Goal: Task Accomplishment & Management: Use online tool/utility

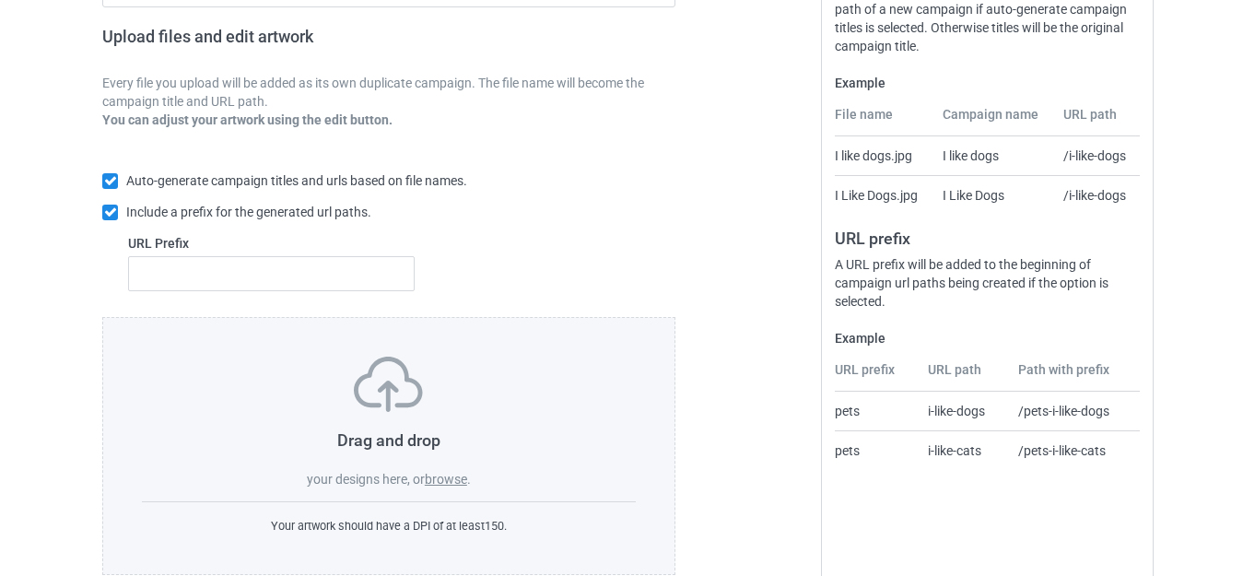
scroll to position [322, 0]
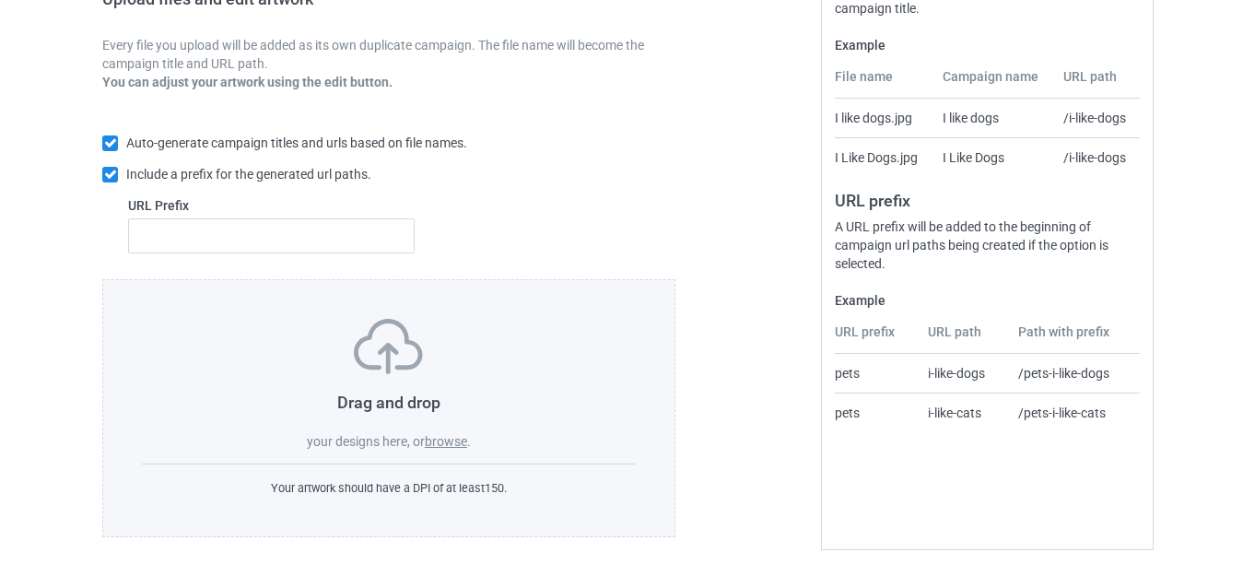
click at [442, 440] on label "browse" at bounding box center [446, 441] width 42 height 15
click at [0, 0] on input "browse" at bounding box center [0, 0] width 0 height 0
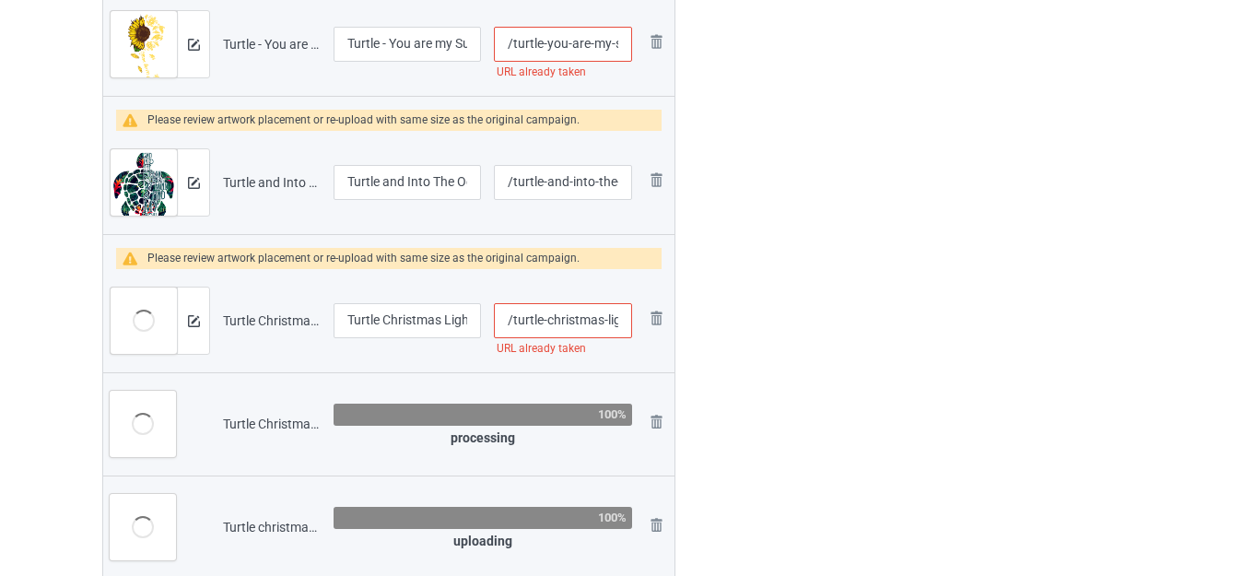
scroll to position [6198, 0]
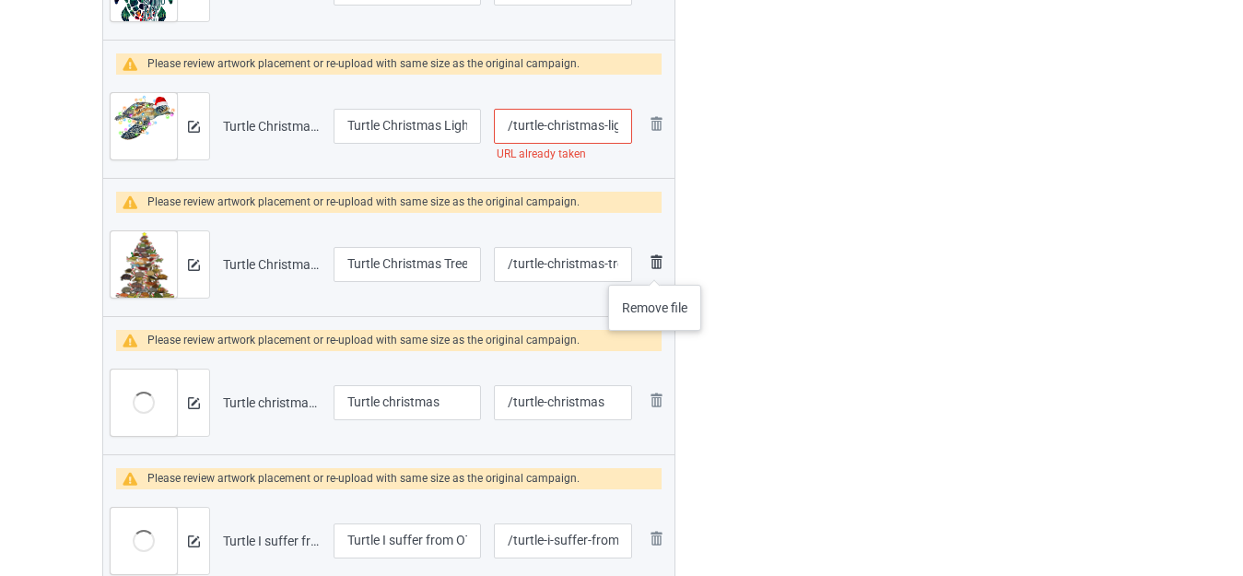
click at [654, 266] on img at bounding box center [656, 262] width 22 height 22
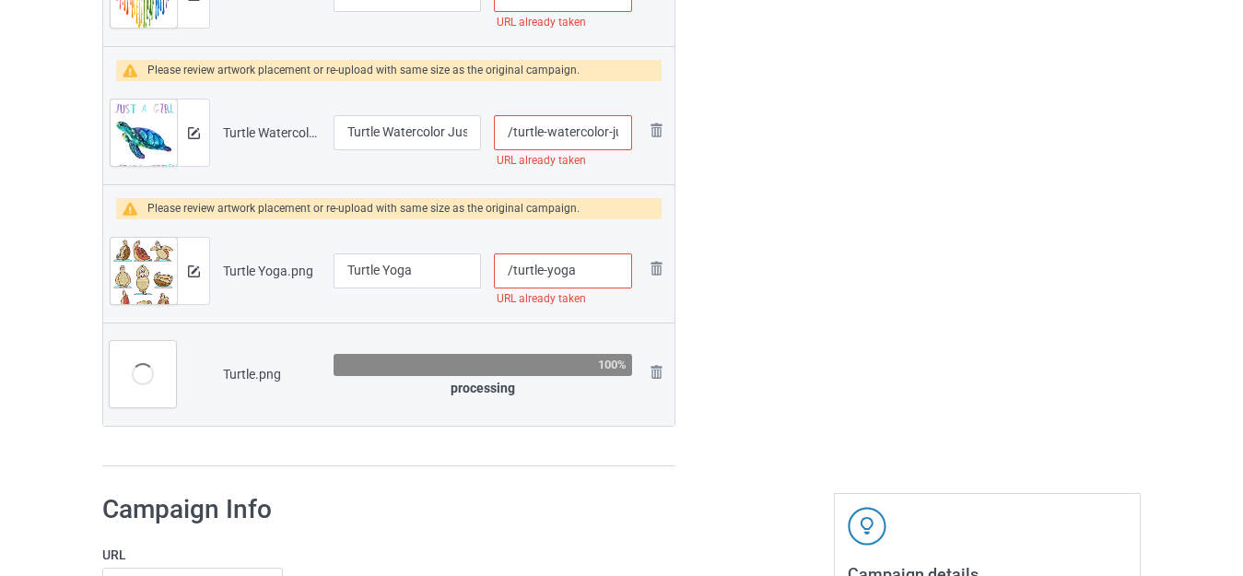
scroll to position [6992, 0]
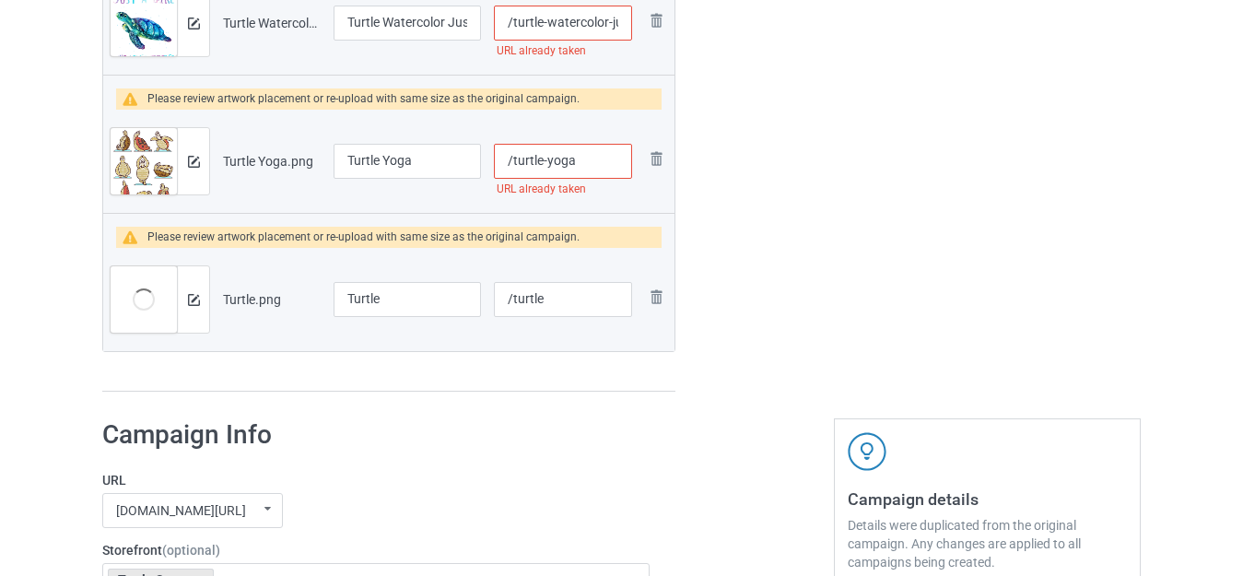
click at [589, 166] on input "/turtle-yoga" at bounding box center [563, 161] width 138 height 35
click at [546, 169] on input "/turtle-yoga" at bounding box center [563, 161] width 138 height 35
click at [549, 161] on input "/turtle-yoga" at bounding box center [563, 161] width 138 height 35
type input "/turtle-do-yoga"
click at [346, 159] on input "Turtle Yoga" at bounding box center [407, 161] width 147 height 35
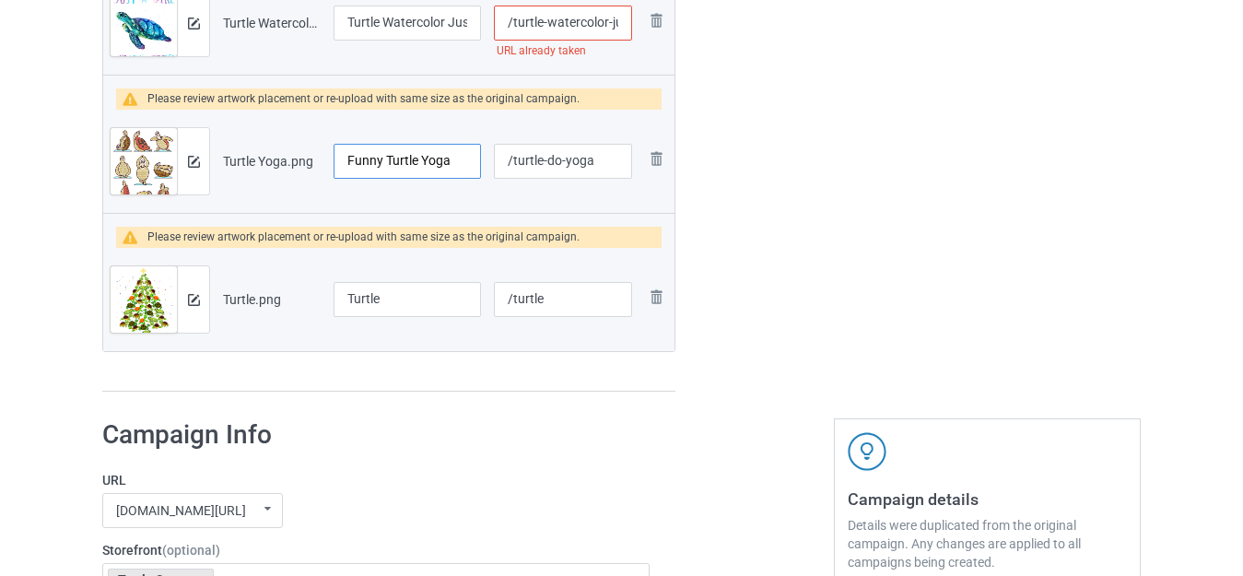
click at [417, 158] on input "Funny Turtle Yoga" at bounding box center [407, 161] width 147 height 35
type input "Funny Turtle Do Yoga"
click at [398, 302] on input "Turtle" at bounding box center [407, 299] width 147 height 35
click at [346, 298] on input "Turtle" at bounding box center [407, 299] width 147 height 35
click at [407, 293] on input "Turtle" at bounding box center [407, 299] width 147 height 35
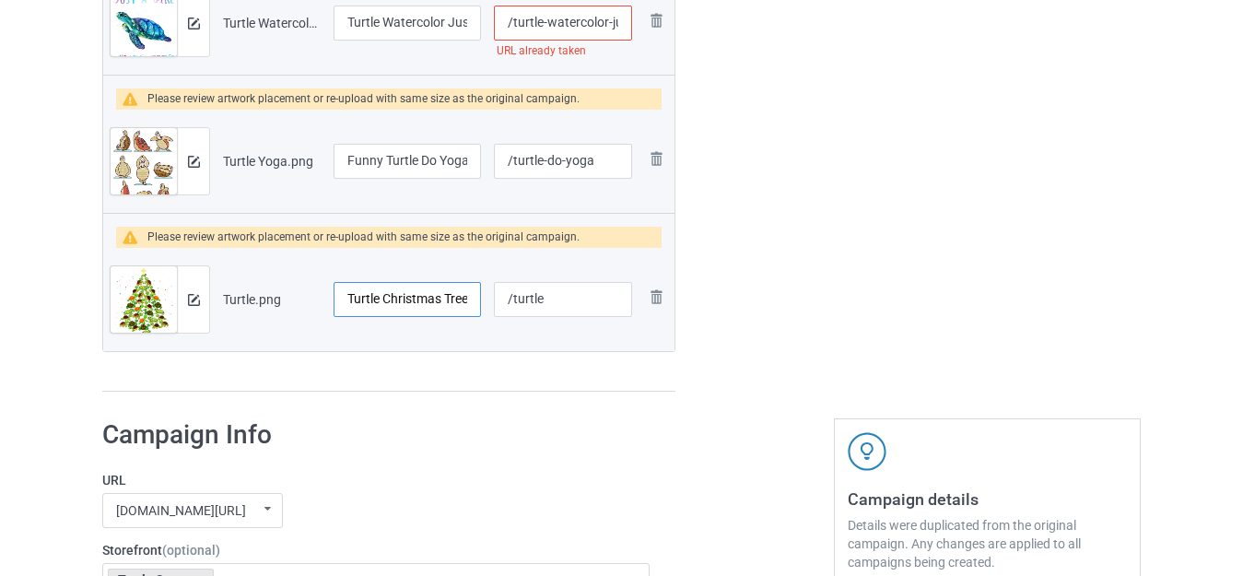
scroll to position [0, 1]
click at [349, 296] on input "Turtle Christmas Tree" at bounding box center [407, 299] width 147 height 35
click at [349, 294] on input "Turtle Christmas Tree" at bounding box center [407, 299] width 147 height 35
click at [346, 301] on input "Turtle Christmas Tree" at bounding box center [407, 299] width 147 height 35
click at [348, 296] on input "Turtle Christmas Tree" at bounding box center [407, 299] width 147 height 35
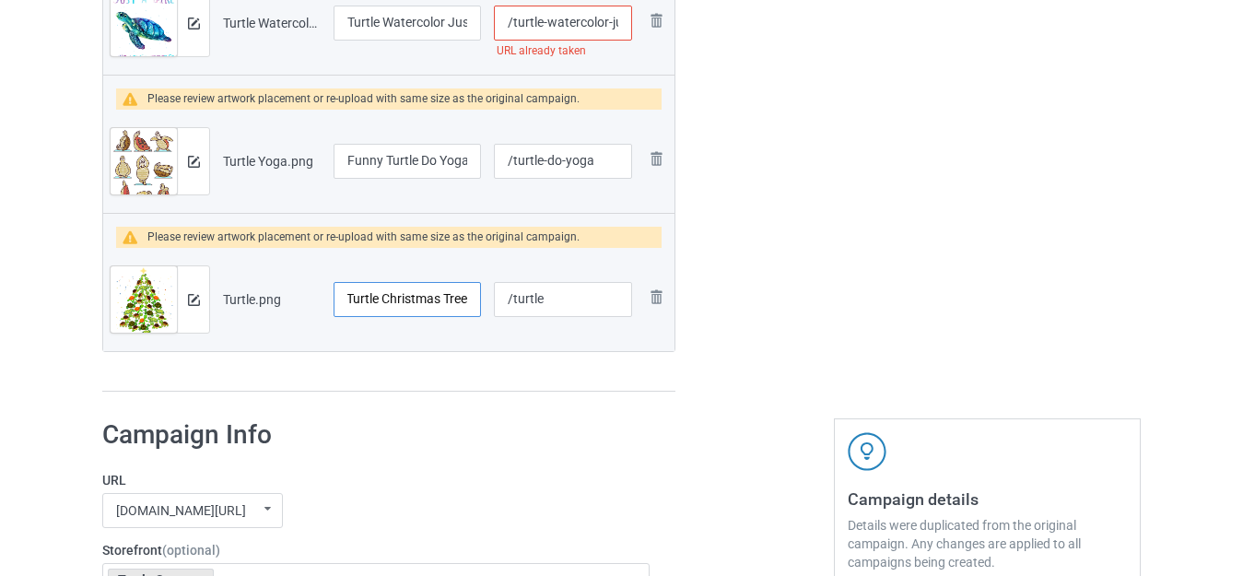
click at [349, 295] on input "Turtle Christmas Tree" at bounding box center [407, 299] width 147 height 35
click at [347, 303] on input "Turtle Christmas Tree" at bounding box center [407, 299] width 147 height 35
type input "Turtle Christmas Tree"
click at [552, 299] on input "/turtle" at bounding box center [563, 299] width 138 height 35
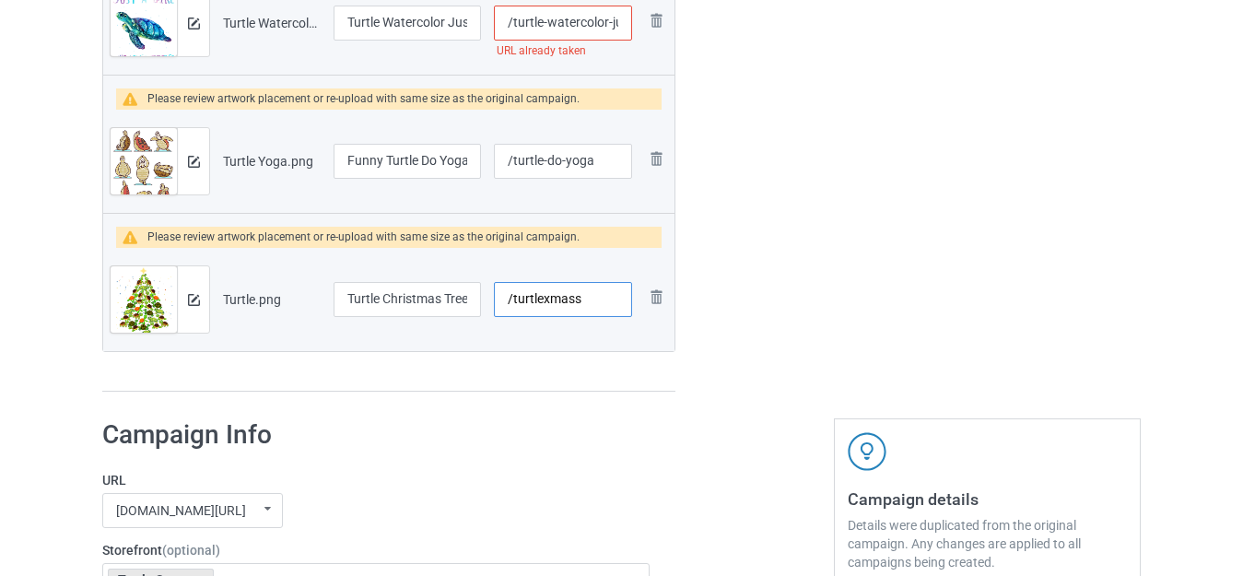
type input "/turtlexmass"
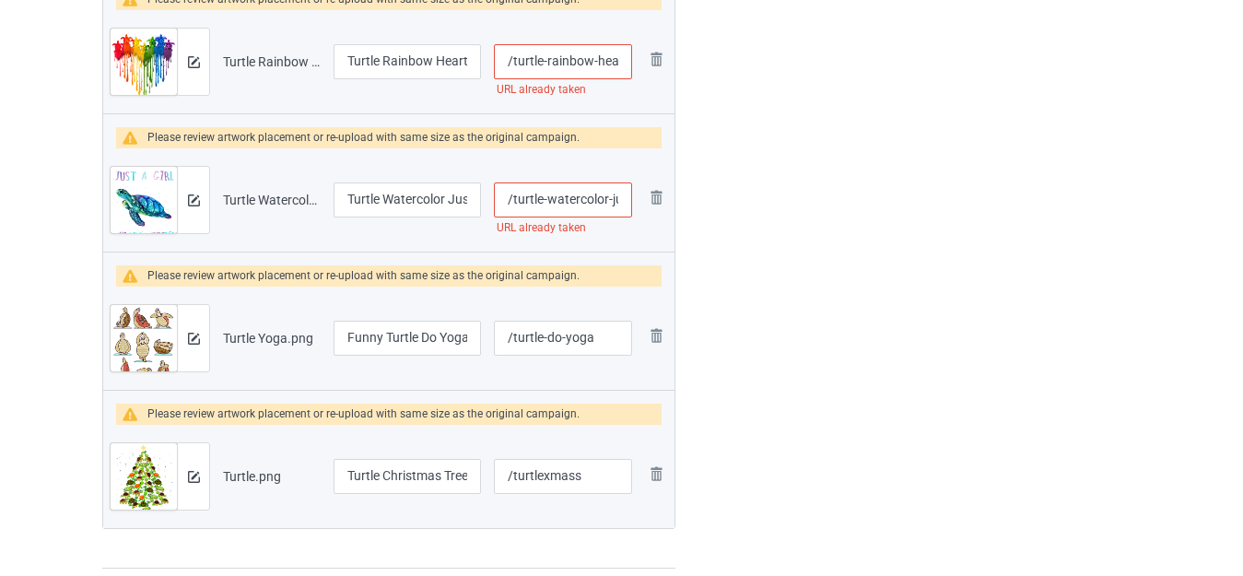
scroll to position [6808, 0]
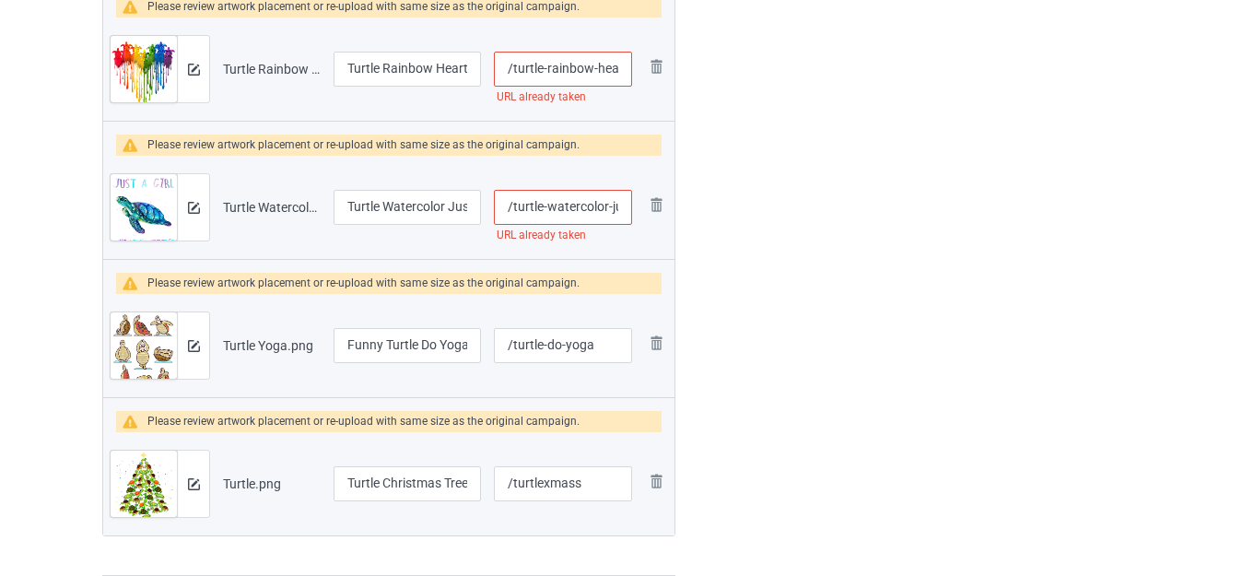
click at [605, 213] on input "/turtle-watercolor-just-a-girl-who-loves-turtles" at bounding box center [563, 207] width 138 height 35
click at [610, 210] on input "/turtle-watercolor-just-a-girl-who-loves-turtles" at bounding box center [563, 207] width 138 height 35
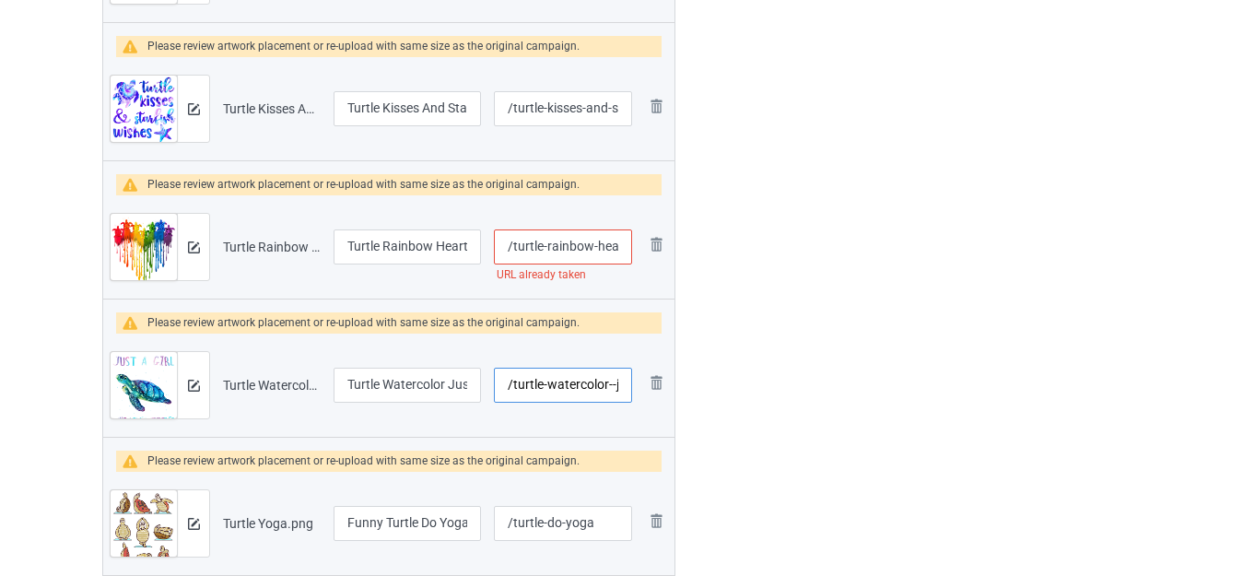
scroll to position [6624, 0]
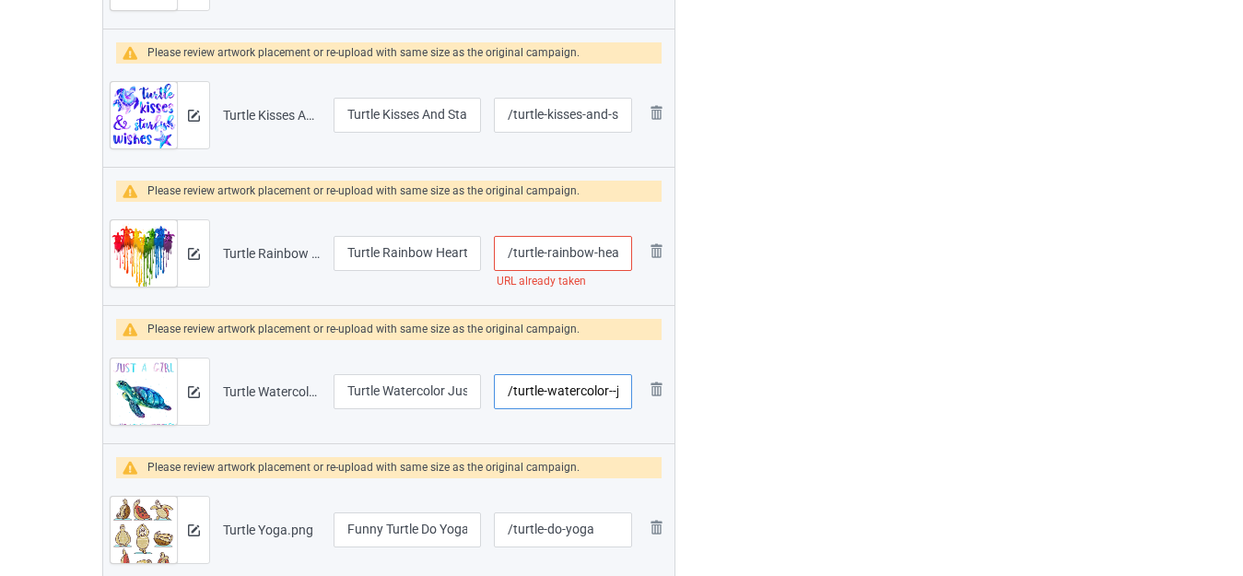
type input "/turtle-watercolor--just-a-girl-who-loves-turtles"
click at [594, 253] on input "/turtle-rainbow-heart" at bounding box center [563, 253] width 138 height 35
type input "/turtle-rainbow--heart"
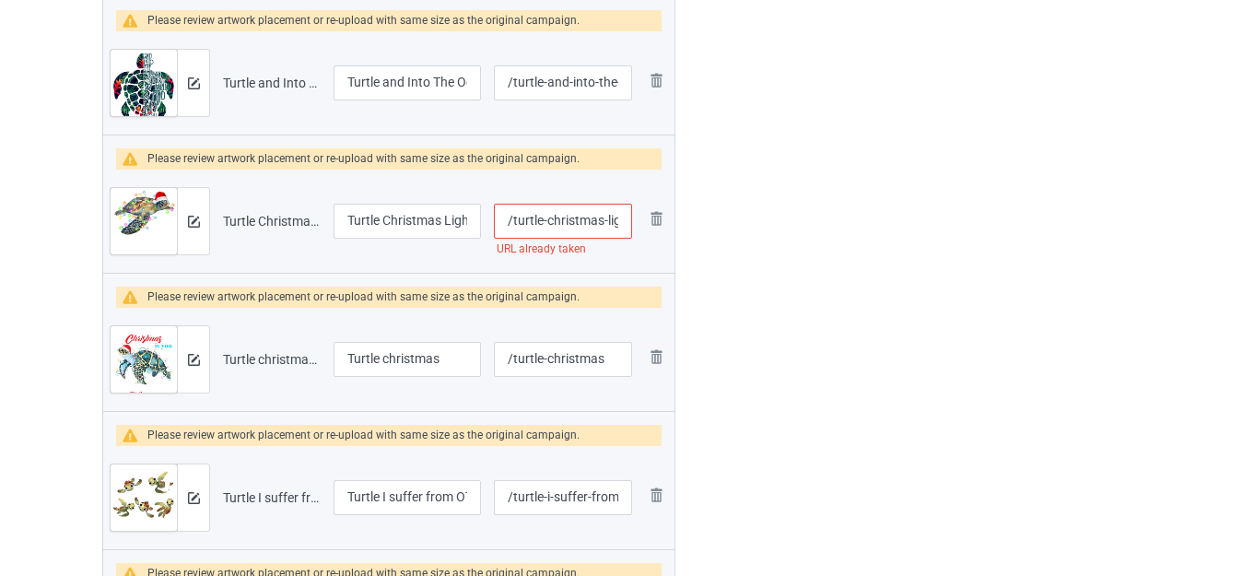
scroll to position [6071, 0]
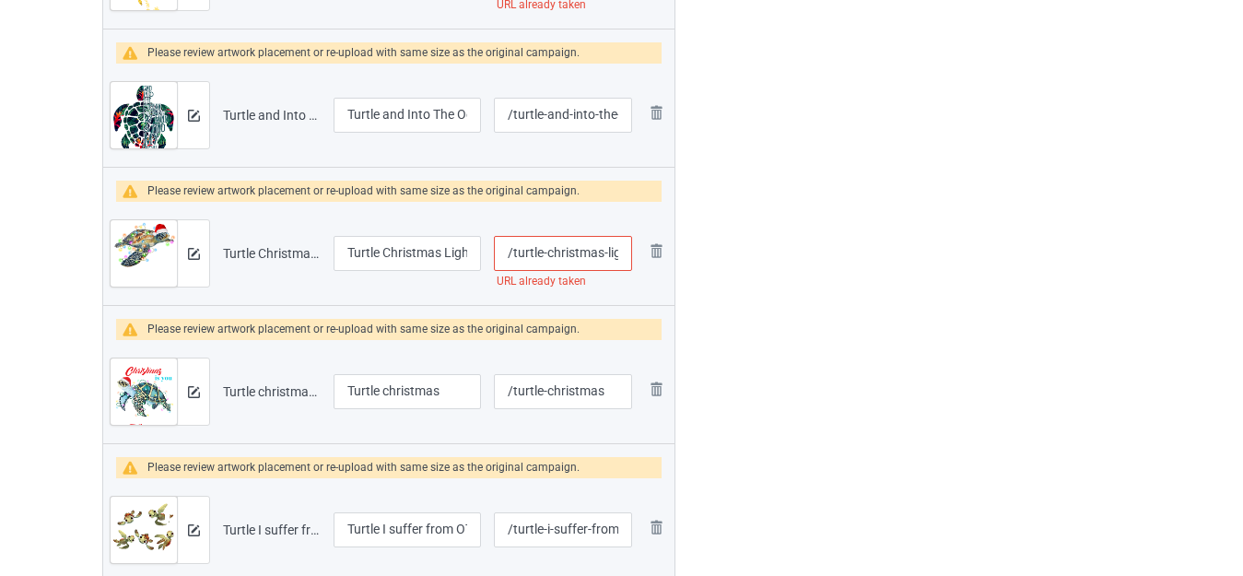
click at [605, 252] on input "/turtle-christmas-light" at bounding box center [563, 253] width 138 height 35
type input "/turtle-christmas--light"
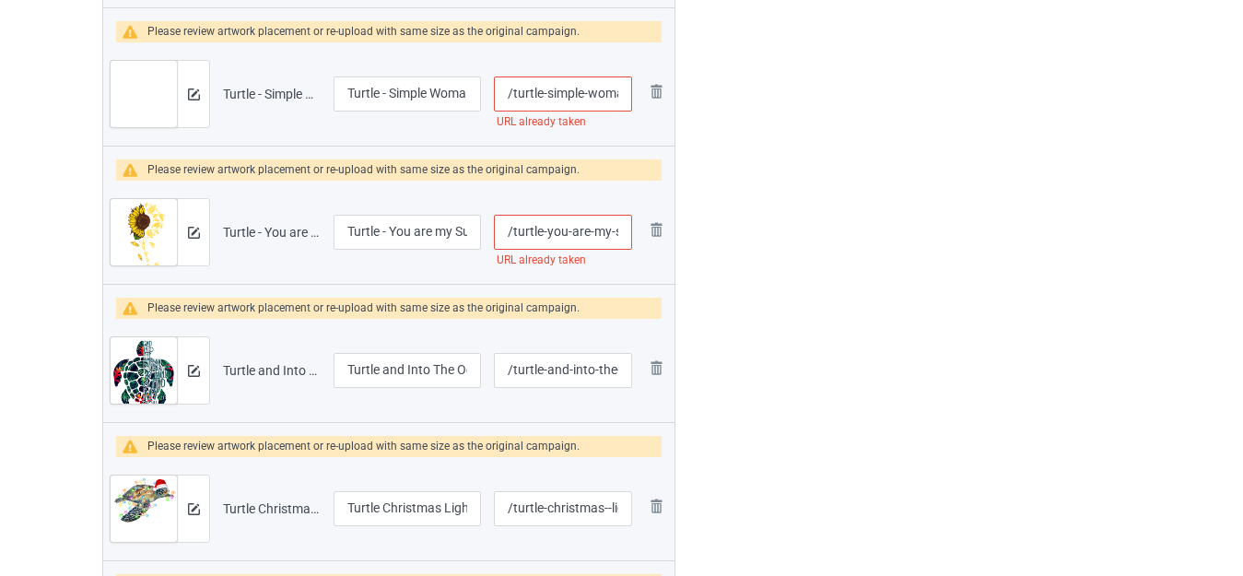
scroll to position [5794, 0]
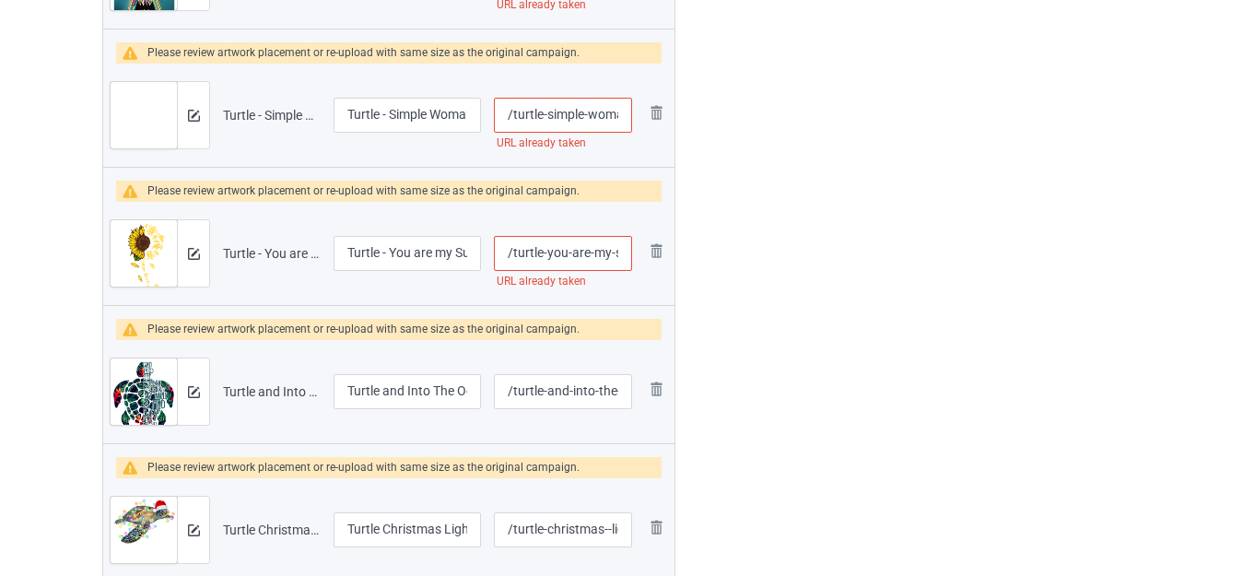
click at [592, 253] on input "/turtle-you-are-my-sunshine" at bounding box center [563, 253] width 138 height 35
type input "/turtle-you-are--my-sunshine"
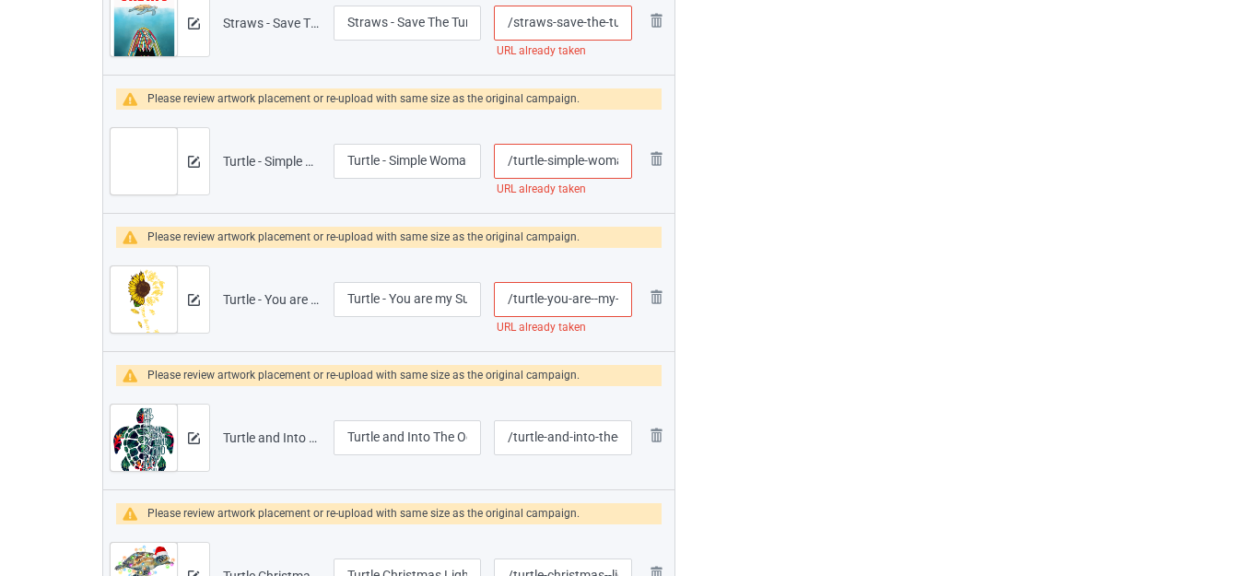
scroll to position [5702, 0]
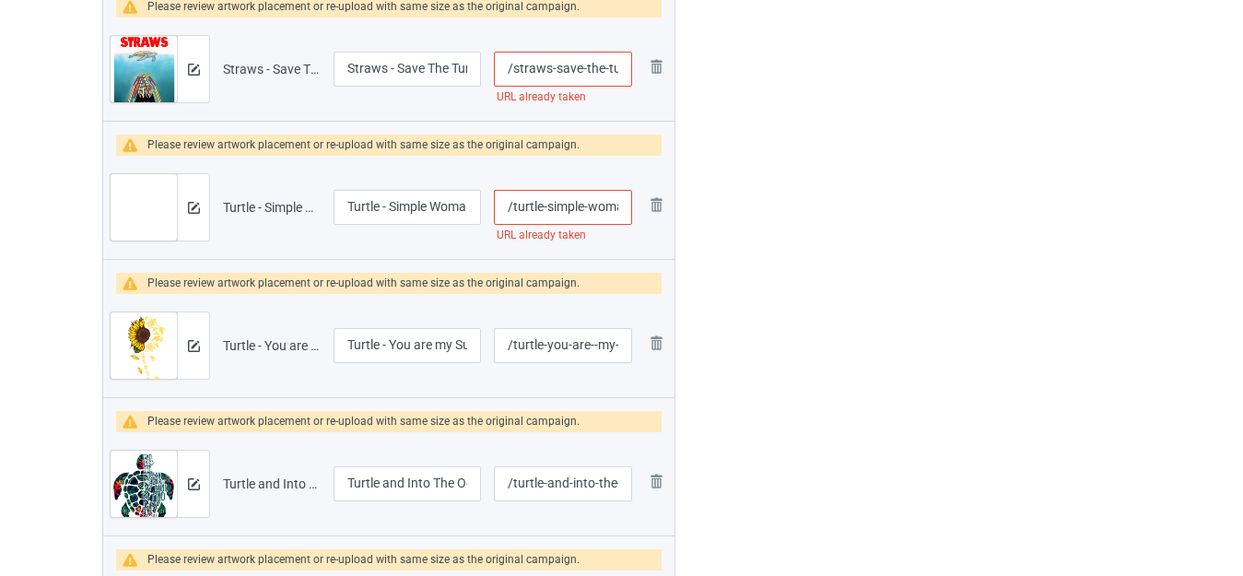
click at [584, 206] on input "/turtle-simple-woman" at bounding box center [563, 207] width 138 height 35
type input "/turtle-simple--woman"
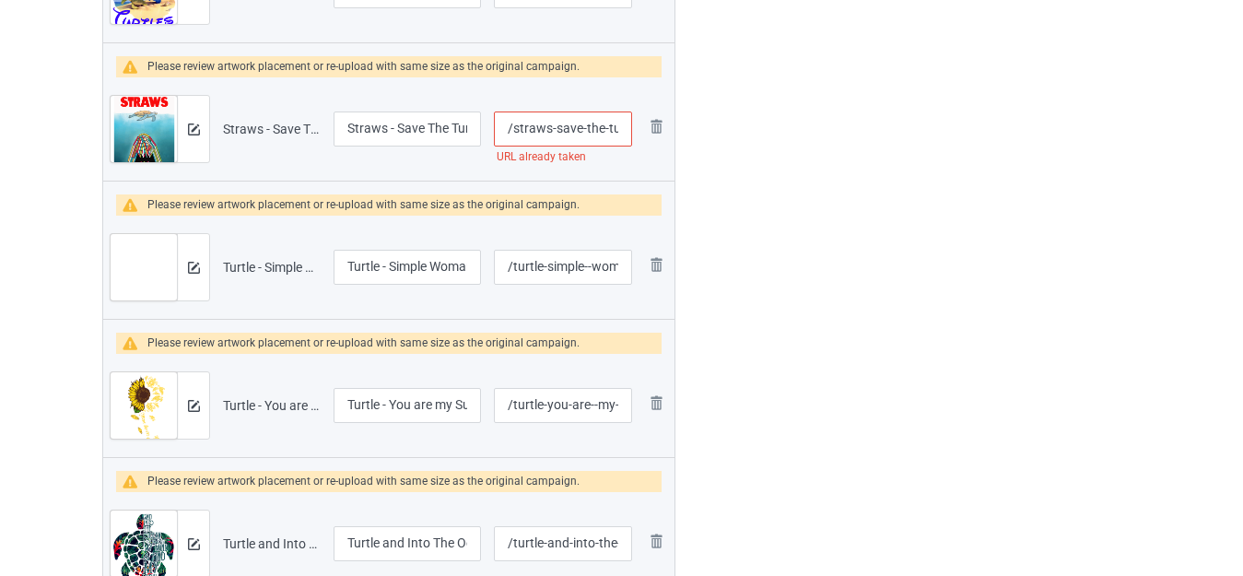
scroll to position [5610, 0]
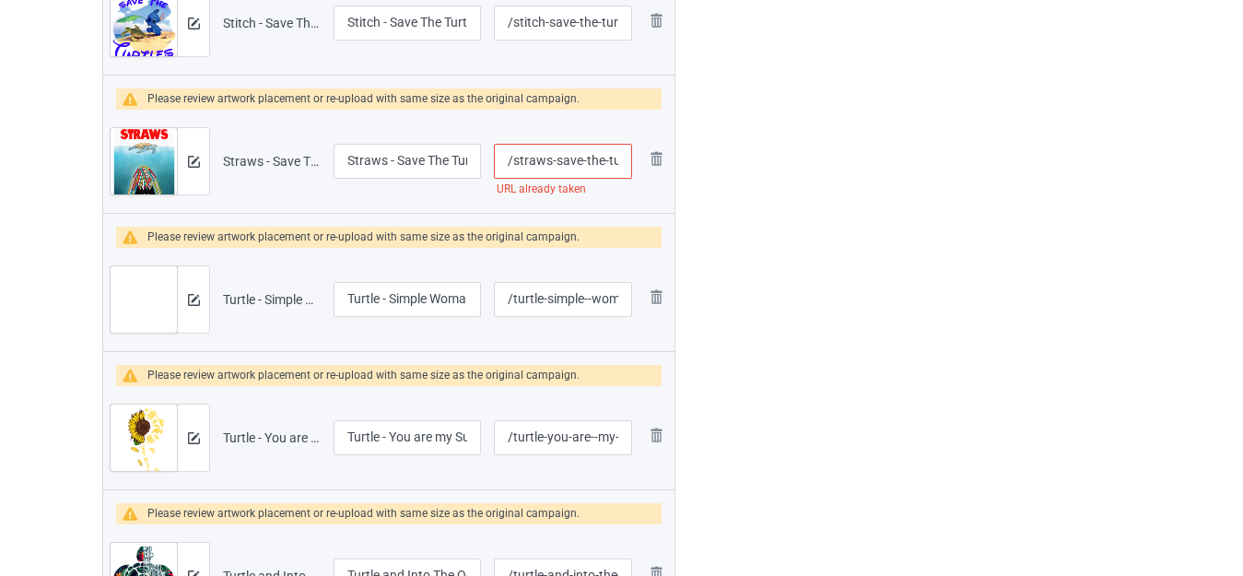
click at [607, 159] on input "/straws-save-the-turtles" at bounding box center [563, 161] width 138 height 35
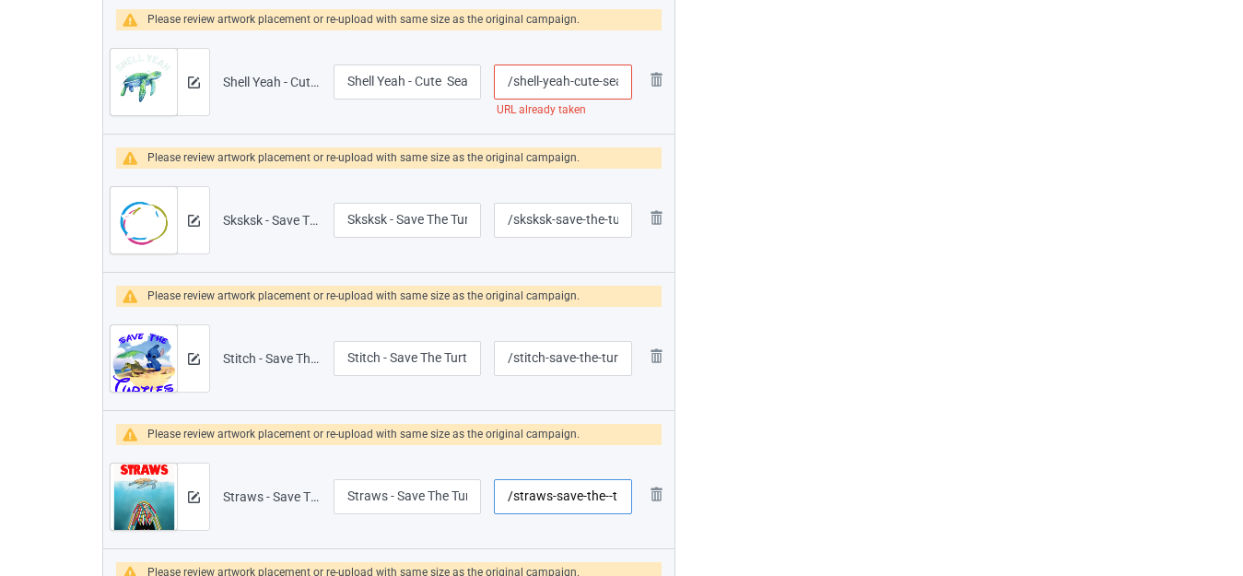
scroll to position [5241, 0]
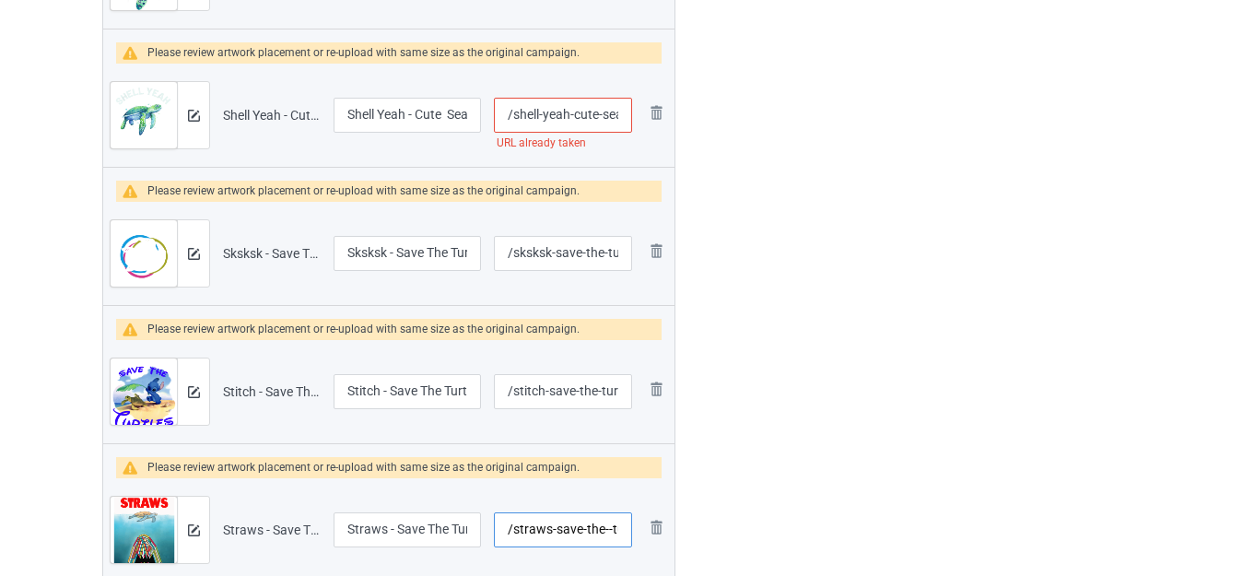
type input "/straws-save-the--turtles"
click at [601, 114] on input "/shell-yeah-cute-sea-turtle" at bounding box center [563, 115] width 138 height 35
type input "/shell-yeah-cute--sea-turtle"
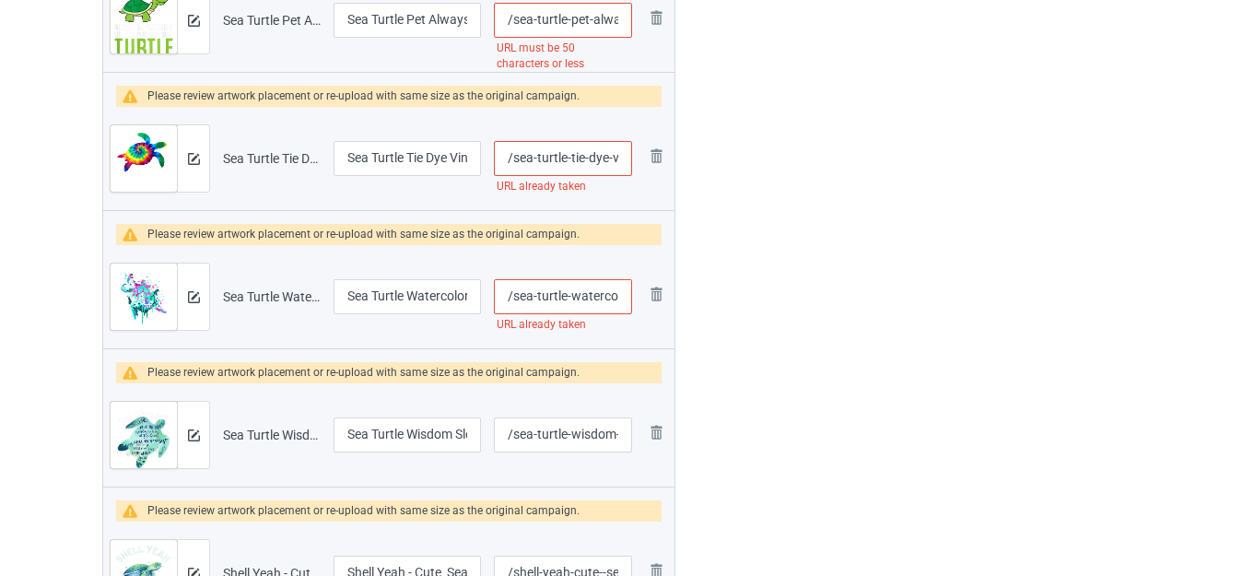
scroll to position [4780, 0]
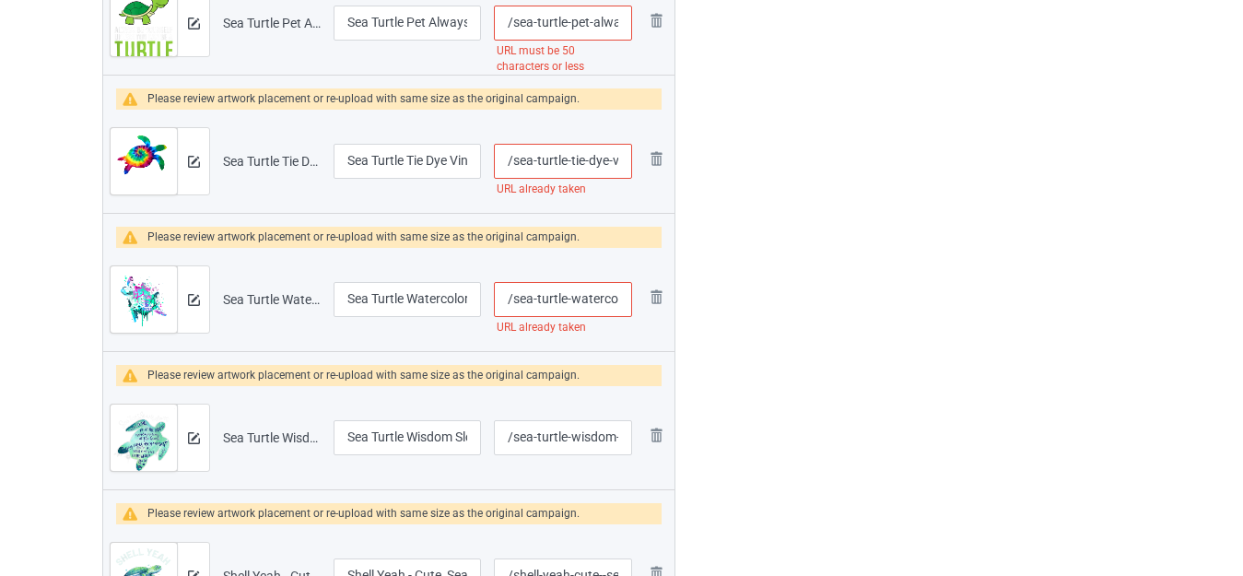
click at [566, 294] on input "/sea-turtle-watercolor" at bounding box center [563, 299] width 138 height 35
type input "/sea-turtle--watercolor"
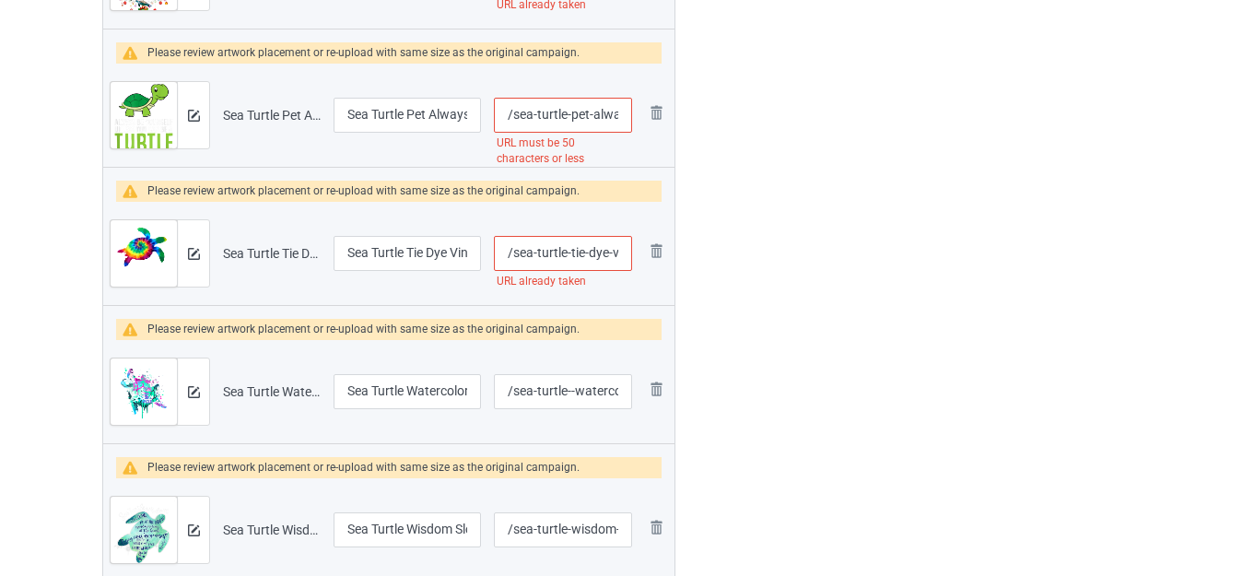
click at [608, 249] on input "/sea-turtle-tie-dye-vintage" at bounding box center [563, 253] width 138 height 35
type input "/sea-turtle-tie-dye--vintage"
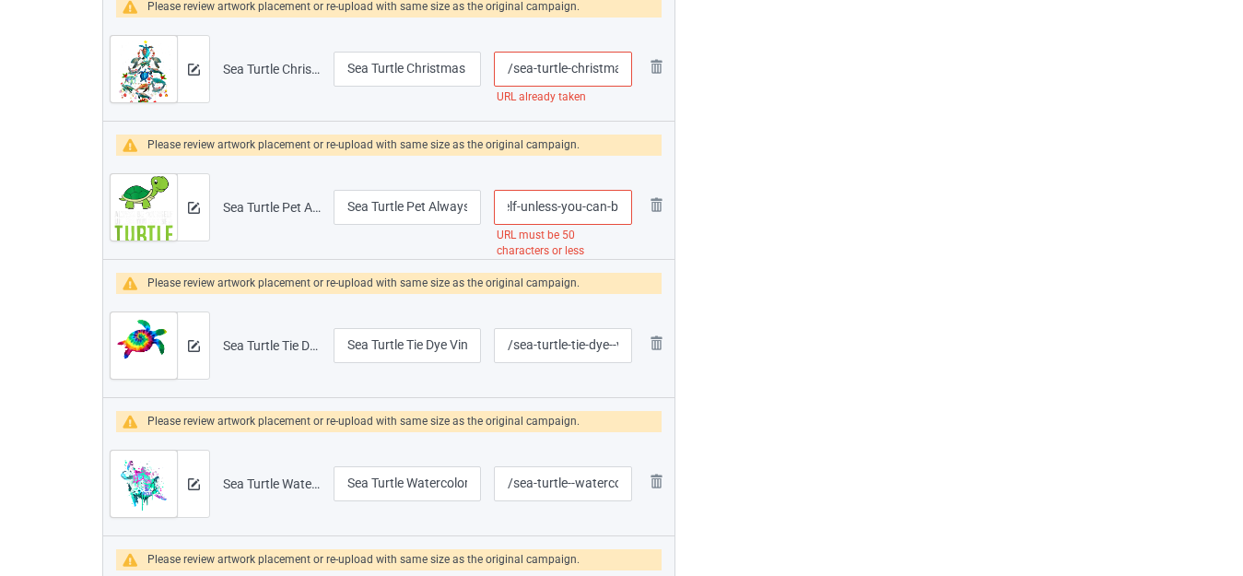
scroll to position [0, 235]
drag, startPoint x: 594, startPoint y: 203, endPoint x: 618, endPoint y: 209, distance: 25.7
click at [618, 209] on input "/sea-turtle-pet-always-be-yourself-unless-you-can-be-a-turtle" at bounding box center [563, 207] width 138 height 35
click at [568, 209] on input "/sea-turtle-pet-always-be-yourself-unless-you-can-be-a-turtle" at bounding box center [563, 207] width 138 height 35
drag, startPoint x: 557, startPoint y: 205, endPoint x: 738, endPoint y: 205, distance: 181.6
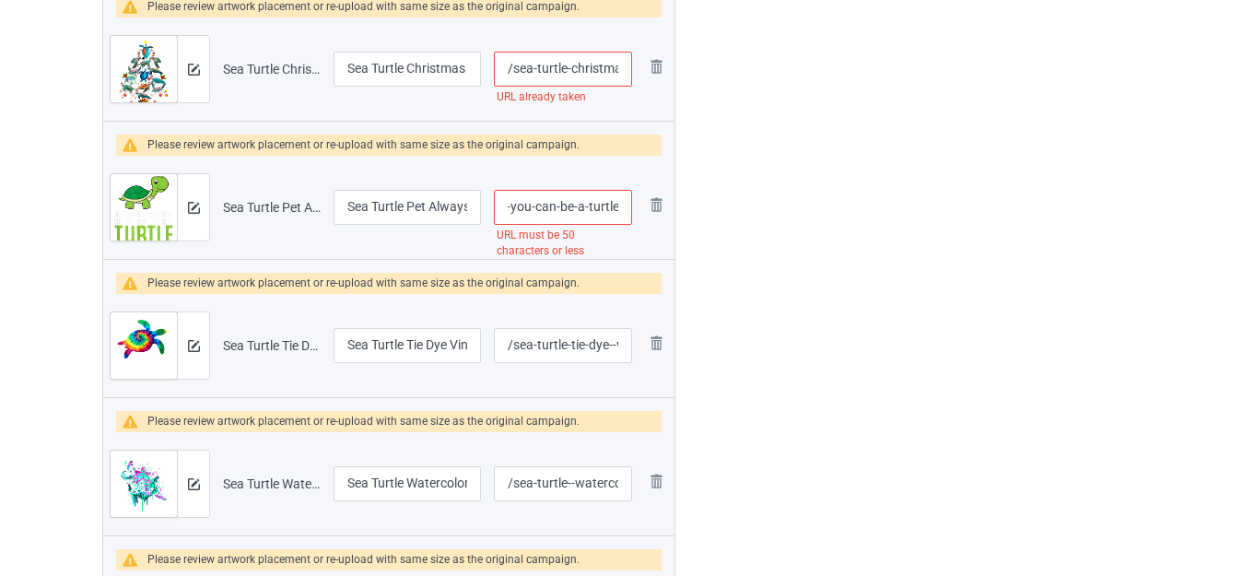
type input "/sea-turtle-pet-always-be-yourself-unless-you-can"
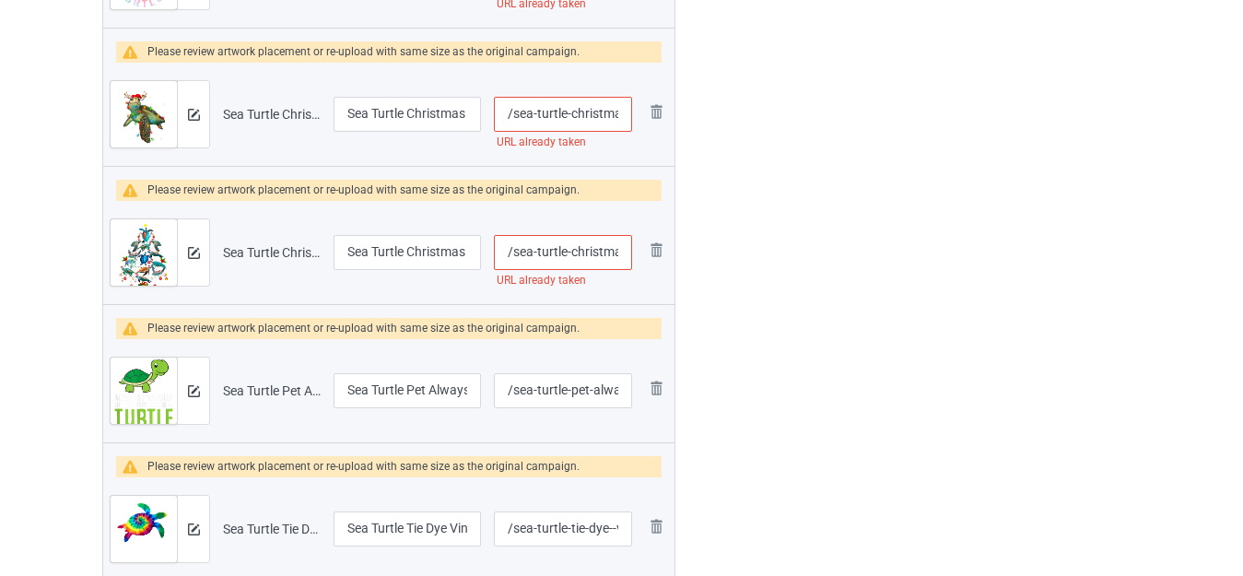
scroll to position [4412, 0]
click at [571, 254] on input "/sea-turtle-christmas-tree" at bounding box center [563, 253] width 138 height 35
type input "/sea-turtle--christmas-tree"
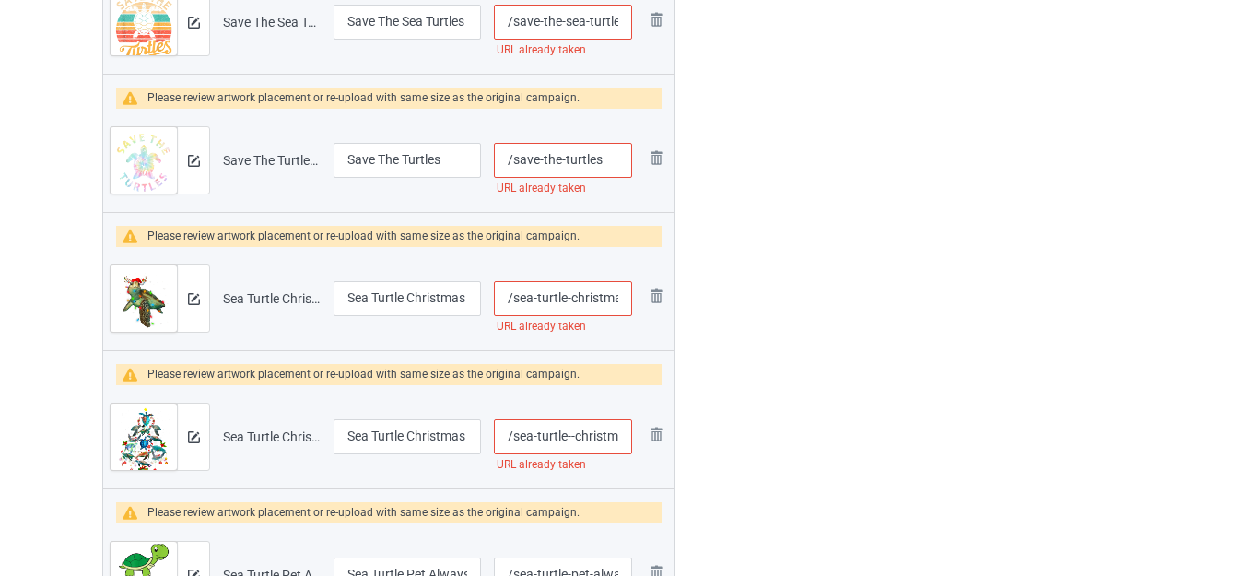
scroll to position [4227, 0]
click at [569, 299] on input "/sea-turtle-christmas-lights-santa-hat-christmas" at bounding box center [563, 299] width 138 height 35
type input "/sea-turtle--christmas-lights-santa-hat-christmas"
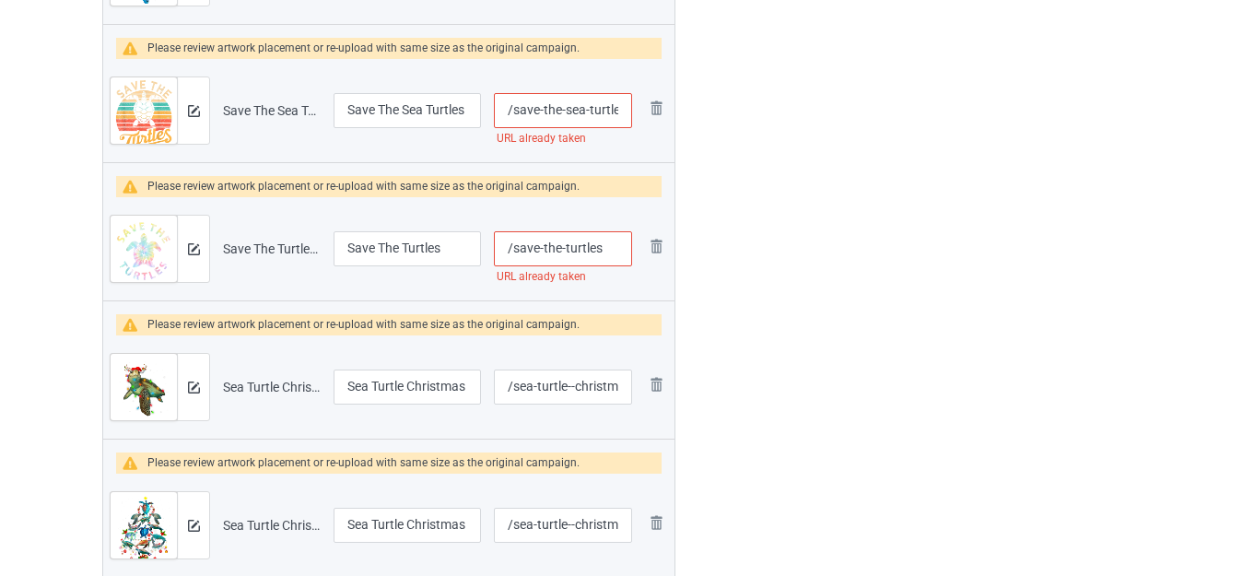
scroll to position [4135, 0]
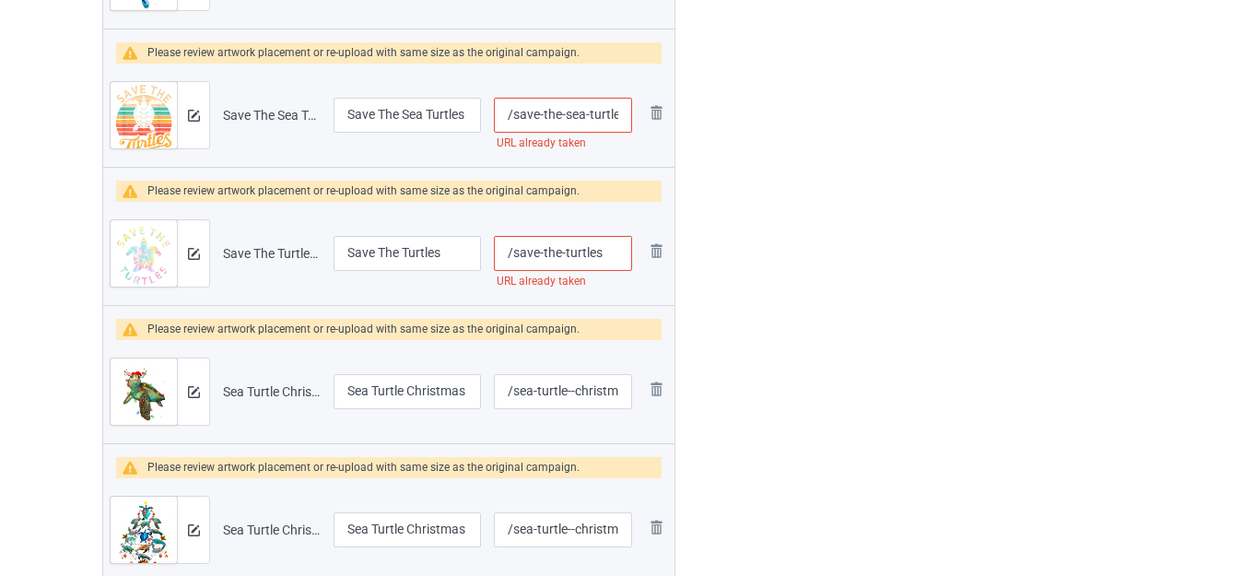
click at [564, 252] on input "/save-the-turtles" at bounding box center [563, 253] width 138 height 35
type input "/save-the--turtles"
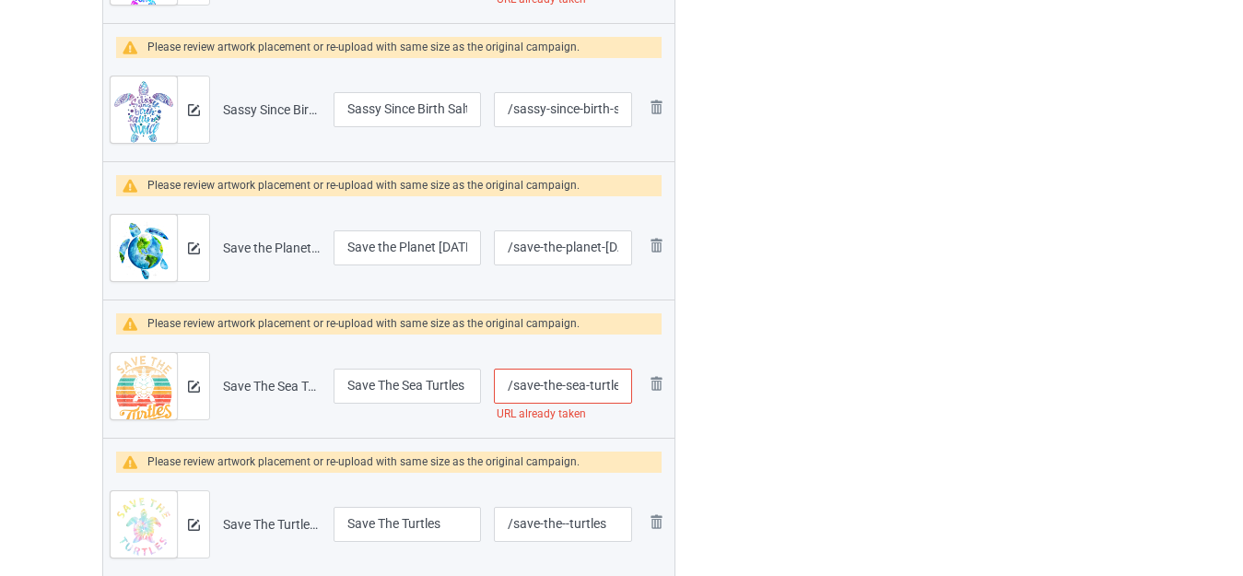
scroll to position [3859, 0]
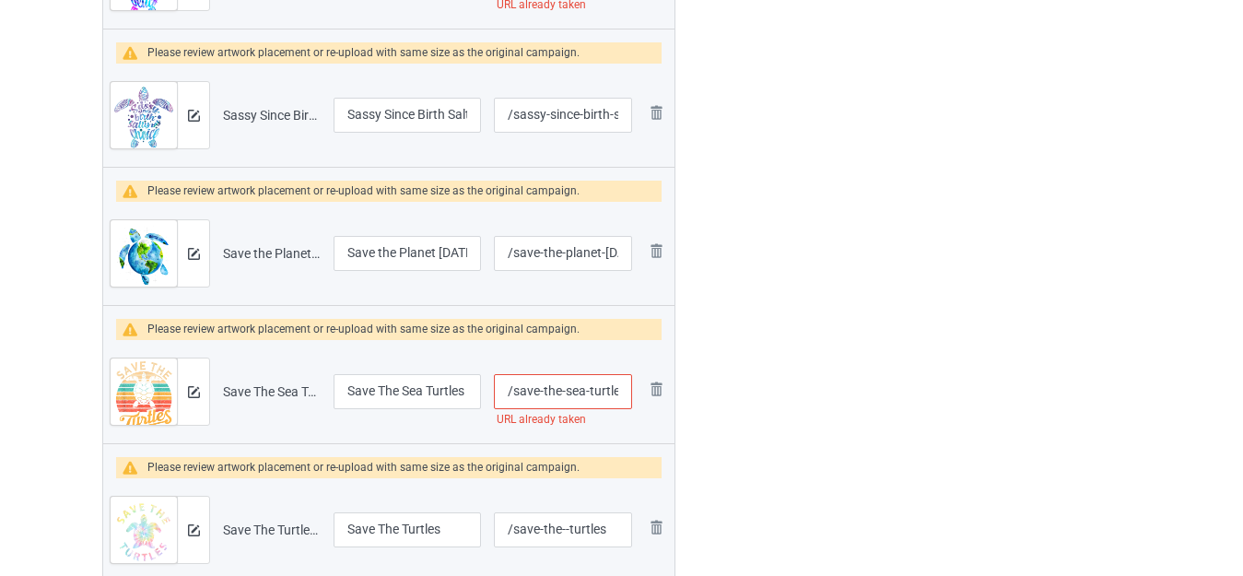
click at [582, 388] on input "/save-the-sea-turtles" at bounding box center [563, 391] width 138 height 35
click at [566, 390] on input "/save-the-sea-turtles" at bounding box center [563, 391] width 138 height 35
type input "/save-the--sea-turtles"
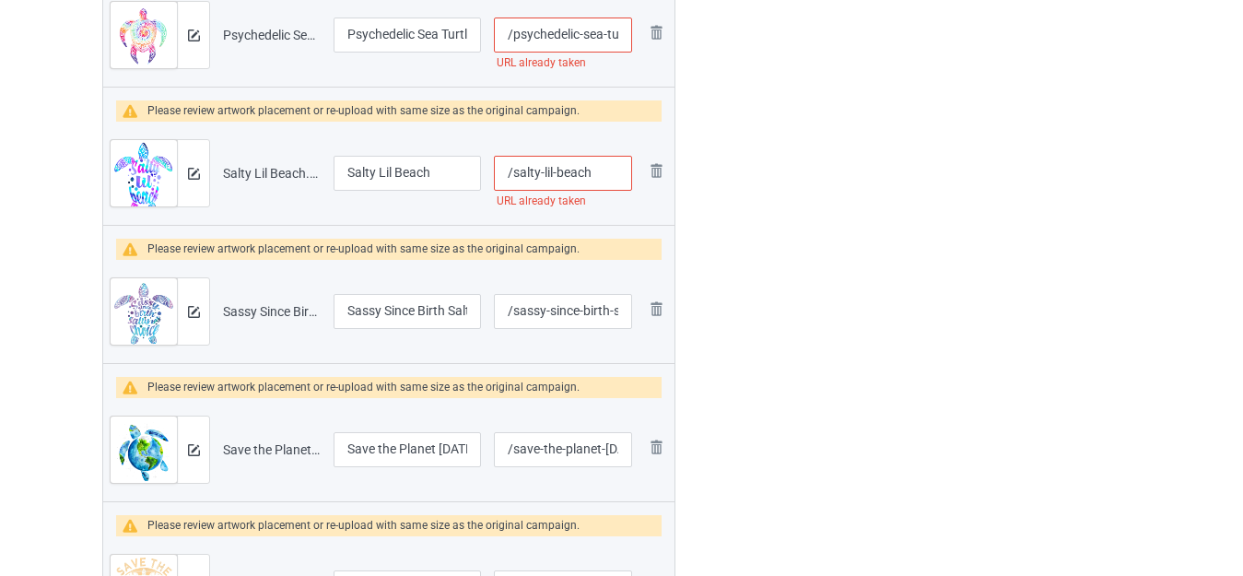
scroll to position [3582, 0]
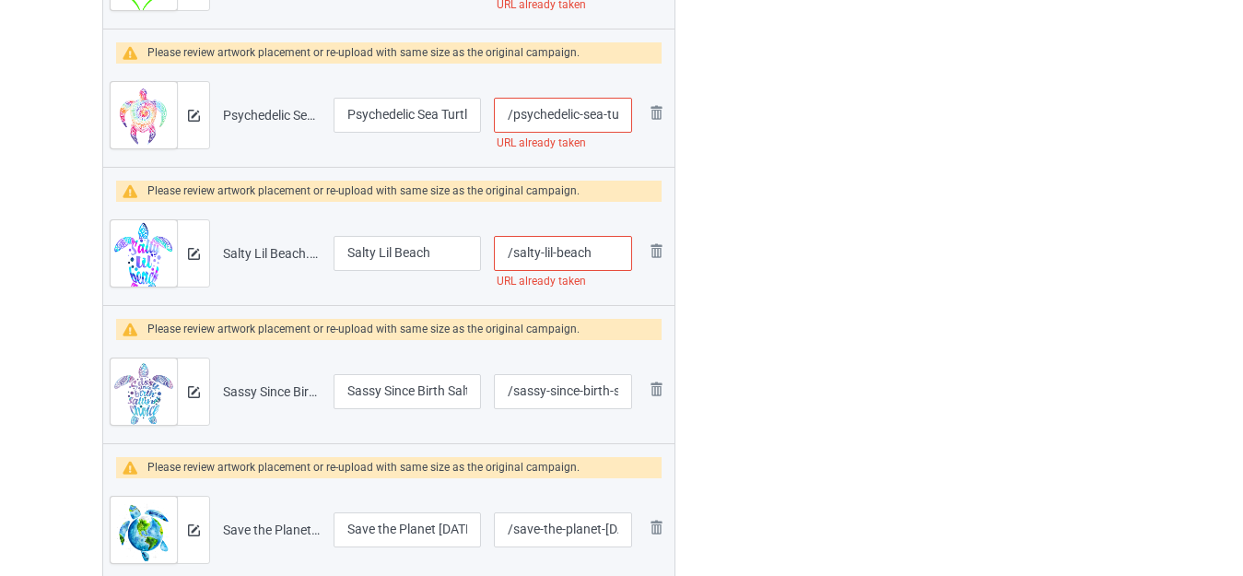
click at [606, 256] on input "/salty-lil-beach" at bounding box center [563, 253] width 138 height 35
type input "/salty-lil-beach-"
click at [735, 257] on div at bounding box center [754, 230] width 133 height 7172
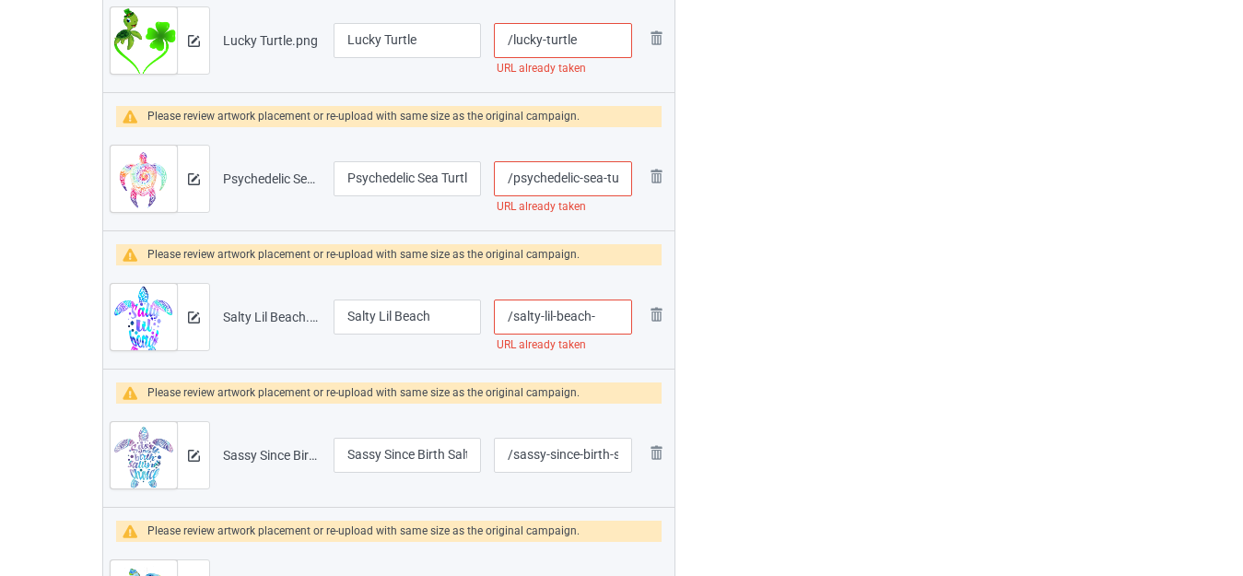
scroll to position [3398, 0]
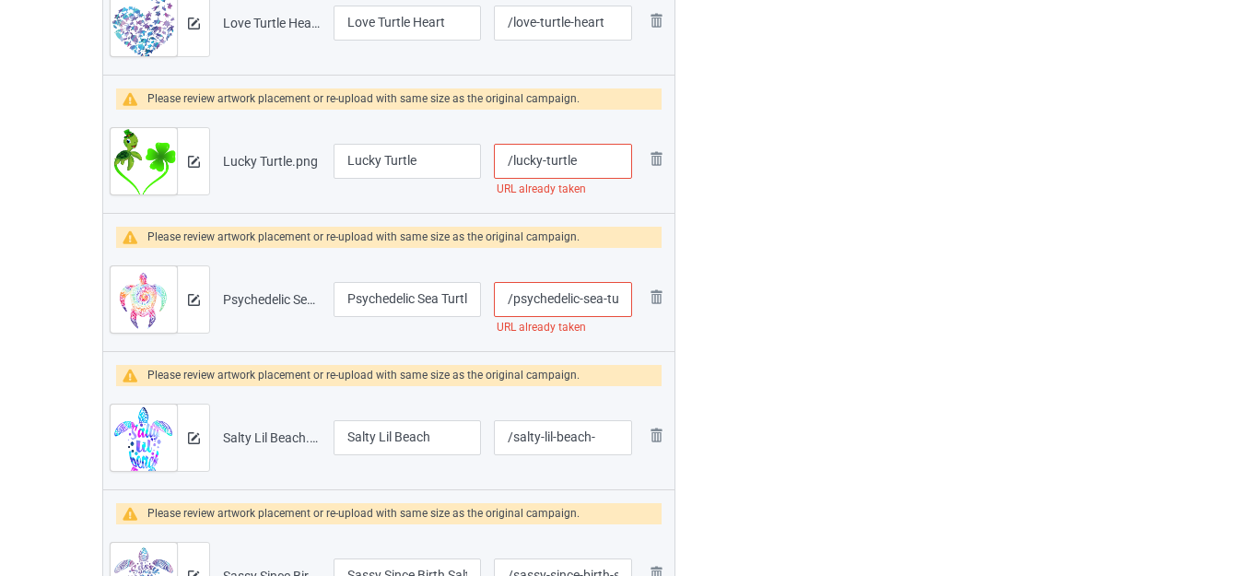
click at [582, 300] on input "/psychedelic-sea-turtle-tribal" at bounding box center [563, 299] width 138 height 35
type input "/psychedelic--sea-turtle-tribal"
click at [740, 288] on div at bounding box center [754, 414] width 133 height 7172
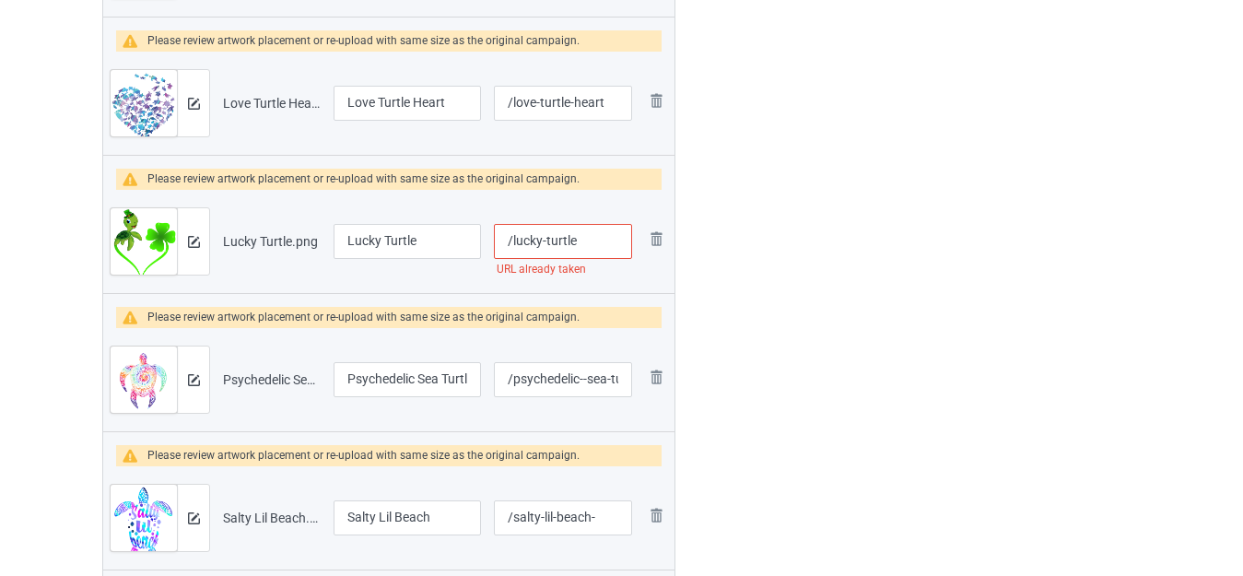
scroll to position [3306, 0]
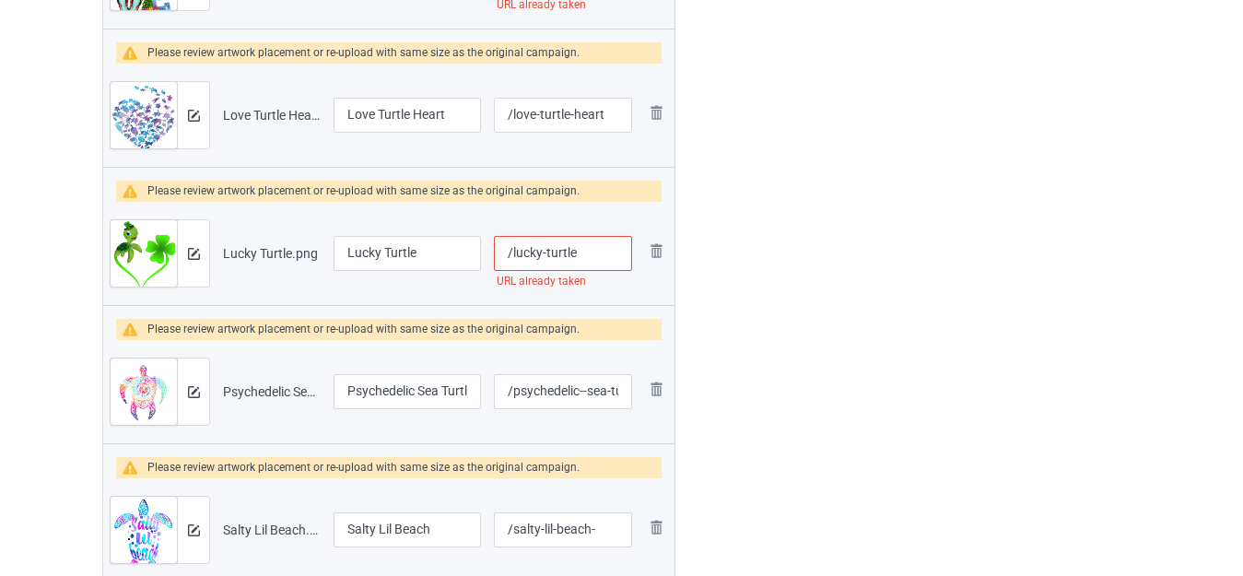
click at [586, 252] on input "/lucky-turtle" at bounding box center [563, 253] width 138 height 35
click at [438, 253] on input "Lucky Turtle" at bounding box center [407, 253] width 147 height 35
type input "Lucky Turtle [DATE]"
click at [586, 252] on input "/lucky-turtle" at bounding box center [563, 253] width 138 height 35
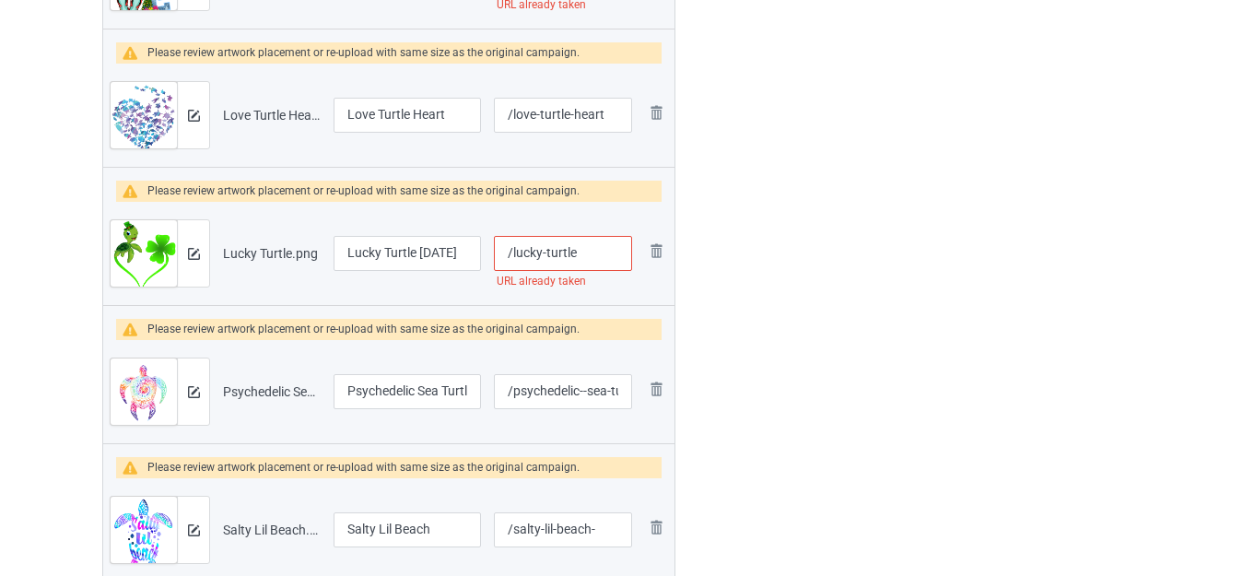
scroll to position [0, 0]
type input "/lucky-turtles"
click at [785, 251] on div at bounding box center [754, 506] width 133 height 7172
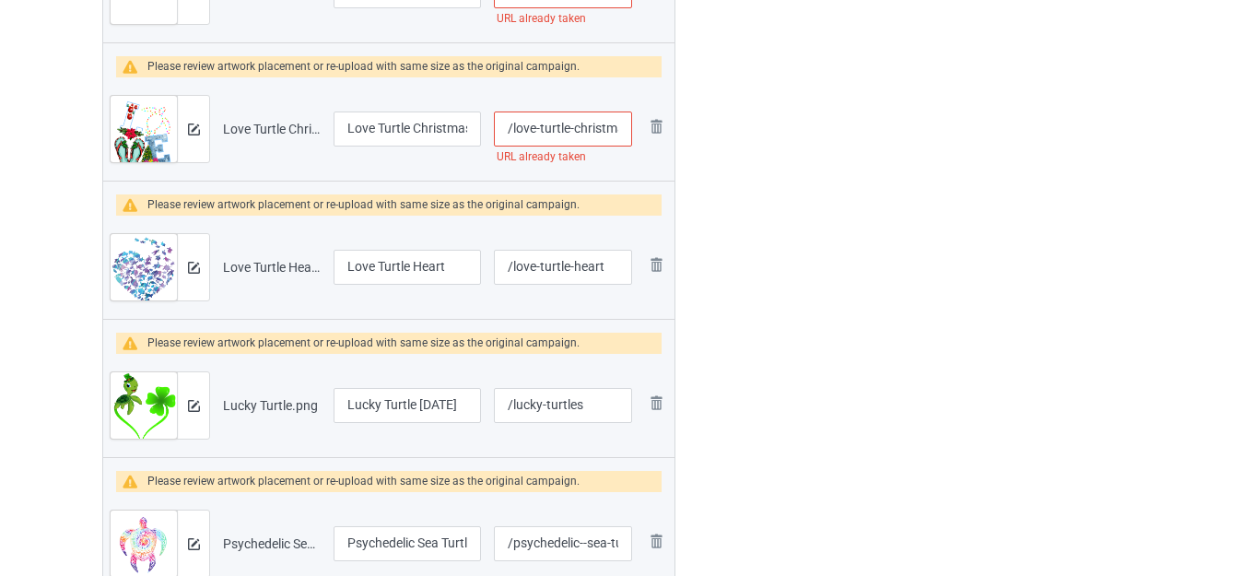
scroll to position [3121, 0]
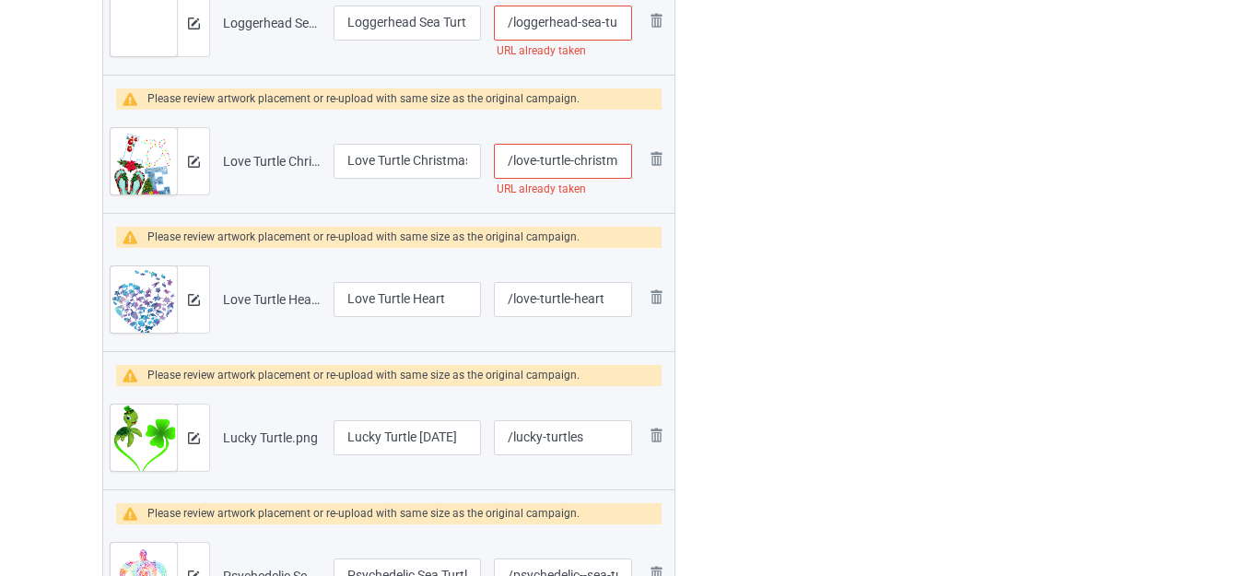
click at [577, 161] on input "/love-turtle-christmas" at bounding box center [563, 161] width 138 height 35
type input "/love-turtle--christmas"
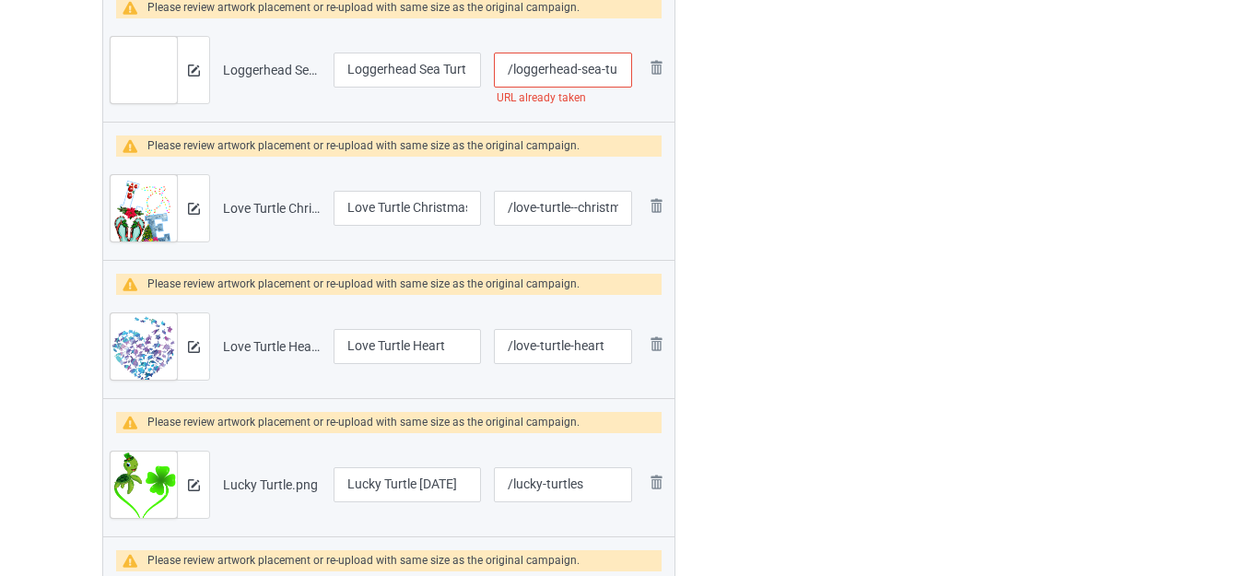
scroll to position [2937, 0]
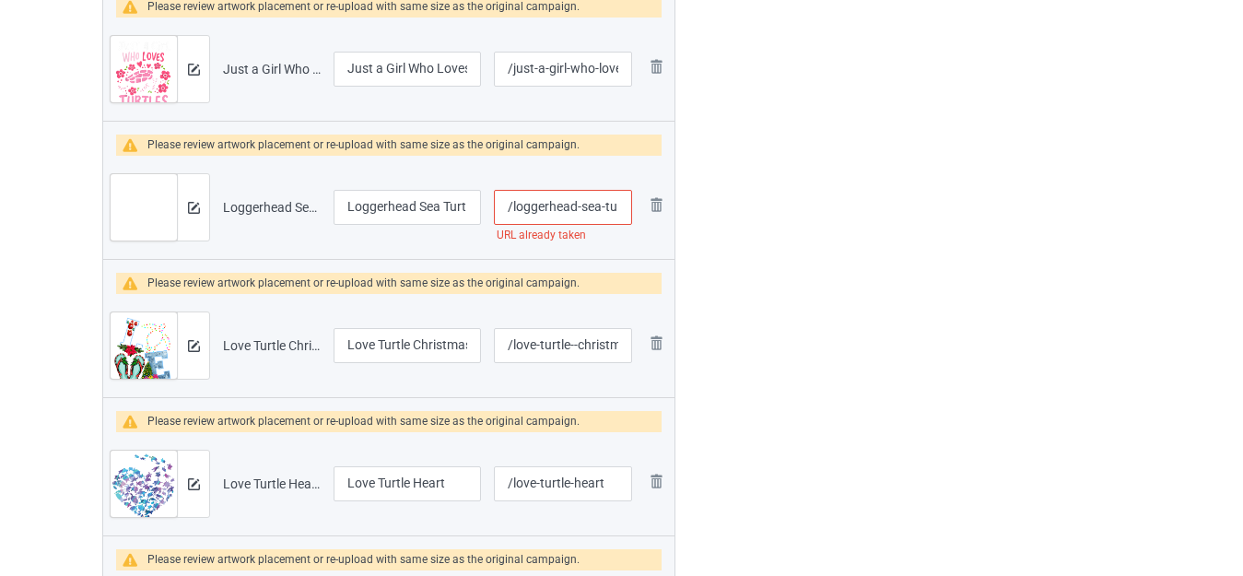
click at [582, 206] on input "/loggerhead-sea-turtle-anatomy" at bounding box center [563, 207] width 138 height 35
type input "/loggerhead--sea-turtle-anatomy"
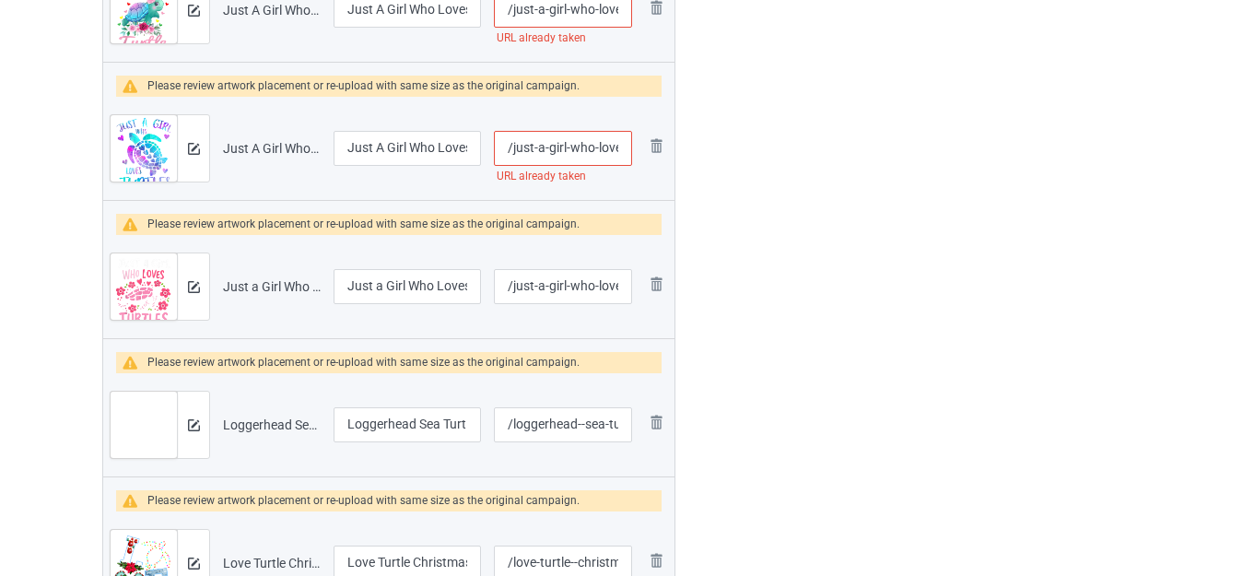
scroll to position [2661, 0]
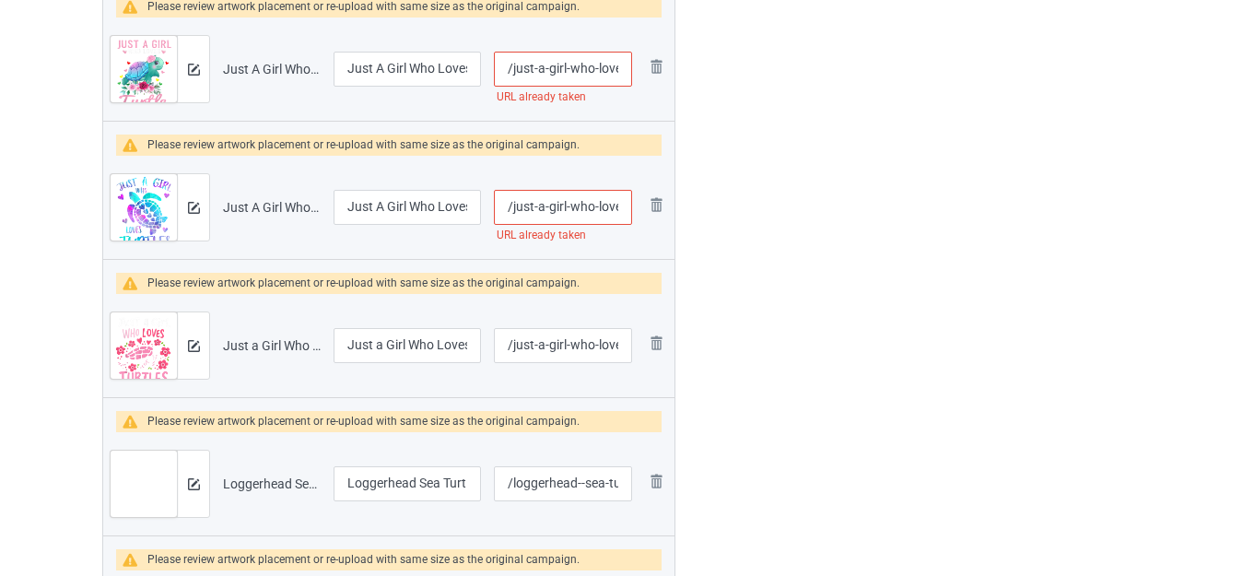
click at [596, 211] on input "/just-a-girl-who-loves-turtles" at bounding box center [563, 207] width 138 height 35
type input "/just-a-girl-who--loves-turtles"
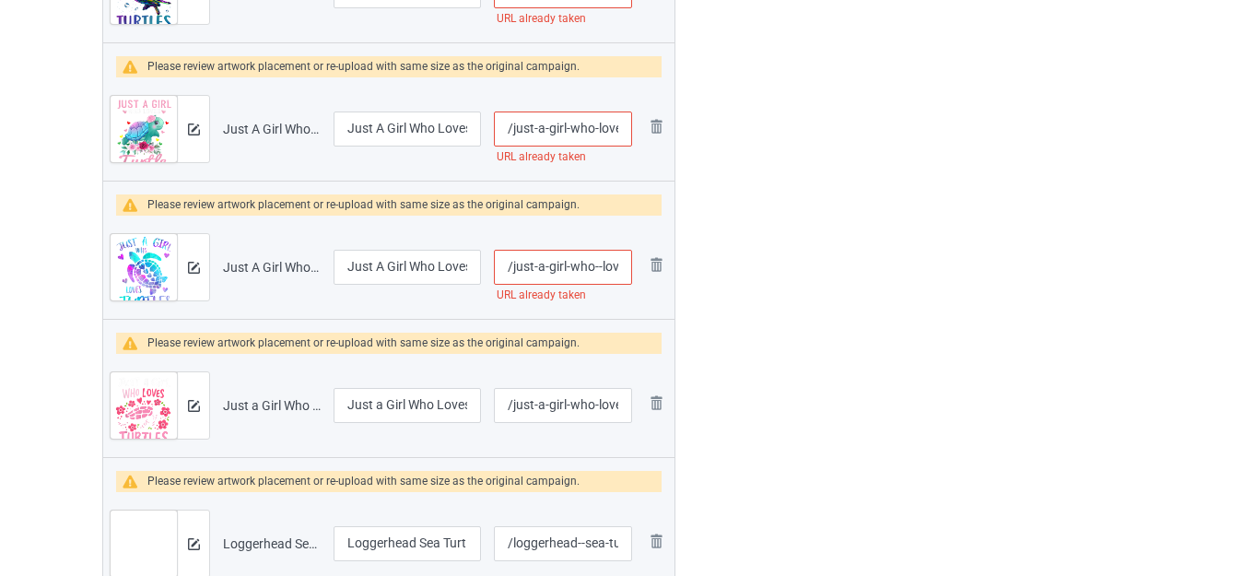
scroll to position [2568, 0]
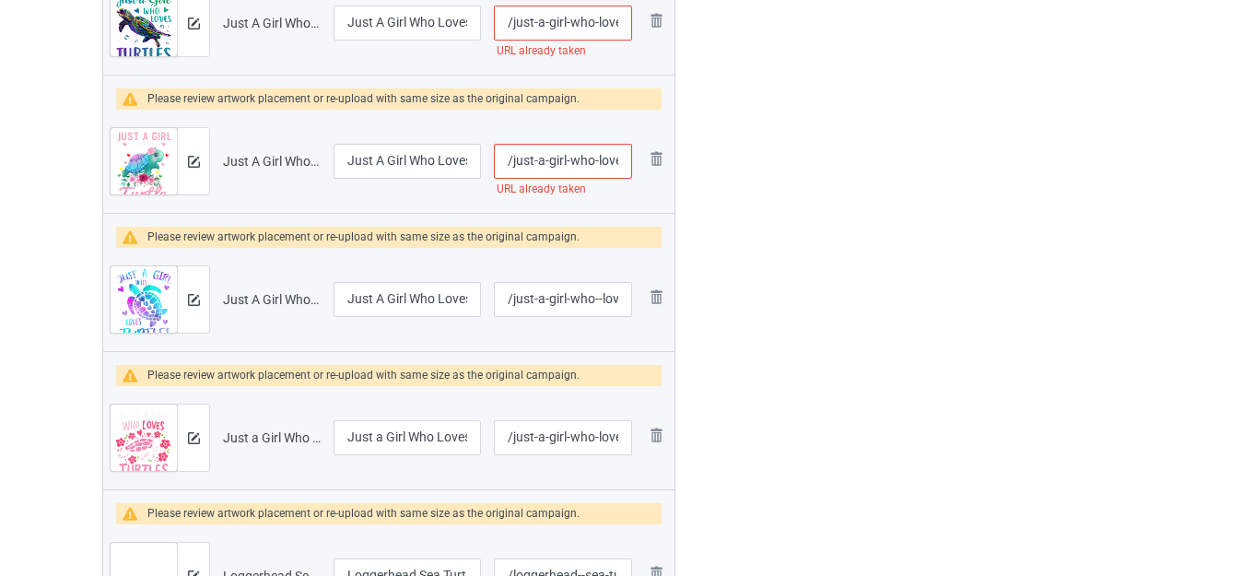
click at [596, 159] on input "/just-a-girl-who-loves-turtles-watercolor" at bounding box center [563, 161] width 138 height 35
type input "/just-a-girl-who--loves-turtles-watercolor"
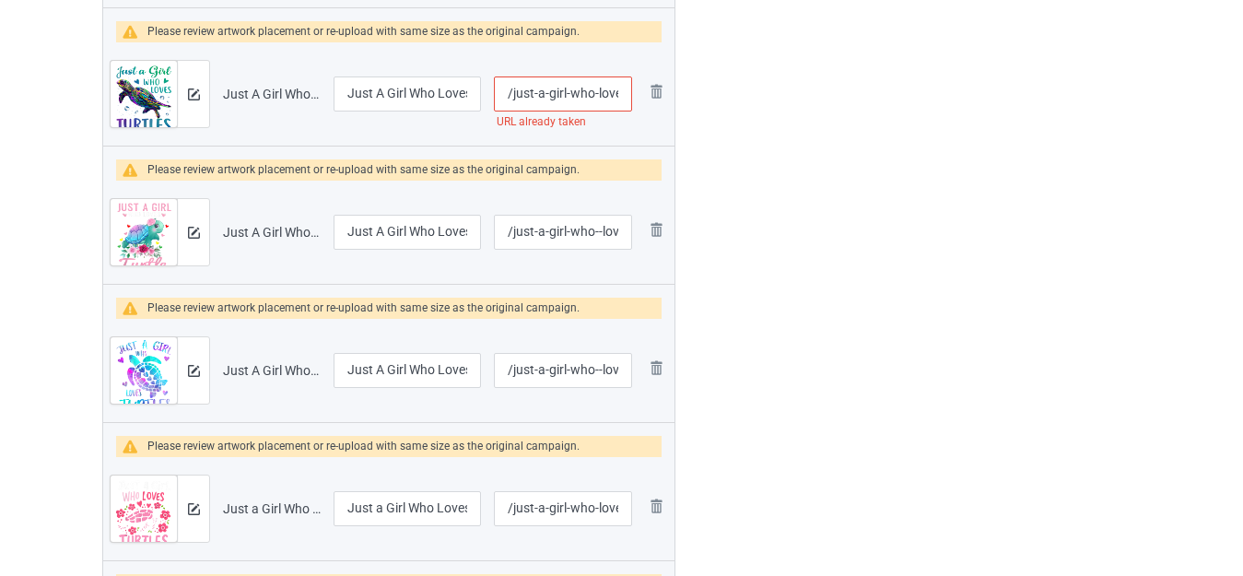
scroll to position [2384, 0]
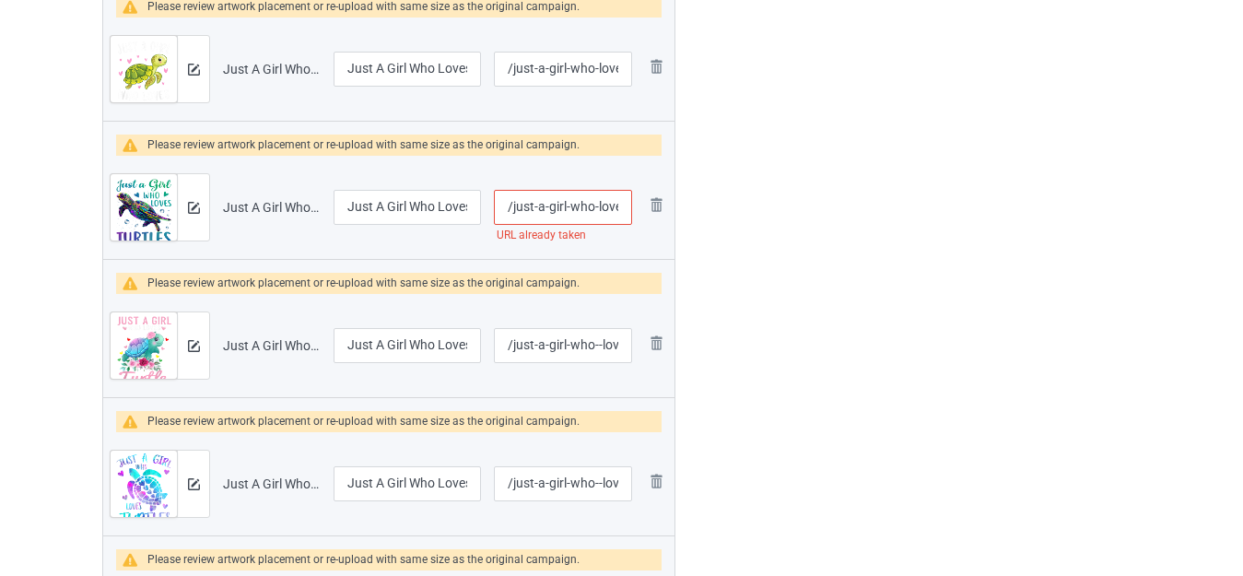
click at [594, 206] on input "/just-a-girl-who-loves-turtles-shirts" at bounding box center [563, 207] width 138 height 35
type input "/just-a-girl-who--loves-turtles-shirts"
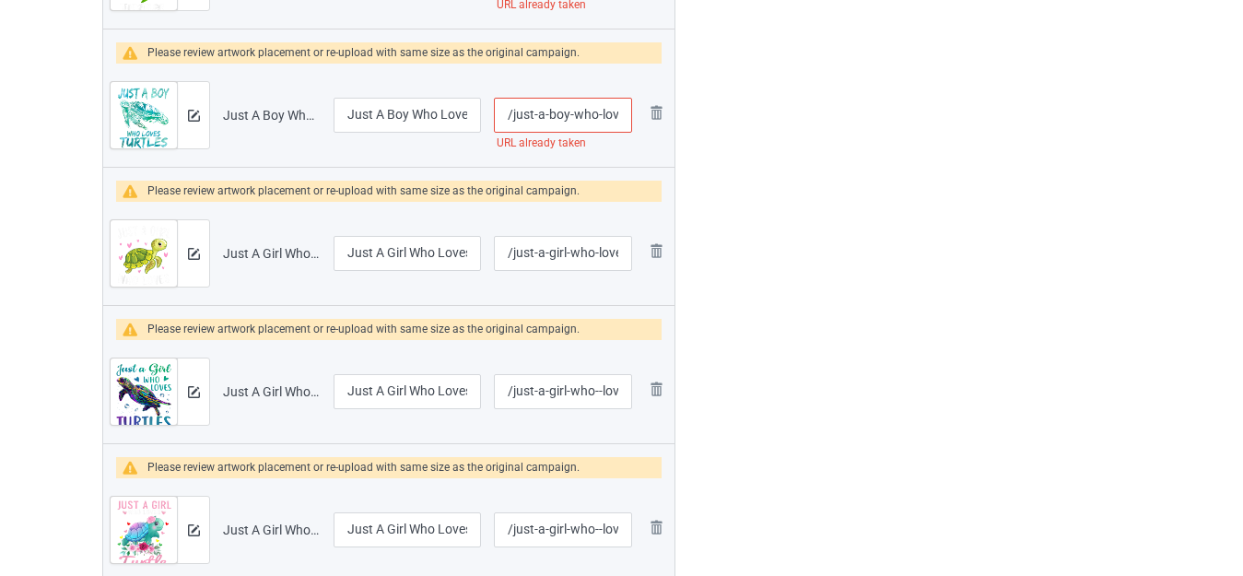
scroll to position [2108, 0]
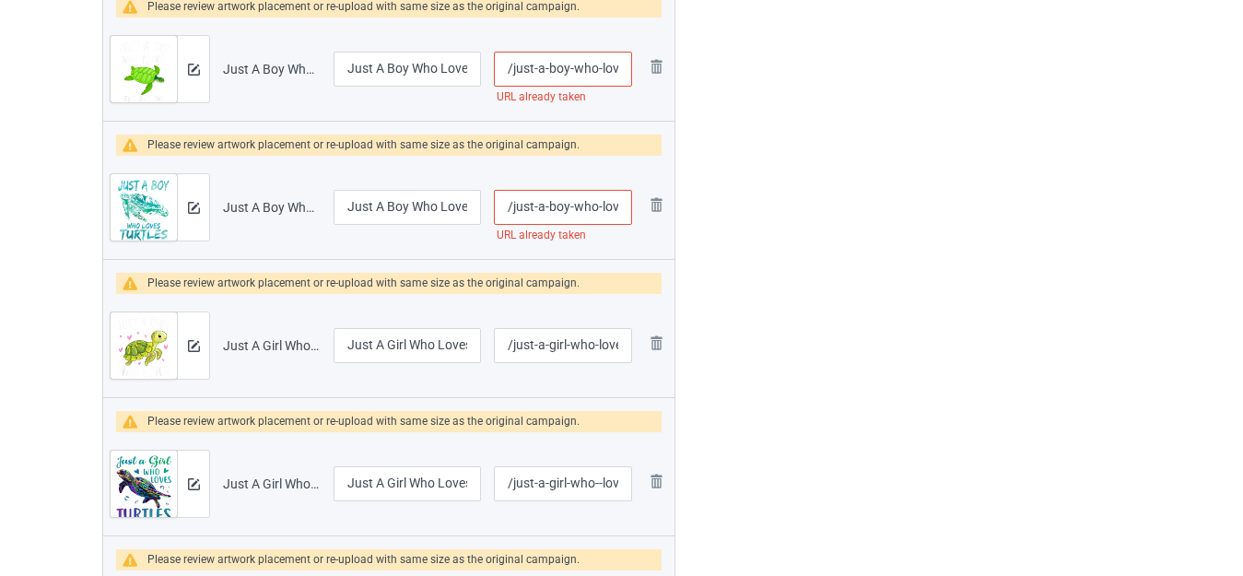
click at [597, 203] on input "/just-a-boy-who-loves-turtles" at bounding box center [563, 207] width 138 height 35
type input "/just-a-boy-who--loves-turtles"
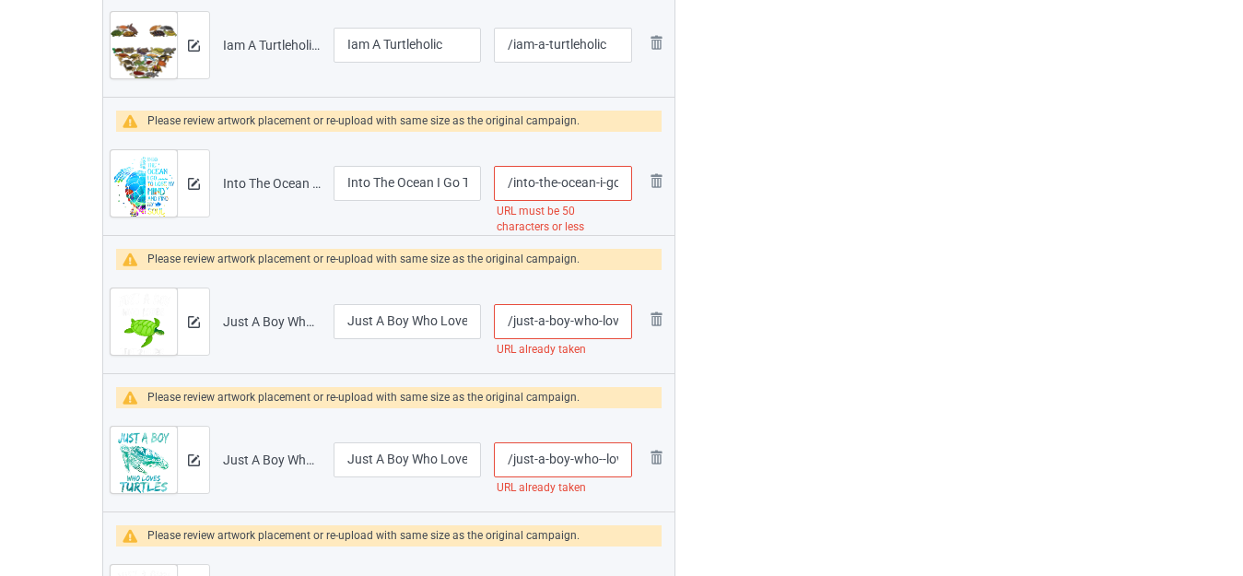
scroll to position [1831, 0]
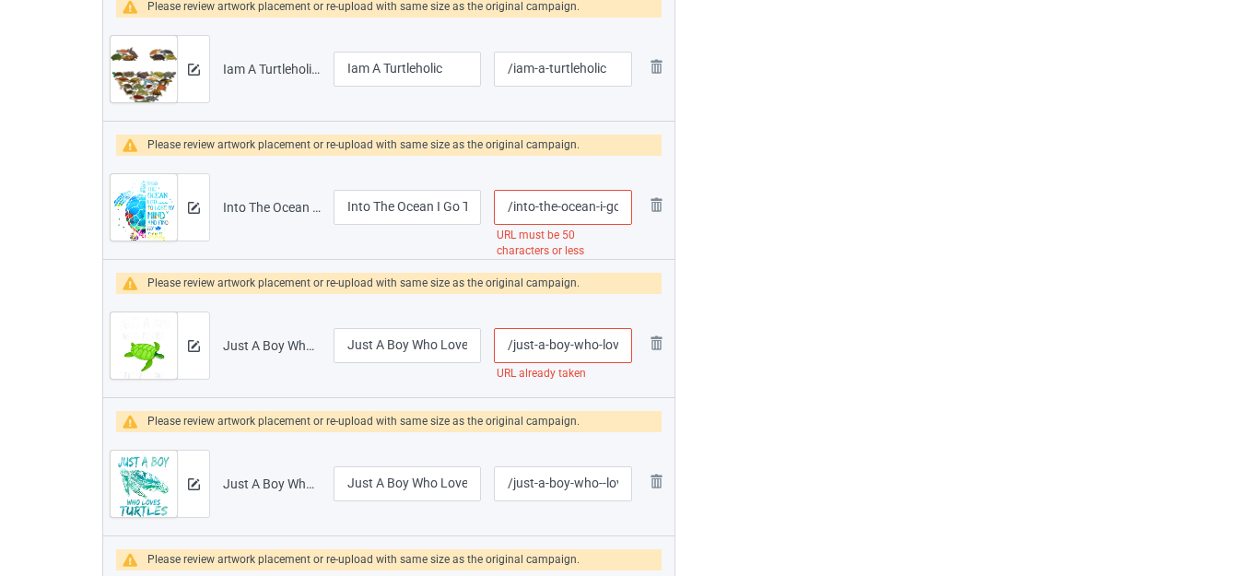
click at [599, 345] on input "/just-a-boy-who-loves-sea-turtles" at bounding box center [563, 345] width 138 height 35
type input "/just-a-boy-who--loves-sea-turtles"
drag, startPoint x: 605, startPoint y: 205, endPoint x: 618, endPoint y: 207, distance: 13.2
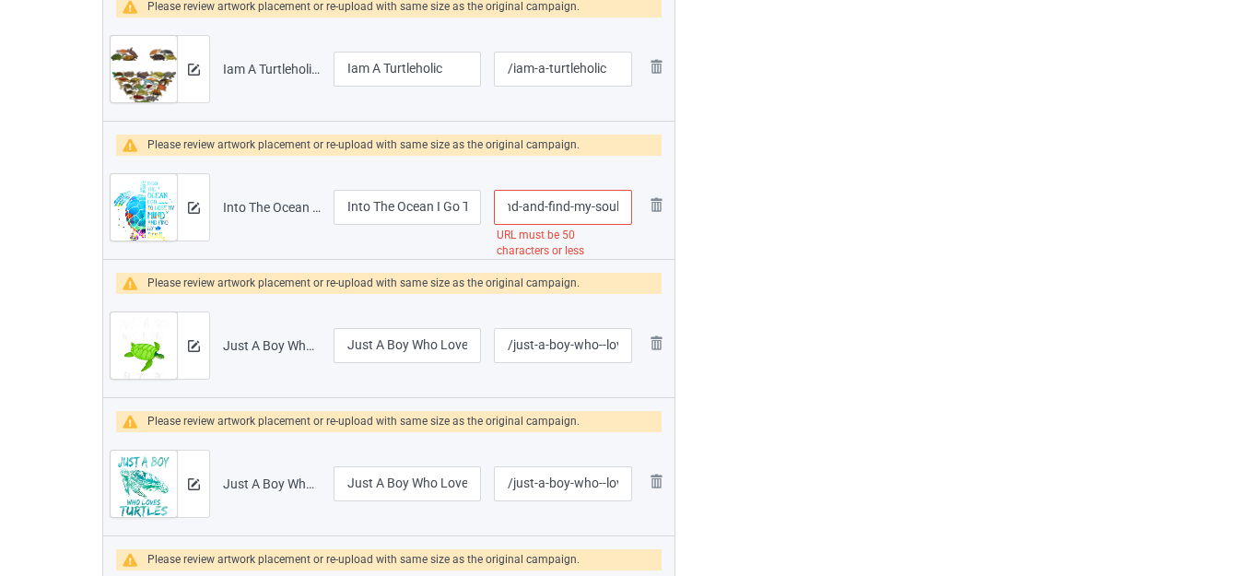
click at [618, 207] on input "/into-the-ocean-i-go-to-lose-my-mind-and-find-my-soul" at bounding box center [563, 207] width 138 height 35
click at [596, 206] on input "/into-the-ocean-i-go-to-lose-my-mind-and-find-my-soul" at bounding box center [563, 207] width 138 height 35
drag, startPoint x: 546, startPoint y: 204, endPoint x: 775, endPoint y: 206, distance: 229.5
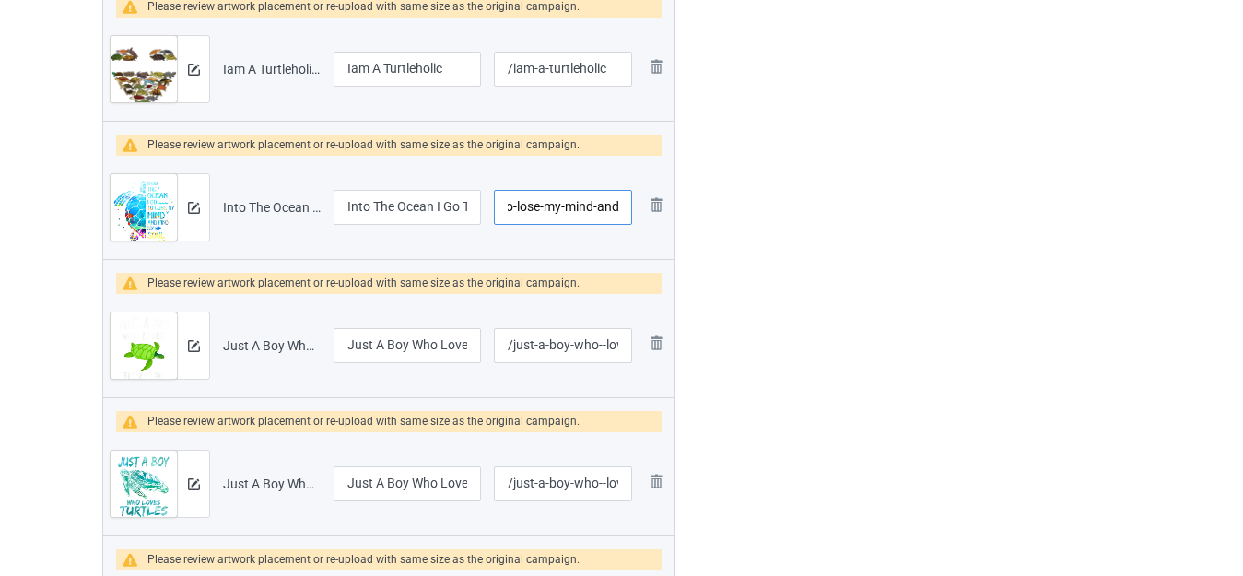
type input "/into-the-ocean-i-go-to-lose-my-mind-and"
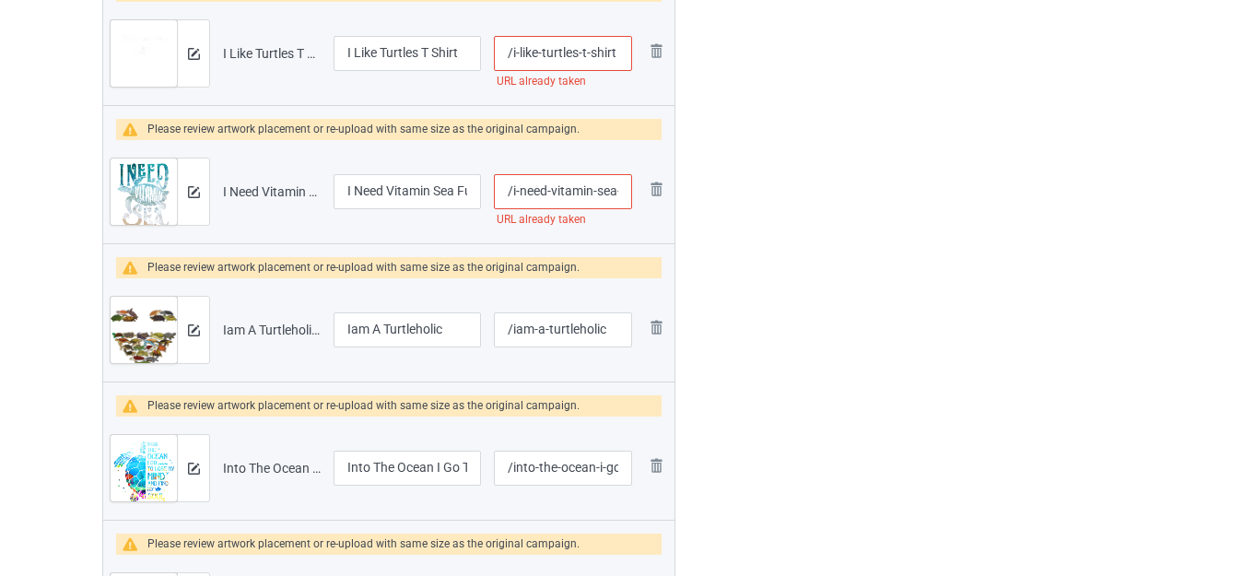
scroll to position [1555, 0]
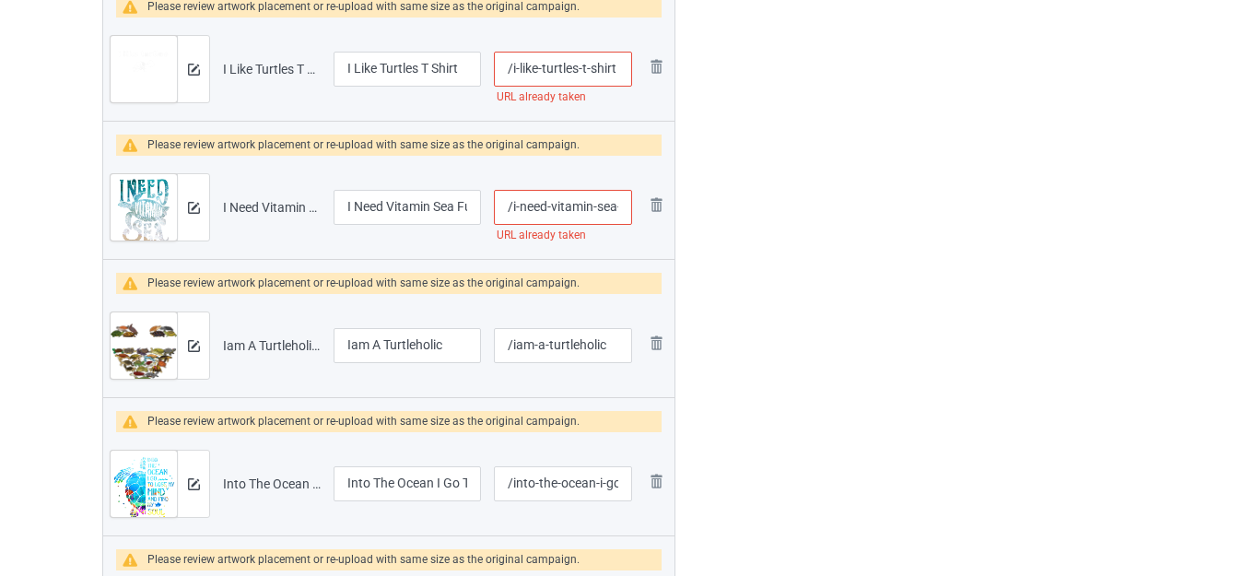
click at [597, 206] on input "/i-need-vitamin-sea-funny-seaturtle" at bounding box center [563, 207] width 138 height 35
type input "/i-need-vitamin--sea-funny-seaturtle"
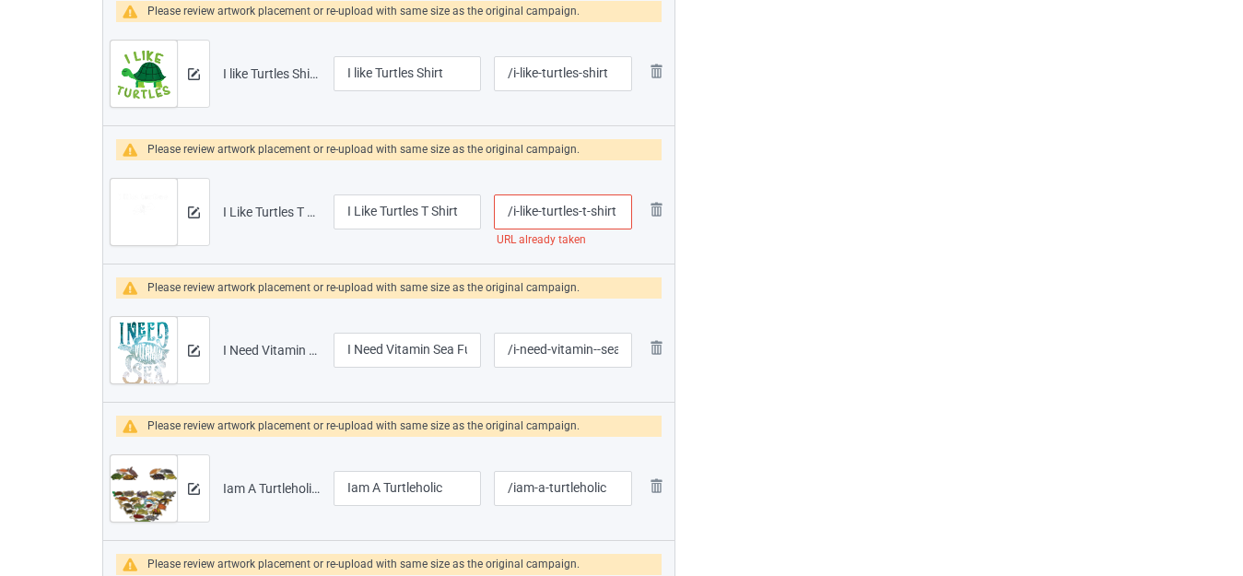
scroll to position [1370, 0]
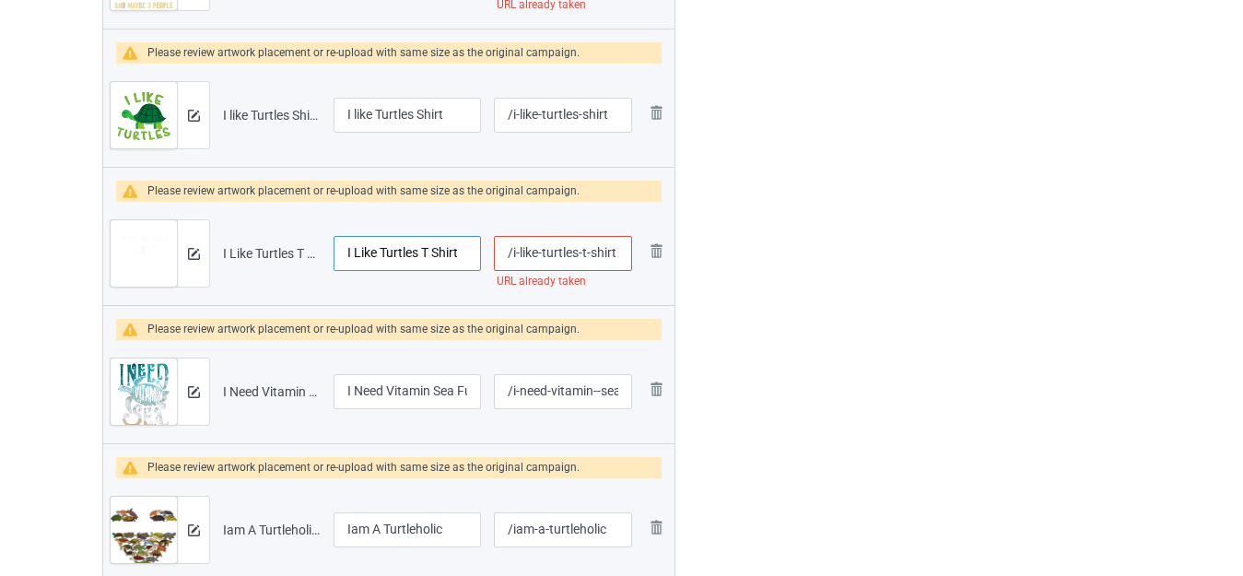
drag, startPoint x: 421, startPoint y: 251, endPoint x: 515, endPoint y: 250, distance: 94.0
click at [515, 250] on tr "Preview and edit artwork I Like Turtles T Shirt.png I Like Turtles T Shirt /i-l…" at bounding box center [388, 253] width 571 height 103
type input "I Like Turtles"
drag, startPoint x: 587, startPoint y: 250, endPoint x: 736, endPoint y: 253, distance: 149.3
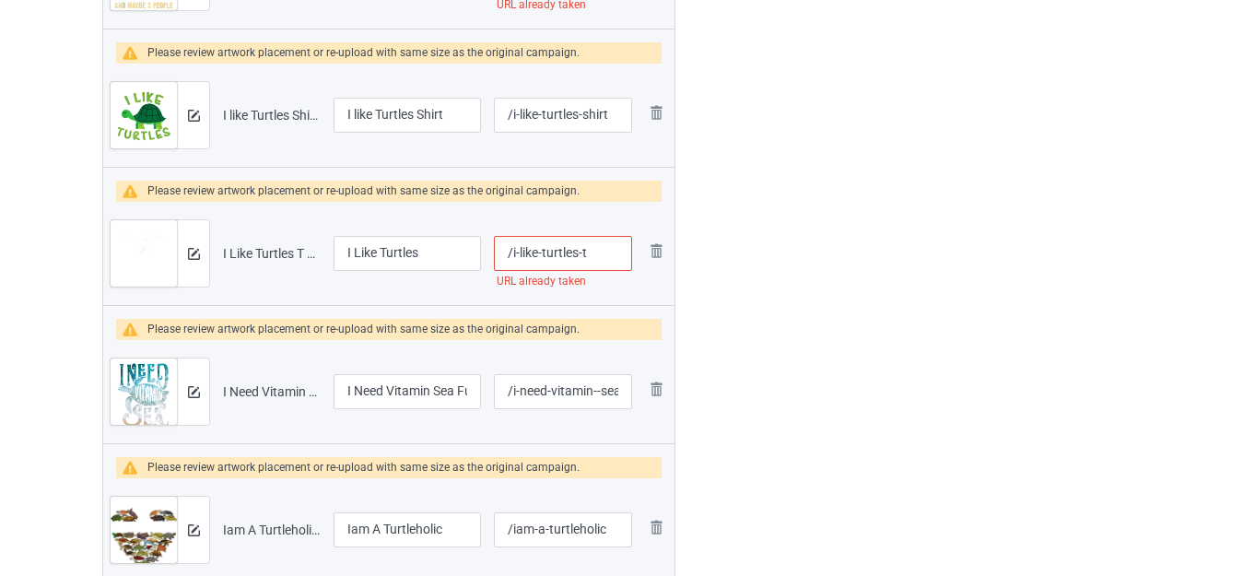
type input "/i-like-turtles-t"
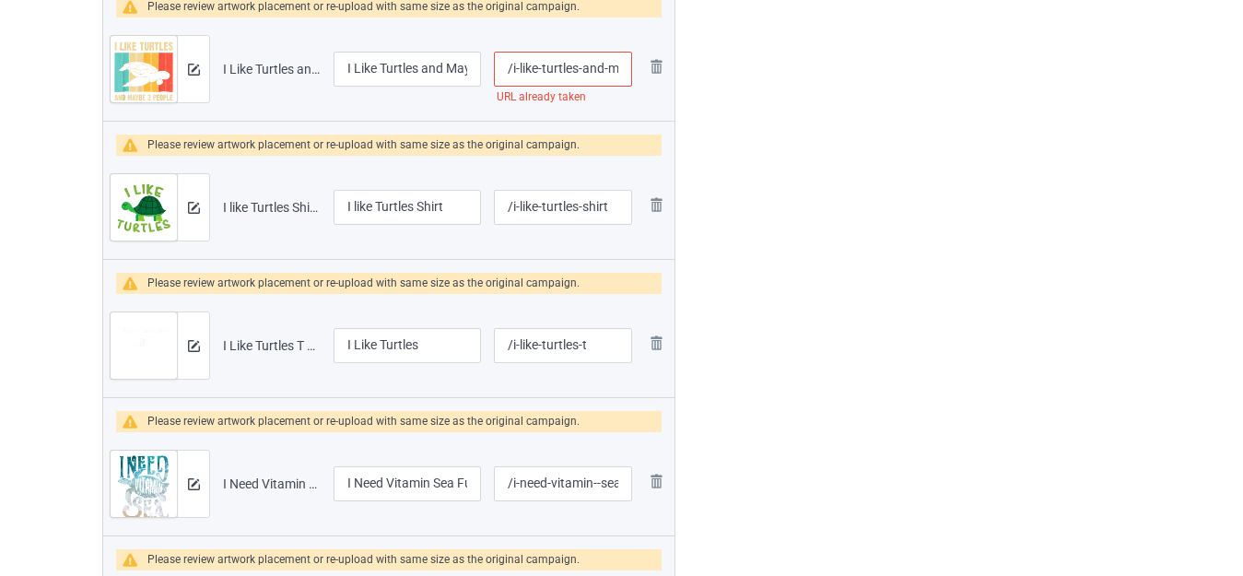
scroll to position [1186, 0]
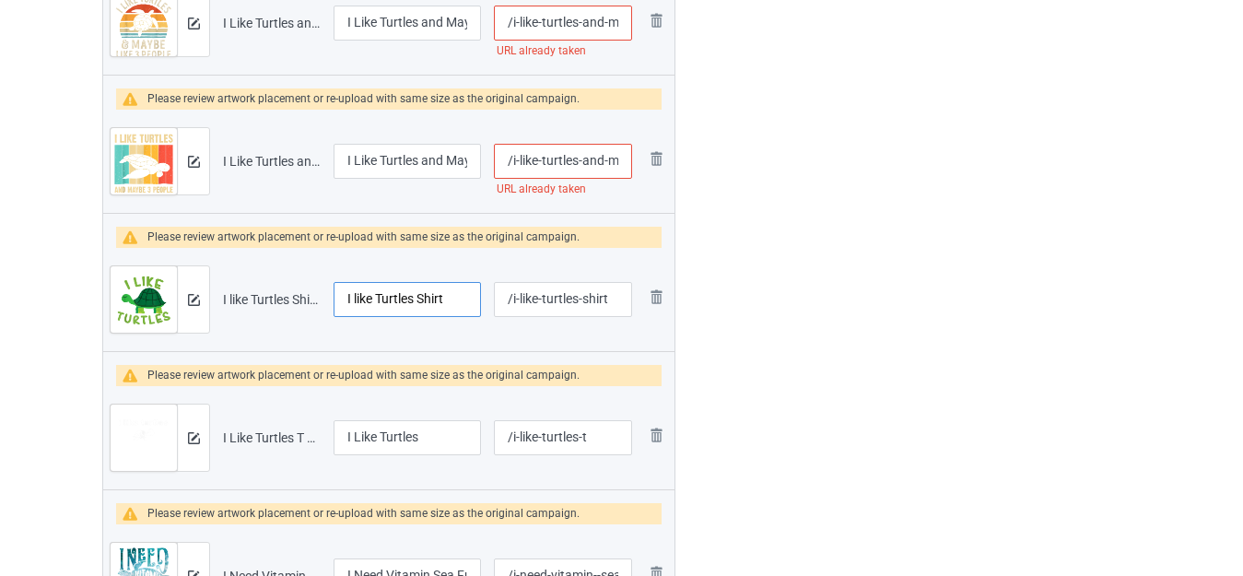
drag, startPoint x: 417, startPoint y: 296, endPoint x: 457, endPoint y: 299, distance: 39.7
click at [455, 299] on input "I like Turtles Shirt" at bounding box center [407, 299] width 147 height 35
click at [457, 299] on input "I like Turtles Shirt" at bounding box center [407, 299] width 147 height 35
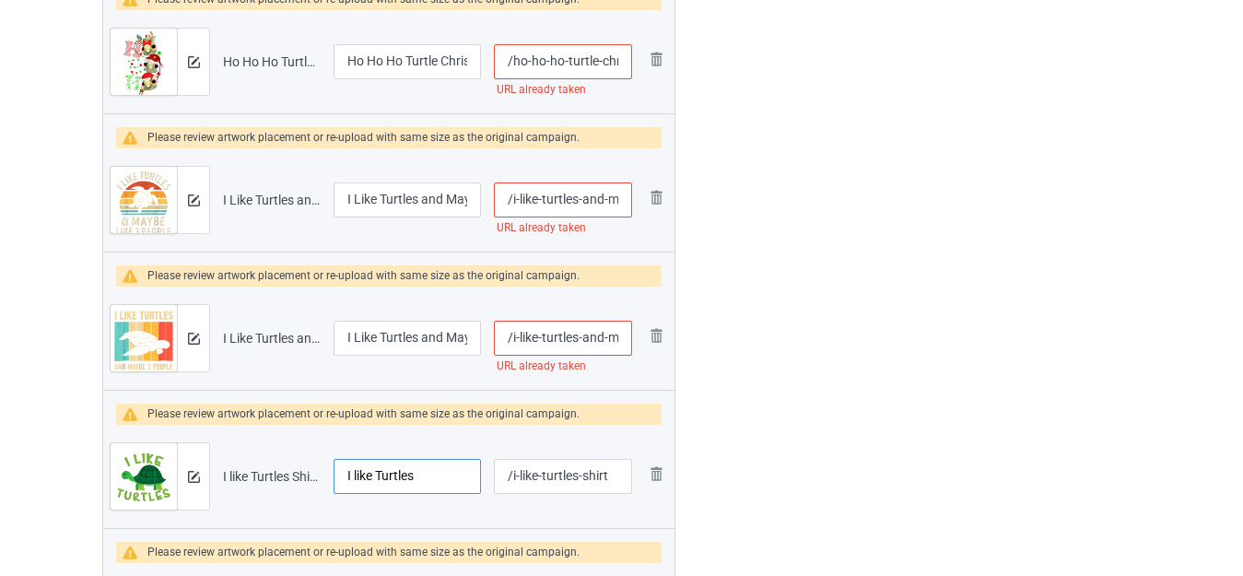
scroll to position [1002, 0]
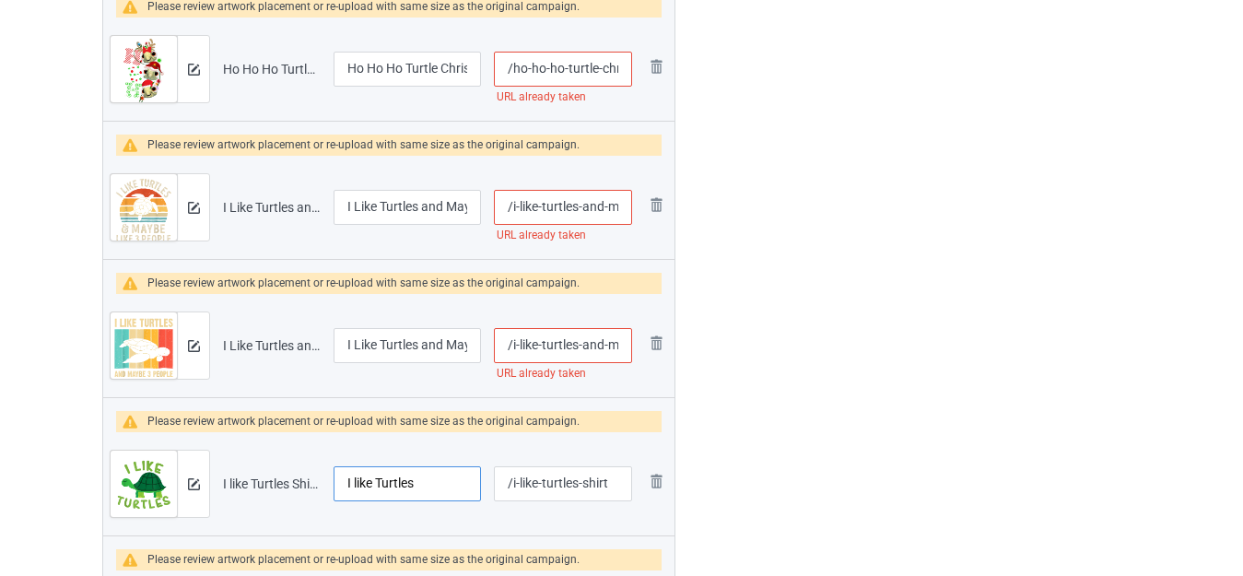
type input "I like Turtles"
click at [602, 336] on input "/i-like-turtles-and-maybe-three-people" at bounding box center [563, 345] width 138 height 35
type input "/i-like-turtles-and--maybe-three-people"
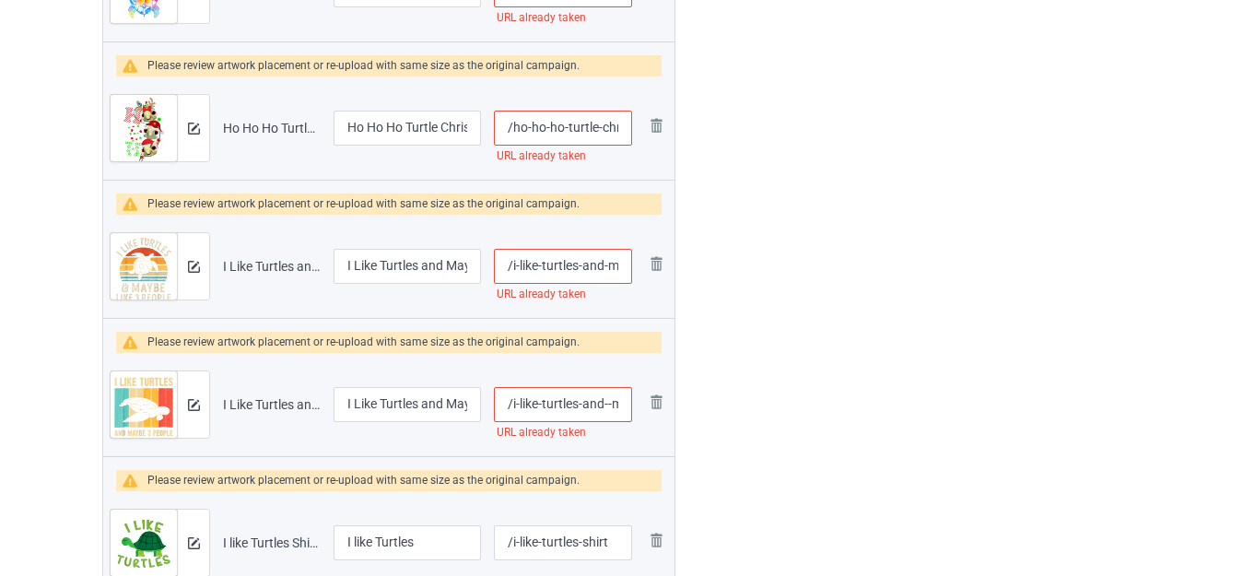
scroll to position [910, 0]
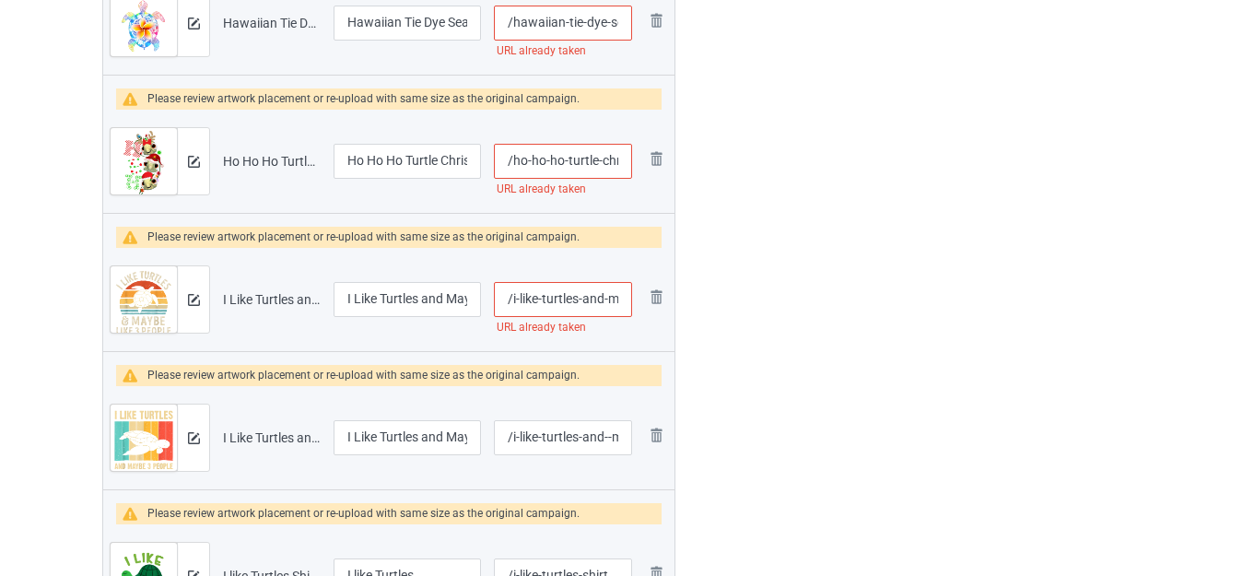
click at [606, 294] on input "/i-like-turtles-and-maybe-3-people" at bounding box center [563, 299] width 138 height 35
type input "/i-like-turtles-and--maybe-3-people"
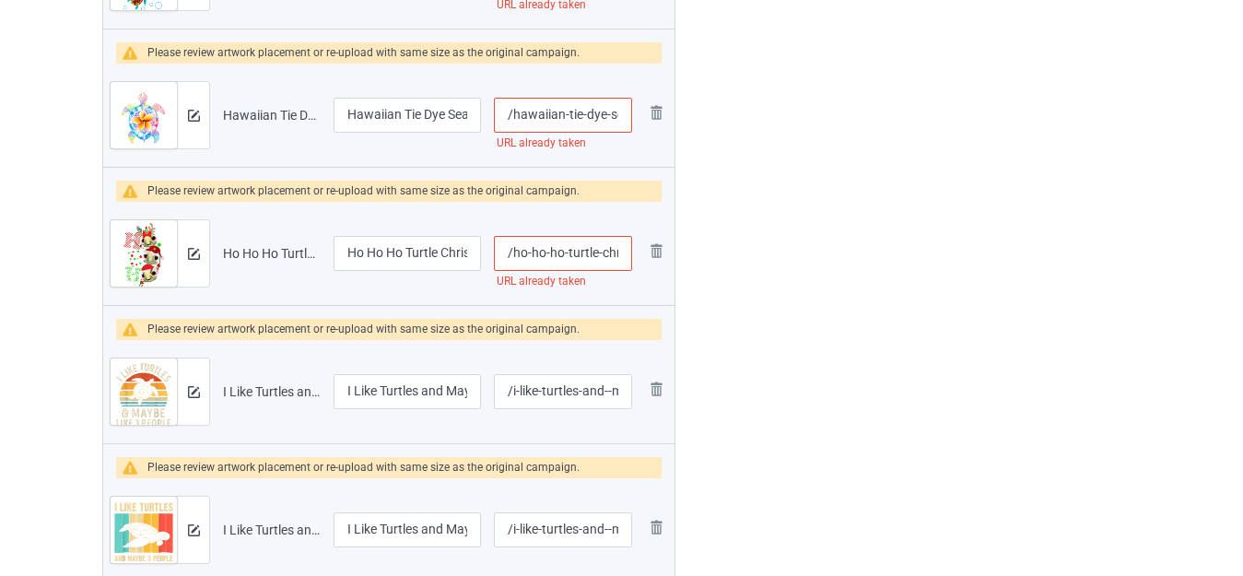
click at [597, 250] on input "/ho-ho-ho-turtle-christmas" at bounding box center [563, 253] width 138 height 35
type input "/ho-ho-ho-turtle--christmas"
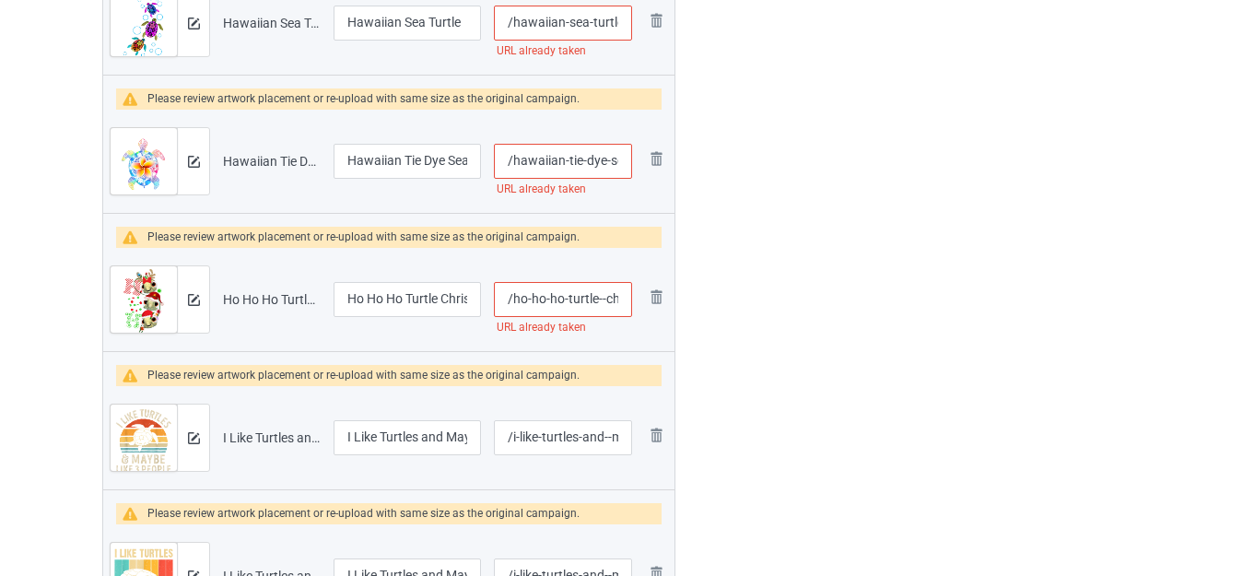
scroll to position [725, 0]
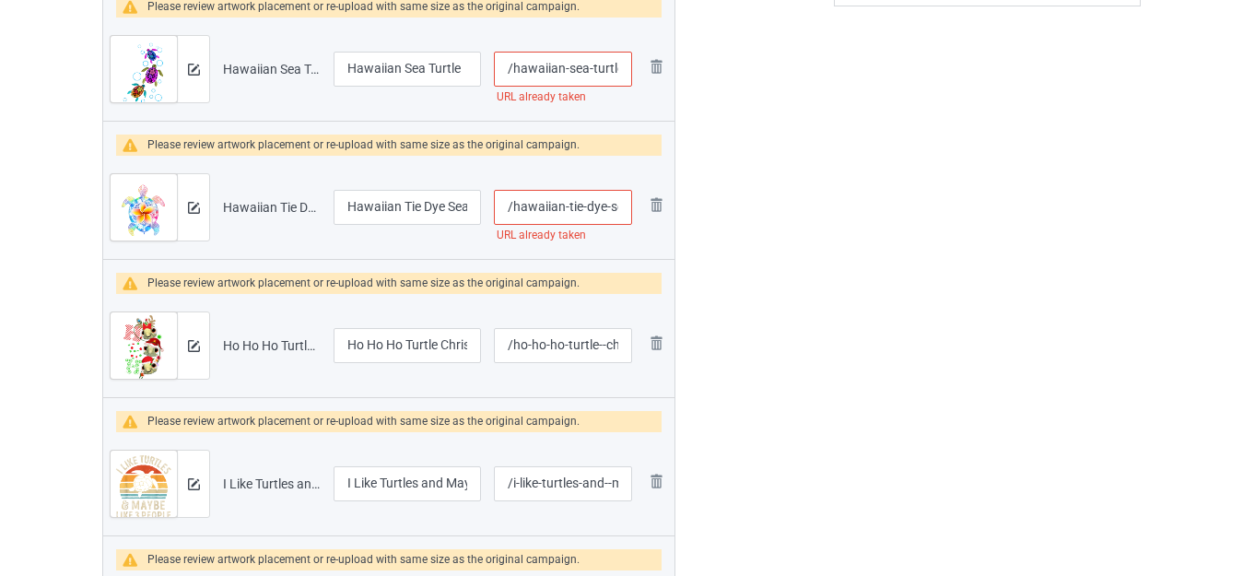
click at [585, 207] on input "/hawaiian-tie-dye-sea-turtle" at bounding box center [563, 207] width 138 height 35
type input "/hawaiian-tie--dye-sea-turtle"
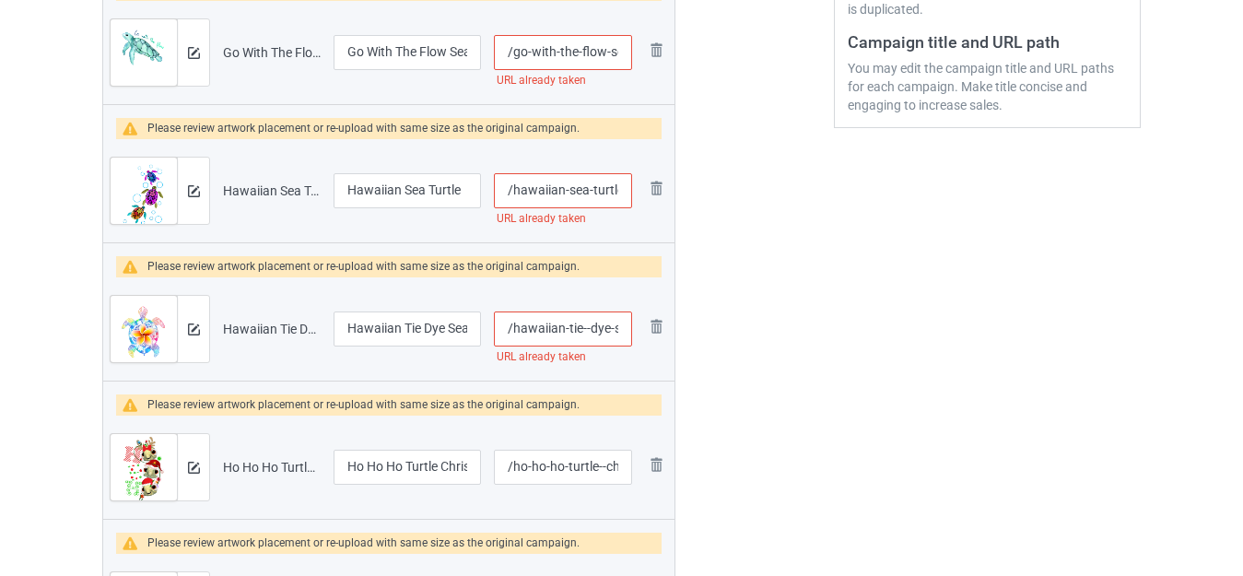
scroll to position [541, 0]
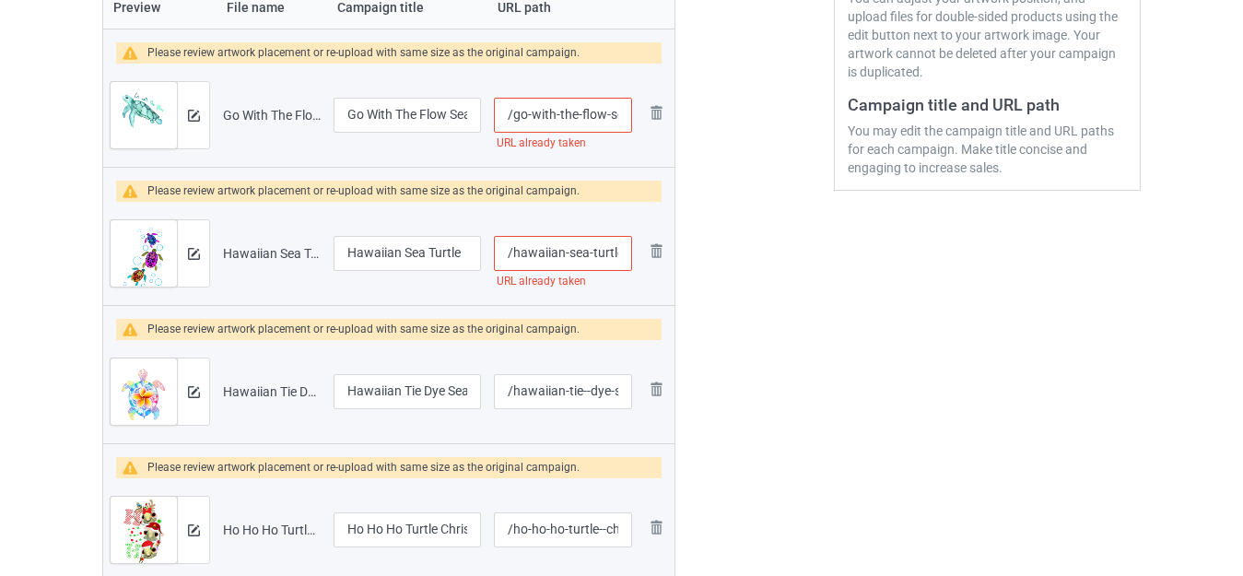
click at [588, 253] on input "/hawaiian-sea-turtle" at bounding box center [563, 253] width 138 height 35
type input "/hawaiian-sea--turtle"
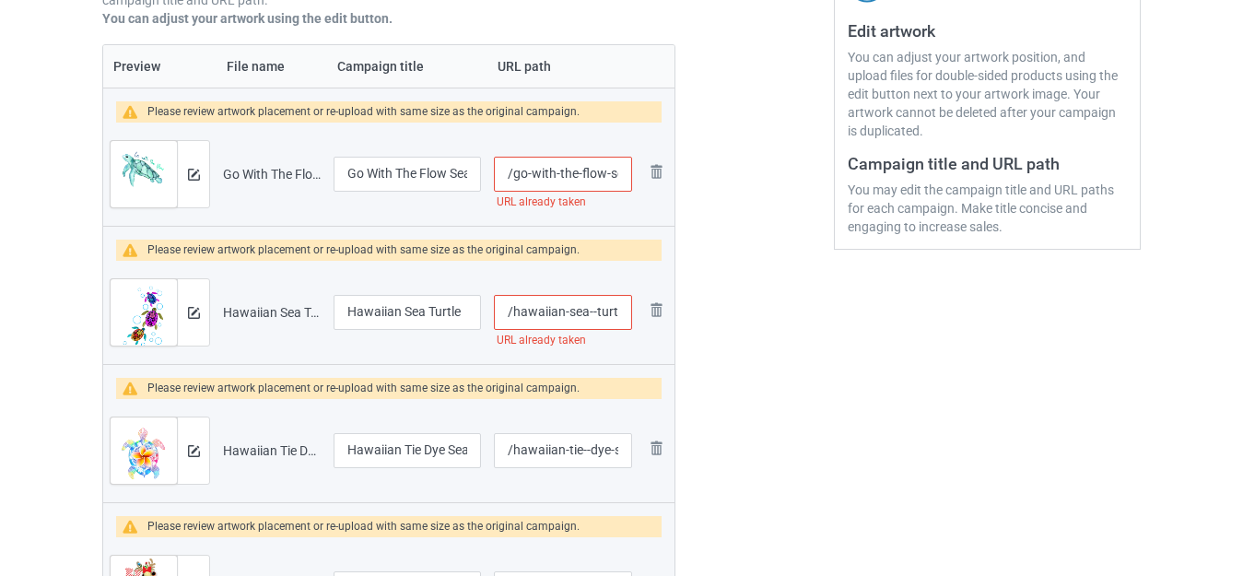
scroll to position [449, 0]
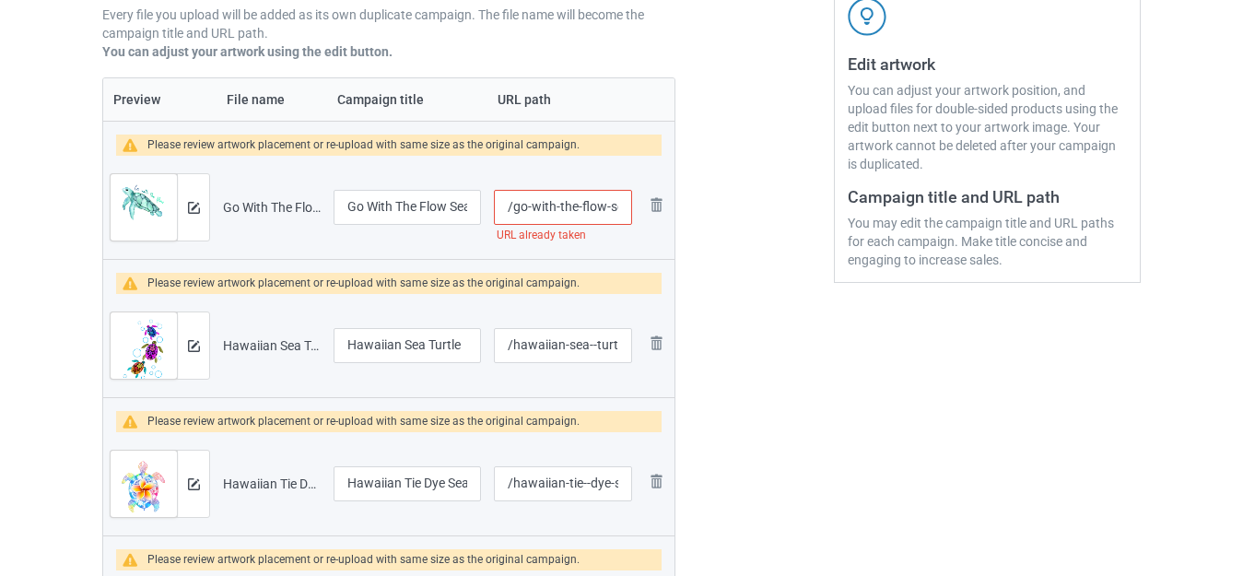
click at [579, 206] on input "/go-with-the-flow-sea-turtle" at bounding box center [563, 207] width 138 height 35
type input "/go-with-the--flow-sea-turtle"
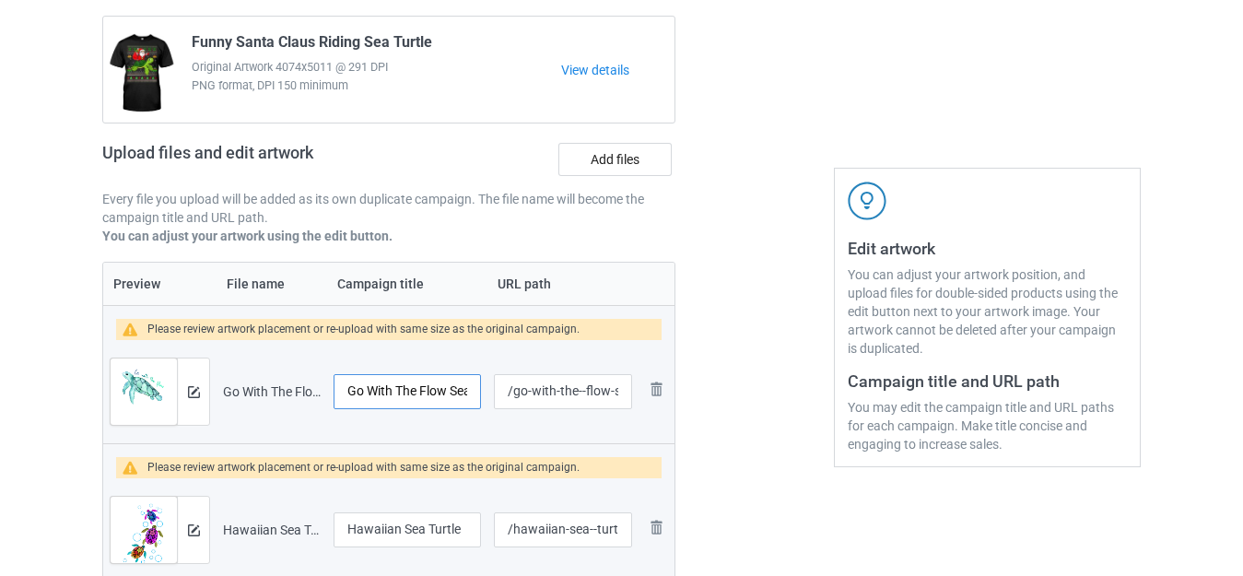
scroll to position [0, 39]
drag, startPoint x: 447, startPoint y: 383, endPoint x: 467, endPoint y: 383, distance: 20.3
click at [467, 383] on input "Go With The Flow Sea Turtle" at bounding box center [407, 391] width 147 height 35
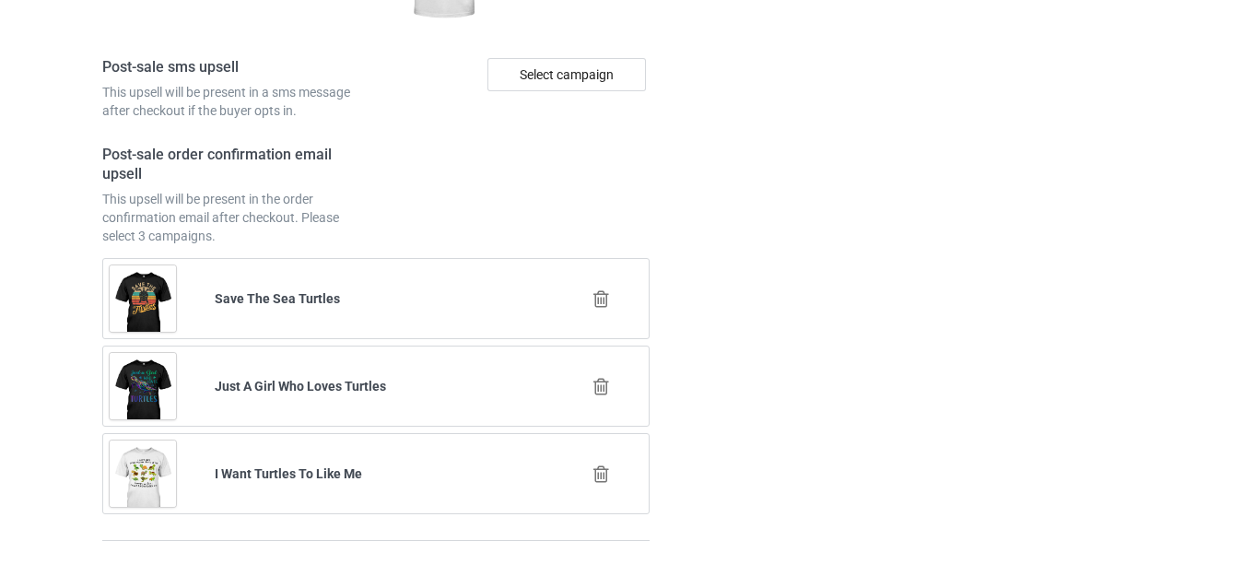
scroll to position [9548, 0]
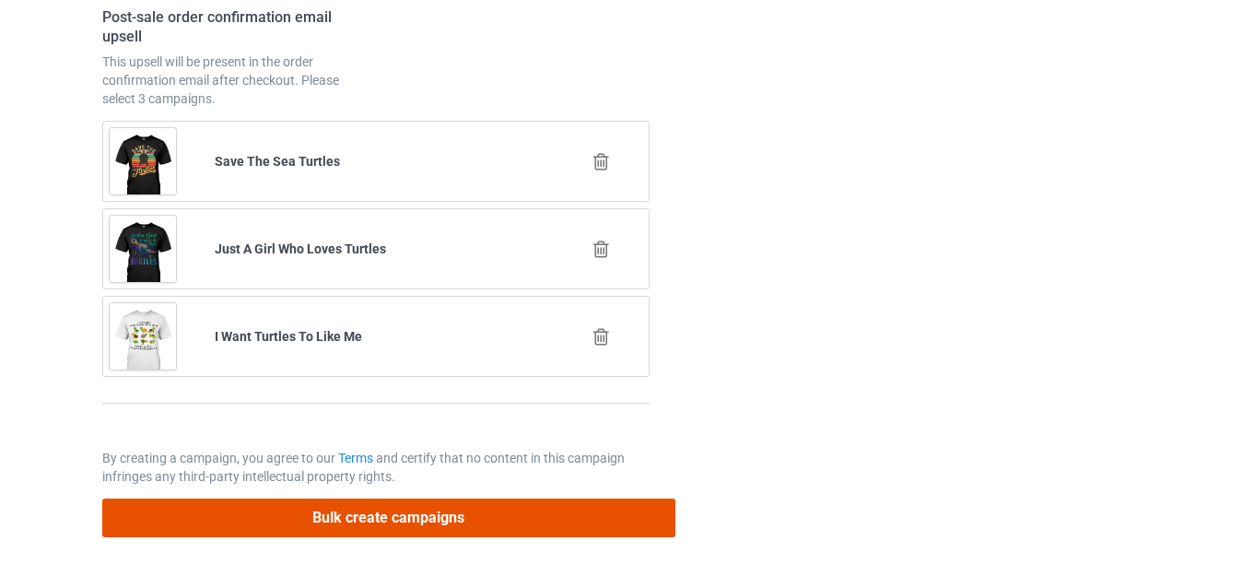
click at [417, 513] on button "Bulk create campaigns" at bounding box center [388, 518] width 573 height 38
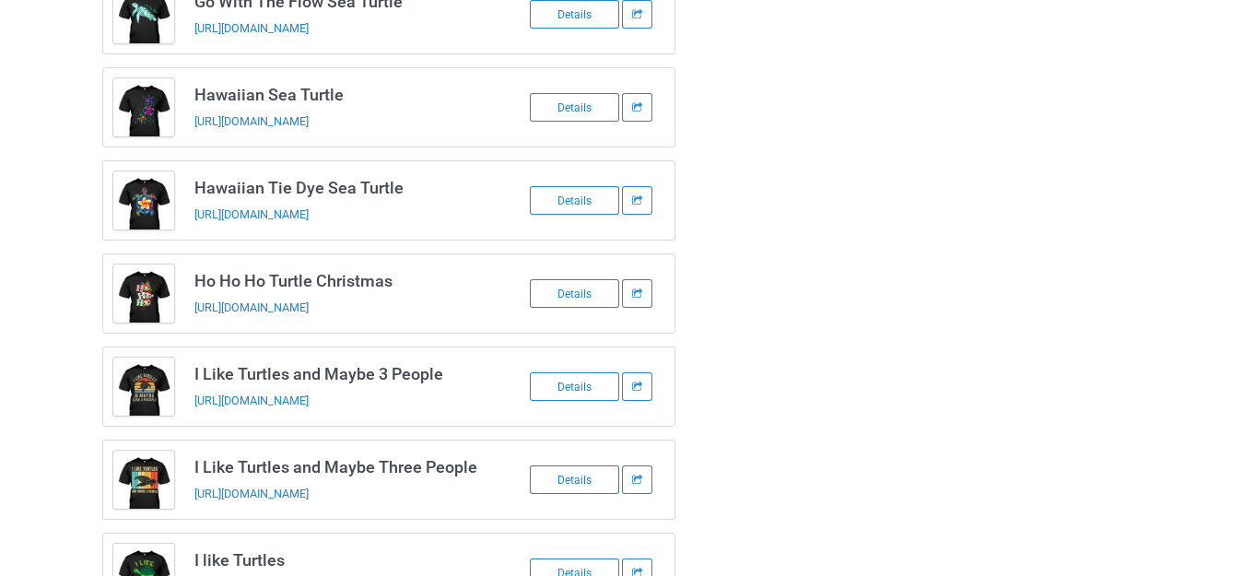
scroll to position [0, 0]
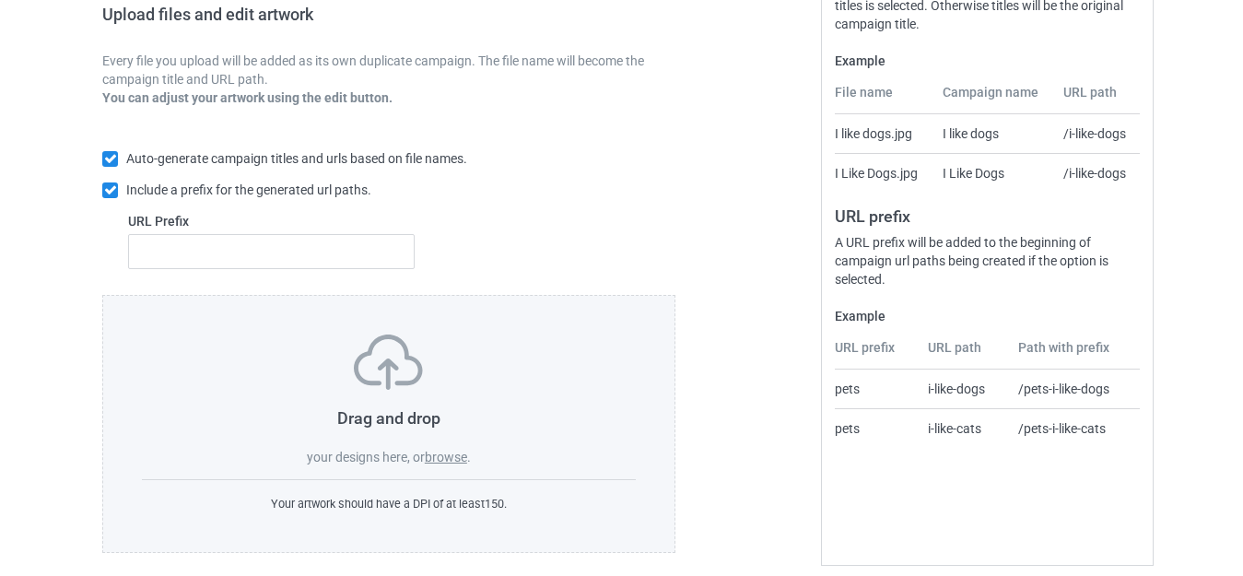
scroll to position [322, 0]
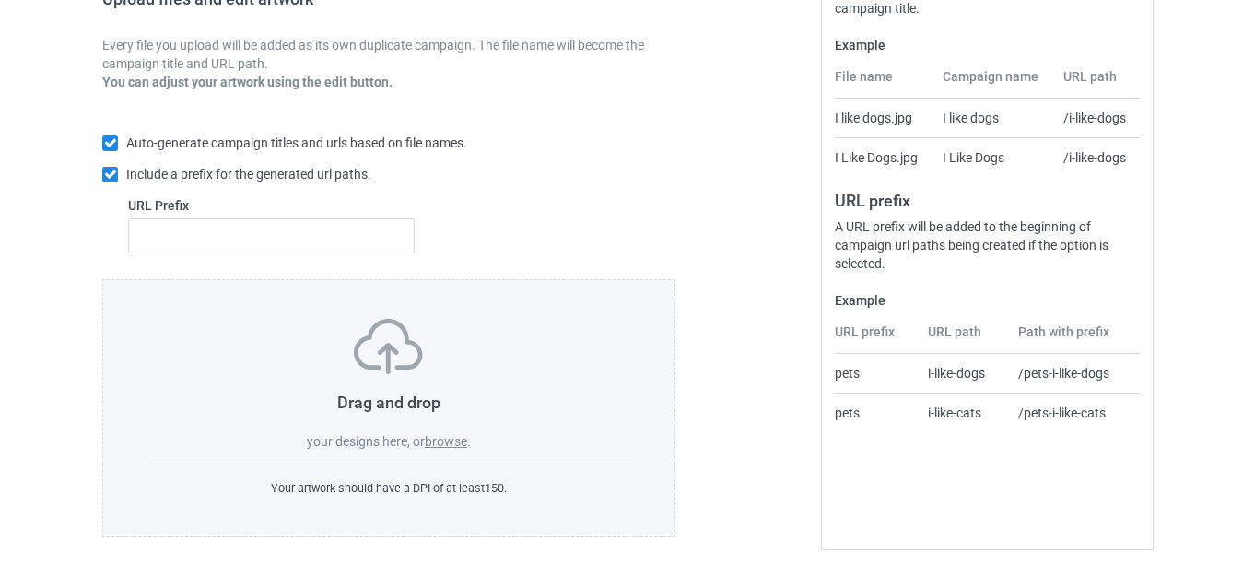
click at [444, 438] on label "browse" at bounding box center [446, 441] width 42 height 15
click at [0, 0] on input "browse" at bounding box center [0, 0] width 0 height 0
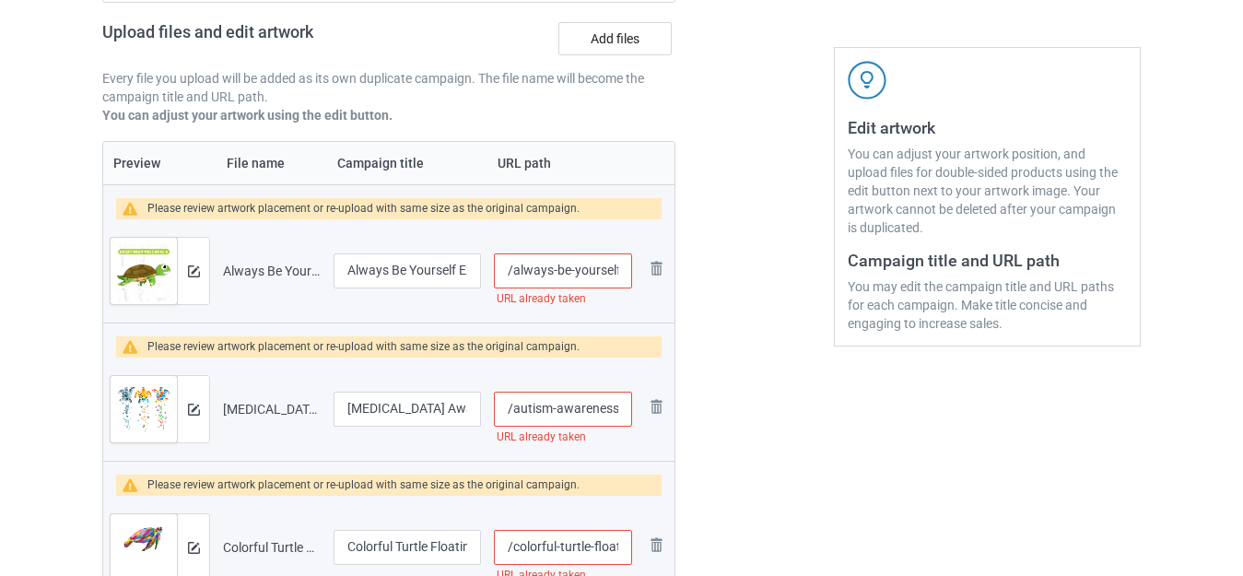
scroll to position [518, 0]
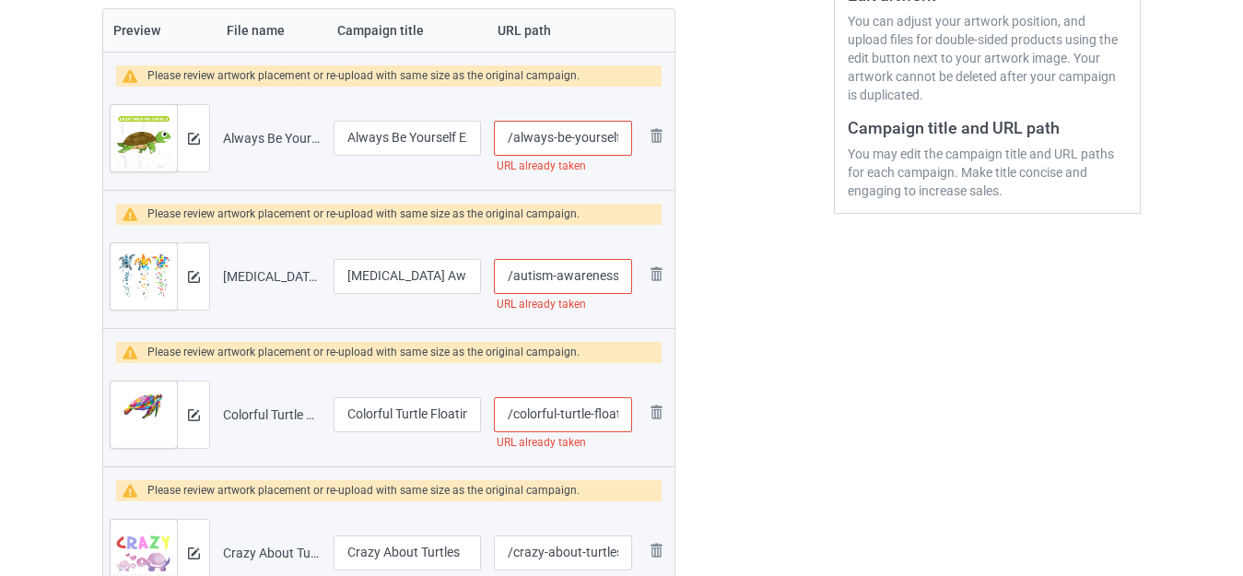
click at [576, 134] on input "/always-be-yourself-except-you-can-be-a-turtle" at bounding box center [563, 138] width 138 height 35
type input "/always-be---except-you-can-be-a-turtle"
click at [558, 277] on input "/autism-awareness-its-ok-to-be-different-sea-turtle" at bounding box center [563, 276] width 138 height 35
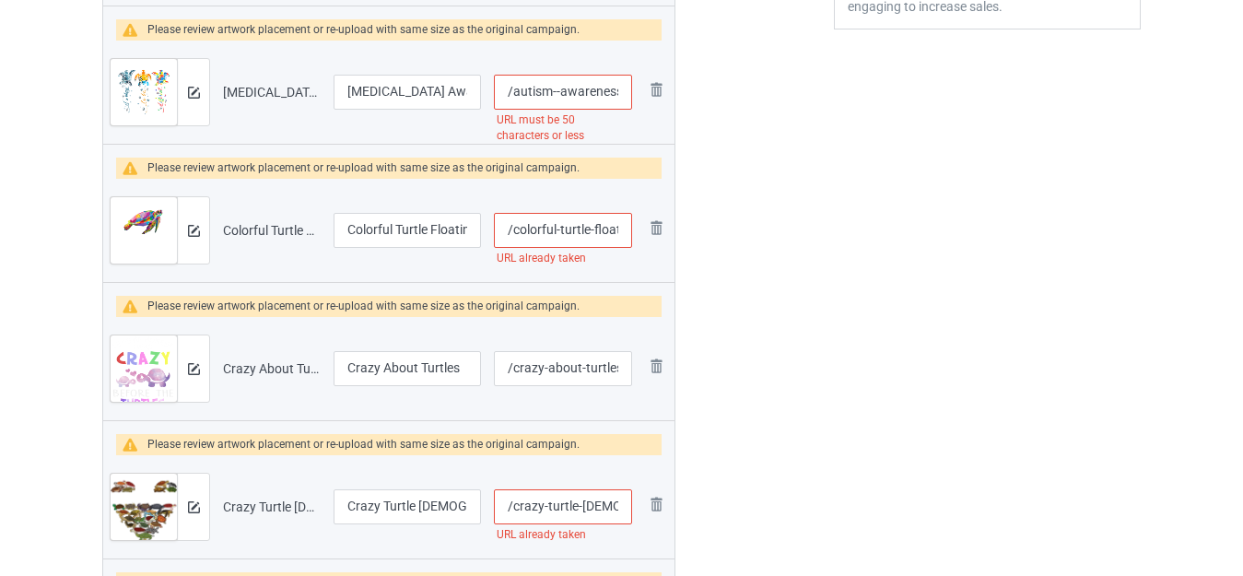
scroll to position [0, 182]
drag, startPoint x: 593, startPoint y: 92, endPoint x: 617, endPoint y: 99, distance: 25.7
click at [617, 99] on input "/autism--awareness-its-ok-to-be-different-sea-turtle" at bounding box center [563, 92] width 138 height 35
click at [583, 94] on input "/autism--awareness-its-ok-to-be-different-sea-turtle" at bounding box center [563, 92] width 138 height 35
drag, startPoint x: 560, startPoint y: 87, endPoint x: 653, endPoint y: 96, distance: 93.5
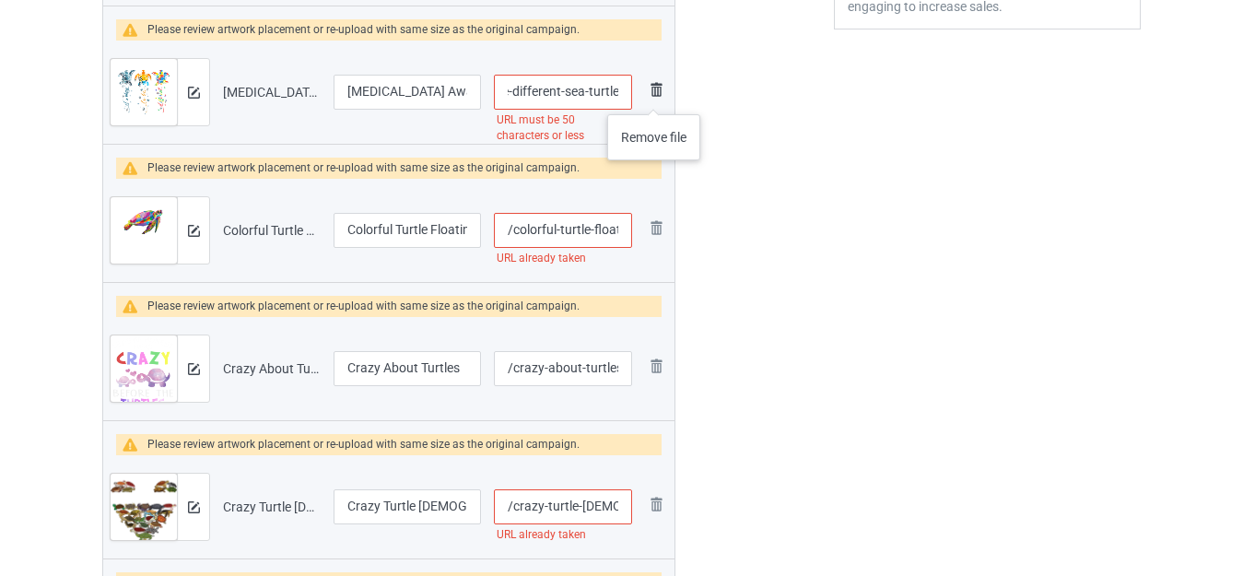
click at [653, 96] on tr "Preview and edit artwork Autism Awareness Its Ok To Be Different Sea Turtle.png…" at bounding box center [388, 92] width 571 height 103
type input "/autism--awareness-its-ok-to-be-different"
click at [590, 229] on input "/colorful-turtle-floating-sea-turtle" at bounding box center [563, 230] width 138 height 35
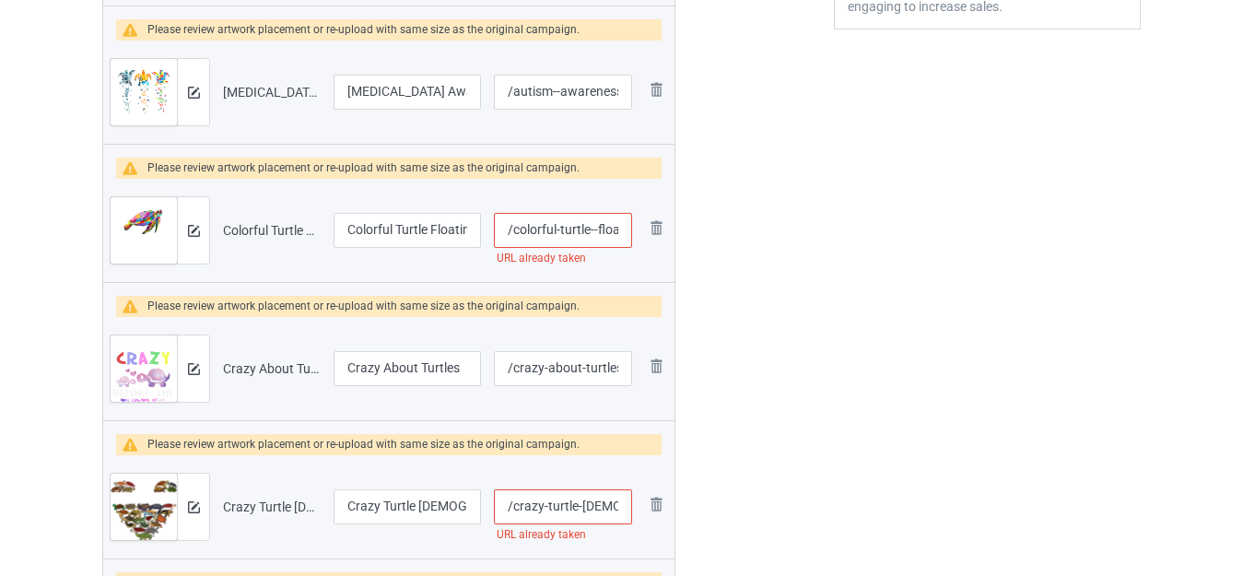
type input "/colorful-turtle--floating-sea-turtle"
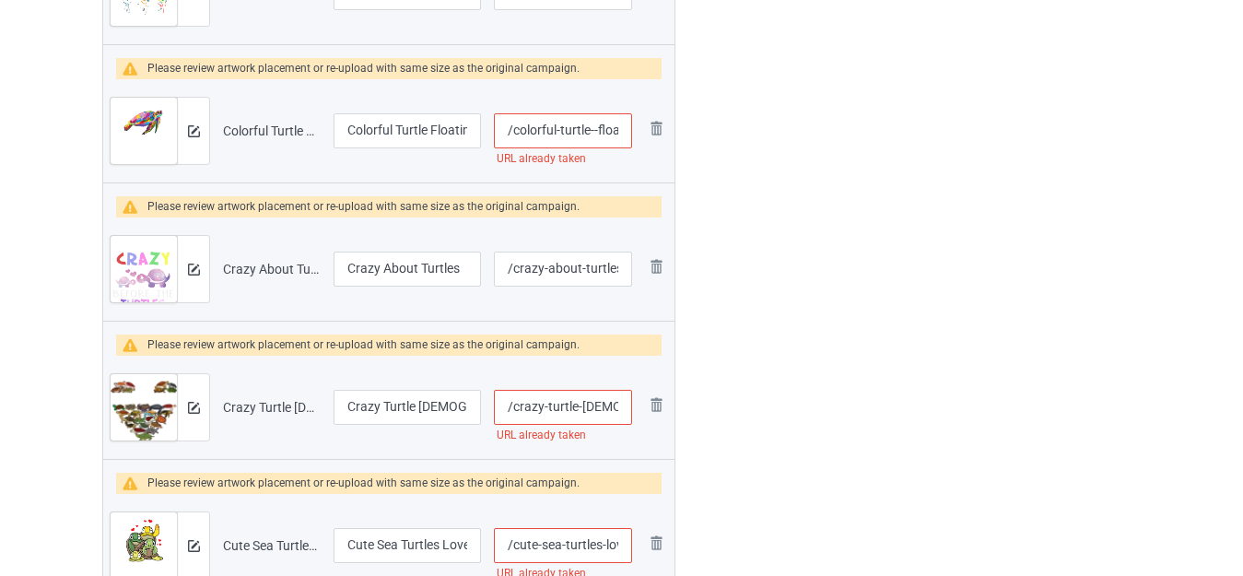
scroll to position [887, 0]
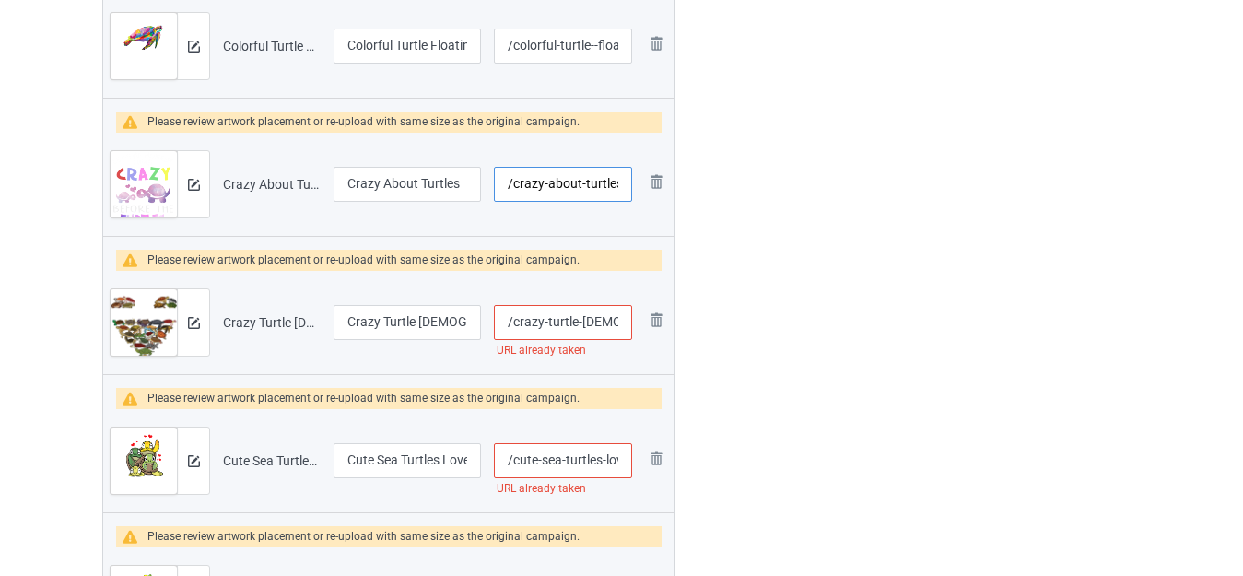
click at [584, 182] on input "/crazy-about-turtles" at bounding box center [563, 184] width 138 height 35
type input "/crazy-about--turtles"
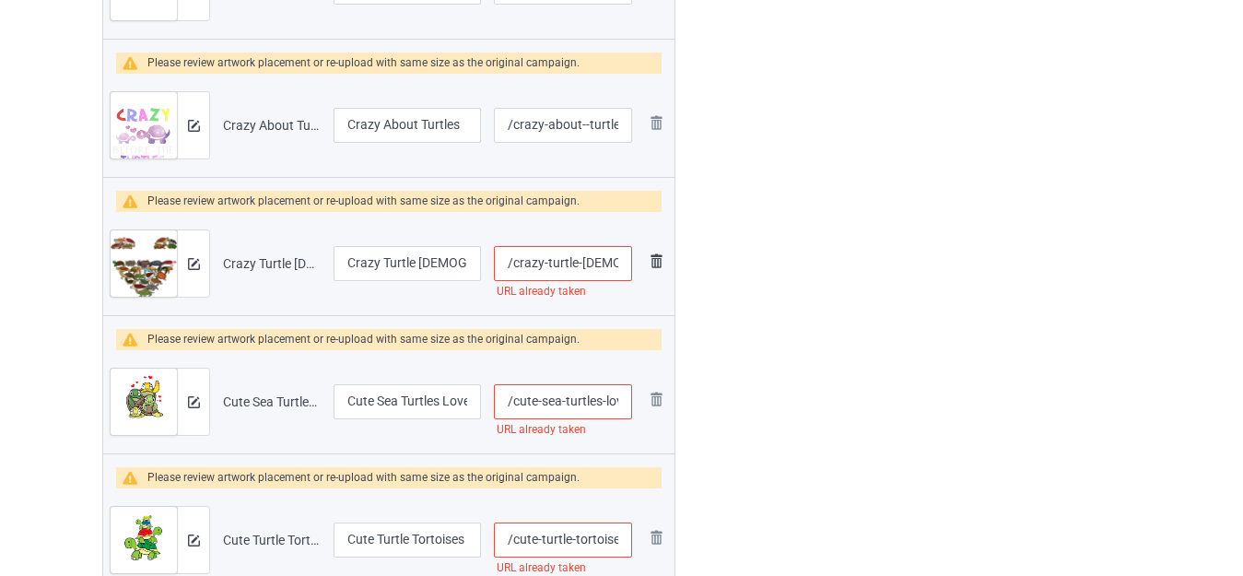
scroll to position [979, 0]
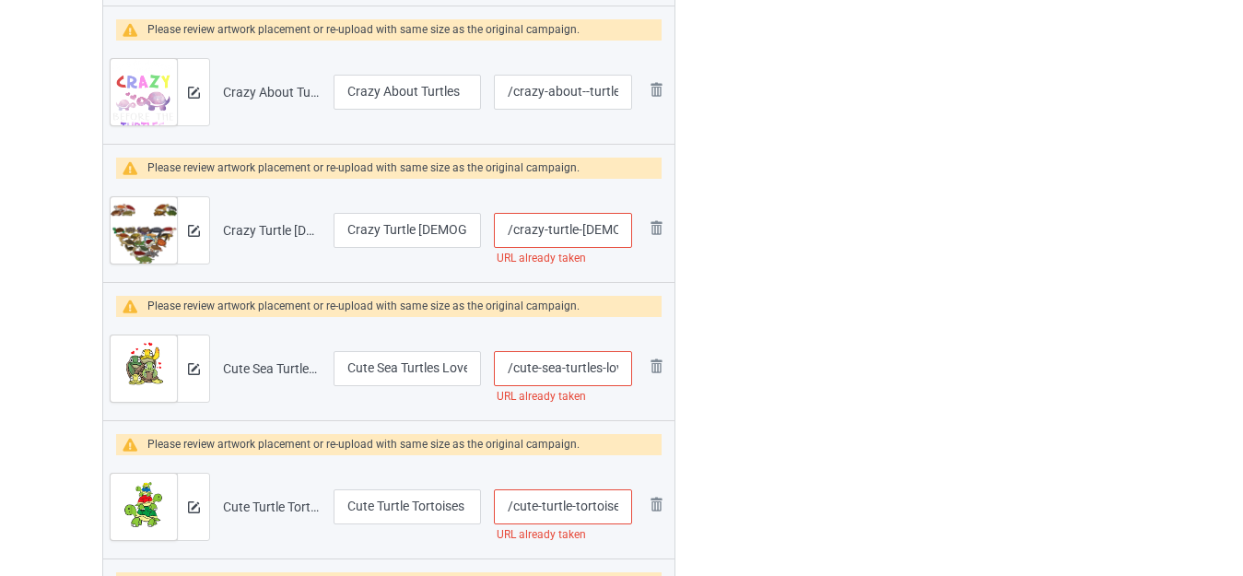
click at [583, 231] on input "/crazy-turtle-lady" at bounding box center [563, 230] width 138 height 35
type input "/crazy-turtle--lady"
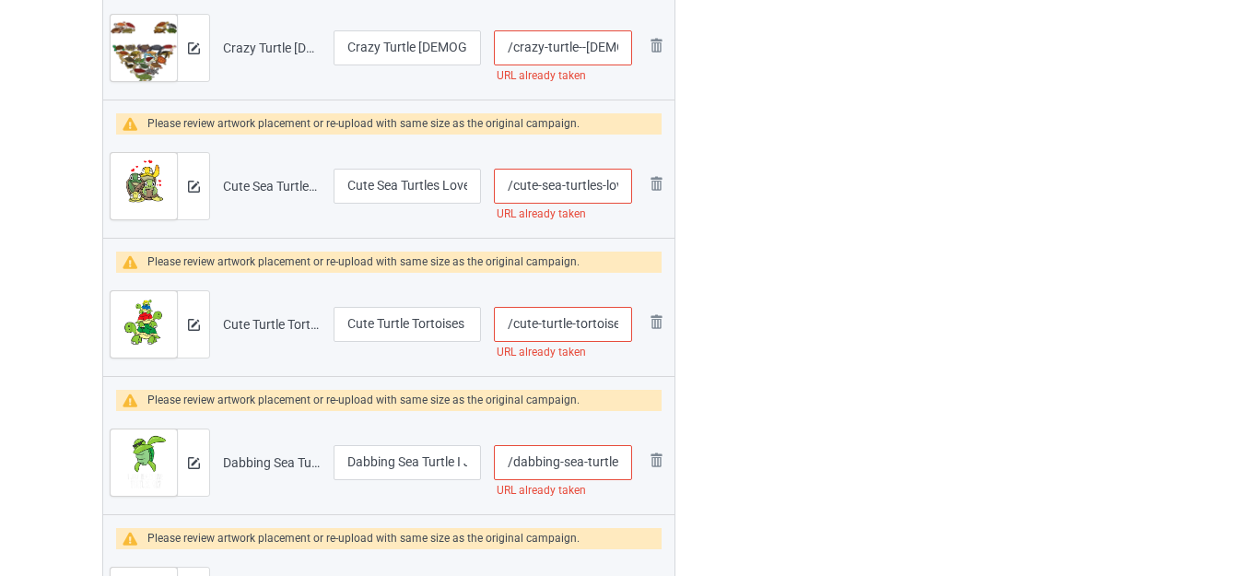
scroll to position [1163, 0]
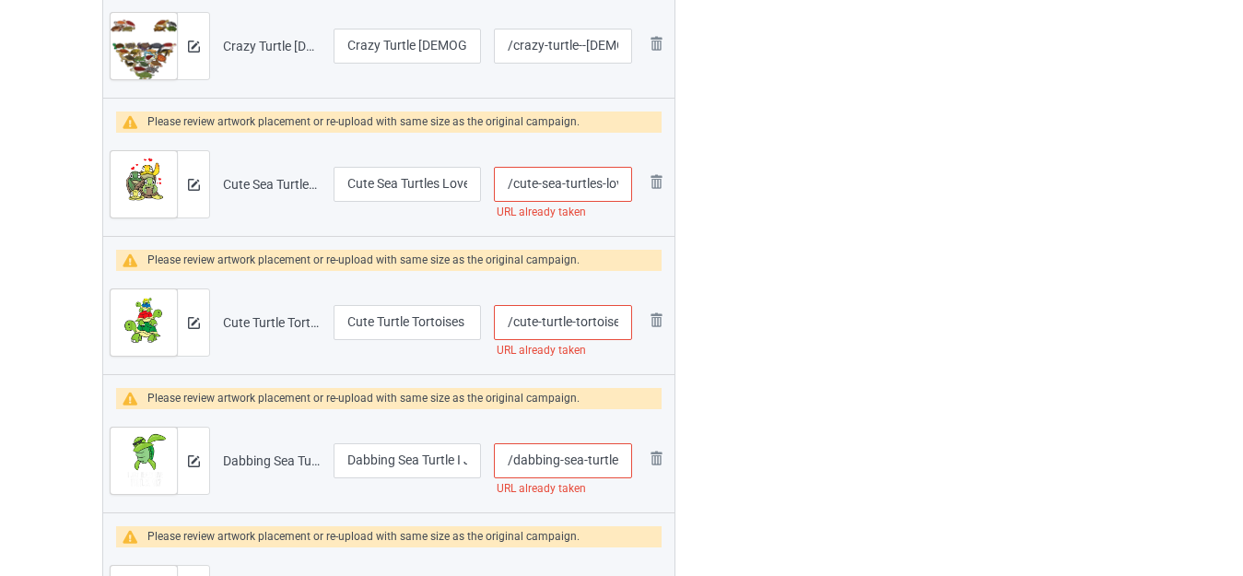
click at [601, 182] on input "/cute-sea-turtles-love" at bounding box center [563, 184] width 138 height 35
type input "/cute-sea-turtles--love"
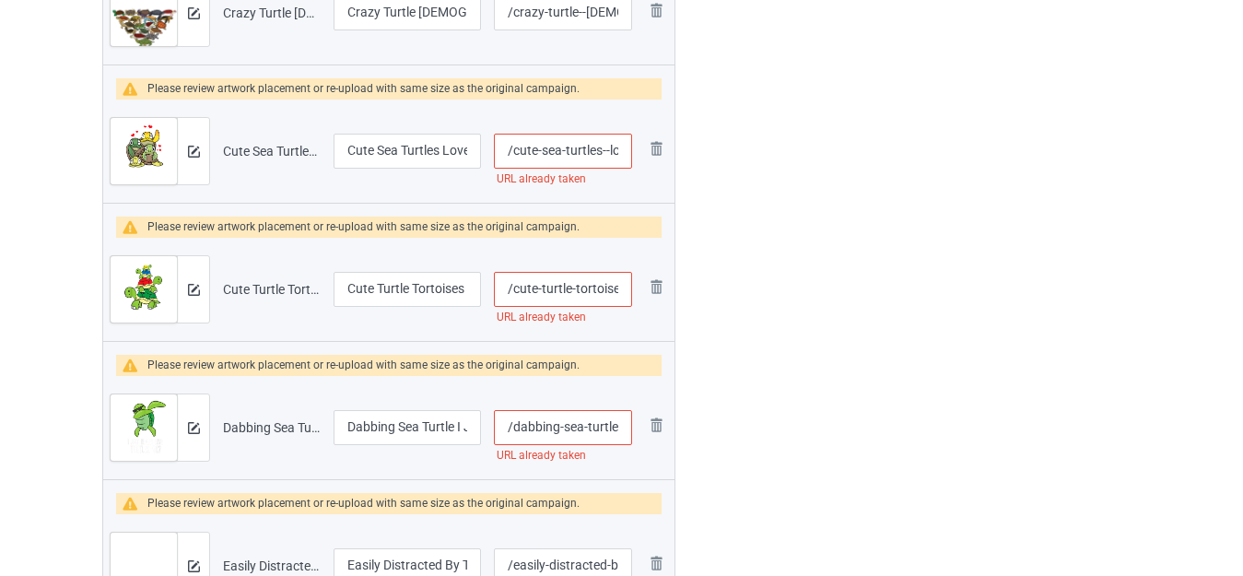
scroll to position [1255, 0]
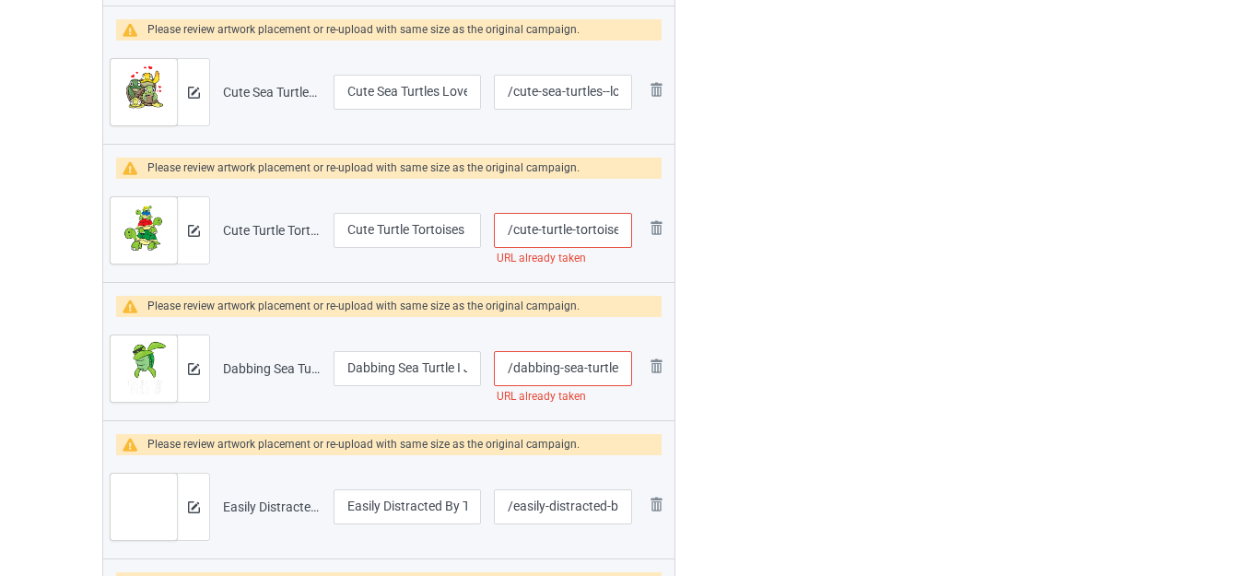
click at [577, 228] on input "/cute-turtle-tortoises-love-turtles" at bounding box center [563, 230] width 138 height 35
type input "/cute-turtle--tortoises-love-turtles"
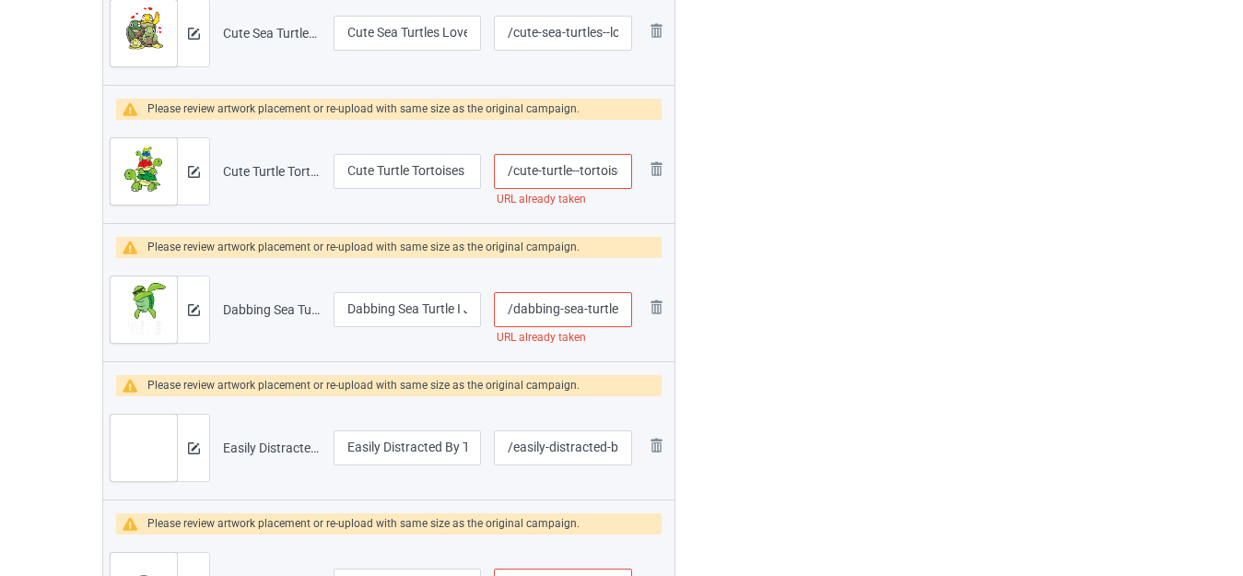
scroll to position [1347, 0]
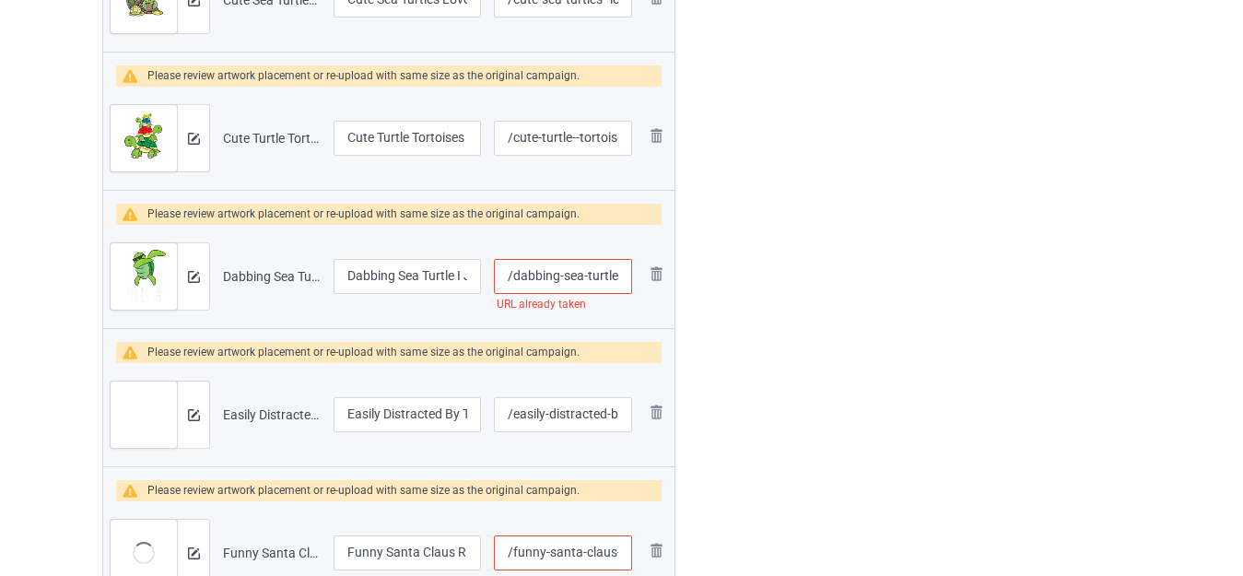
click at [585, 275] on input "/dabbing-sea-turtle-i-just-really-love-turtles-ok" at bounding box center [563, 276] width 138 height 35
type input "/dabbing-sea--turtle-i-just-really-love-turtles-ok"
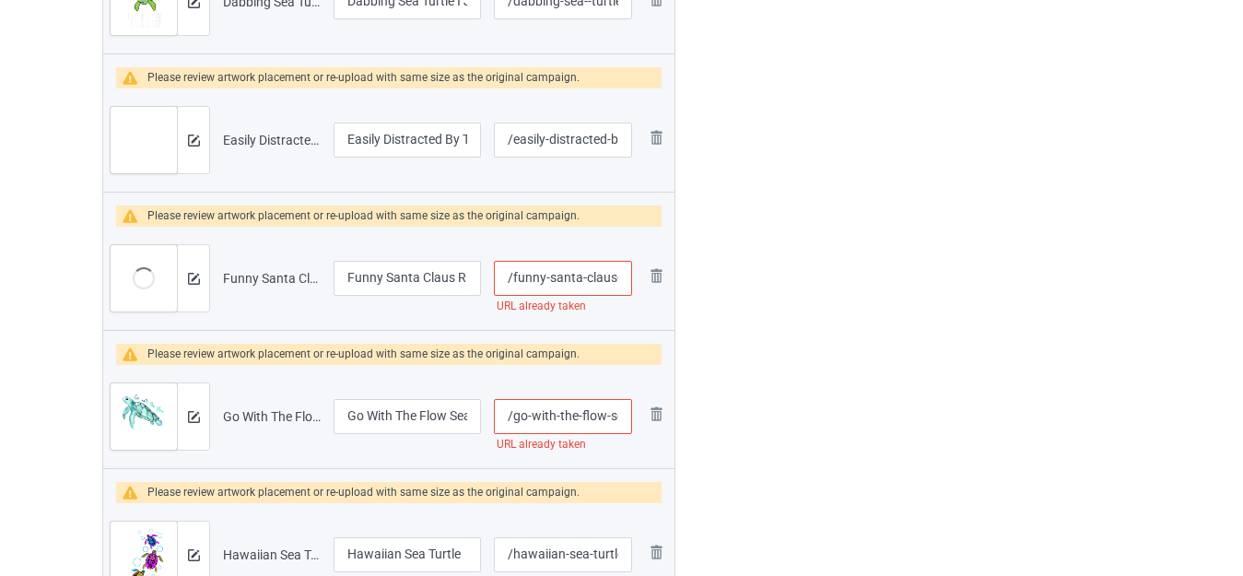
scroll to position [1624, 0]
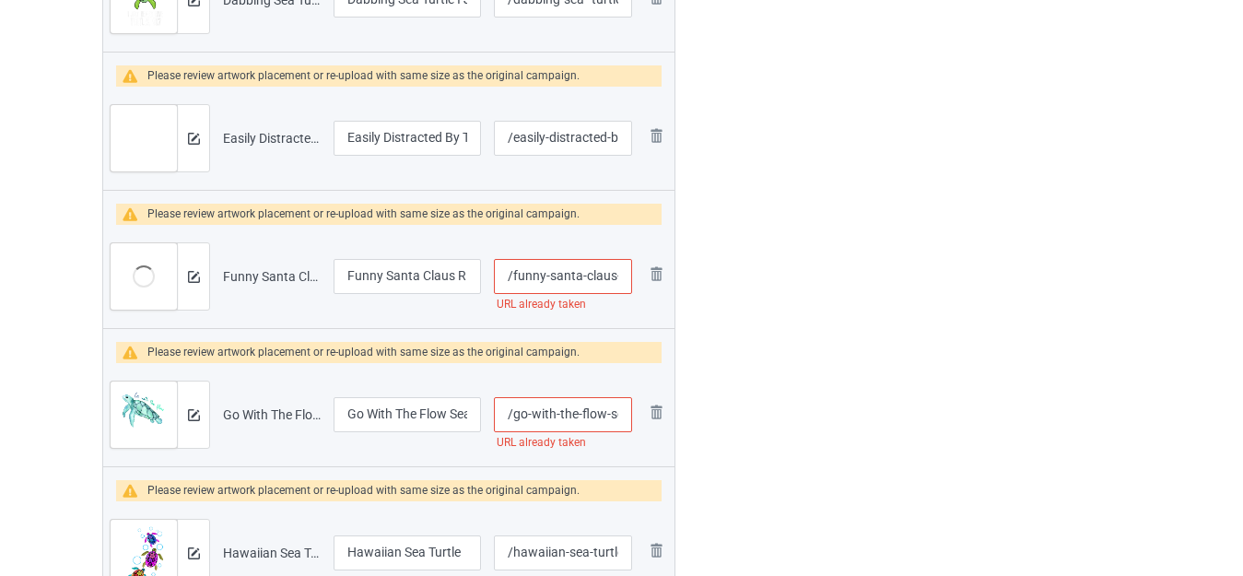
click at [582, 274] on input "/funny-santa-claus-riding-sea-turtle" at bounding box center [563, 276] width 138 height 35
type input "/funny-santa--claus-riding-sea-turtle"
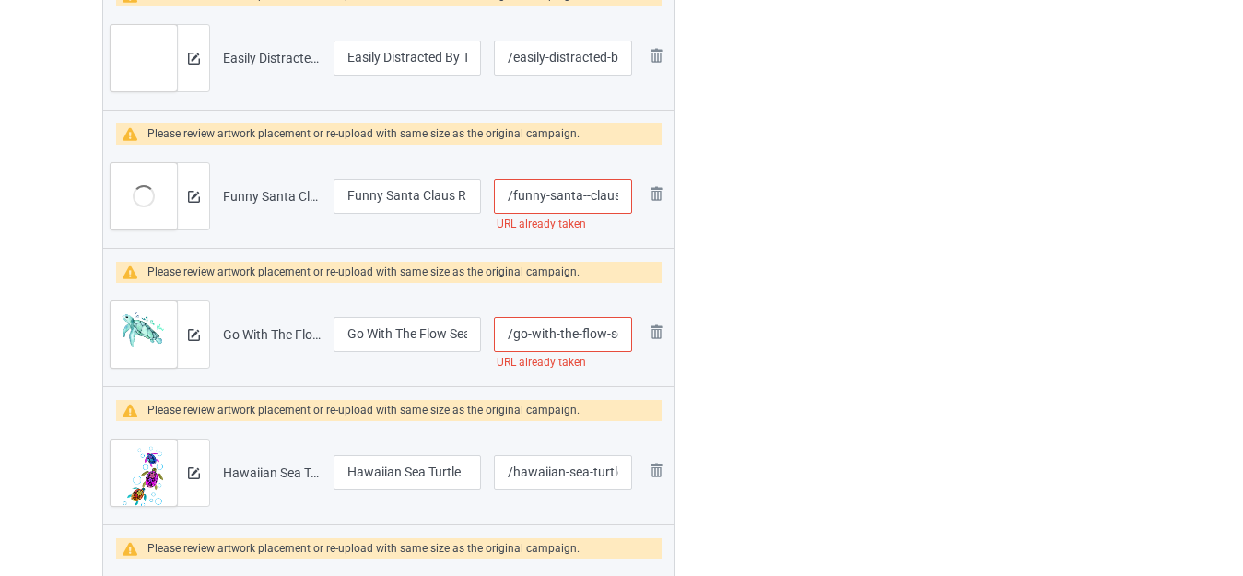
scroll to position [1716, 0]
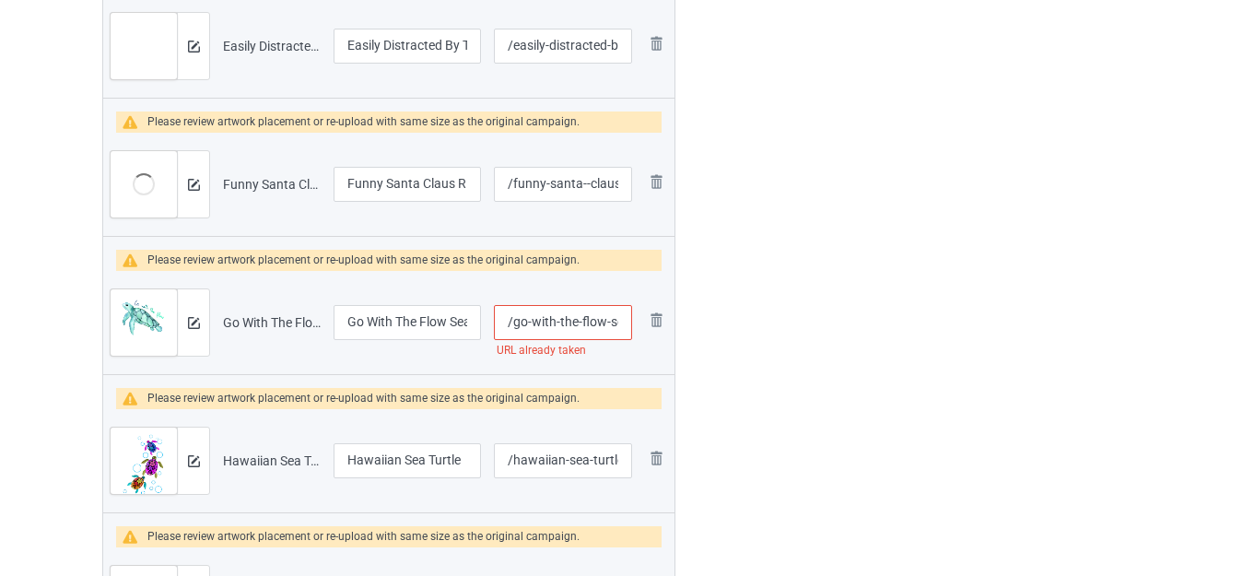
click at [579, 323] on input "/go-with-the-flow-sea-turtle" at bounding box center [563, 322] width 138 height 35
type input "/go-with-the--flow-sea-turtle"
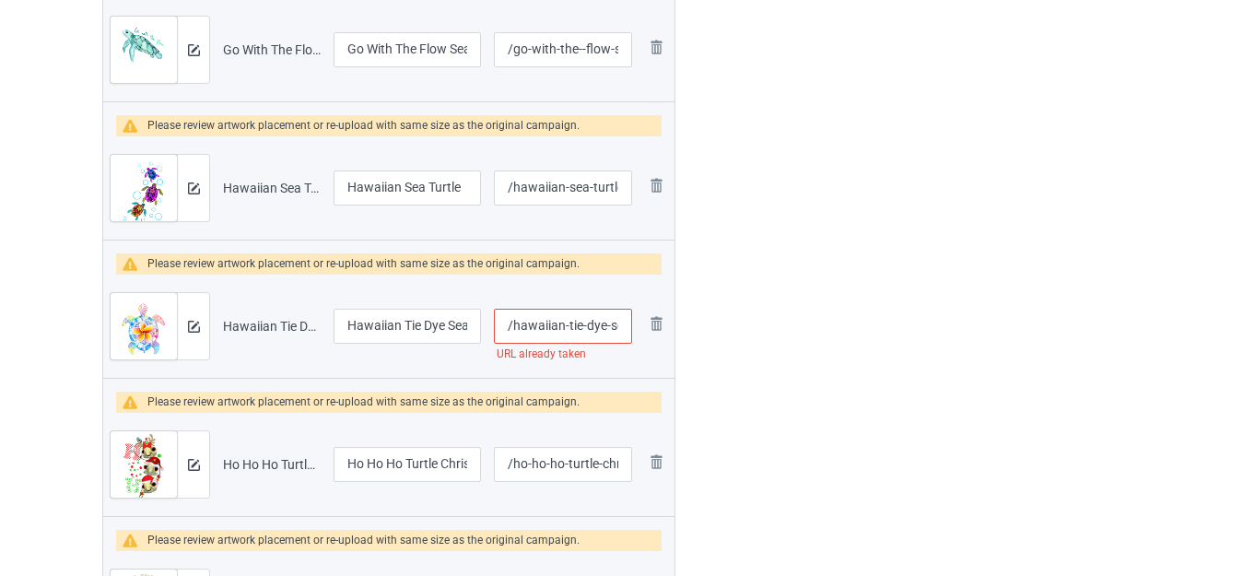
scroll to position [2085, 0]
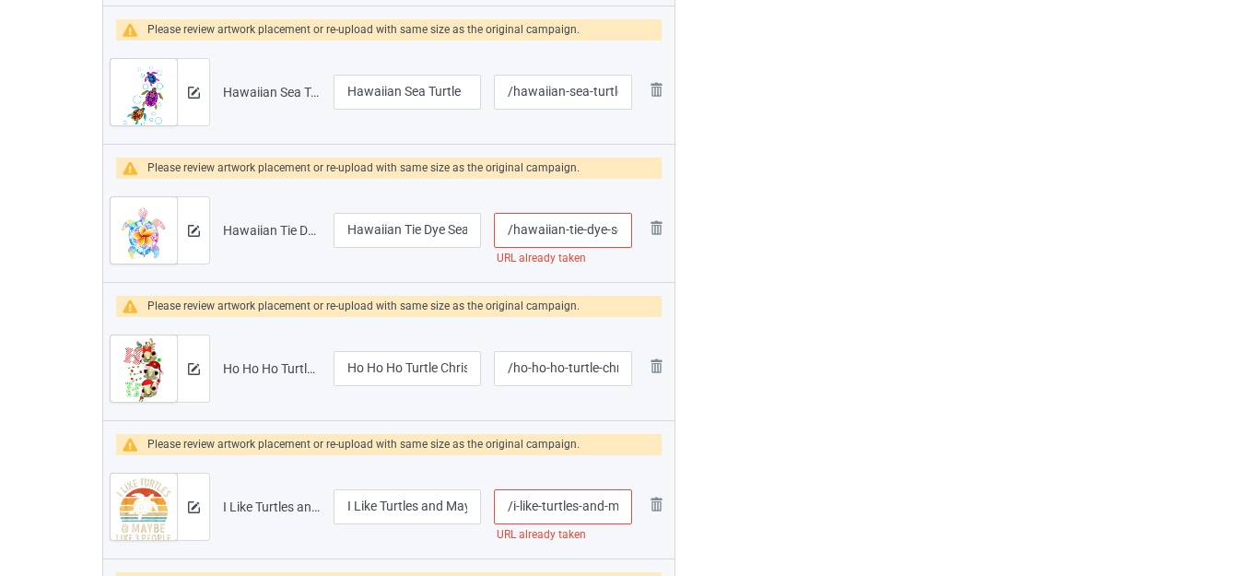
click at [584, 224] on input "/hawaiian-tie-dye-sea-turtle" at bounding box center [563, 230] width 138 height 35
type input "/hawaiian-tie--dye-sea-turtle"
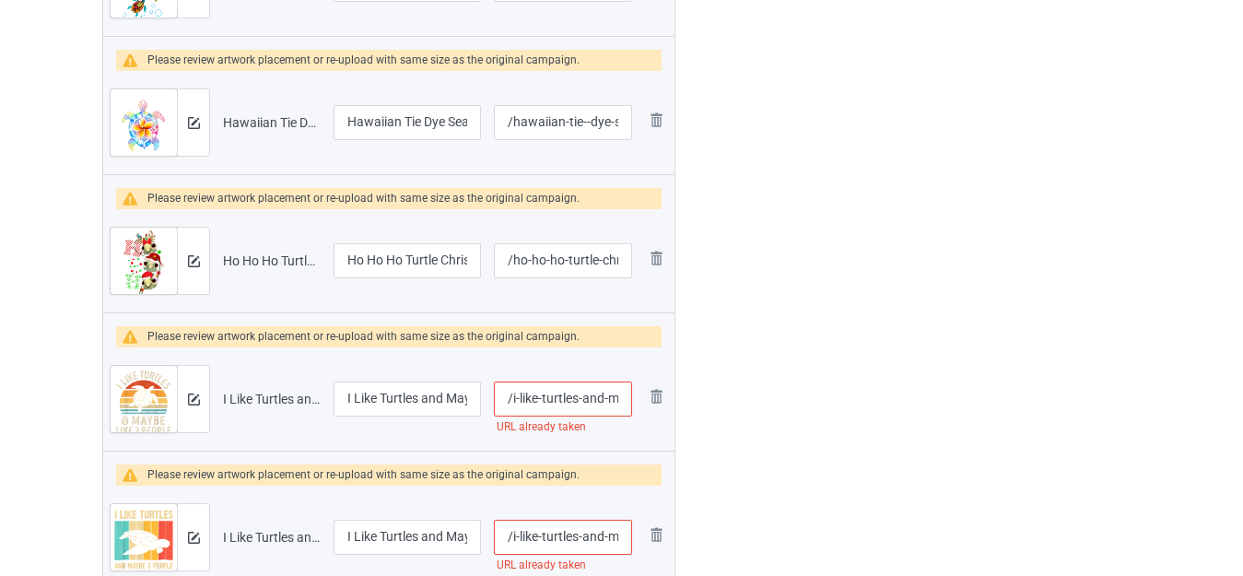
scroll to position [2269, 0]
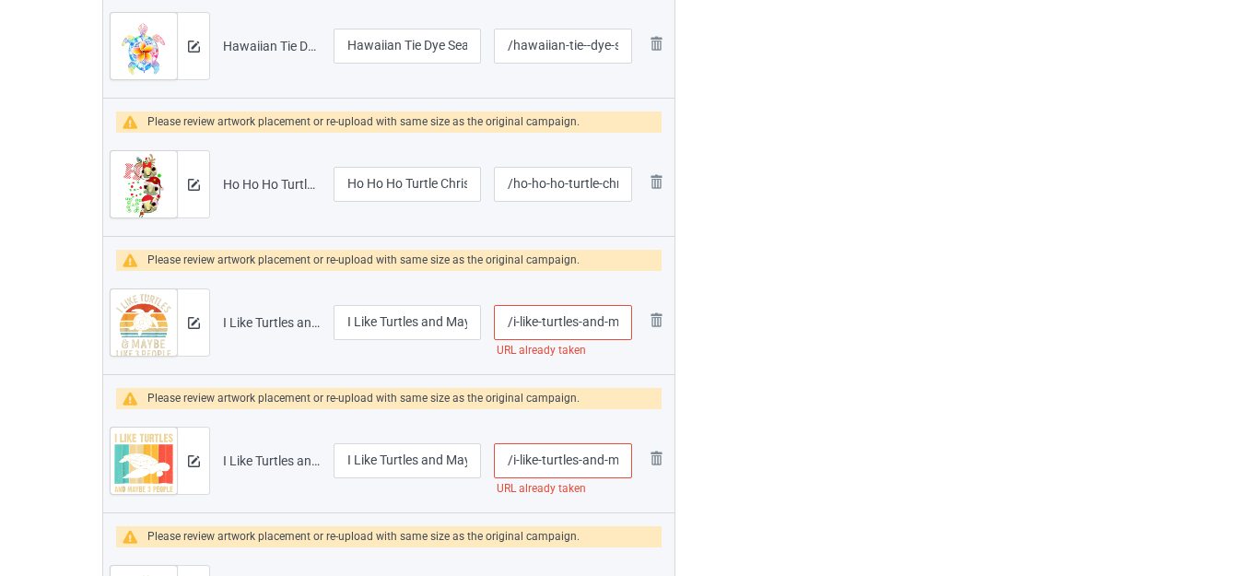
click at [579, 320] on input "/i-like-turtles-and-maybe-3-people" at bounding box center [563, 322] width 138 height 35
type input "/i-like-turtles--and-maybe-3-people"
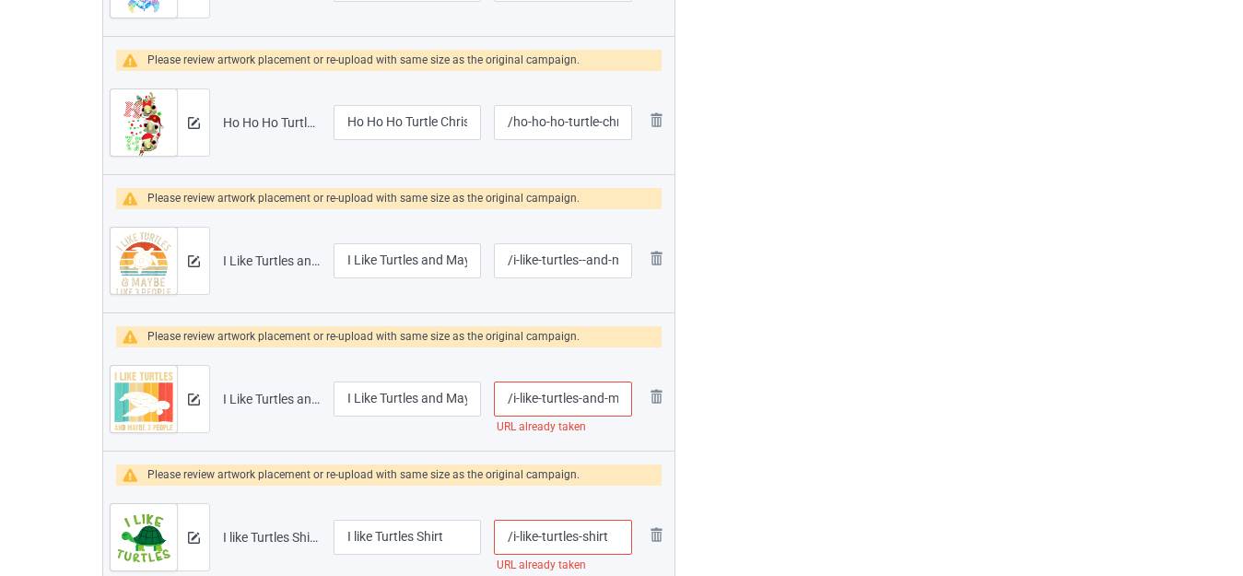
scroll to position [2453, 0]
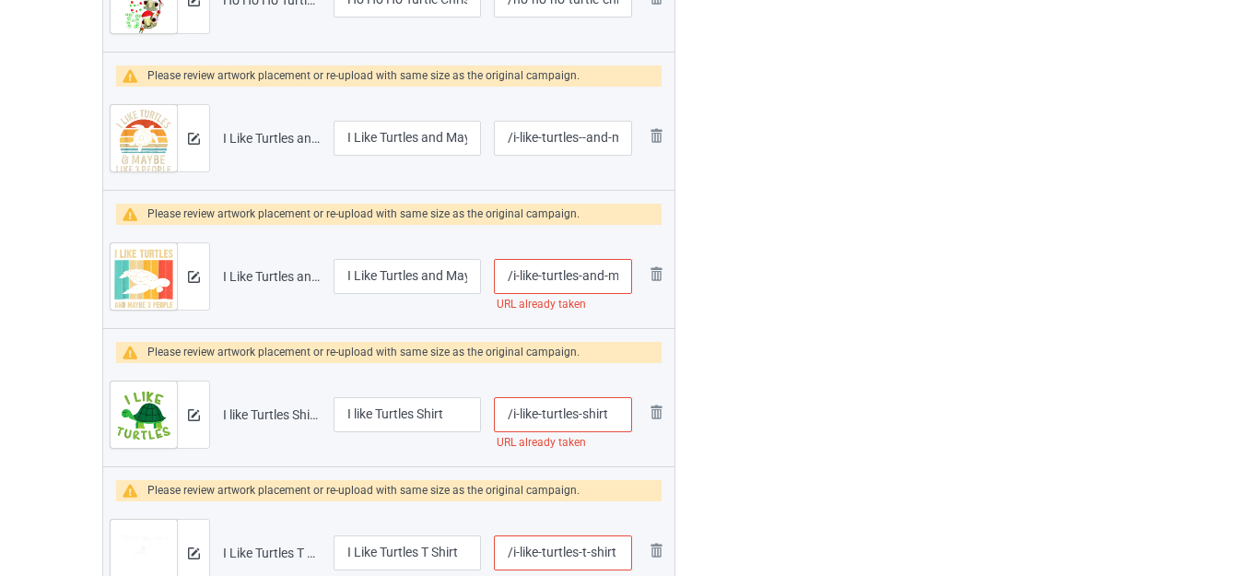
click at [605, 272] on input "/i-like-turtles-and-maybe-three-people" at bounding box center [563, 276] width 138 height 35
type input "/i-like-turtles-and--maybe-three-people"
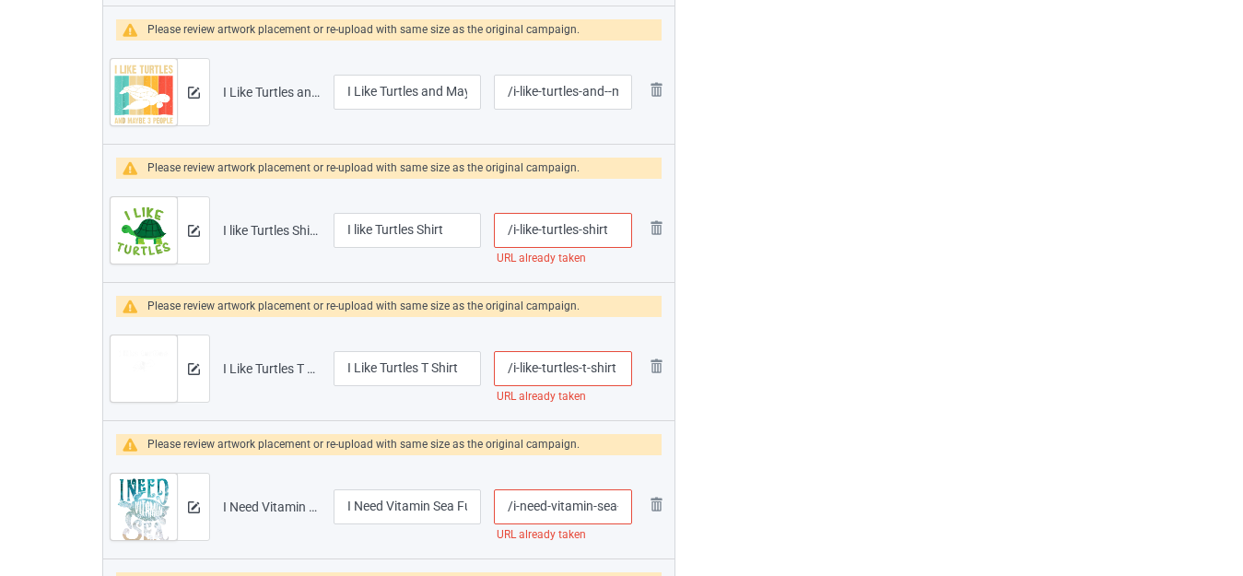
drag, startPoint x: 582, startPoint y: 229, endPoint x: 633, endPoint y: 232, distance: 50.8
click at [633, 232] on td "/i-like-turtles-shirt URL already taken" at bounding box center [563, 230] width 151 height 103
click at [611, 237] on input "/i-like-turtles-shirt" at bounding box center [563, 230] width 138 height 35
type input "/i-like-turtles-shirt-"
drag, startPoint x: 417, startPoint y: 228, endPoint x: 454, endPoint y: 234, distance: 38.3
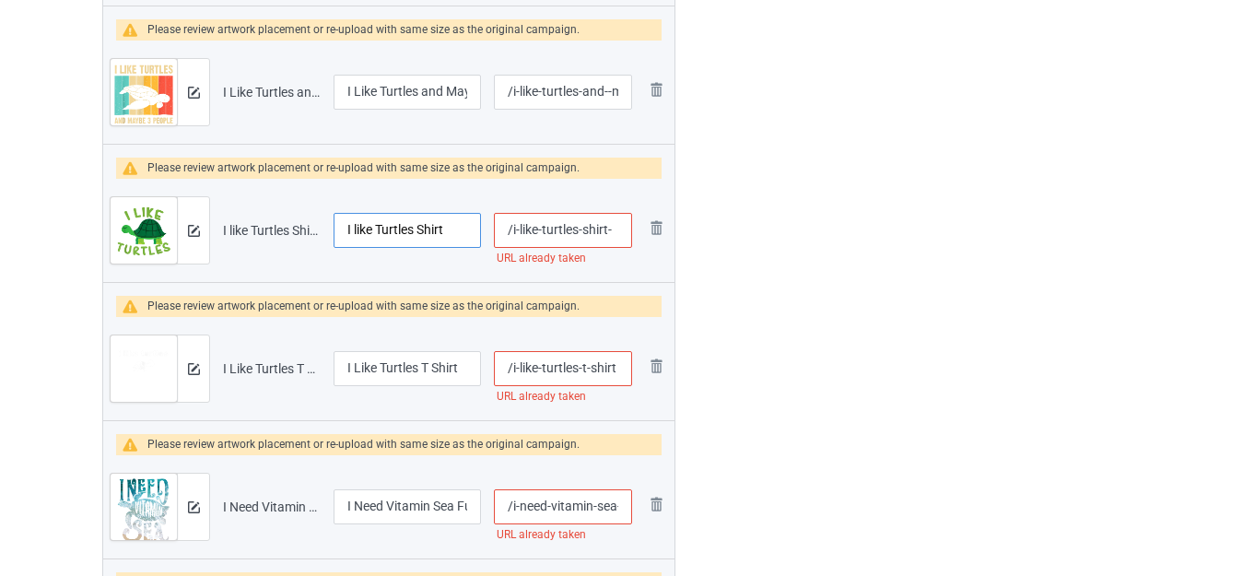
click at [454, 234] on input "I like Turtles Shirt" at bounding box center [407, 230] width 147 height 35
type input "I like Turtles"
drag, startPoint x: 420, startPoint y: 369, endPoint x: 471, endPoint y: 371, distance: 50.8
click at [471, 371] on input "I Like Turtles T Shirt" at bounding box center [407, 368] width 147 height 35
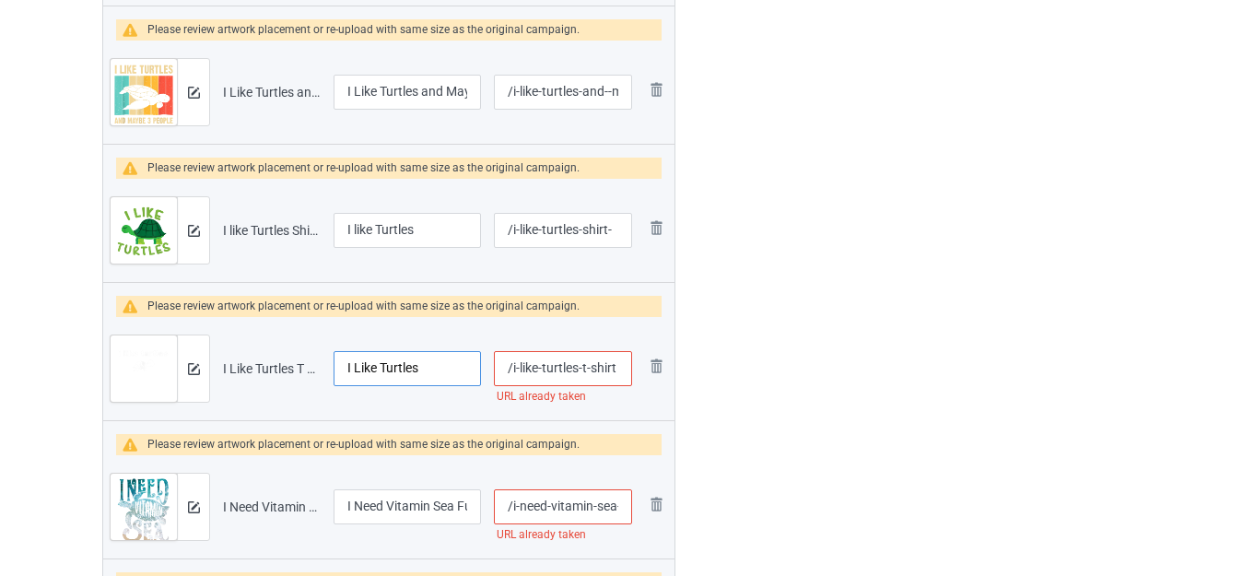
type input "I Like Turtles"
click at [585, 368] on input "/i-like-turtles-t-shirt" at bounding box center [563, 368] width 138 height 35
type input "/i-like-turtles-t--shirt"
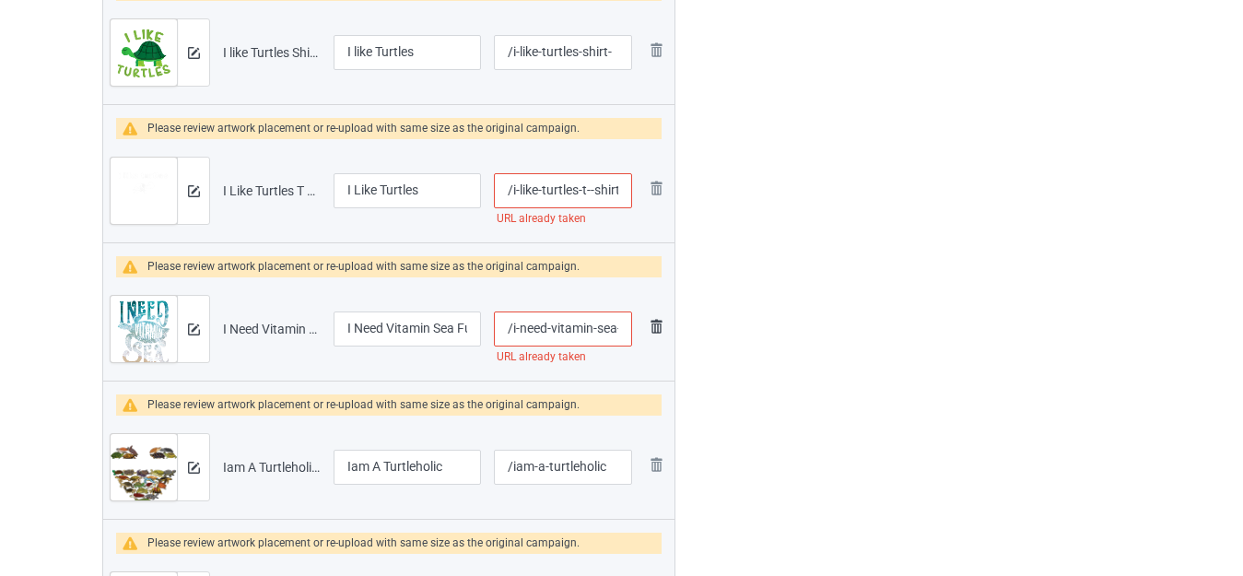
scroll to position [2822, 0]
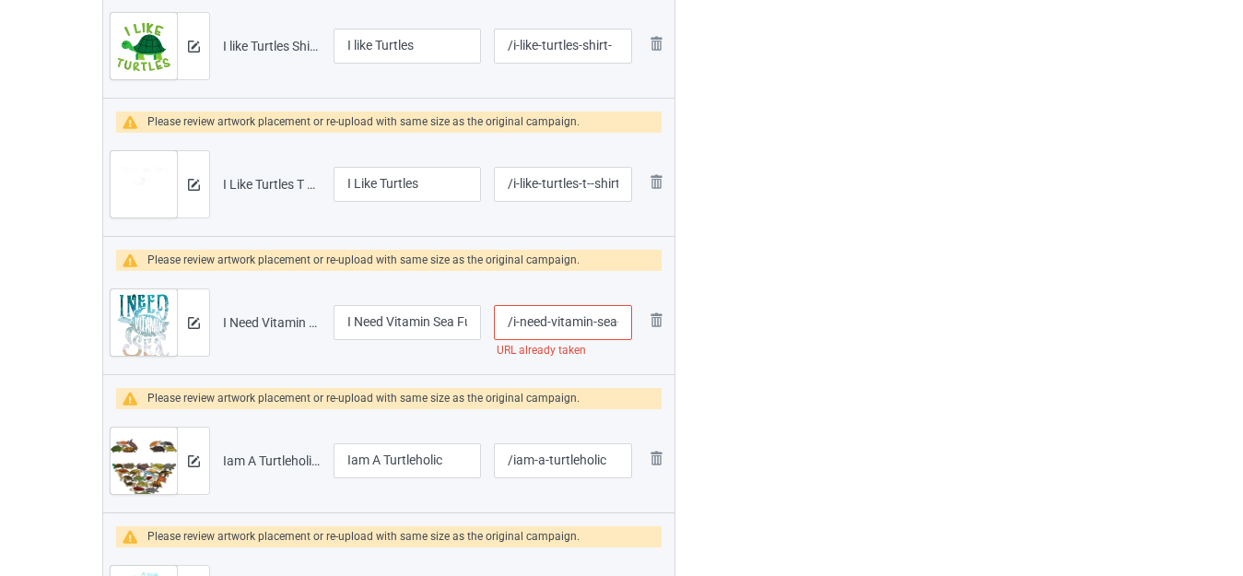
click at [594, 325] on input "/i-need-vitamin-sea-funny-seaturtle" at bounding box center [563, 322] width 138 height 35
type input "/i-need-vitamin--sea-funny-seaturtle"
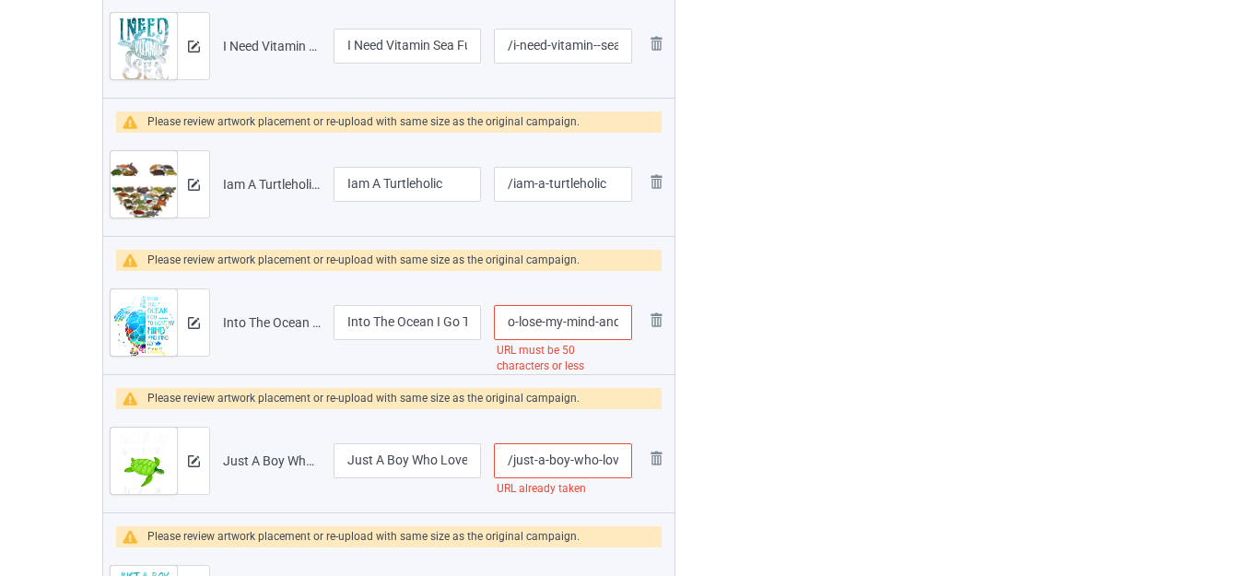
scroll to position [0, 198]
drag, startPoint x: 601, startPoint y: 323, endPoint x: 618, endPoint y: 327, distance: 17.9
click at [618, 327] on input "/into-the-ocean-i-go-to-lose-my-mind-and-find-my-soul" at bounding box center [563, 322] width 138 height 35
click at [593, 325] on input "/into-the-ocean-i-go-to-lose-my-mind-and-find-my-soul" at bounding box center [563, 322] width 138 height 35
drag, startPoint x: 574, startPoint y: 319, endPoint x: 625, endPoint y: 319, distance: 50.7
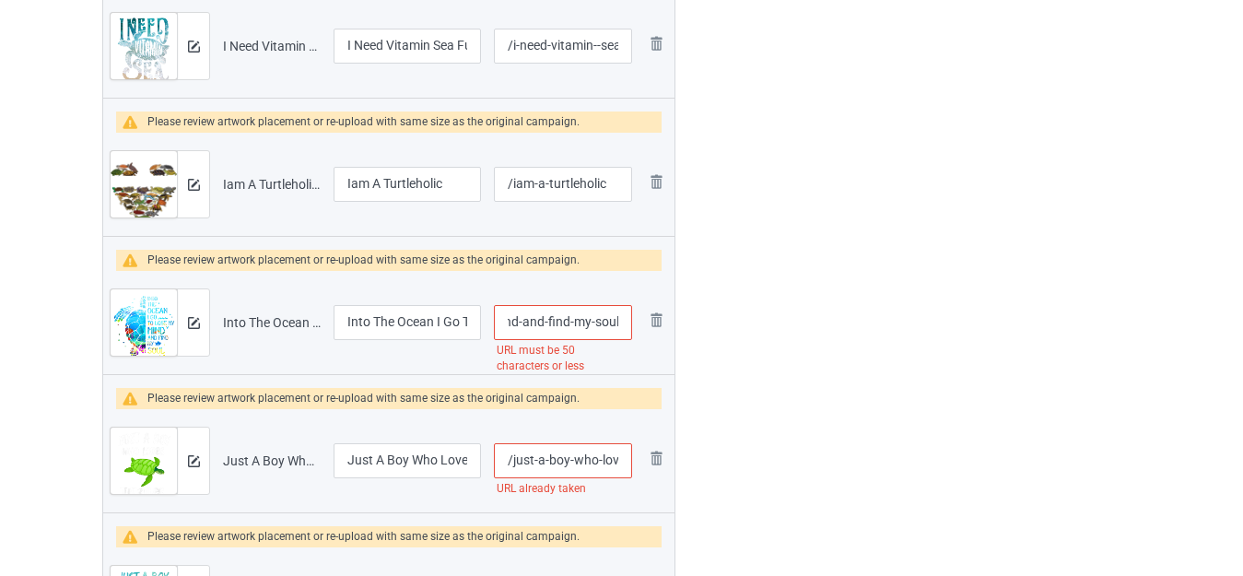
click at [625, 319] on input "/into-the-ocean-i-go-to-lose-my-mind-and-find-my-soul" at bounding box center [563, 322] width 138 height 35
type input "/into-the-ocean-i-go-to-lose-my-mind-and-find-"
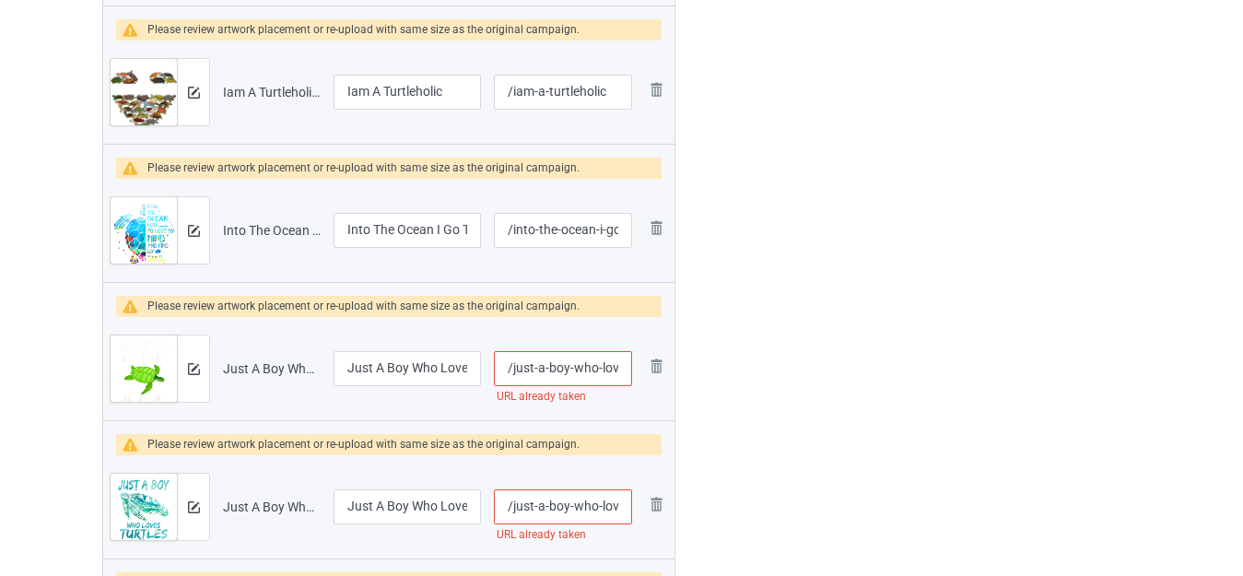
scroll to position [0, 77]
drag, startPoint x: 597, startPoint y: 375, endPoint x: 615, endPoint y: 375, distance: 17.5
click at [615, 375] on input "/just-a-boy-who-loves-sea-turtles" at bounding box center [563, 368] width 138 height 35
click at [596, 368] on input "/just-a-boy-who-loves-sea-turtles" at bounding box center [563, 368] width 138 height 35
click at [619, 366] on input "/just-a-boy-who-loves-sea-turtles" at bounding box center [563, 368] width 138 height 35
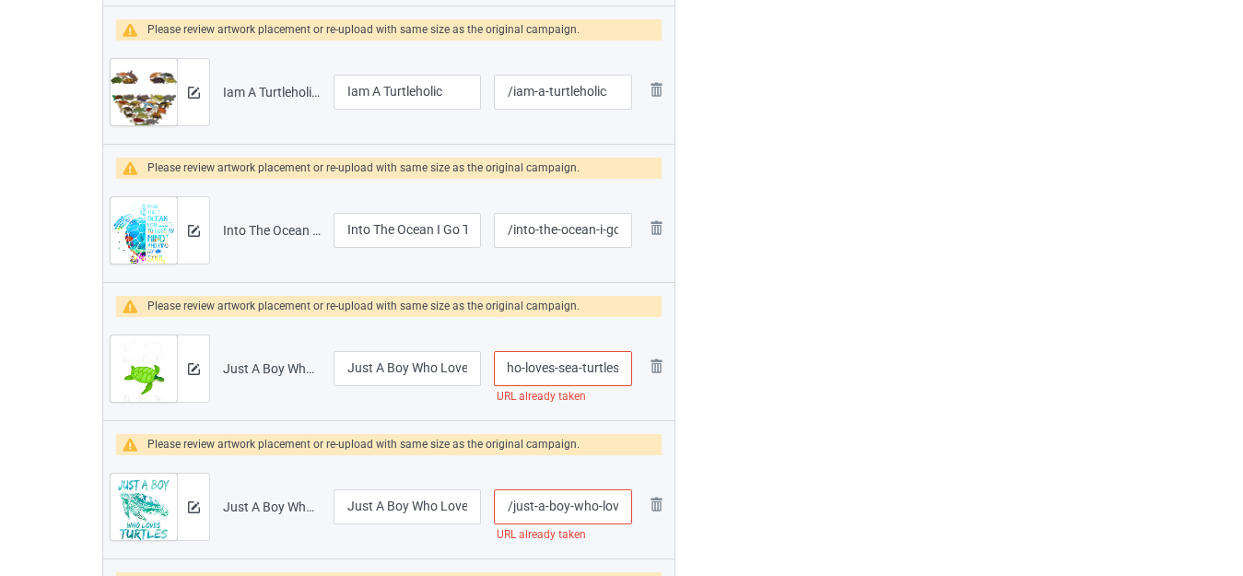
type input "/just-a-boy-who-loves-sea-turtles-"
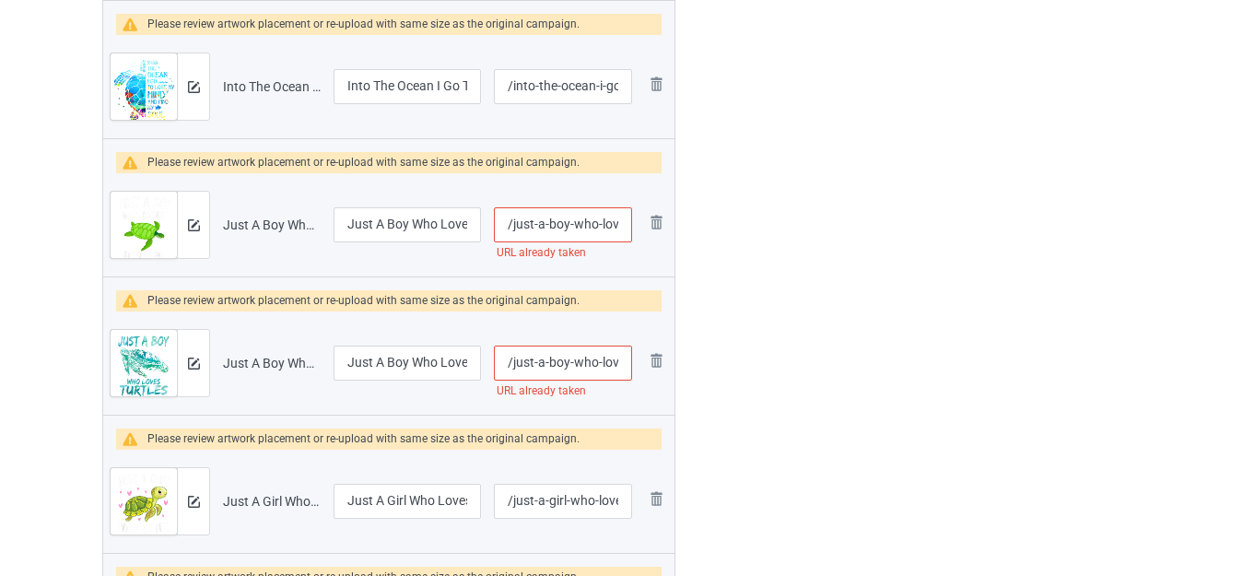
scroll to position [3375, 0]
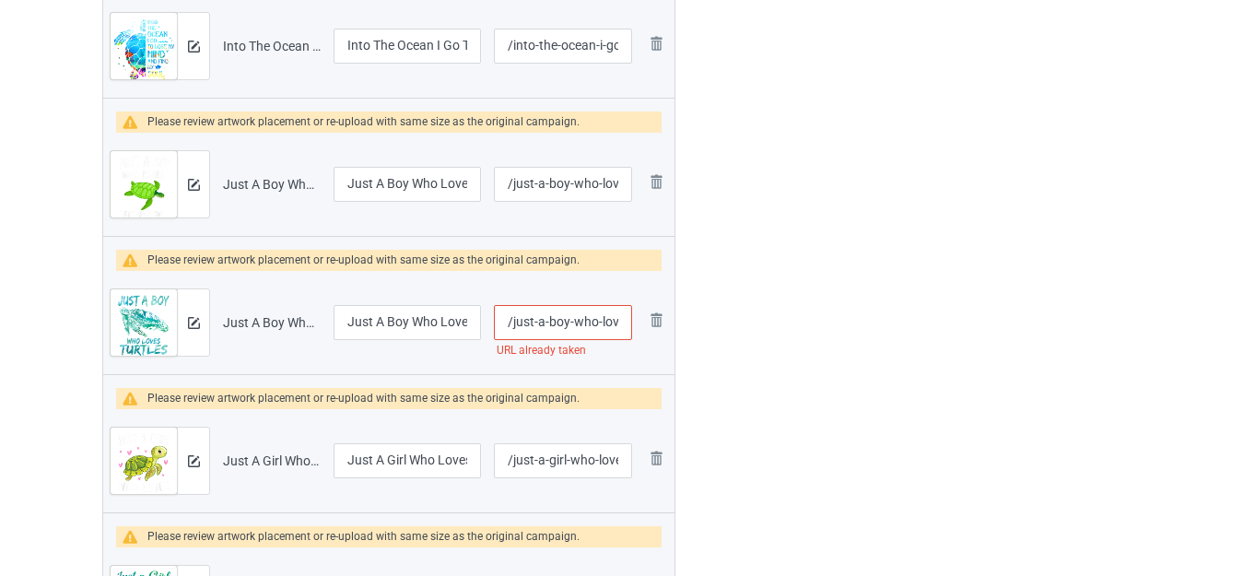
click at [601, 323] on input "/just-a-boy-who-loves-turtles" at bounding box center [563, 322] width 138 height 35
type input "/just-a-boy-who--loves-turtles"
click at [777, 313] on div at bounding box center [754, 506] width 133 height 7310
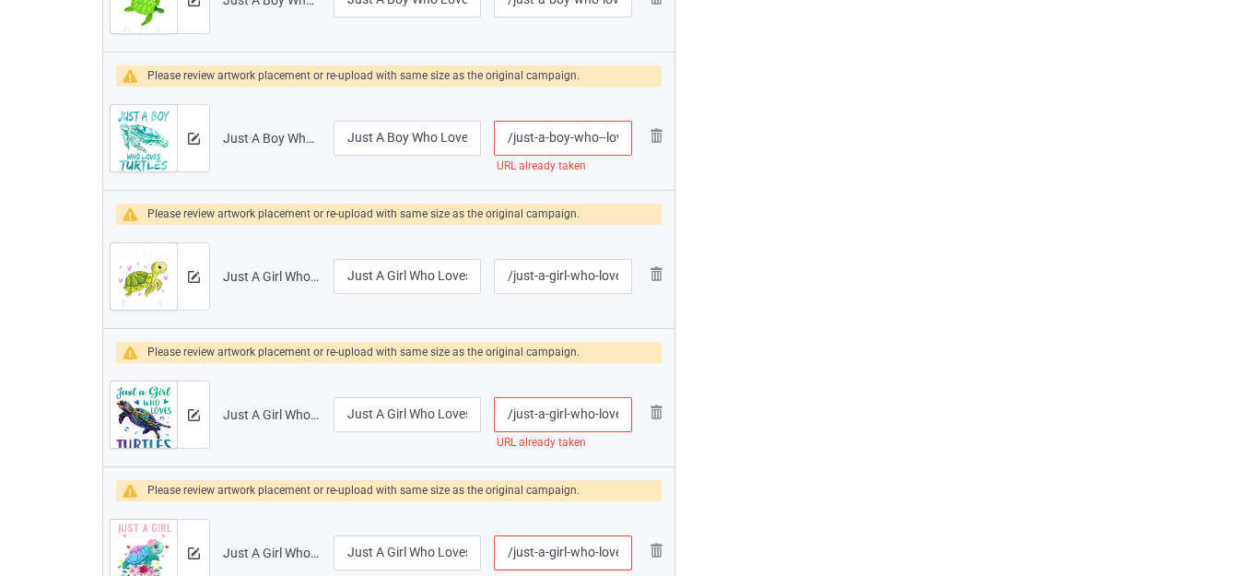
scroll to position [3618, 0]
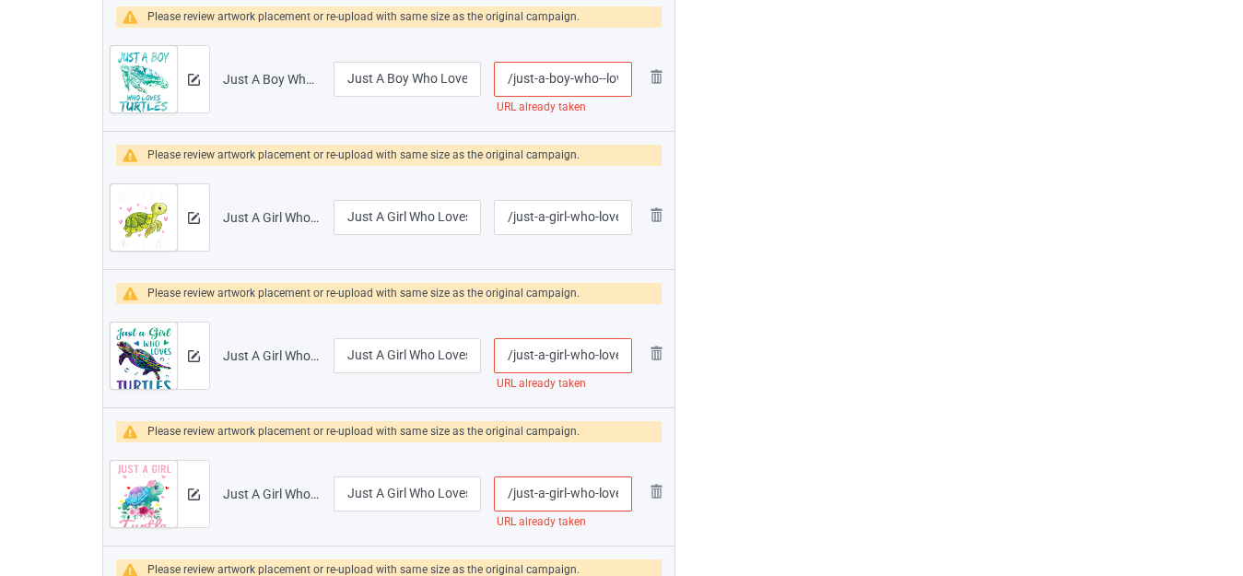
click at [598, 338] on input "/just-a-girl-who-loves-turtles-shirts" at bounding box center [563, 355] width 138 height 35
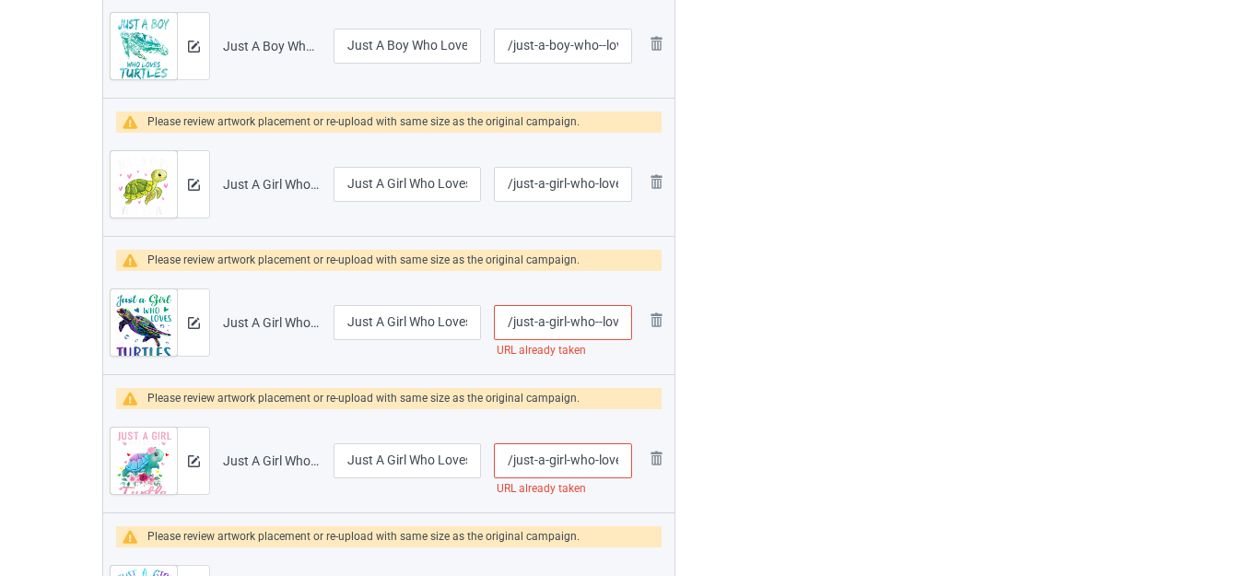
type input "/just-a-girl-who--loves-turtles-shirts"
click at [786, 317] on div at bounding box center [754, 229] width 133 height 7310
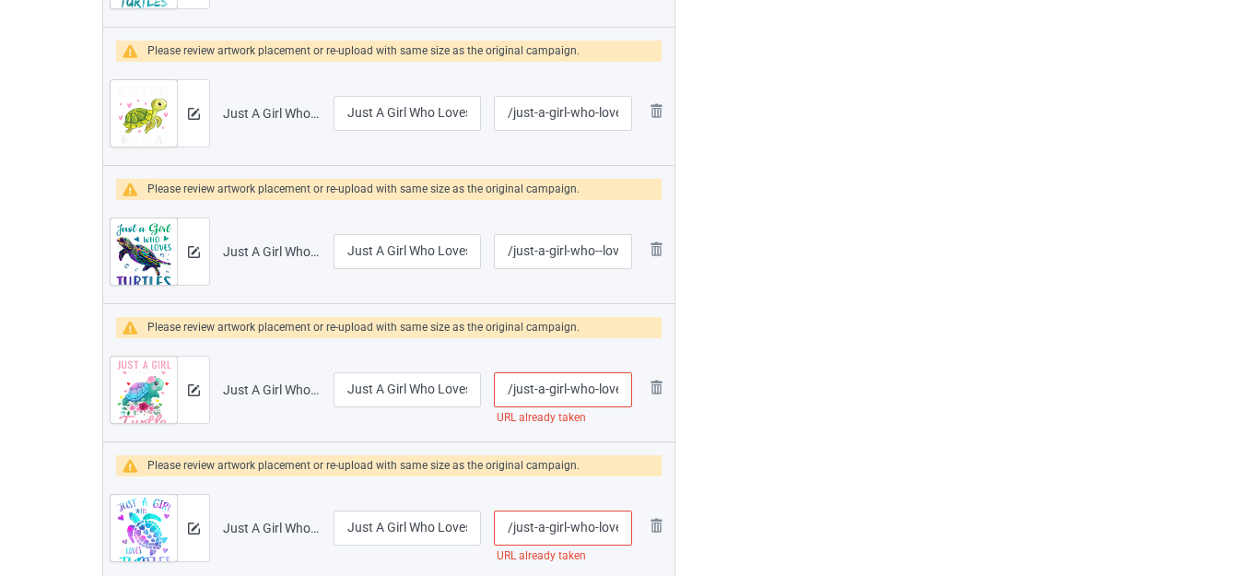
scroll to position [3744, 0]
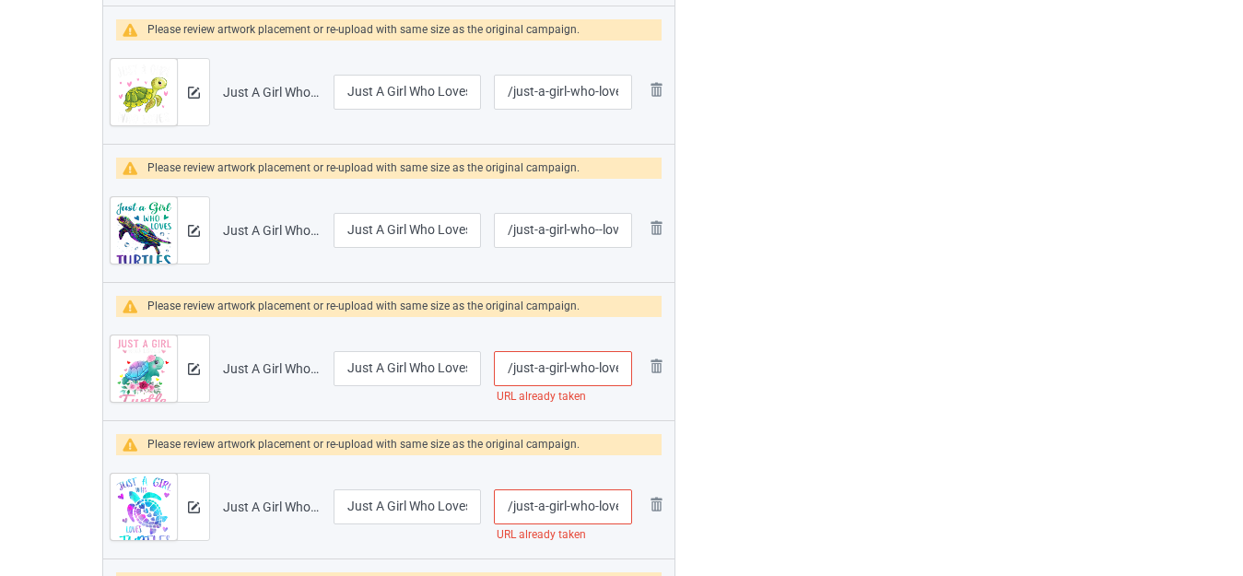
click at [594, 369] on input "/just-a-girl-who-loves-turtles-watercolor" at bounding box center [563, 368] width 138 height 35
type input "/just-a-girl-who--loves-turtles-watercolor"
click at [782, 334] on div at bounding box center [754, 137] width 133 height 7310
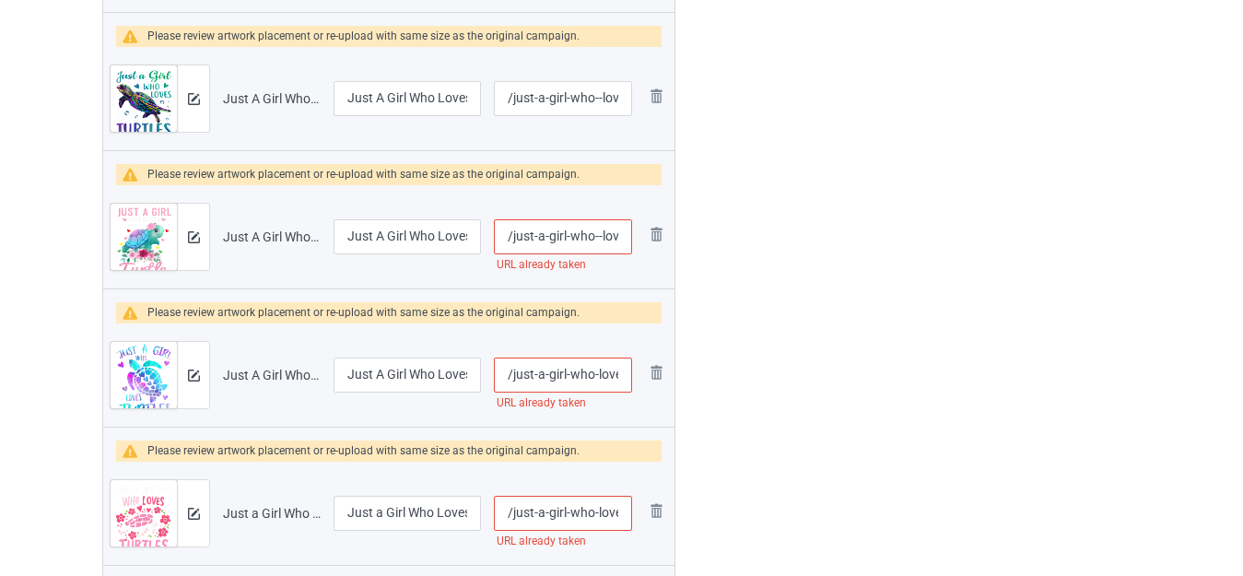
scroll to position [3928, 0]
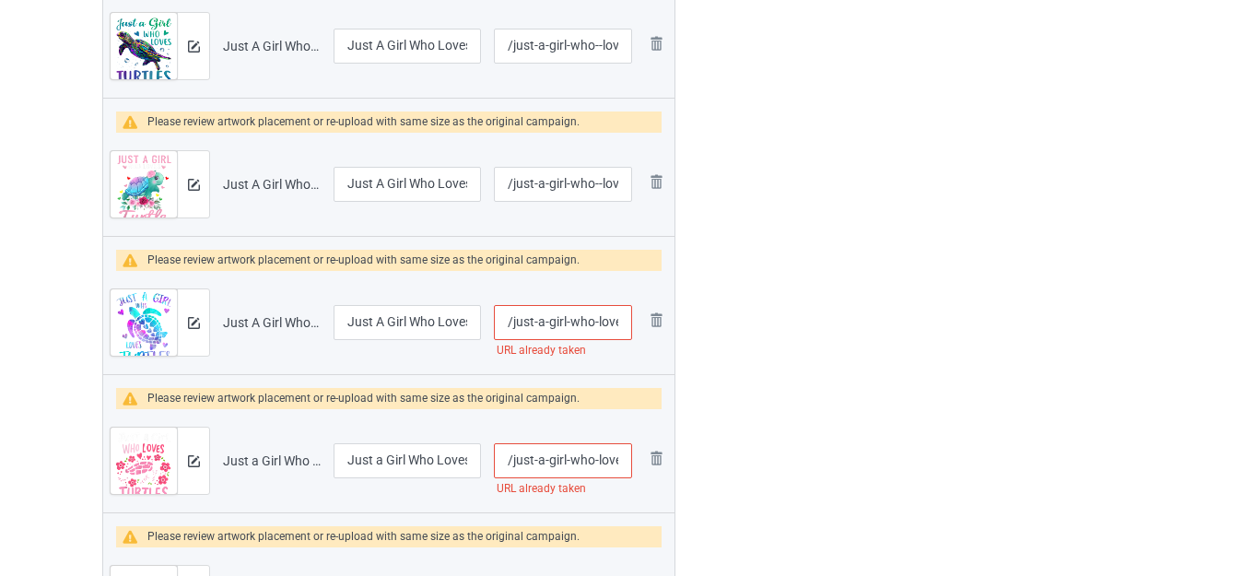
click at [597, 321] on input "/just-a-girl-who-loves-turtles" at bounding box center [563, 322] width 138 height 35
type input "/just-a-girl-who--loves-turtles"
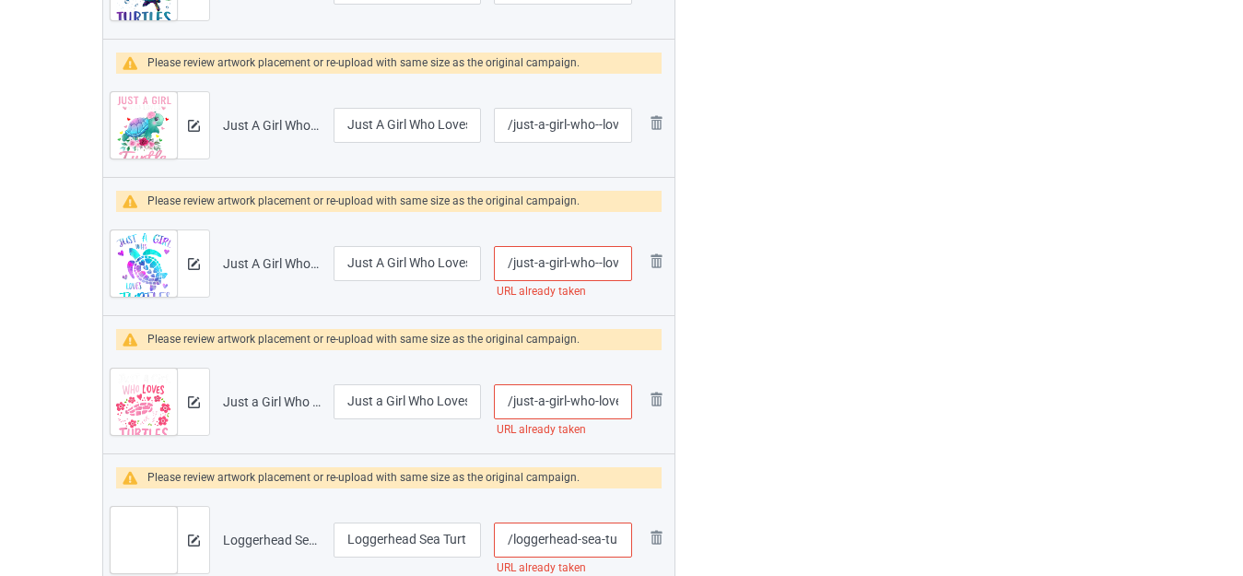
scroll to position [4020, 0]
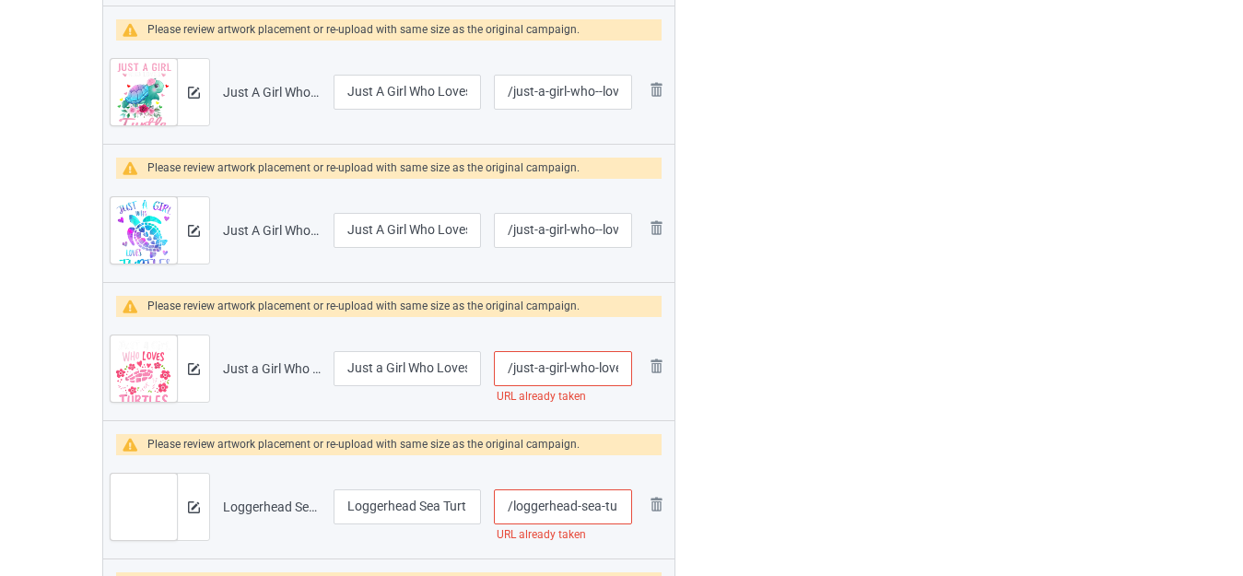
click at [570, 369] on input "/just-a-girl-who-loves-turtles-1" at bounding box center [563, 368] width 138 height 35
type input "/just-a-girl--who-loves-turtles-1"
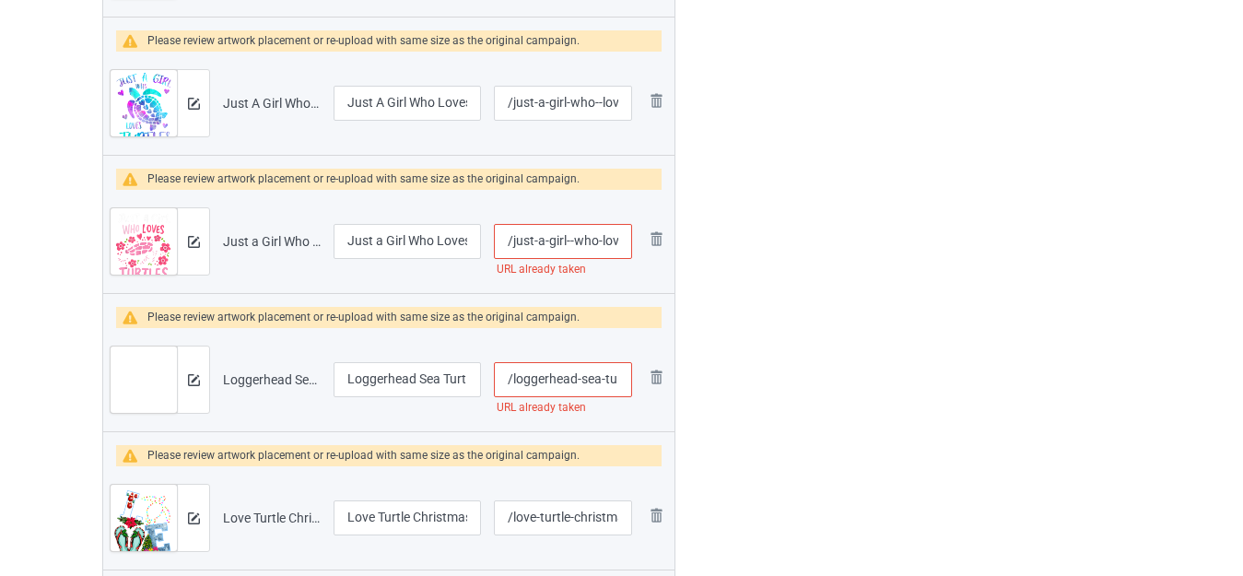
scroll to position [4204, 0]
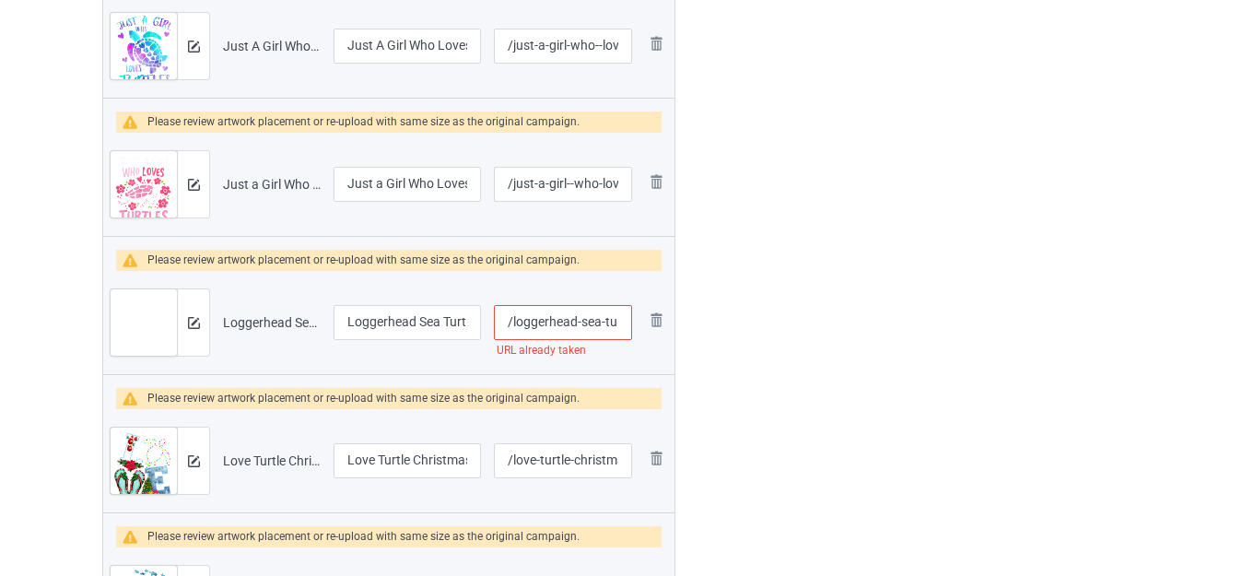
click at [579, 318] on input "/loggerhead-sea-turtle-anatomy" at bounding box center [563, 322] width 138 height 35
type input "/loggerhead--sea-turtle-anatomy"
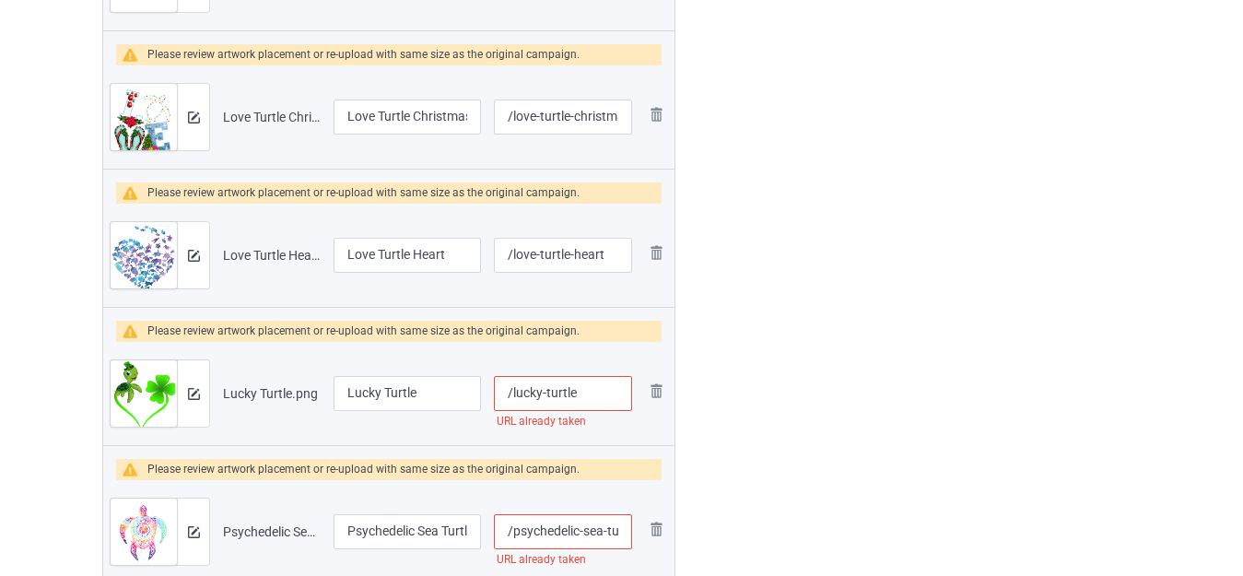
scroll to position [4573, 0]
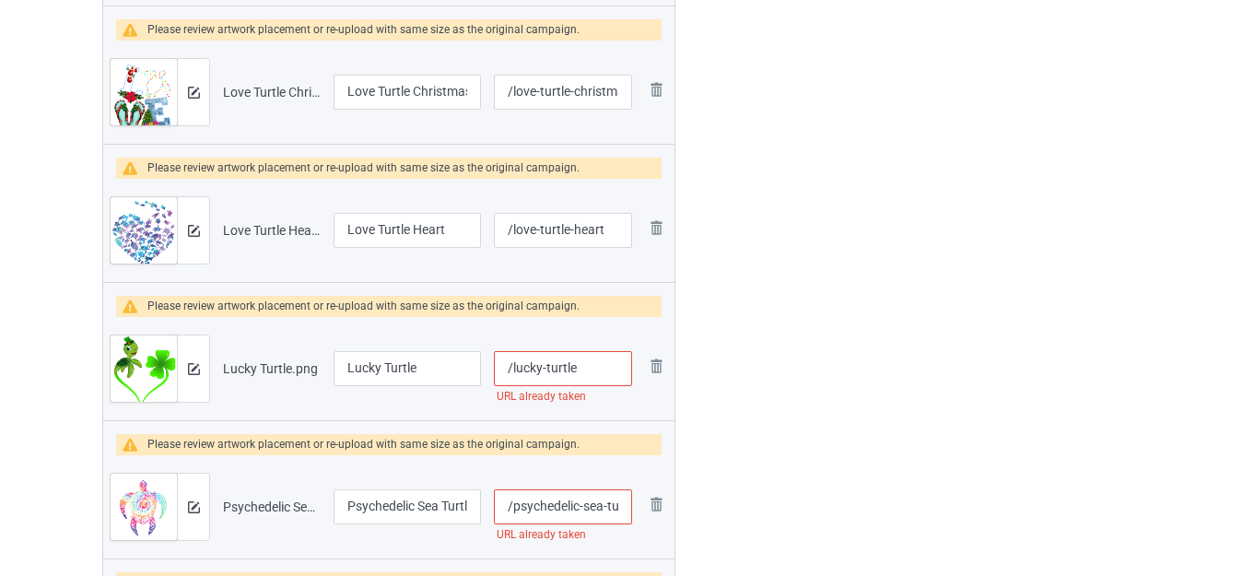
click at [581, 365] on input "/lucky-turtle" at bounding box center [563, 368] width 138 height 35
type input "/lucky-turtle-"
click at [455, 369] on input "Lucky Turtle" at bounding box center [407, 368] width 147 height 35
click at [442, 369] on input "Lucky Turtle St Patrick Day" at bounding box center [407, 368] width 147 height 35
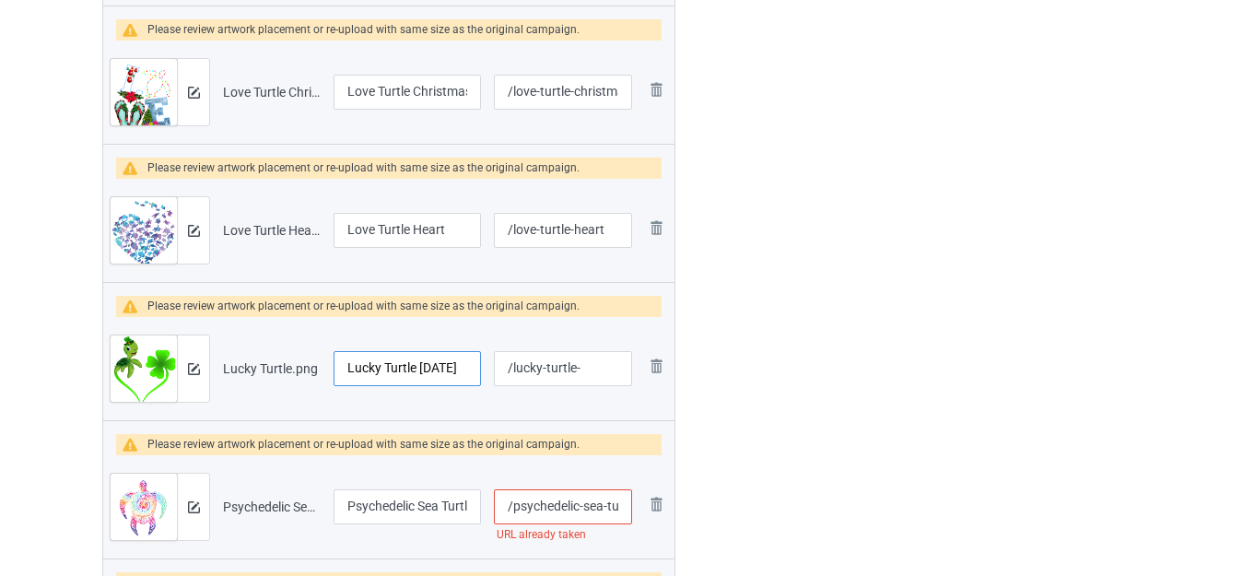
type input "Lucky Turtle [DATE]"
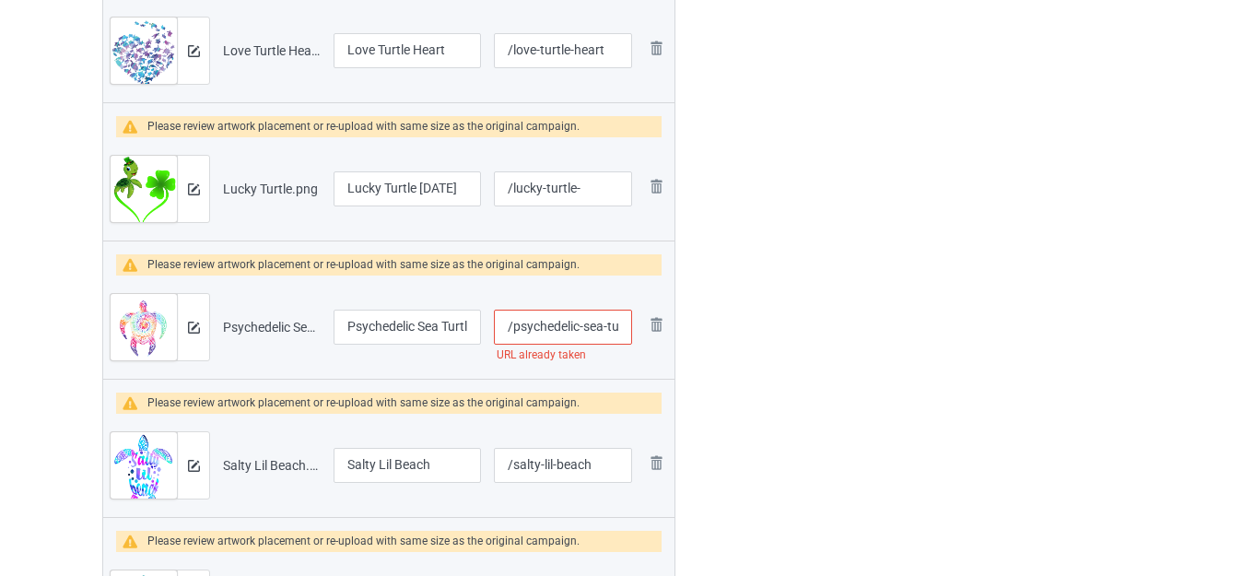
scroll to position [4757, 0]
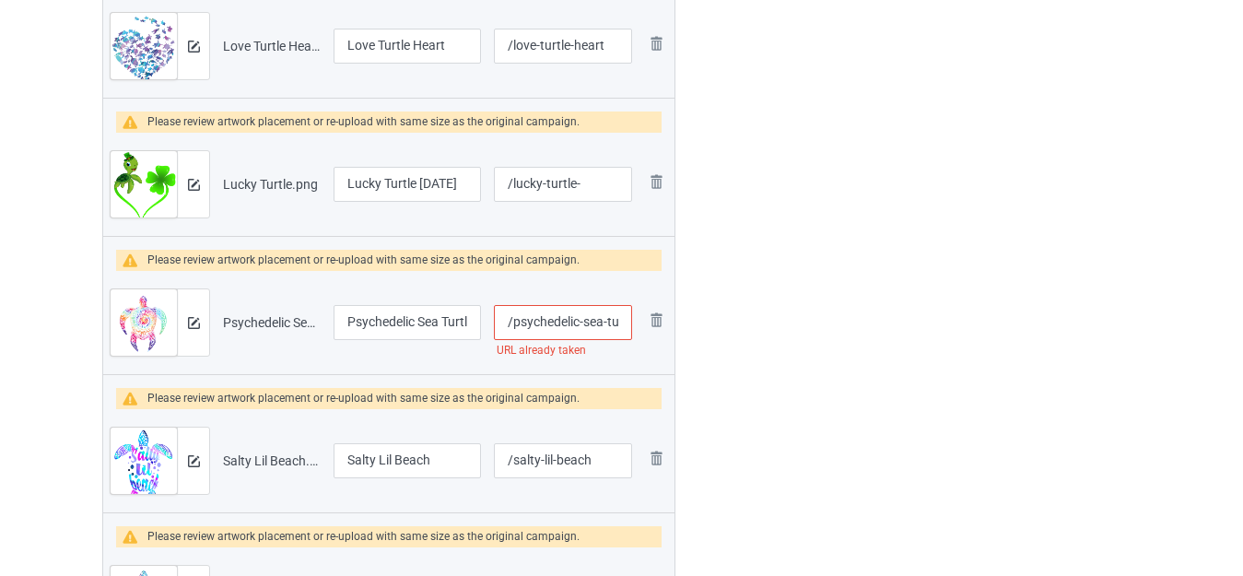
click at [583, 321] on input "/psychedelic-sea-turtle-tribal" at bounding box center [563, 322] width 138 height 35
type input "/psychedelic--sea-turtle-tribal"
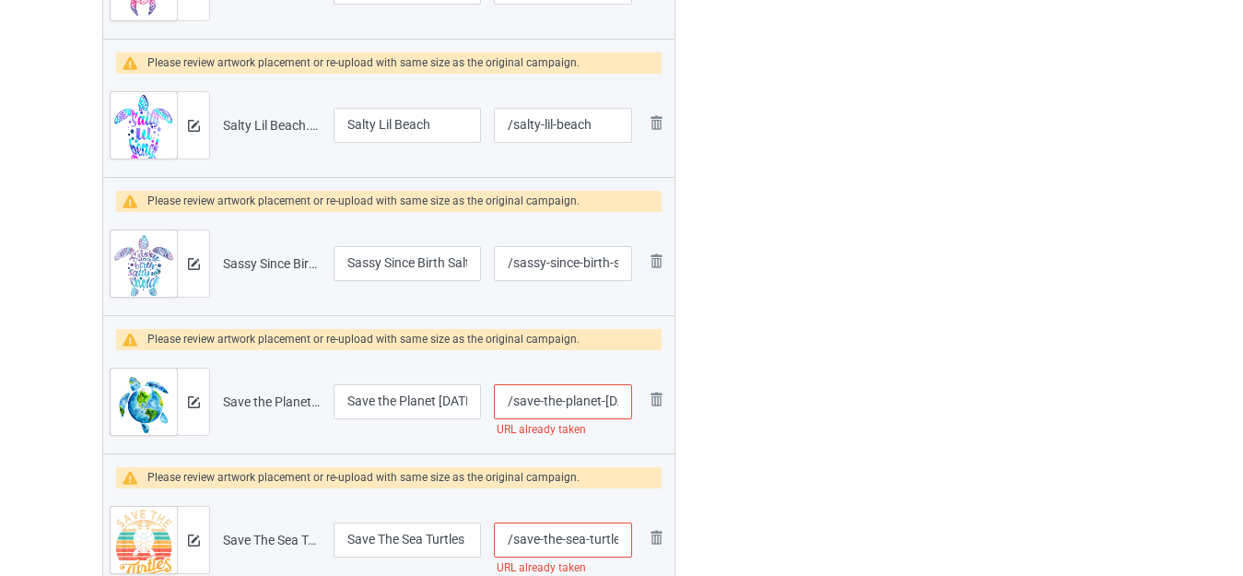
scroll to position [5126, 0]
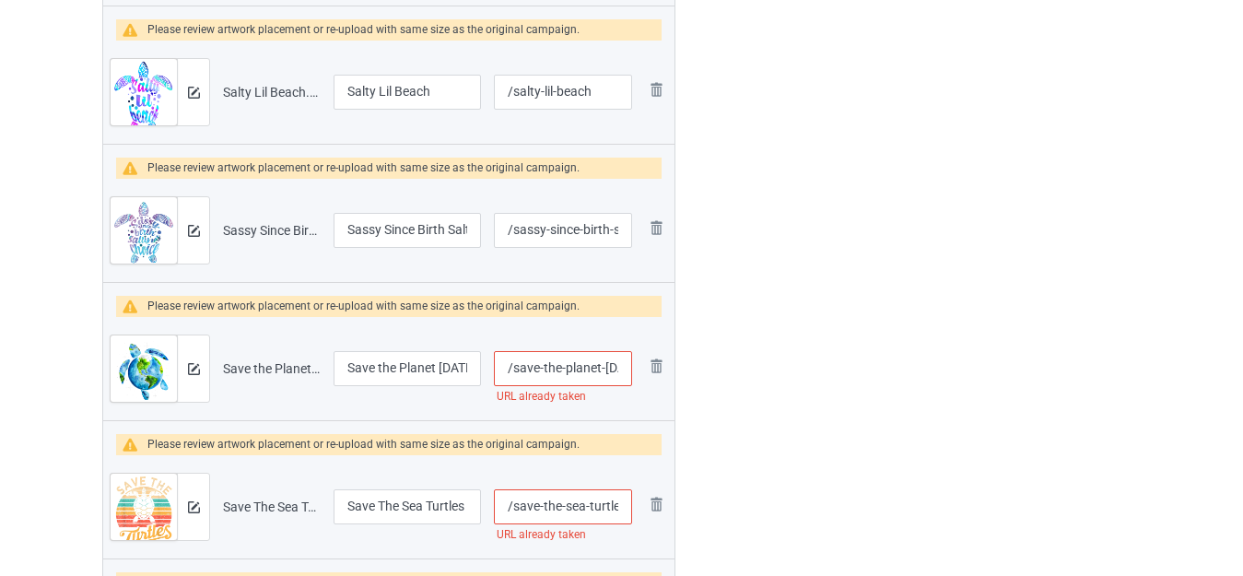
click at [566, 370] on input "/save-the-planet-[DATE]-sea-turtle" at bounding box center [563, 368] width 138 height 35
type input "/save-the--planet-earth-day-sea-turtle"
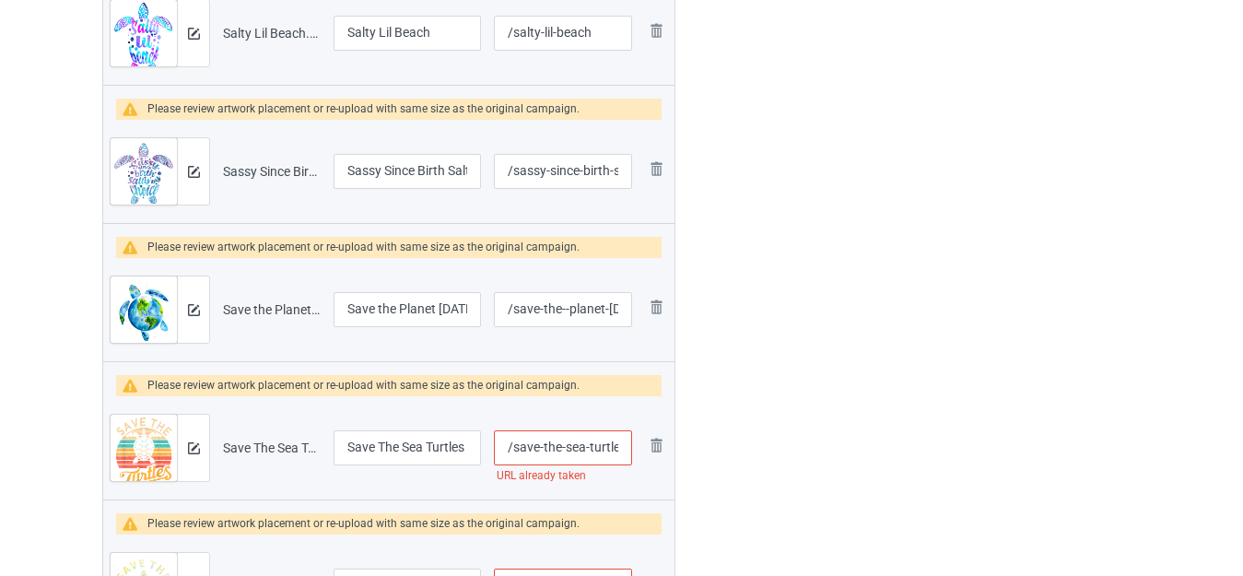
scroll to position [5218, 0]
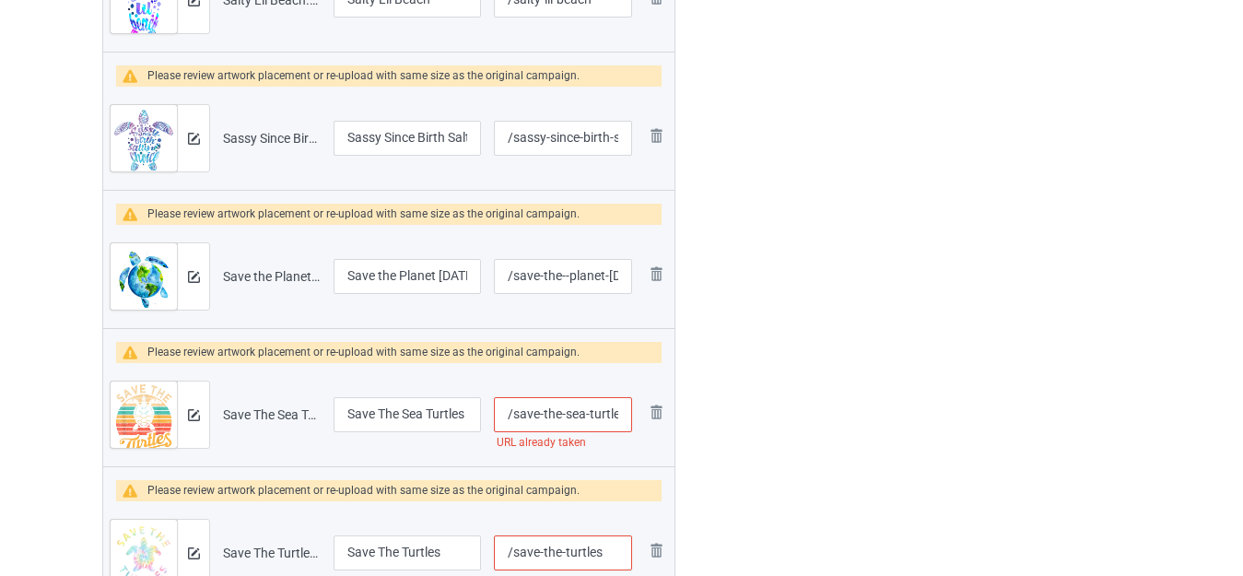
click at [566, 412] on input "/save-the-sea-turtles" at bounding box center [563, 414] width 138 height 35
type input "/save-the--sea-turtles"
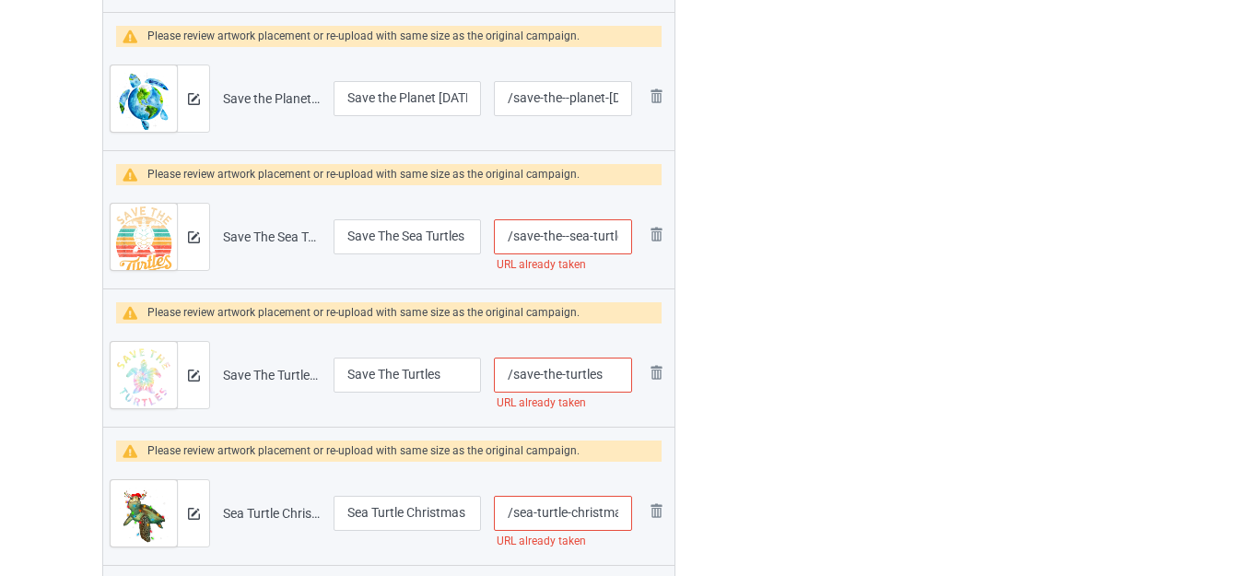
scroll to position [5402, 0]
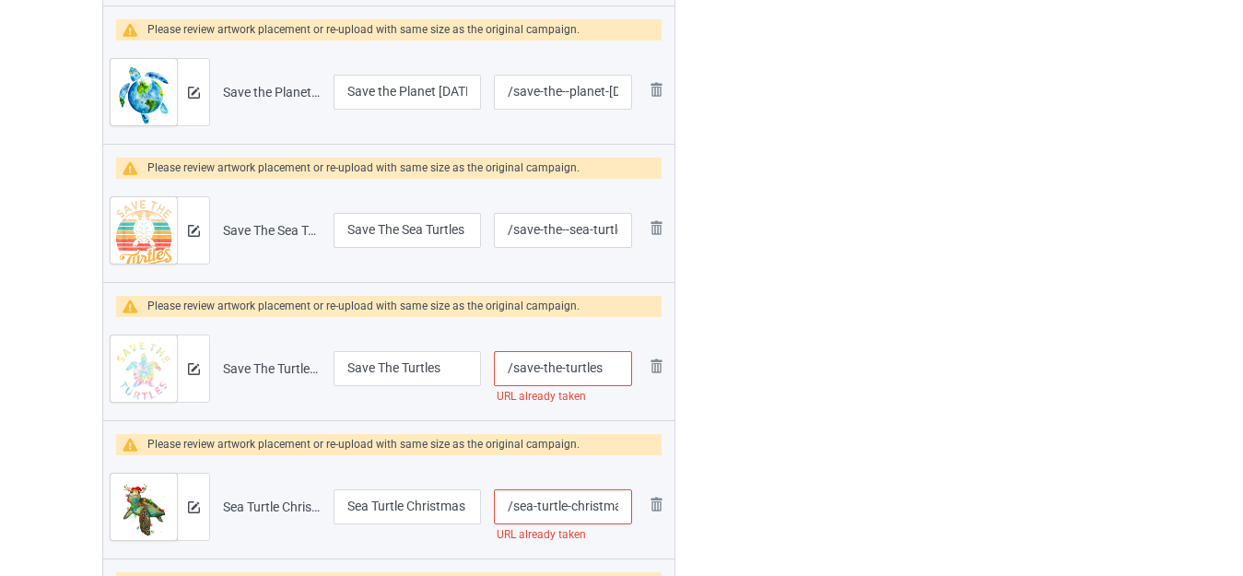
click at [562, 367] on input "/save-the-turtles" at bounding box center [563, 368] width 138 height 35
type input "/save-the--turtles"
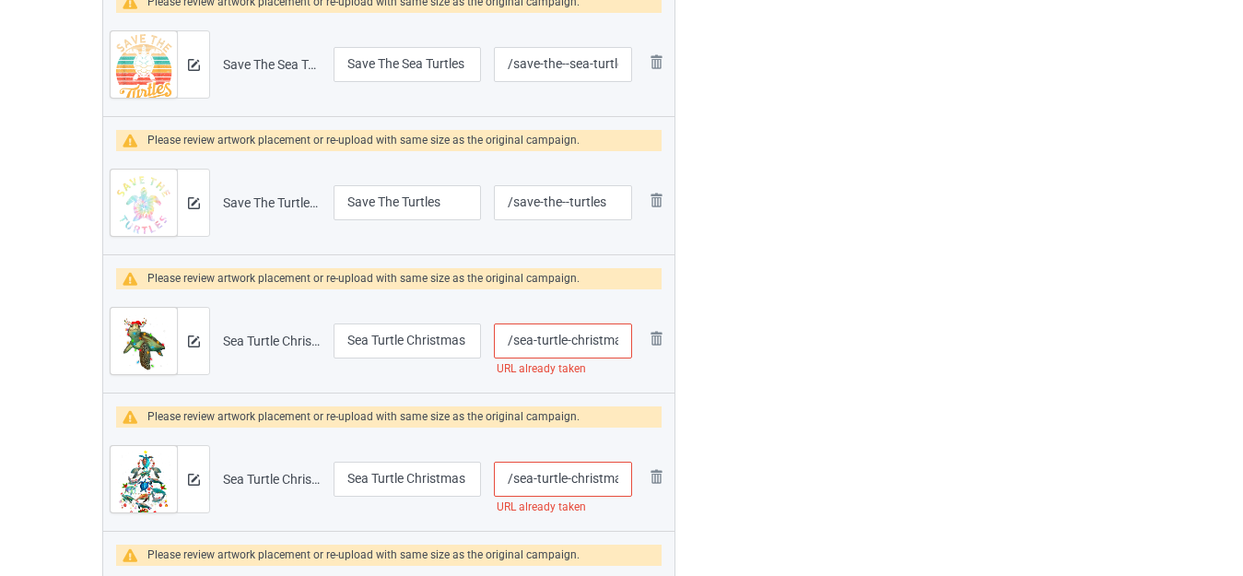
scroll to position [5587, 0]
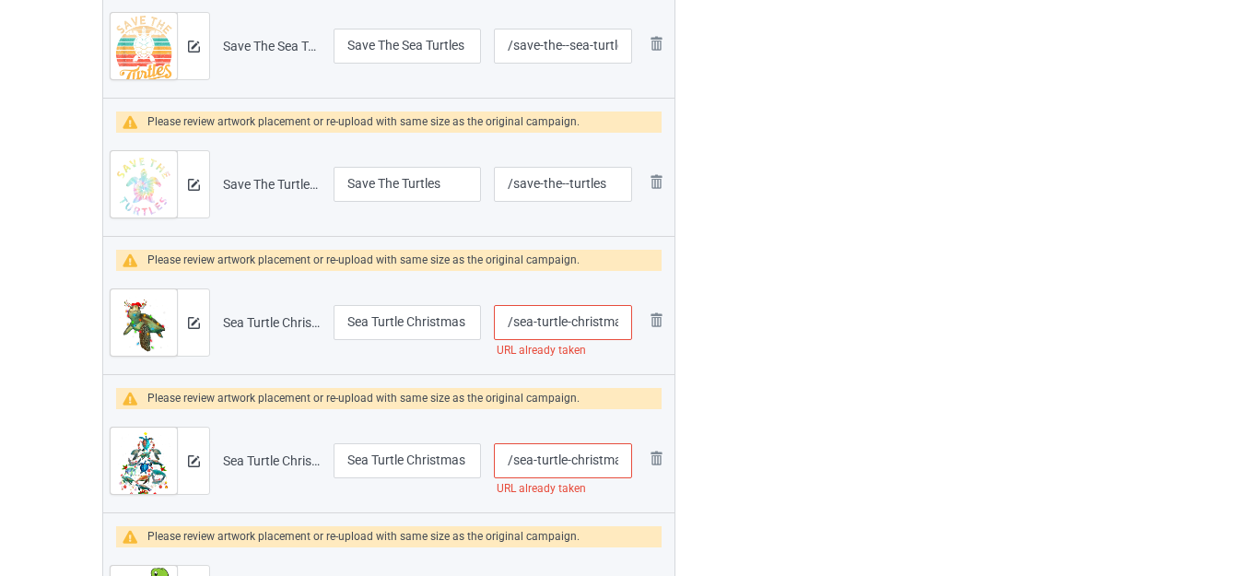
click at [567, 319] on input "/sea-turtle-christmas-lights-santa-hat-christmas" at bounding box center [563, 322] width 138 height 35
type input "/sea-turtle--christmas-lights-santa-hat-christmas"
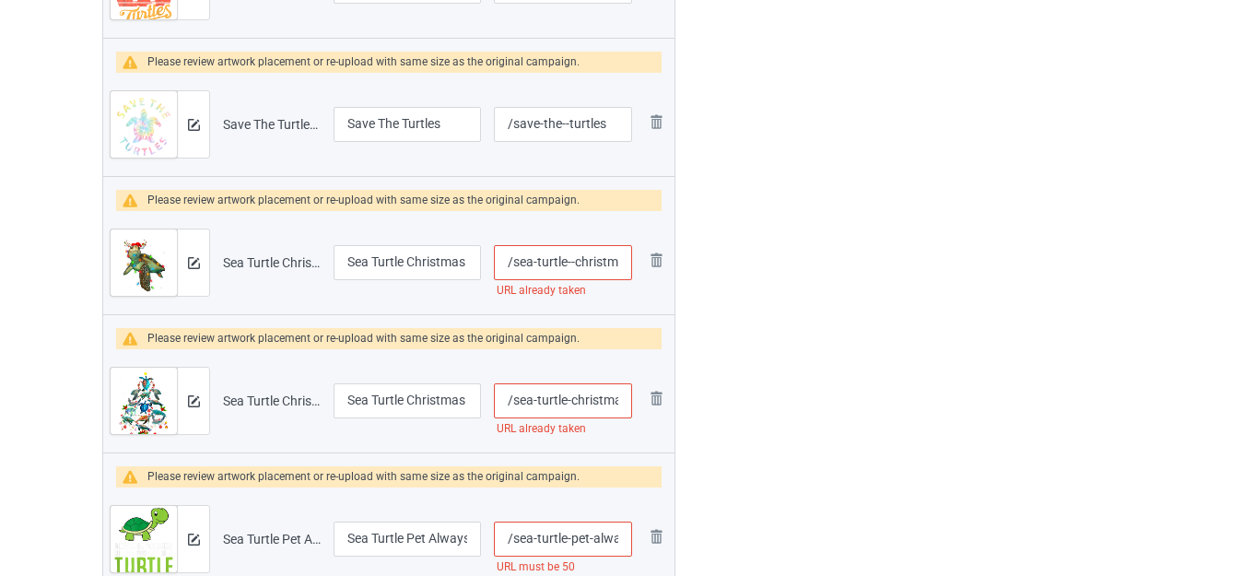
scroll to position [5679, 0]
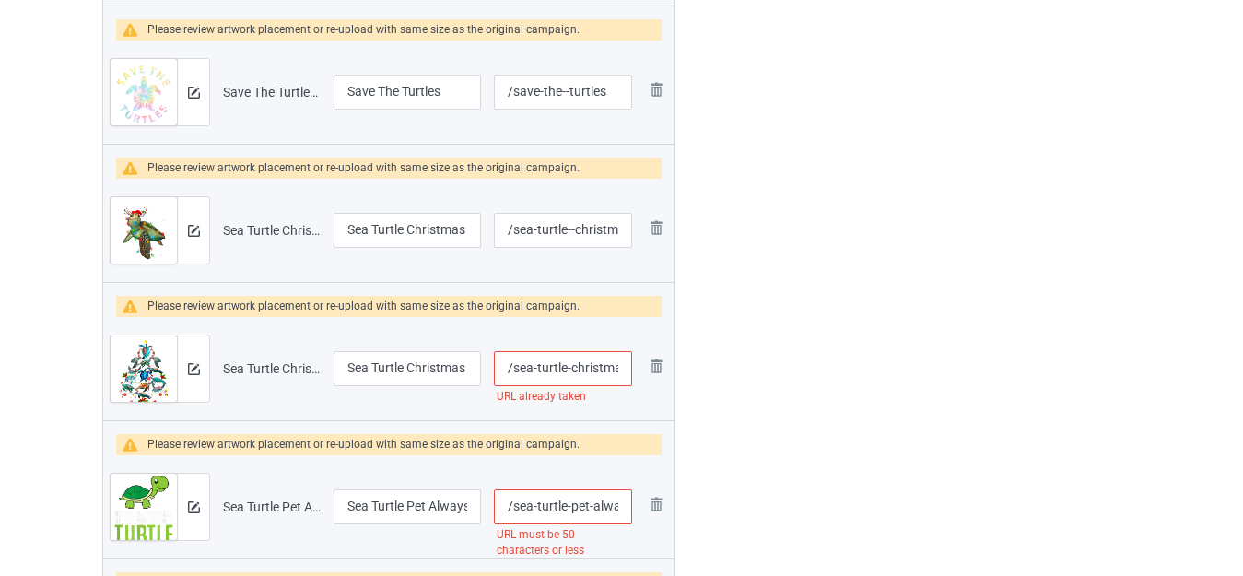
click at [565, 368] on input "/sea-turtle-christmas-tree" at bounding box center [563, 368] width 138 height 35
type input "/sea-turtle--christmas-tree"
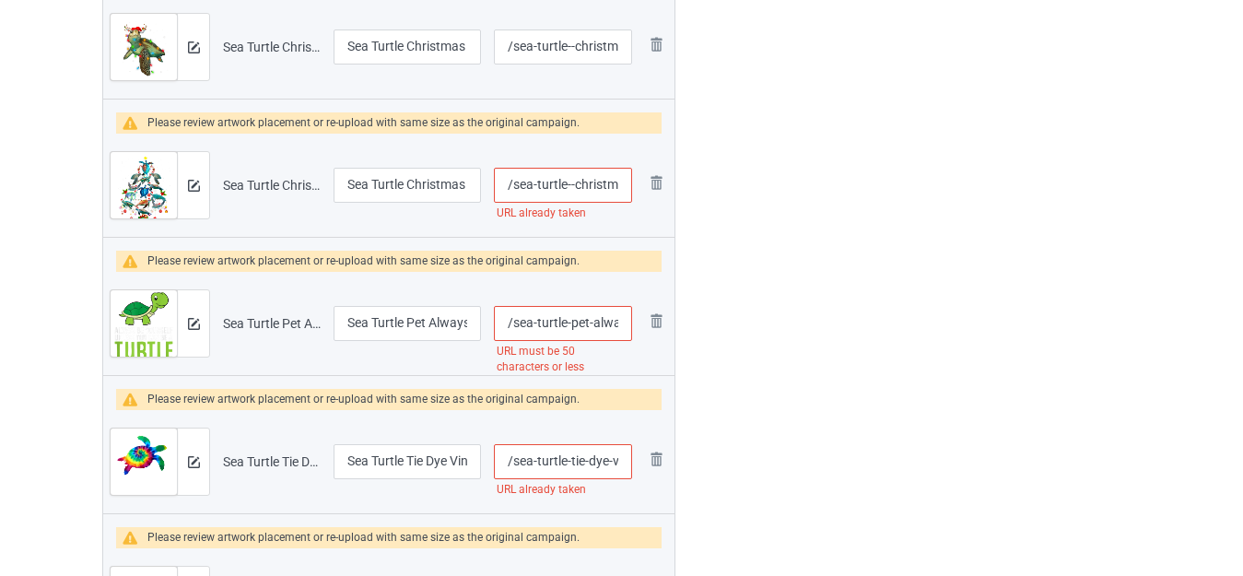
scroll to position [5863, 0]
drag, startPoint x: 598, startPoint y: 321, endPoint x: 607, endPoint y: 324, distance: 9.9
click at [607, 324] on input "/sea-turtle-pet-always-be-yourself-unless-you-can-be-a-turtle" at bounding box center [563, 322] width 138 height 35
click at [603, 326] on input "/sea-turtle-pet-always-be-yourself-unless-you-can-be-a-turtle" at bounding box center [563, 322] width 138 height 35
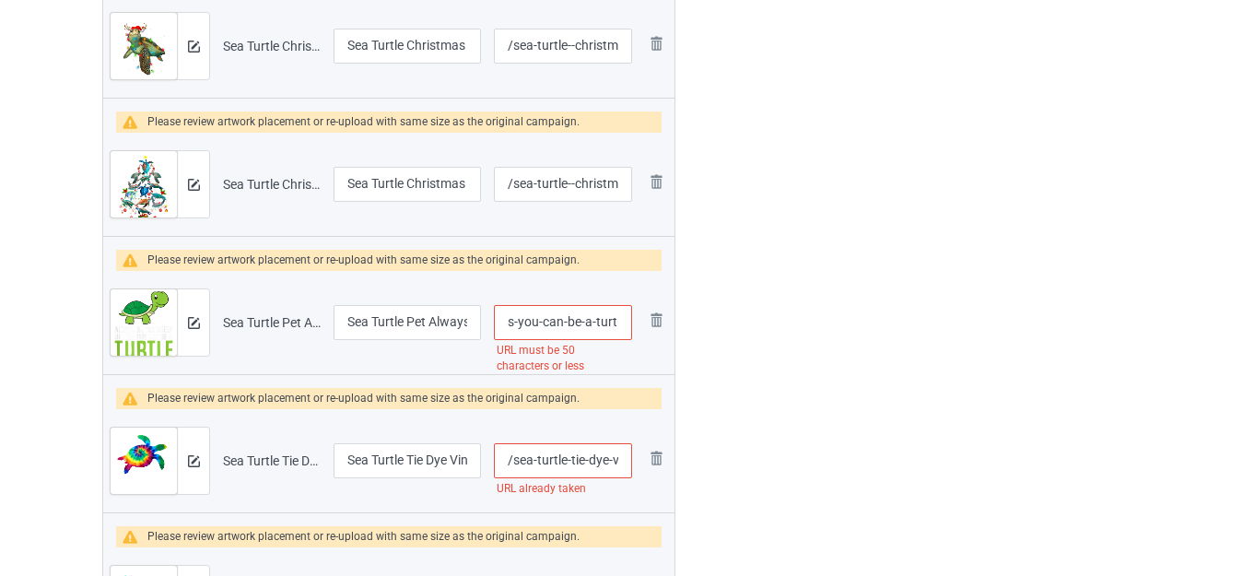
scroll to position [0, 235]
drag, startPoint x: 597, startPoint y: 323, endPoint x: 625, endPoint y: 347, distance: 36.6
click at [625, 340] on div "/sea-turtle-pet-always-be-yourself-unless-you-can-be-a-turtle URL must be 50 ch…" at bounding box center [563, 322] width 138 height 35
type input "/sea-turtle-pet-always-be-yourself-unless-you-can-"
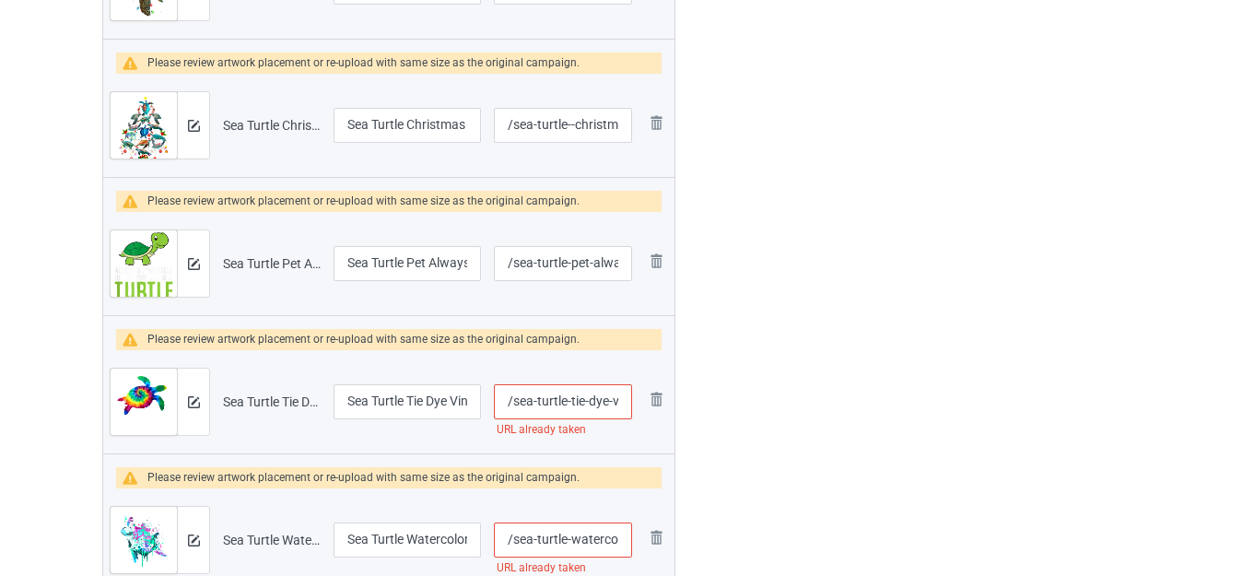
scroll to position [5955, 0]
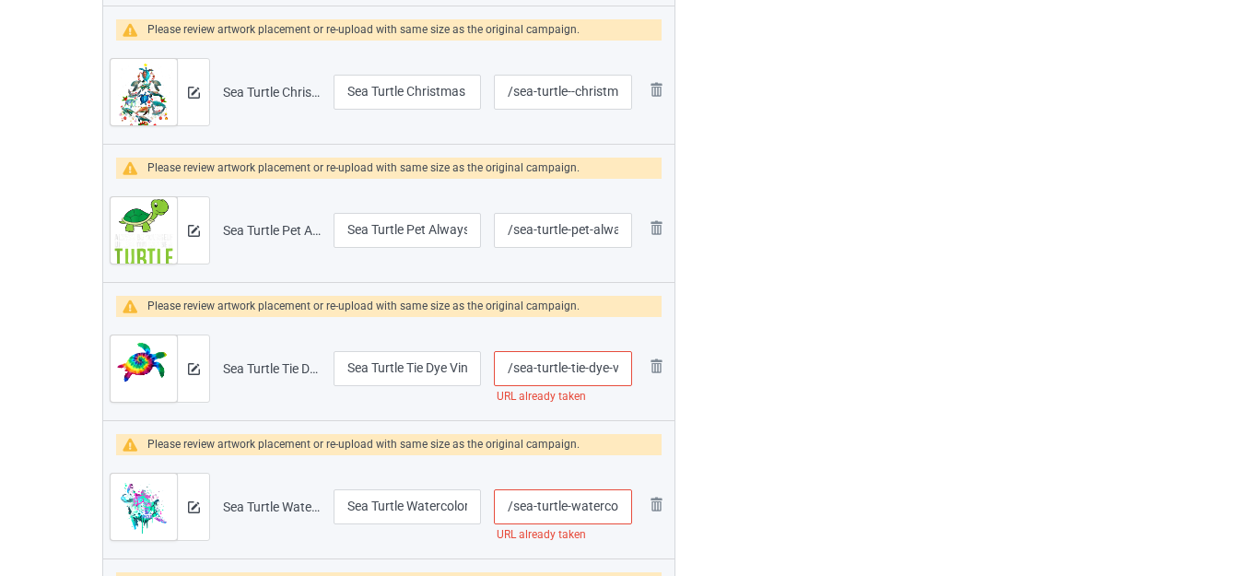
click at [596, 374] on input "/sea-turtle-tie-dye-vintage" at bounding box center [563, 368] width 138 height 35
click at [593, 370] on input "/sea-turtle-tie-dye-vintage" at bounding box center [563, 368] width 138 height 35
type input "/sea-turtle-tie--dye-vintage"
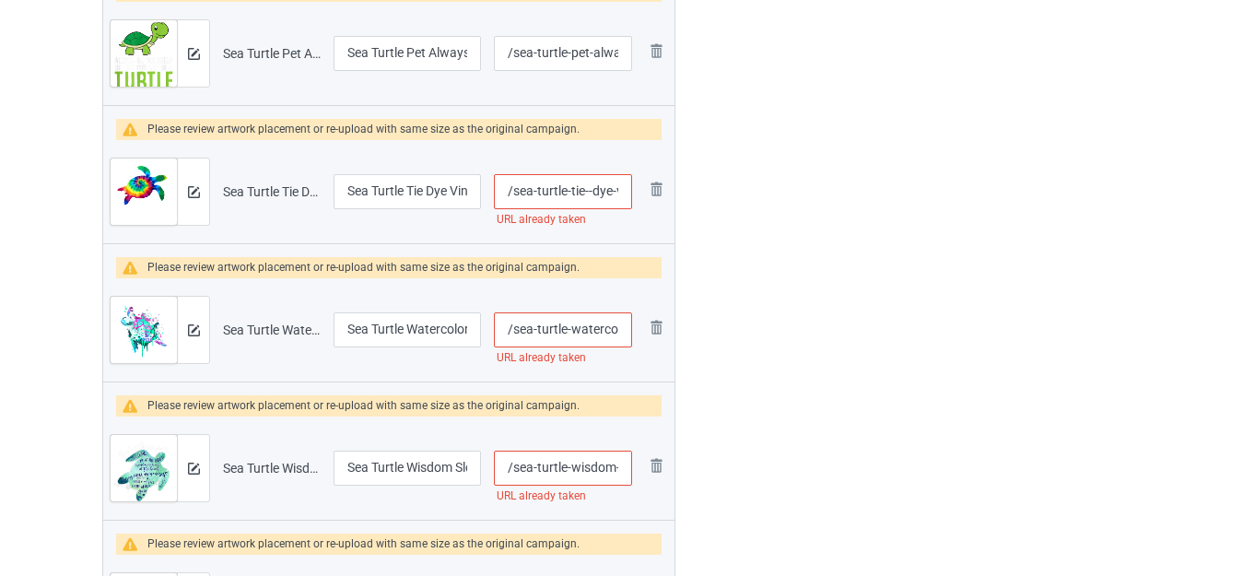
scroll to position [6140, 0]
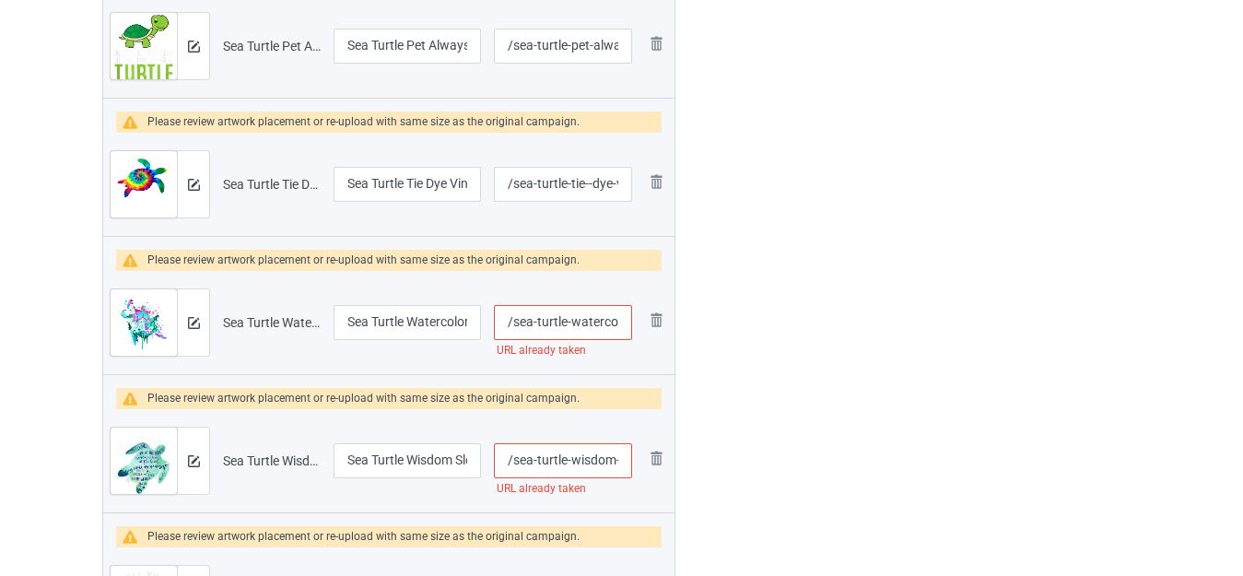
click at [570, 321] on input "/sea-turtle-watercolor" at bounding box center [563, 322] width 138 height 35
type input "/sea-turtle--watercolor"
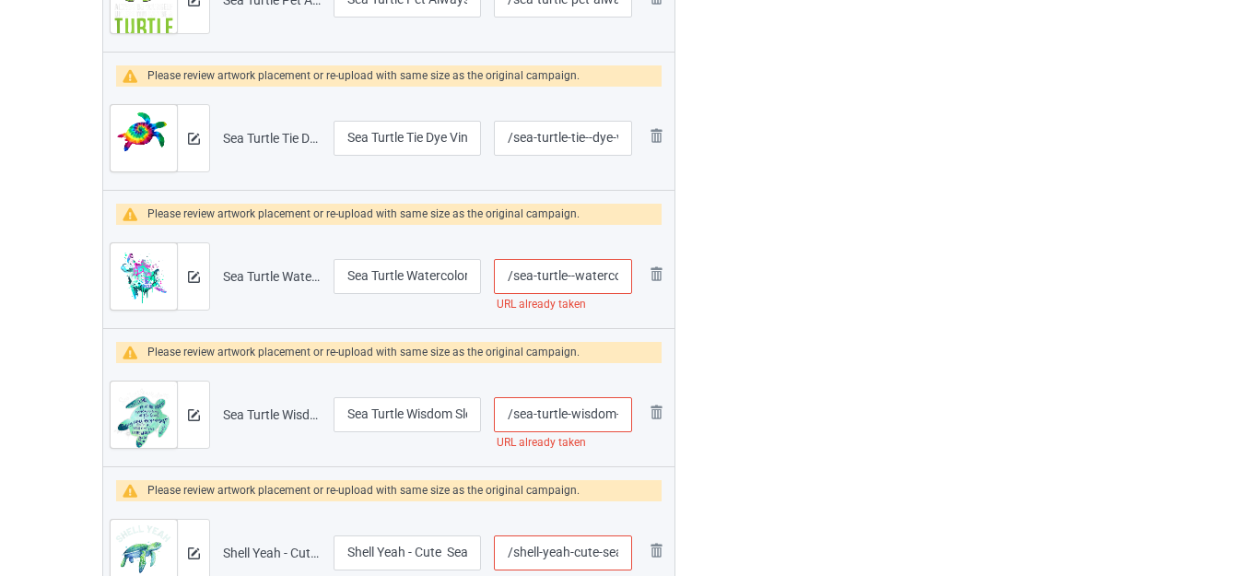
scroll to position [6232, 0]
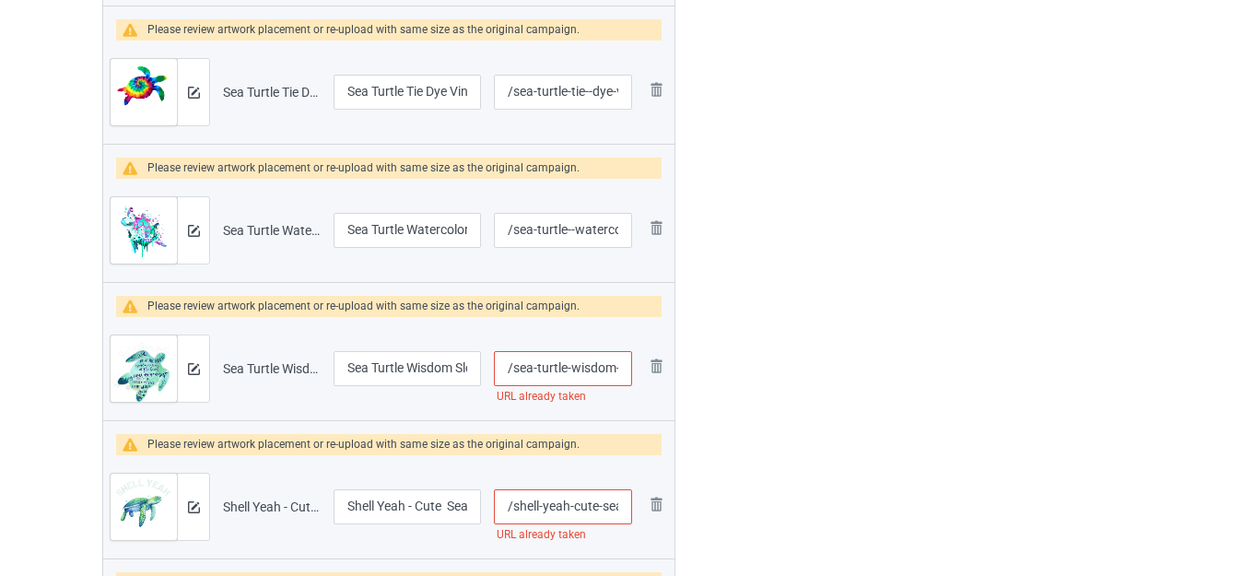
click at [570, 367] on input "/sea-turtle-wisdom-slow-down-breathe-shirt" at bounding box center [563, 368] width 138 height 35
type input "/sea-turtle--wisdom-slow-down-breathe-shirt"
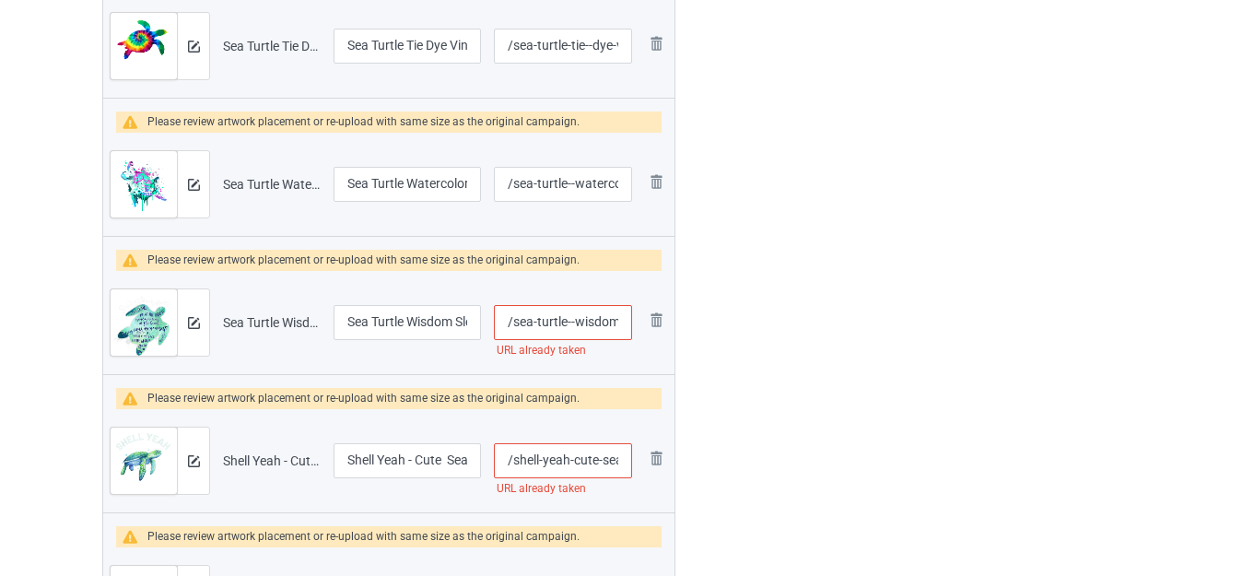
scroll to position [6324, 0]
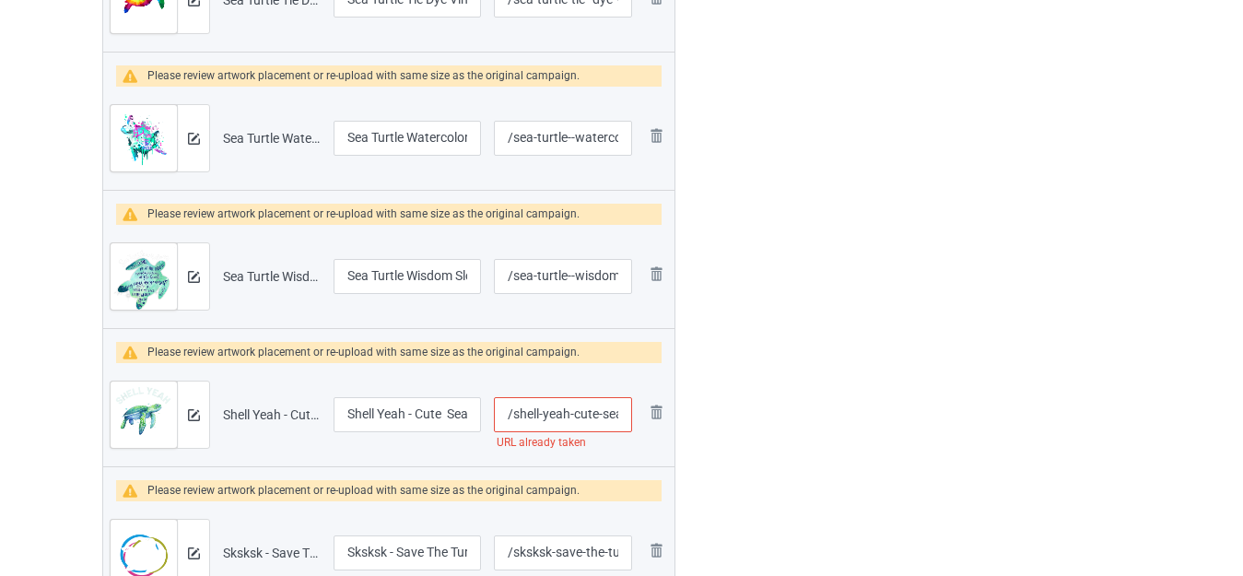
click at [572, 412] on input "/shell-yeah-cute-sea-turtle" at bounding box center [563, 414] width 138 height 35
type input "/shell-yeah--cute-sea-turtle"
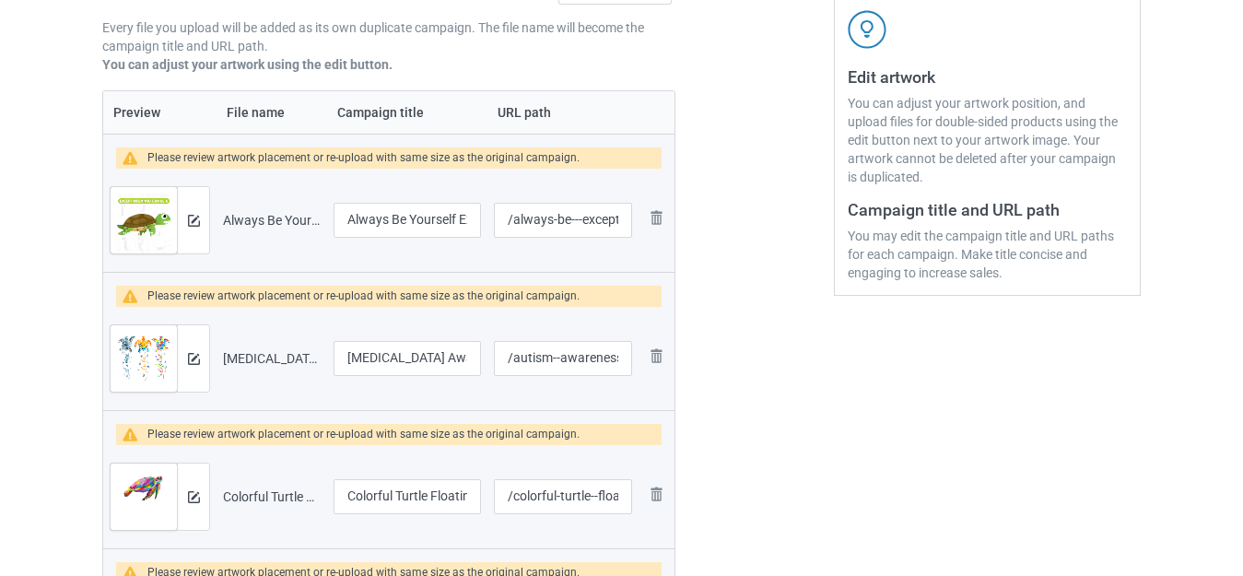
scroll to position [518, 0]
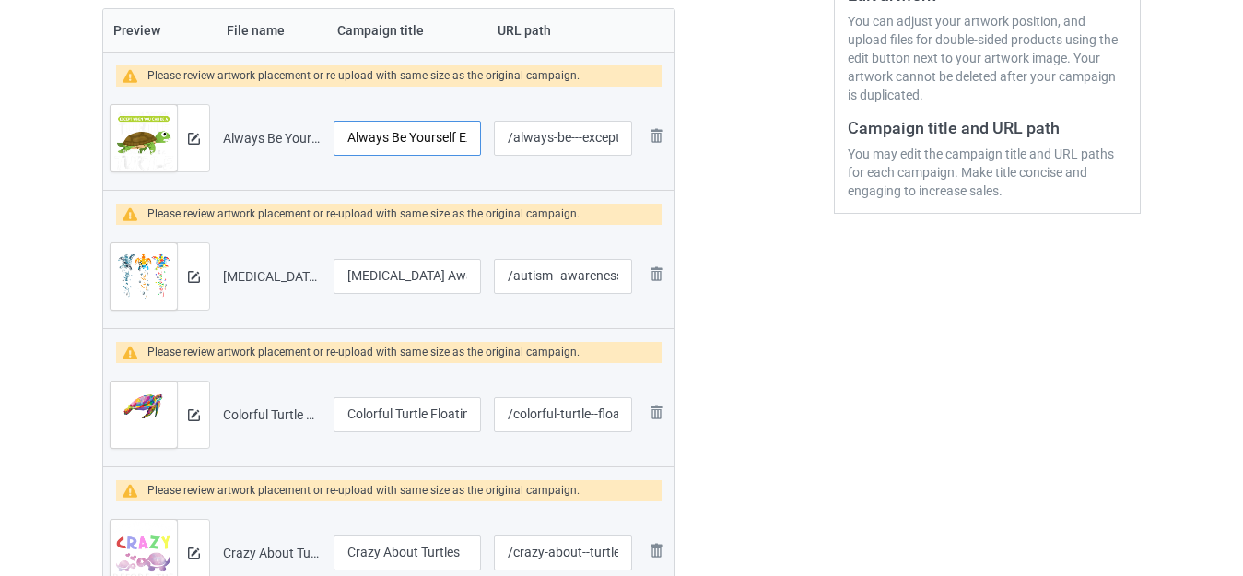
click at [440, 136] on input "Always Be Yourself Except You Can Be A Turtle" at bounding box center [407, 138] width 147 height 35
drag, startPoint x: 437, startPoint y: 420, endPoint x: 464, endPoint y: 425, distance: 27.1
click at [464, 425] on input "Colorful Turtle Floating Sea Turtle" at bounding box center [407, 414] width 147 height 35
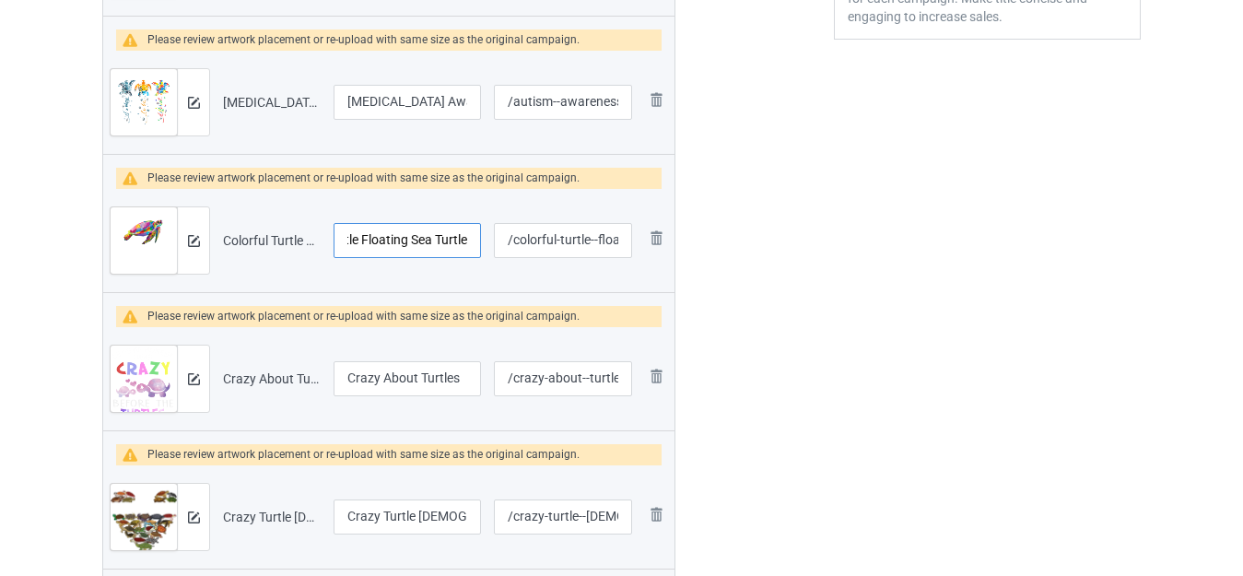
scroll to position [702, 0]
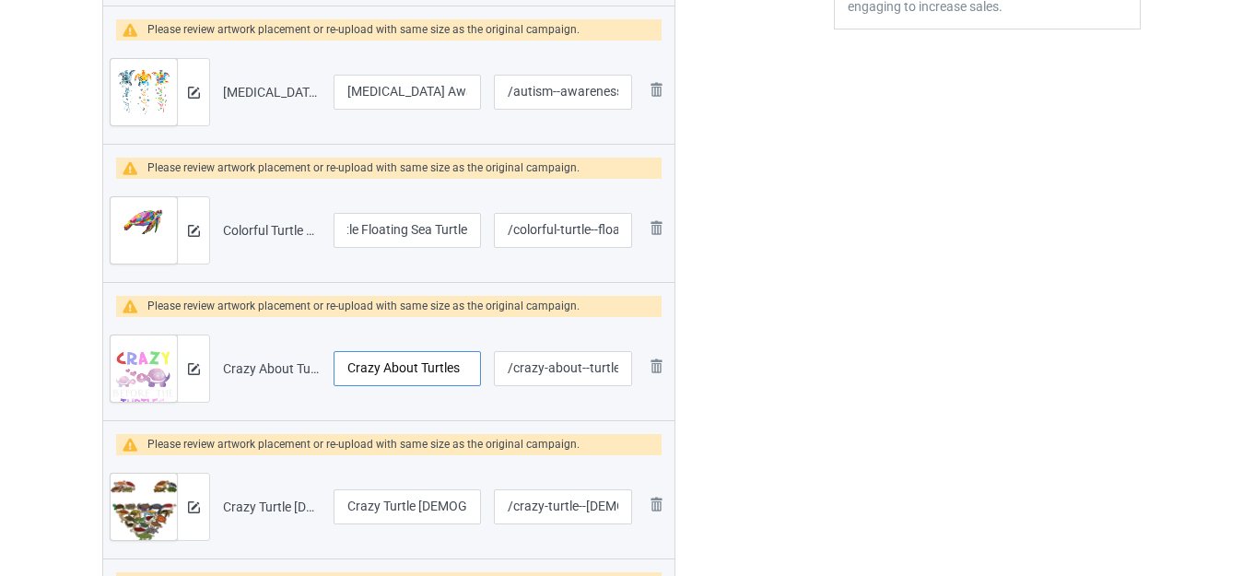
click at [414, 371] on input "Crazy About Turtles" at bounding box center [407, 368] width 147 height 35
drag, startPoint x: 418, startPoint y: 369, endPoint x: 460, endPoint y: 376, distance: 42.1
click at [460, 376] on input "Crazy About Turtles" at bounding box center [407, 368] width 147 height 35
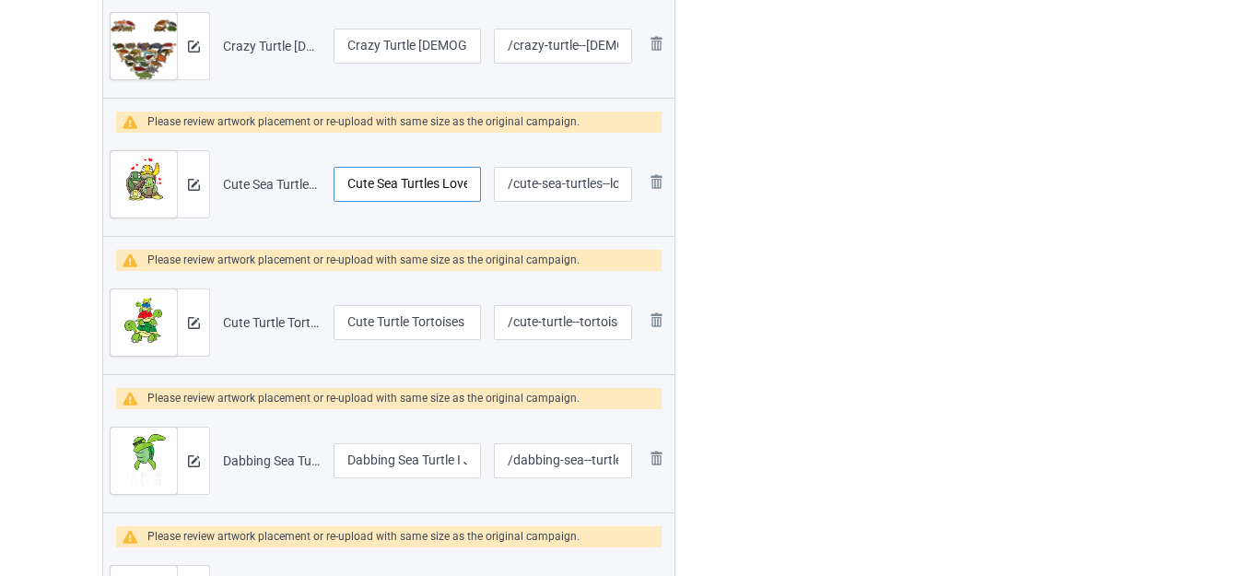
scroll to position [0, 3]
drag, startPoint x: 437, startPoint y: 189, endPoint x: 490, endPoint y: 206, distance: 56.0
click at [490, 206] on tr "Preview and edit artwork Cute Sea Turtles Love.png Cute Sea Turtles Love /cute-…" at bounding box center [388, 184] width 571 height 103
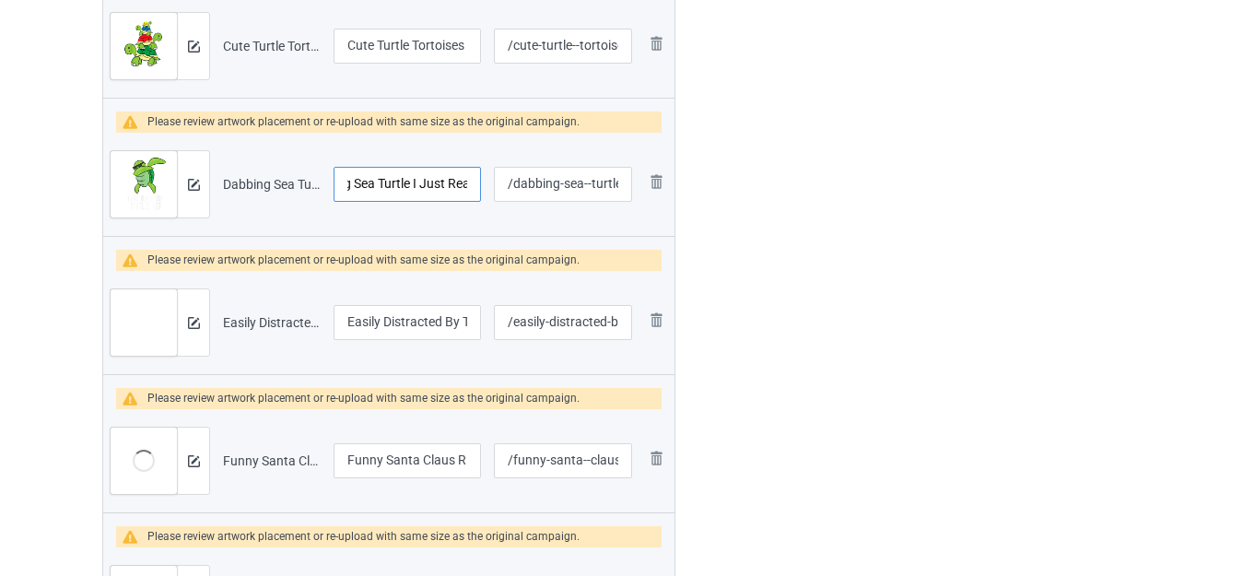
scroll to position [0, 153]
drag, startPoint x: 429, startPoint y: 184, endPoint x: 476, endPoint y: 192, distance: 47.6
click at [476, 192] on input "Dabbing Sea Turtle I Just Really Love Turtles, Ok" at bounding box center [407, 184] width 147 height 35
drag, startPoint x: 435, startPoint y: 319, endPoint x: 466, endPoint y: 327, distance: 32.4
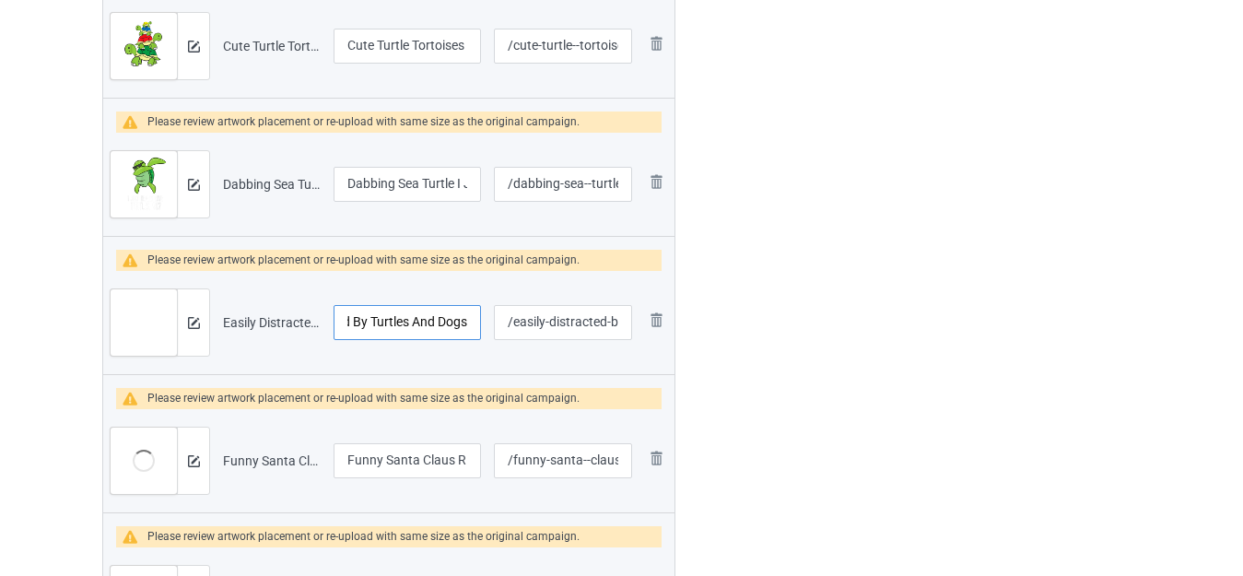
click at [466, 327] on input "Easily Distracted By Turtles And Dogs" at bounding box center [407, 322] width 147 height 35
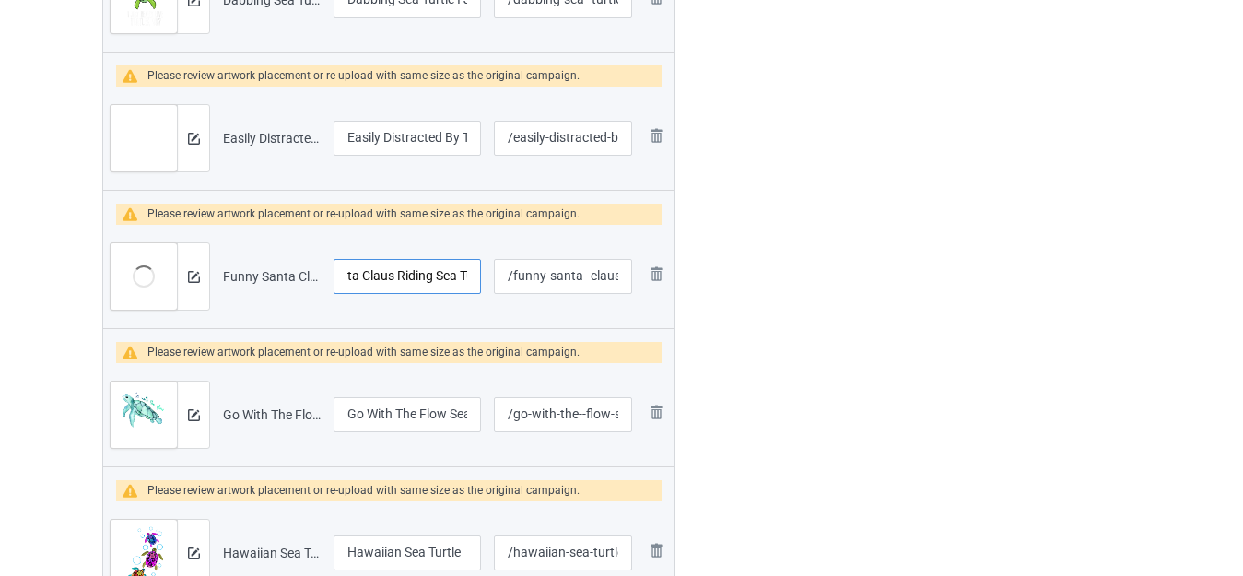
scroll to position [0, 86]
drag, startPoint x: 421, startPoint y: 278, endPoint x: 469, endPoint y: 282, distance: 48.1
click at [469, 282] on input "Funny Santa Claus Riding Sea Turtle" at bounding box center [407, 276] width 147 height 35
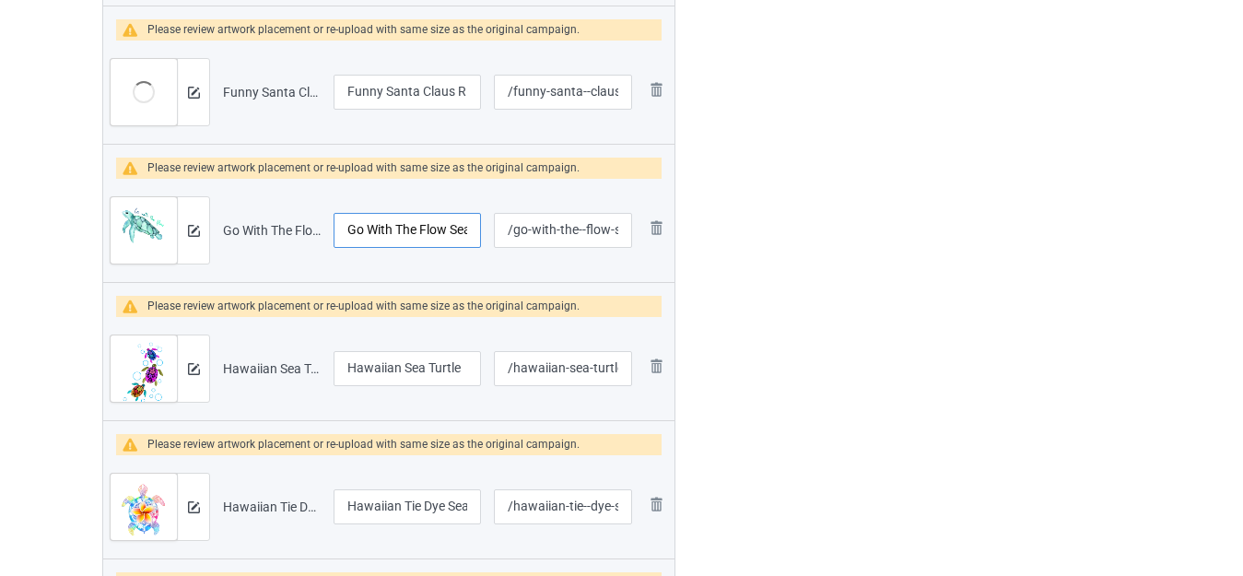
scroll to position [0, 39]
drag, startPoint x: 429, startPoint y: 240, endPoint x: 468, endPoint y: 244, distance: 39.0
click at [468, 244] on input "Go With The Flow Sea Turtle" at bounding box center [407, 230] width 147 height 35
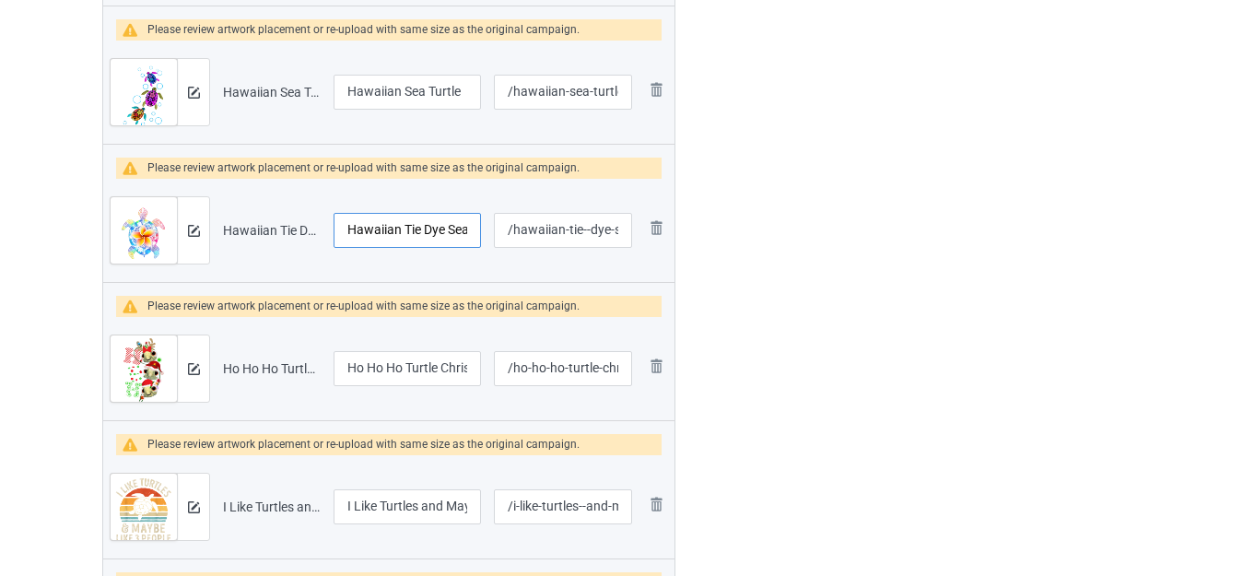
scroll to position [0, 37]
drag, startPoint x: 432, startPoint y: 240, endPoint x: 471, endPoint y: 246, distance: 39.2
click at [471, 246] on input "Hawaiian Tie Dye Sea Turtle" at bounding box center [407, 230] width 147 height 35
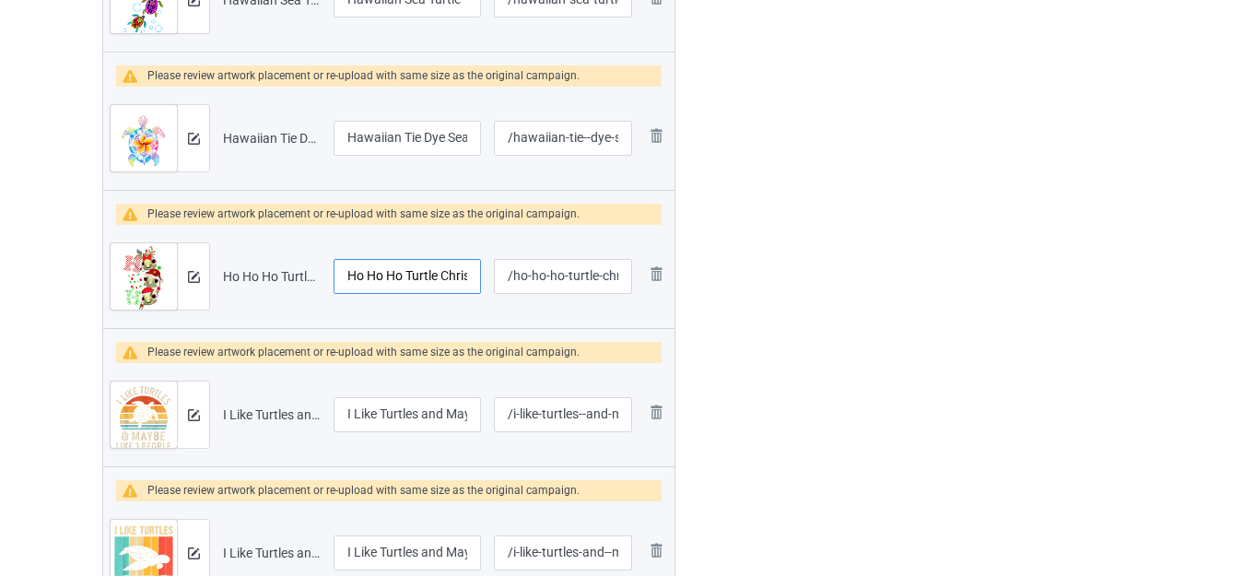
scroll to position [0, 32]
drag, startPoint x: 437, startPoint y: 278, endPoint x: 477, endPoint y: 286, distance: 41.2
click at [477, 286] on input "Ho Ho Ho Turtle Christmas" at bounding box center [407, 276] width 147 height 35
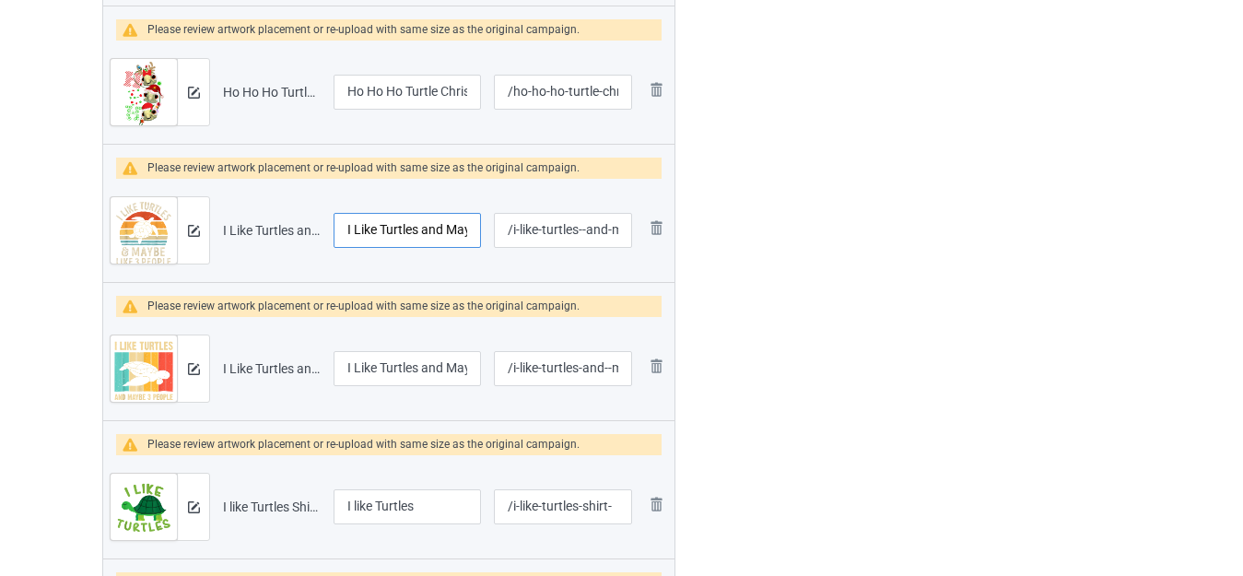
scroll to position [0, 69]
drag, startPoint x: 428, startPoint y: 238, endPoint x: 464, endPoint y: 244, distance: 37.4
click at [464, 244] on input "I Like Turtles and Maybe 3 People" at bounding box center [407, 230] width 147 height 35
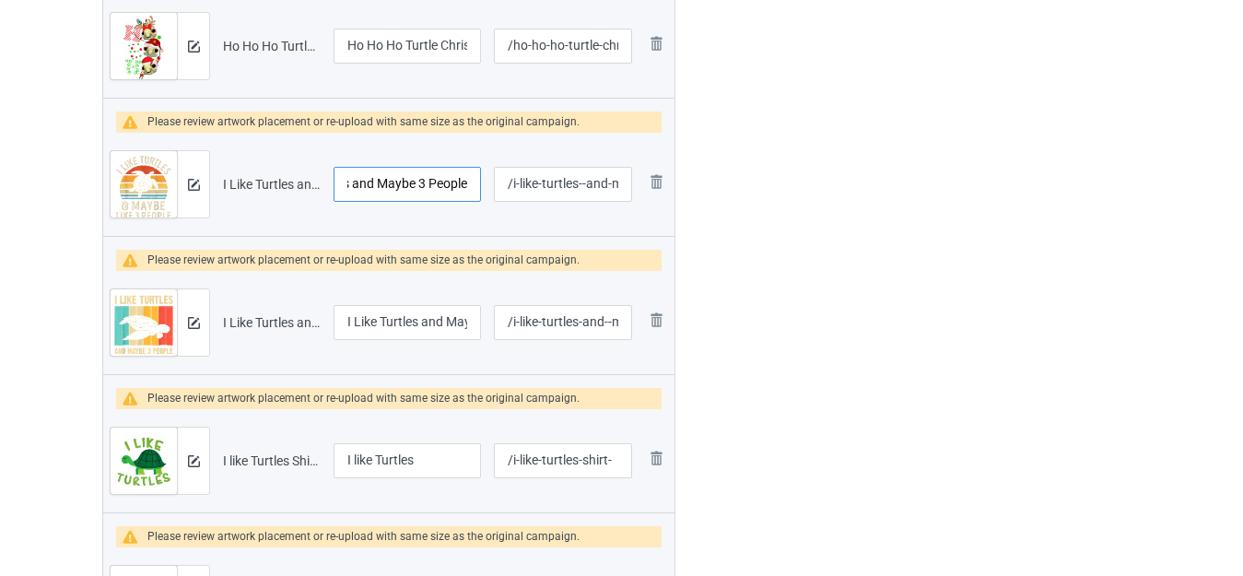
scroll to position [0, 0]
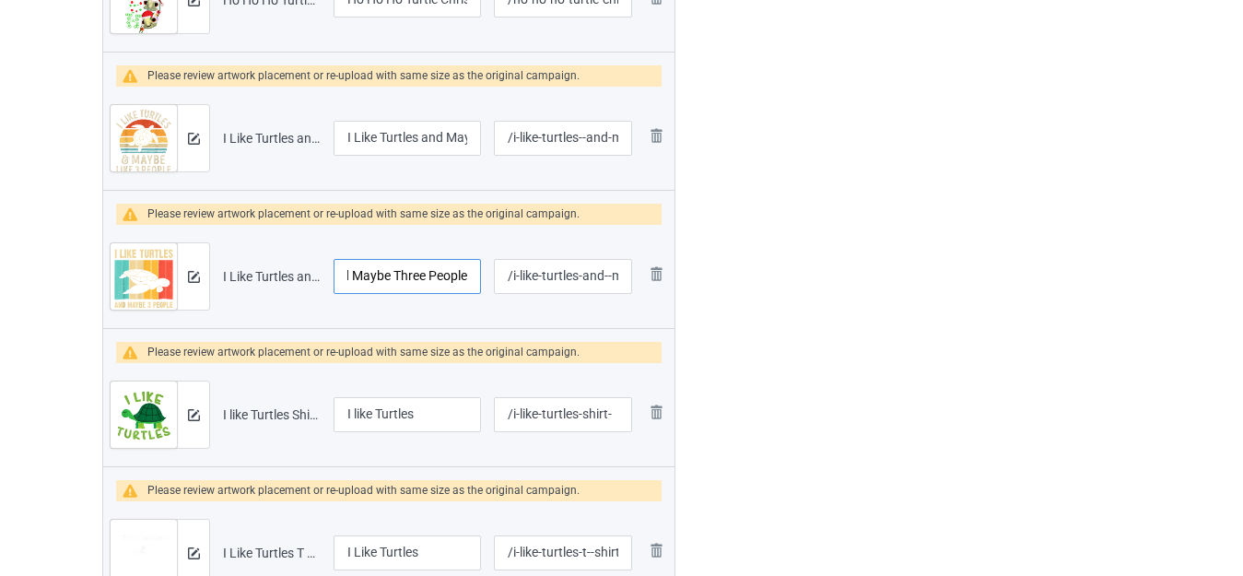
drag, startPoint x: 435, startPoint y: 273, endPoint x: 469, endPoint y: 278, distance: 34.5
click at [469, 278] on input "I Like Turtles and Maybe Three People" at bounding box center [407, 276] width 147 height 35
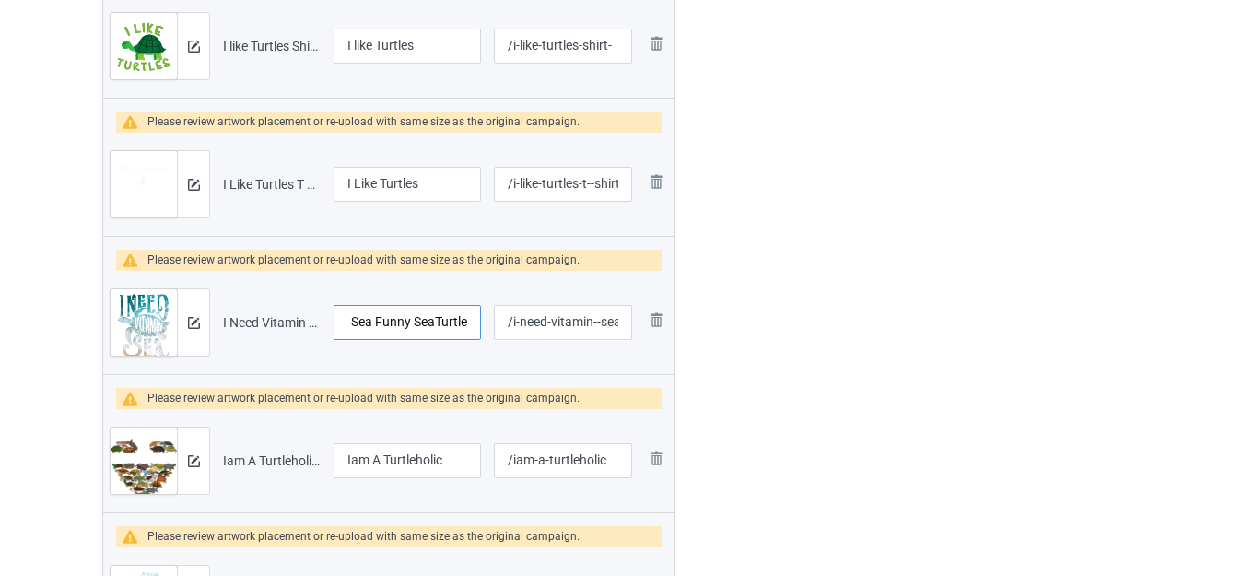
drag, startPoint x: 420, startPoint y: 325, endPoint x: 476, endPoint y: 325, distance: 56.2
click at [476, 325] on input "I Need Vitamin Sea Funny SeaTurtle" at bounding box center [407, 322] width 147 height 35
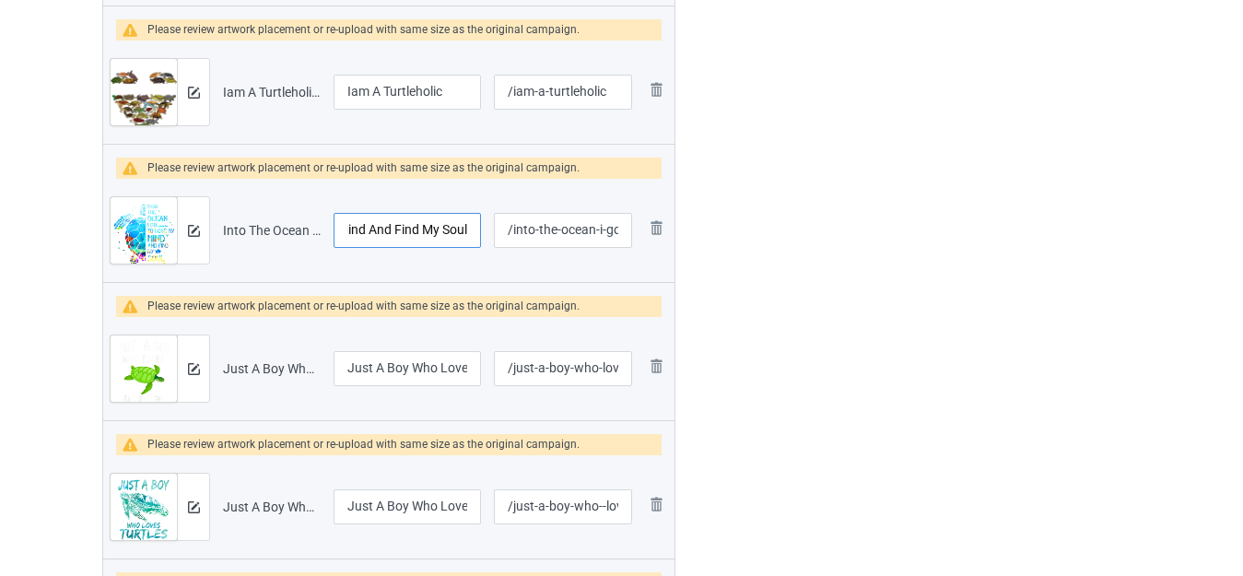
drag, startPoint x: 430, startPoint y: 236, endPoint x: 476, endPoint y: 241, distance: 45.4
click at [476, 241] on input "Into The Ocean I Go To Lose My Mind And Find My Soul" at bounding box center [407, 230] width 147 height 35
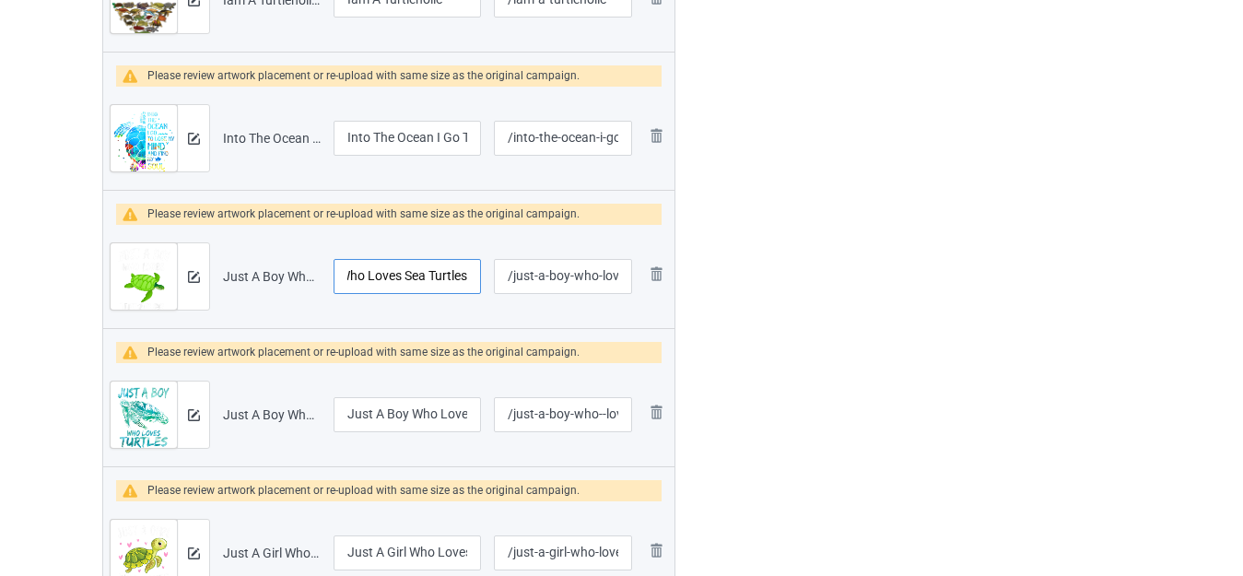
drag, startPoint x: 428, startPoint y: 278, endPoint x: 472, endPoint y: 288, distance: 45.2
click at [472, 288] on input "Just A Boy Who Loves Sea Turtles" at bounding box center [407, 276] width 147 height 35
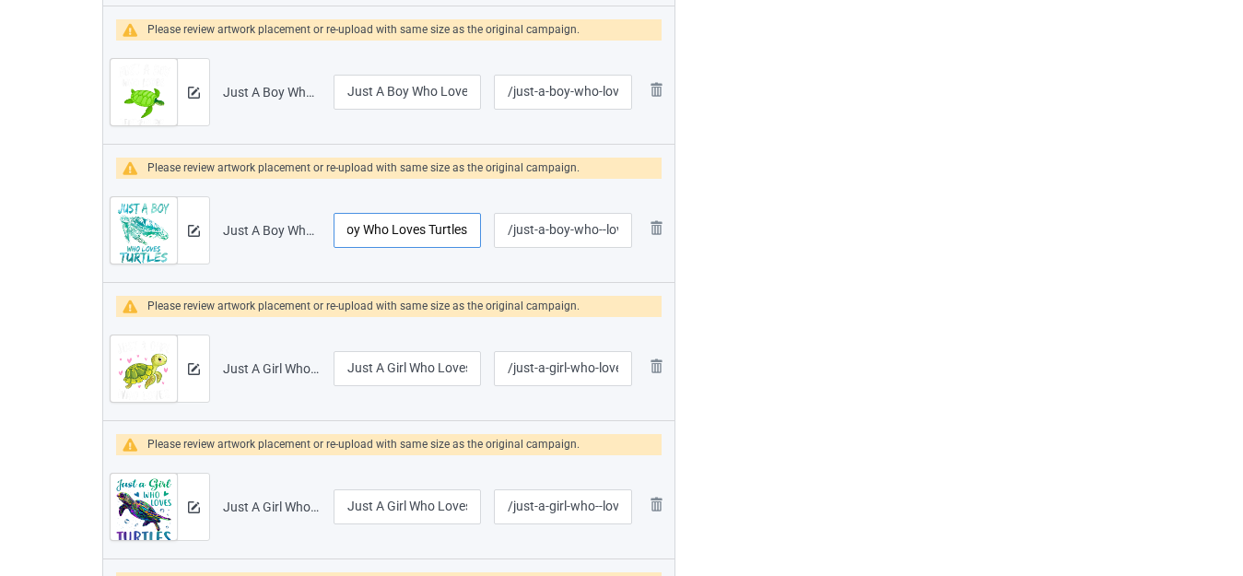
drag, startPoint x: 428, startPoint y: 236, endPoint x: 475, endPoint y: 242, distance: 47.4
click at [475, 242] on input "Just A Boy Who Loves Turtles" at bounding box center [407, 230] width 147 height 35
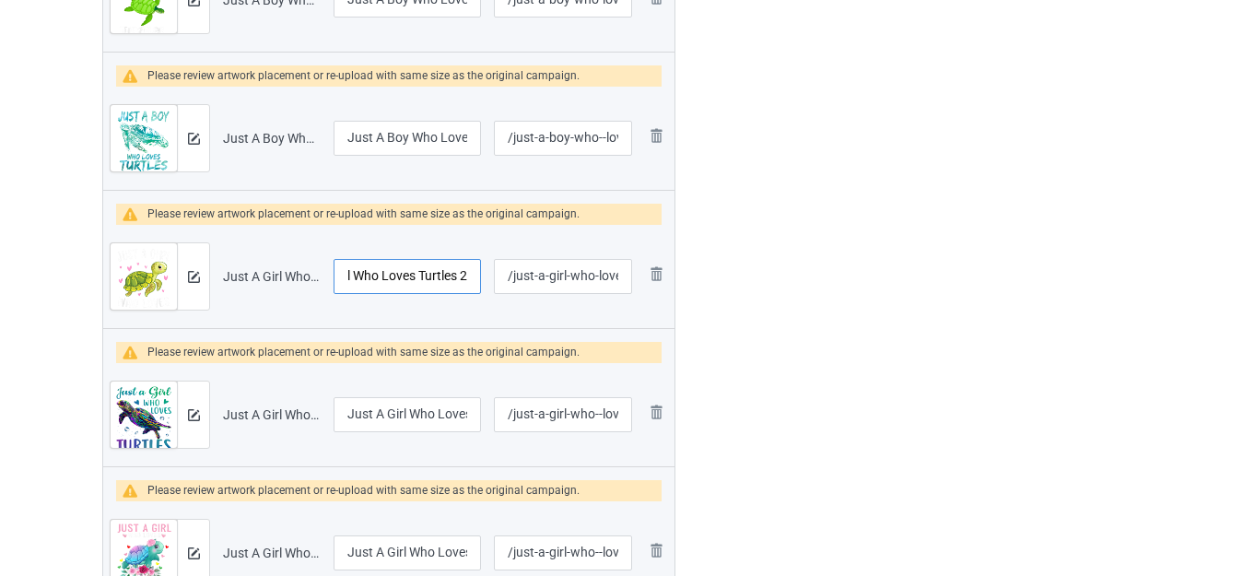
drag, startPoint x: 418, startPoint y: 275, endPoint x: 471, endPoint y: 276, distance: 52.5
click at [471, 276] on input "Just A Girl Who Loves Turtles 2" at bounding box center [407, 276] width 147 height 35
click at [462, 278] on input "Just A Girl Who Loves Turtles 2" at bounding box center [407, 276] width 147 height 35
type input "Just A Girl Who Loves Turtles"
click at [772, 234] on div at bounding box center [754, 322] width 133 height 7310
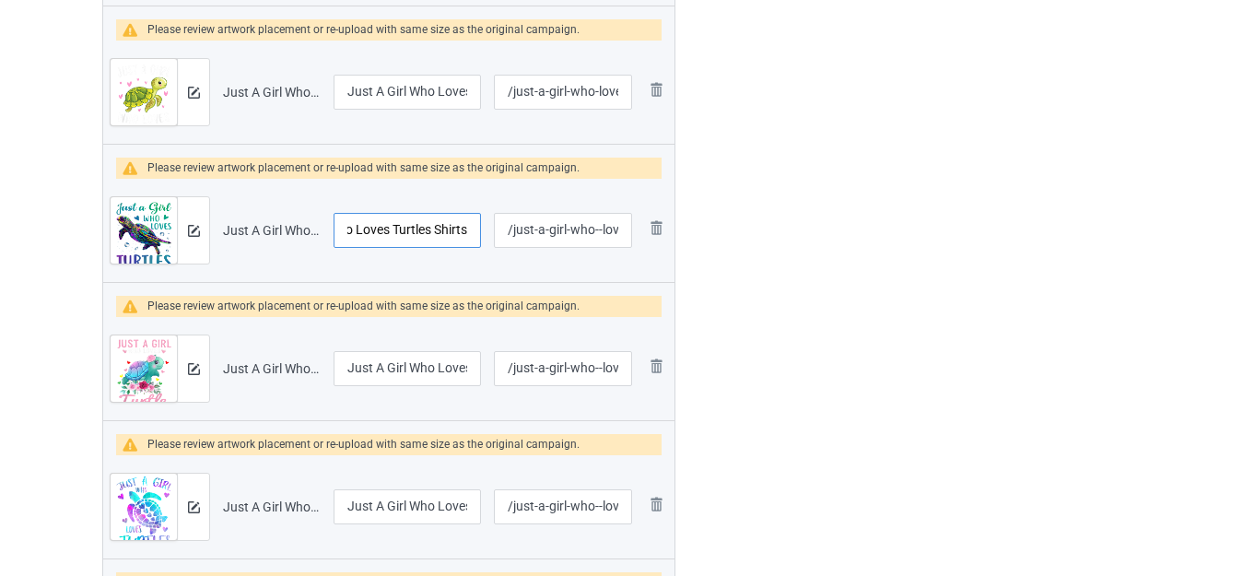
drag, startPoint x: 449, startPoint y: 230, endPoint x: 474, endPoint y: 234, distance: 25.2
click at [474, 234] on input "Just A Girl Who Loves Turtles Shirts" at bounding box center [407, 230] width 147 height 35
click at [452, 232] on input "Just A Girl Who Loves Turtles Shirts" at bounding box center [407, 230] width 147 height 35
drag, startPoint x: 431, startPoint y: 229, endPoint x: 471, endPoint y: 237, distance: 40.3
click at [471, 237] on input "Just A Girl Who Loves Turtles Shirts" at bounding box center [407, 230] width 147 height 35
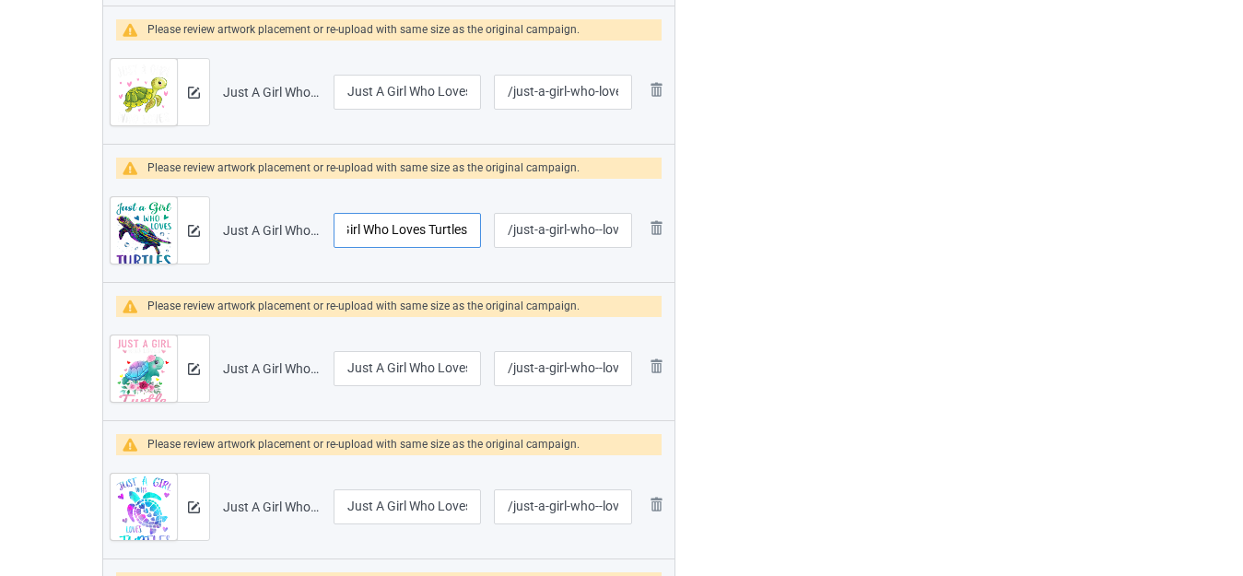
type input "Just A Girl Who Loves Turtles"
click at [752, 215] on div at bounding box center [754, 137] width 133 height 7310
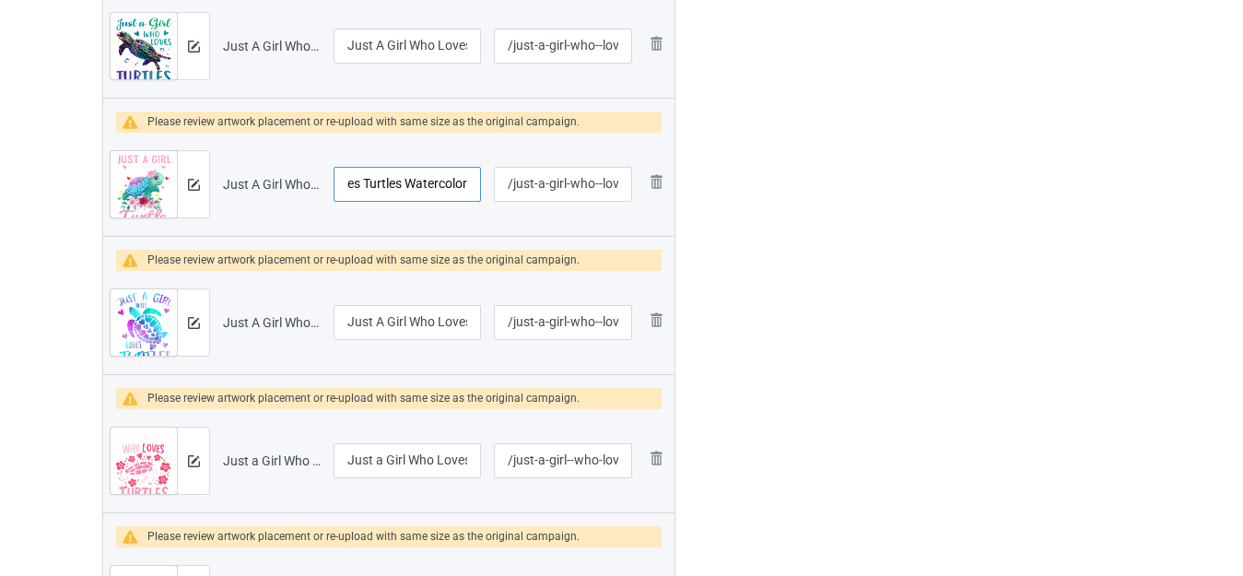
drag, startPoint x: 439, startPoint y: 189, endPoint x: 473, endPoint y: 196, distance: 34.9
click at [473, 196] on input "Just A Girl Who Loves Turtles Watercolor" at bounding box center [407, 184] width 147 height 35
drag, startPoint x: 440, startPoint y: 319, endPoint x: 473, endPoint y: 323, distance: 33.5
click at [473, 323] on input "Just A Girl Who Loves Turtles" at bounding box center [407, 322] width 147 height 35
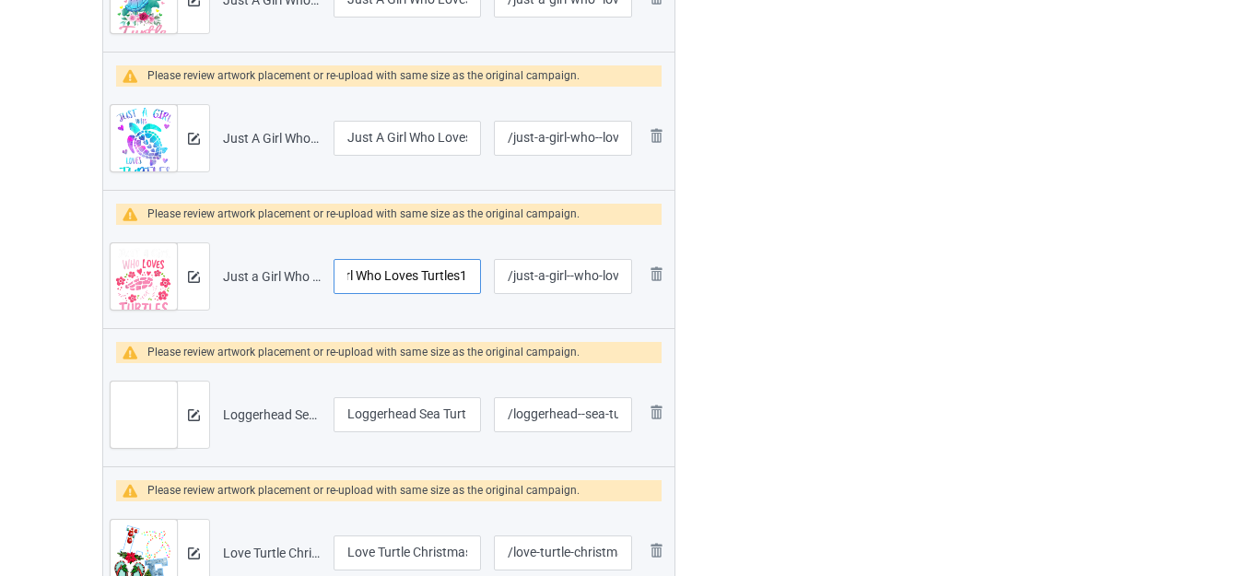
drag, startPoint x: 439, startPoint y: 277, endPoint x: 474, endPoint y: 280, distance: 35.1
click at [474, 280] on input "Just a Girl Who Loves Turtles1" at bounding box center [407, 276] width 147 height 35
click at [462, 283] on input "Just a Girl Who Loves Turtles1" at bounding box center [407, 276] width 147 height 35
type input "Just a Girl Who Loves Turtles"
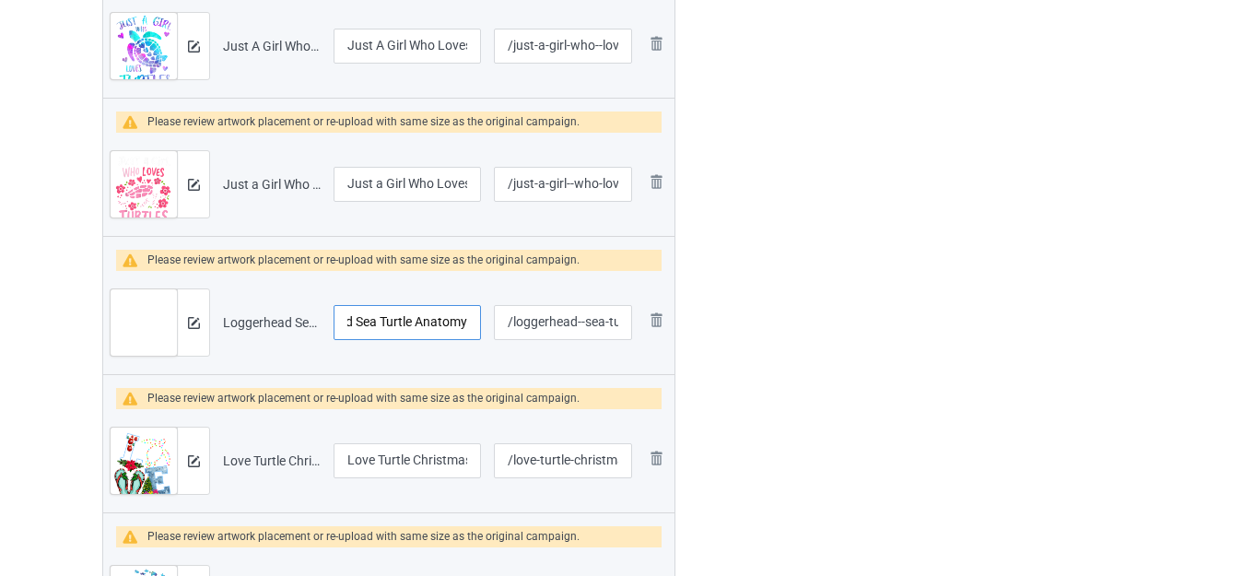
drag, startPoint x: 436, startPoint y: 326, endPoint x: 466, endPoint y: 325, distance: 30.4
click at [466, 325] on input "Loggerhead Sea Turtle Anatomy" at bounding box center [407, 322] width 147 height 35
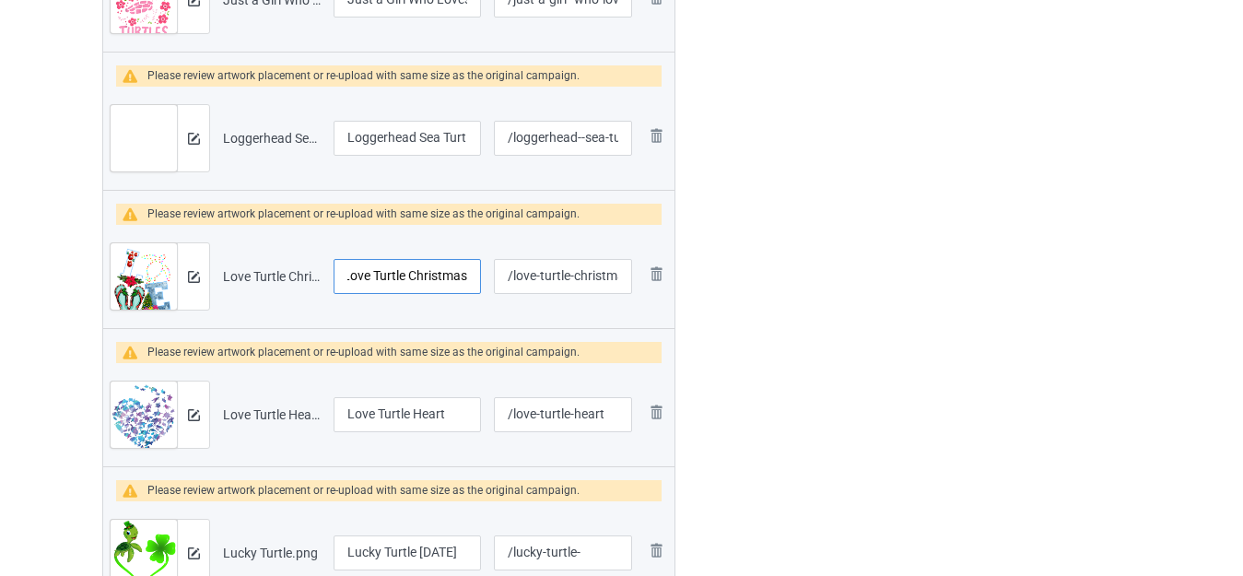
drag, startPoint x: 453, startPoint y: 277, endPoint x: 468, endPoint y: 280, distance: 15.9
click at [468, 280] on input "Love Turtle Christmas" at bounding box center [407, 276] width 147 height 35
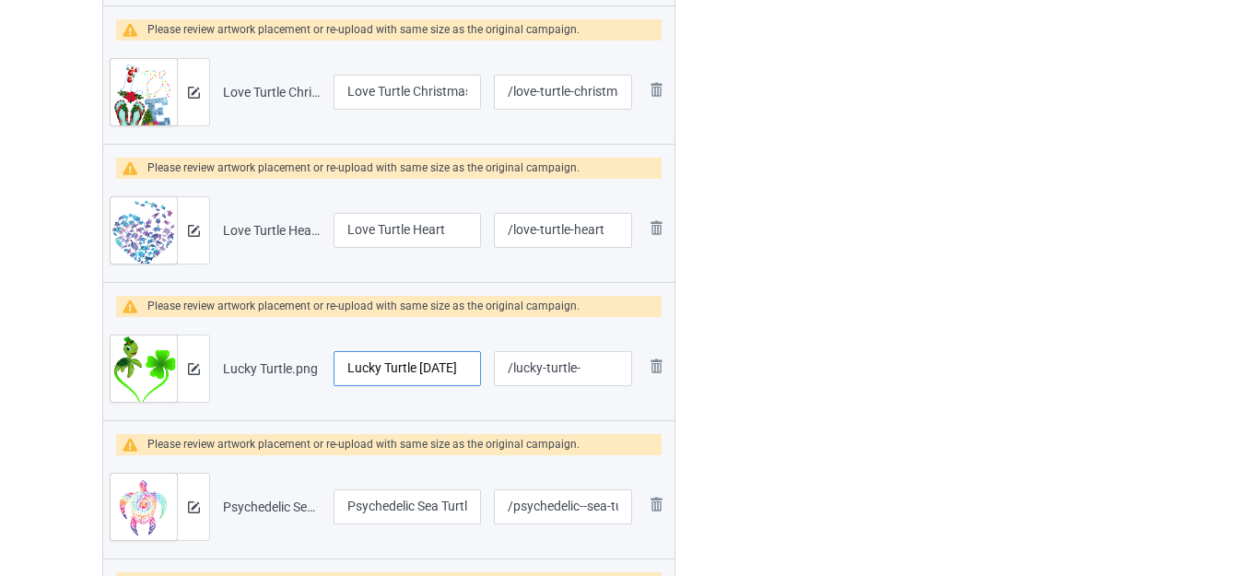
drag, startPoint x: 426, startPoint y: 370, endPoint x: 467, endPoint y: 374, distance: 41.6
click at [467, 374] on input "Lucky Turtle [DATE]" at bounding box center [407, 368] width 147 height 35
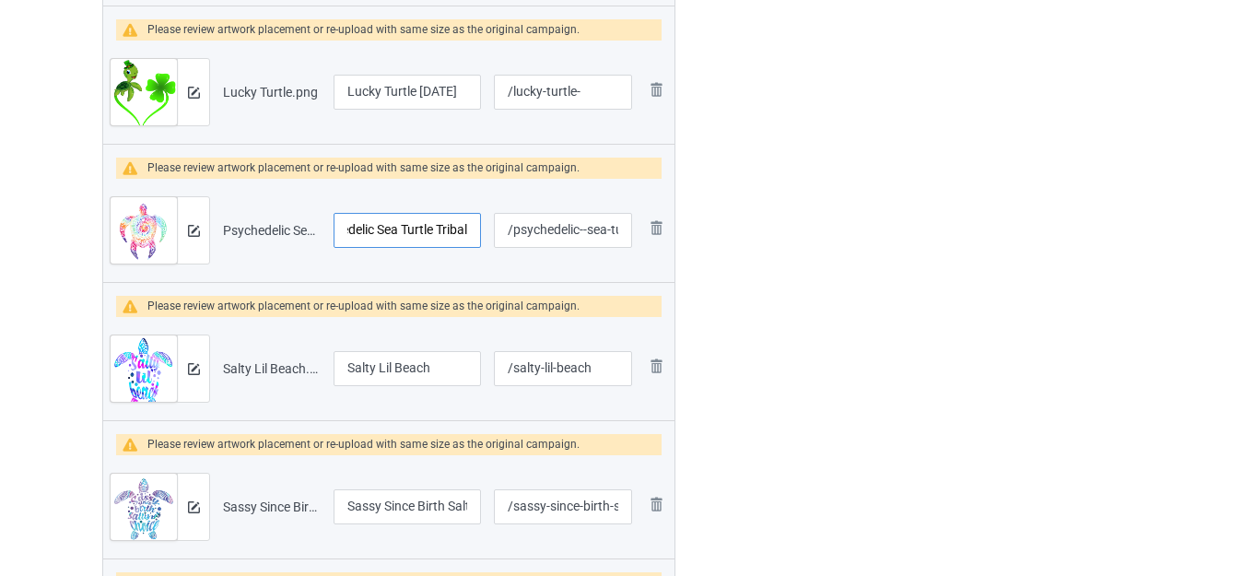
drag, startPoint x: 438, startPoint y: 236, endPoint x: 473, endPoint y: 242, distance: 35.6
click at [473, 242] on input "Psychedelic Sea Turtle Tribal" at bounding box center [407, 230] width 147 height 35
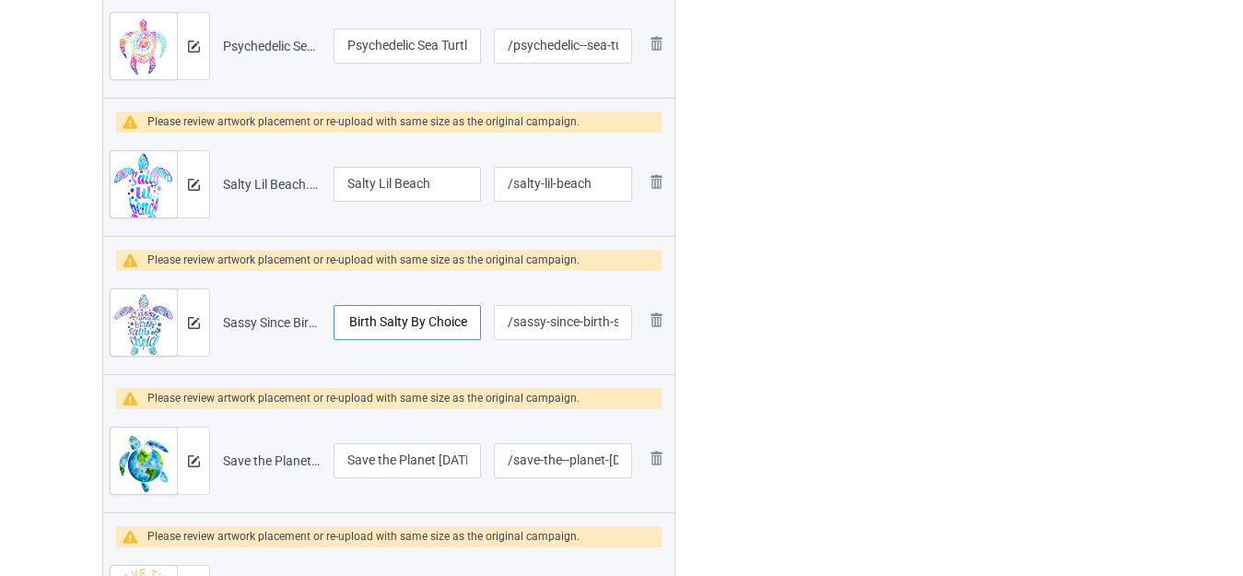
drag, startPoint x: 435, startPoint y: 323, endPoint x: 472, endPoint y: 329, distance: 37.4
click at [472, 329] on input "Sassy Since Birth Salty By Choice" at bounding box center [407, 322] width 147 height 35
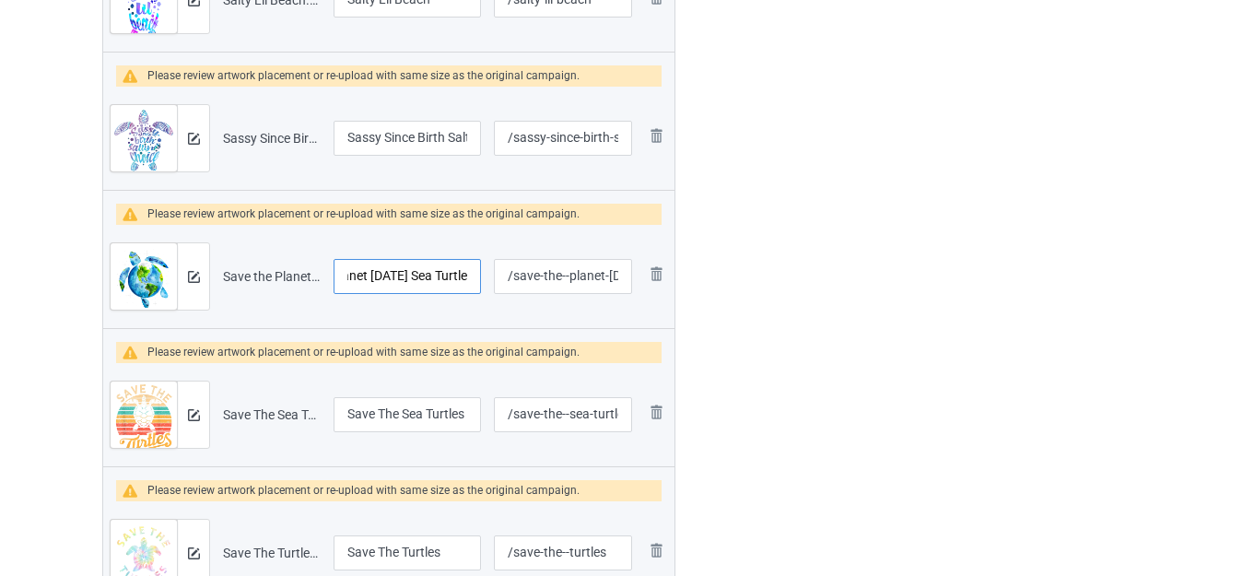
drag, startPoint x: 431, startPoint y: 278, endPoint x: 473, endPoint y: 285, distance: 42.0
click at [473, 285] on input "Save the Planet [DATE] Sea Turtle" at bounding box center [407, 276] width 147 height 35
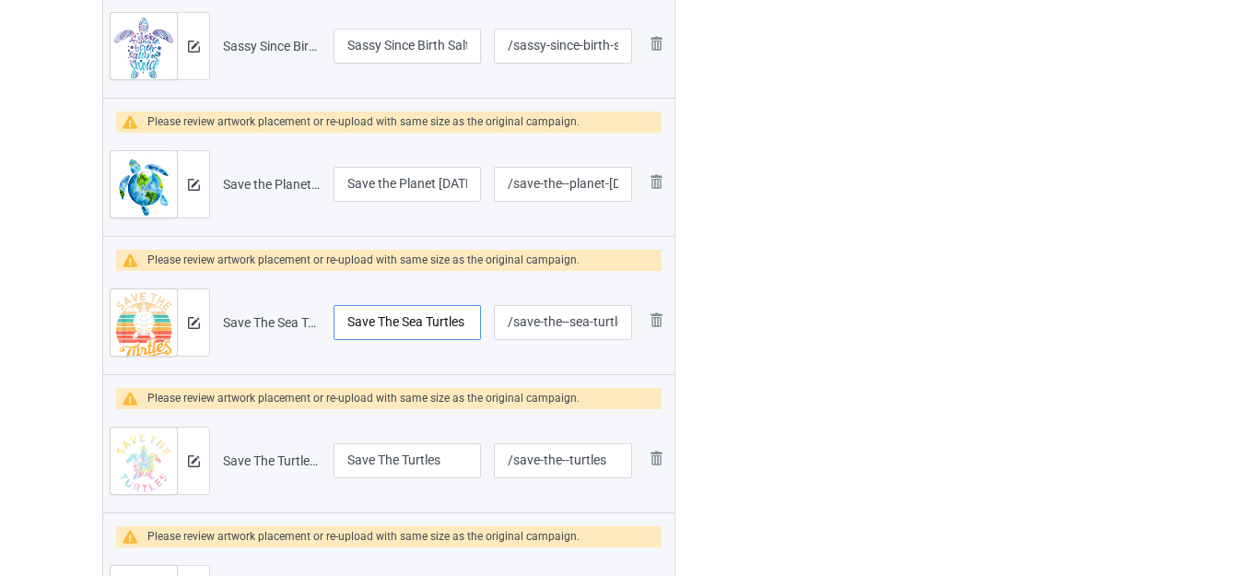
drag, startPoint x: 426, startPoint y: 318, endPoint x: 460, endPoint y: 320, distance: 34.1
click at [460, 320] on input "Save The Sea Turtles" at bounding box center [407, 322] width 147 height 35
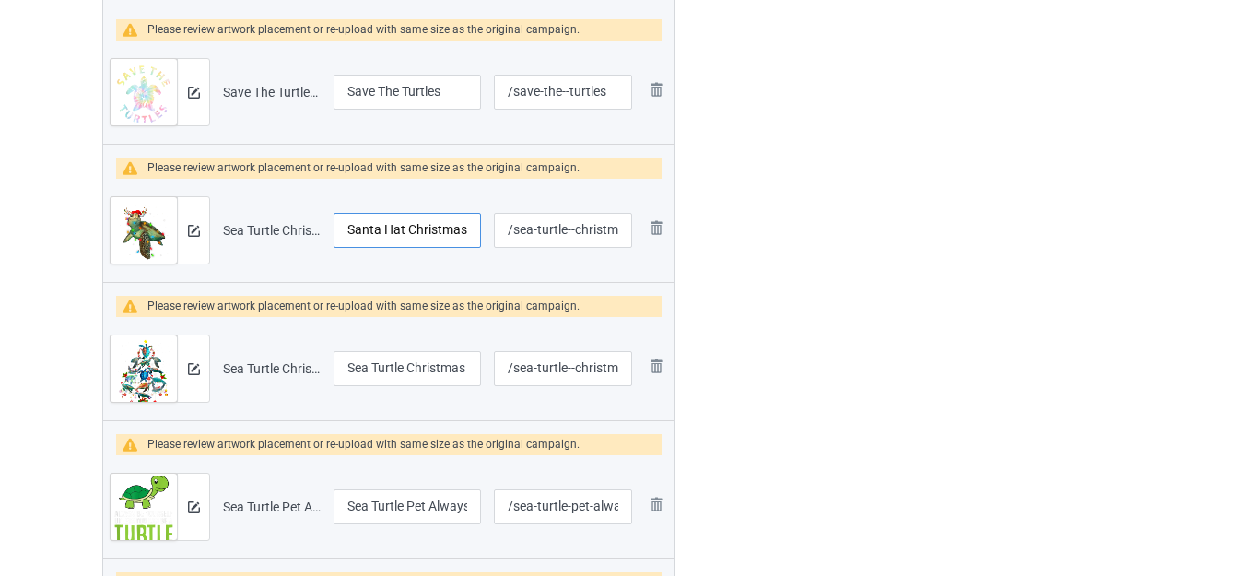
drag, startPoint x: 420, startPoint y: 233, endPoint x: 466, endPoint y: 243, distance: 47.2
click at [466, 243] on input "Sea Turtle Christmas Lights Santa Hat Christmas" at bounding box center [407, 230] width 147 height 35
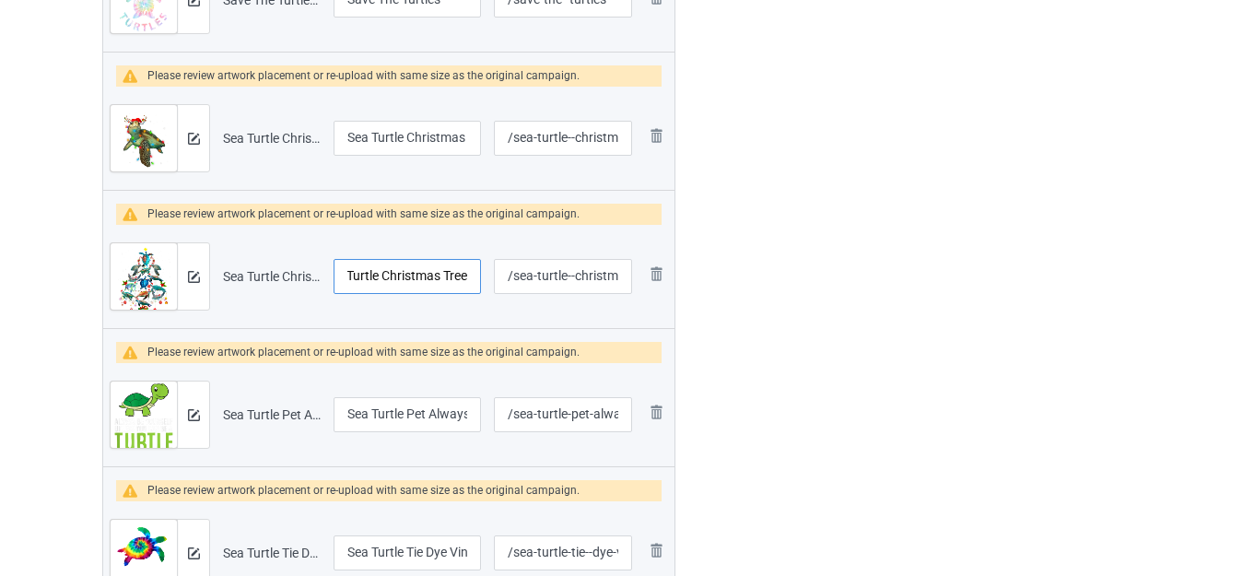
drag, startPoint x: 422, startPoint y: 278, endPoint x: 475, endPoint y: 283, distance: 52.7
click at [475, 283] on input "Sea Turtle Christmas Tree" at bounding box center [407, 276] width 147 height 35
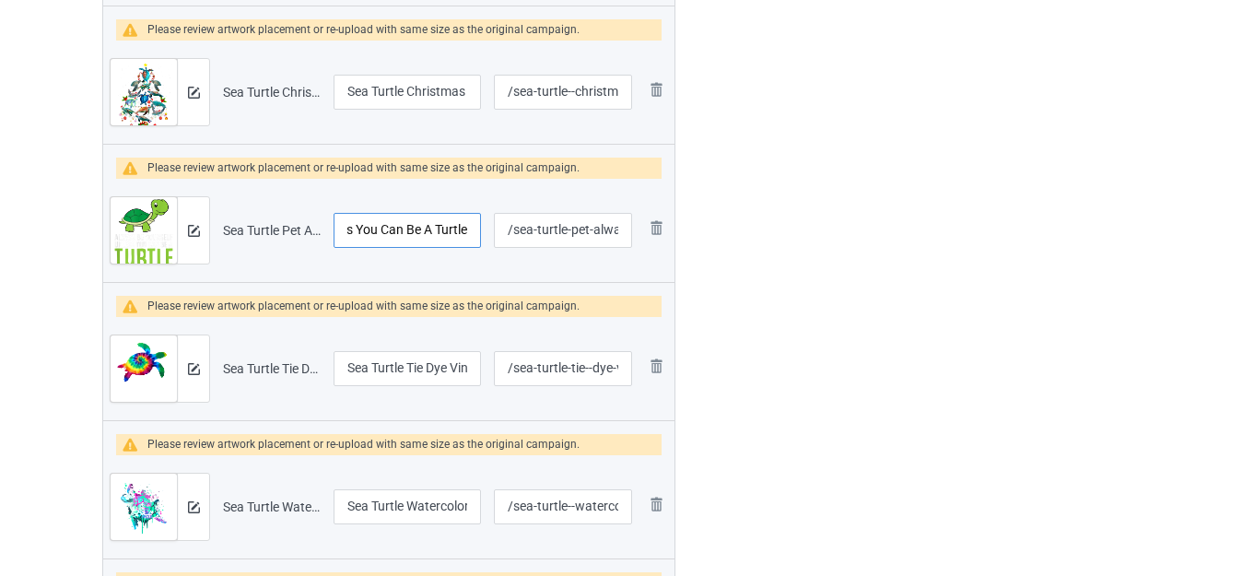
drag, startPoint x: 435, startPoint y: 236, endPoint x: 476, endPoint y: 243, distance: 41.2
click at [476, 243] on input "Sea Turtle Pet Always Be Yourself Unless You Can Be A Turtle" at bounding box center [407, 230] width 147 height 35
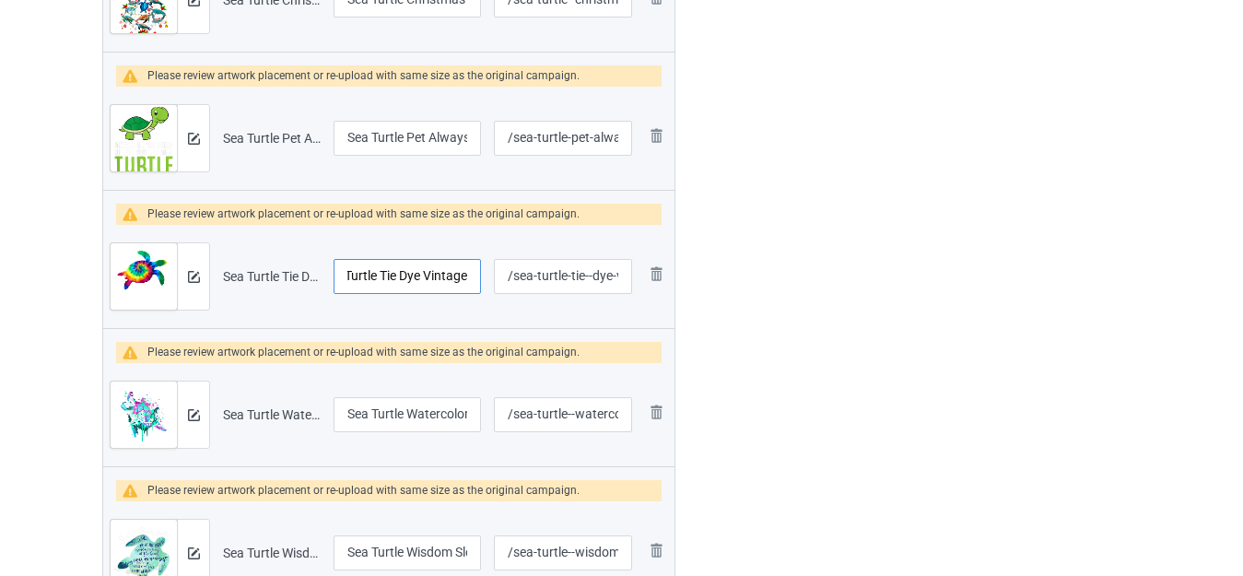
drag, startPoint x: 434, startPoint y: 278, endPoint x: 479, endPoint y: 278, distance: 45.2
click at [479, 278] on input "Sea Turtle Tie Dye Vintage" at bounding box center [407, 276] width 147 height 35
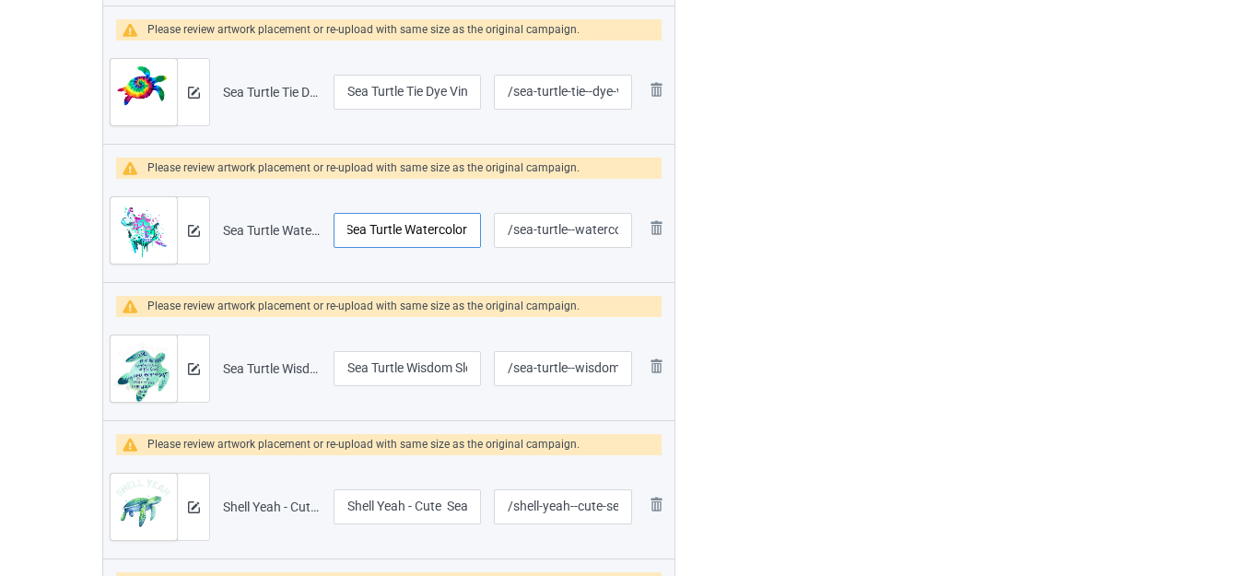
drag, startPoint x: 448, startPoint y: 236, endPoint x: 478, endPoint y: 241, distance: 30.9
click at [478, 241] on input "Sea Turtle Watercolor" at bounding box center [407, 230] width 147 height 35
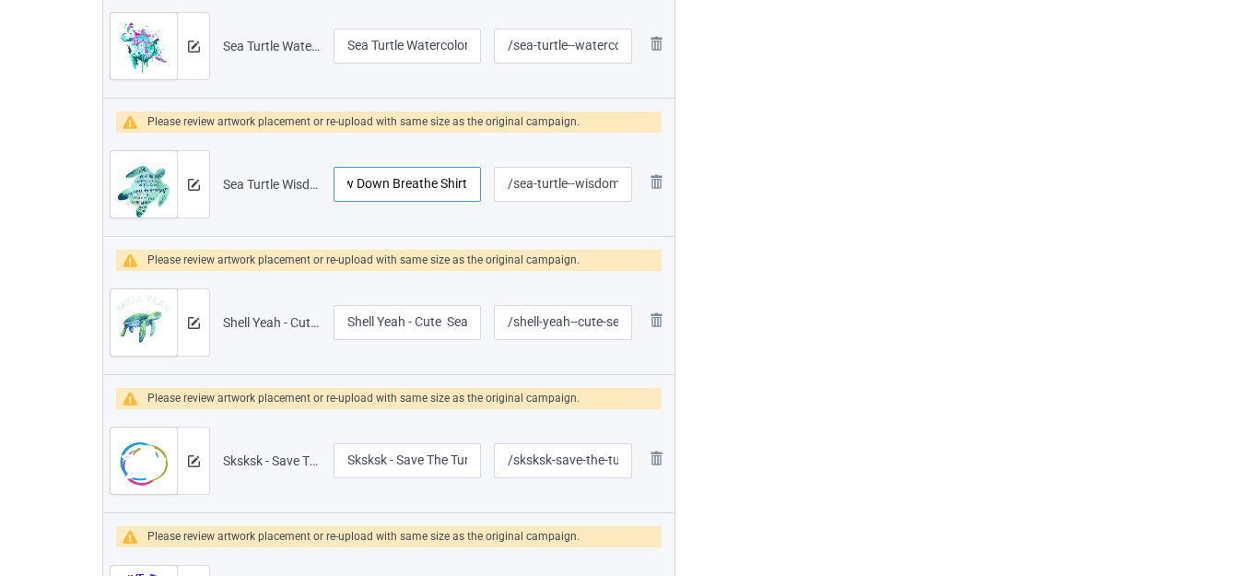
drag, startPoint x: 438, startPoint y: 184, endPoint x: 477, endPoint y: 198, distance: 42.0
click at [477, 198] on input "Sea Turtle Wisdom Slow Down Breathe Shirt" at bounding box center [407, 184] width 147 height 35
click at [452, 190] on input "Sea Turtle Wisdom Slow Down Breathe Shirt" at bounding box center [407, 184] width 147 height 35
drag, startPoint x: 439, startPoint y: 184, endPoint x: 475, endPoint y: 188, distance: 36.1
click at [474, 188] on input "Sea Turtle Wisdom Slow Down Breathe Shirt" at bounding box center [407, 184] width 147 height 35
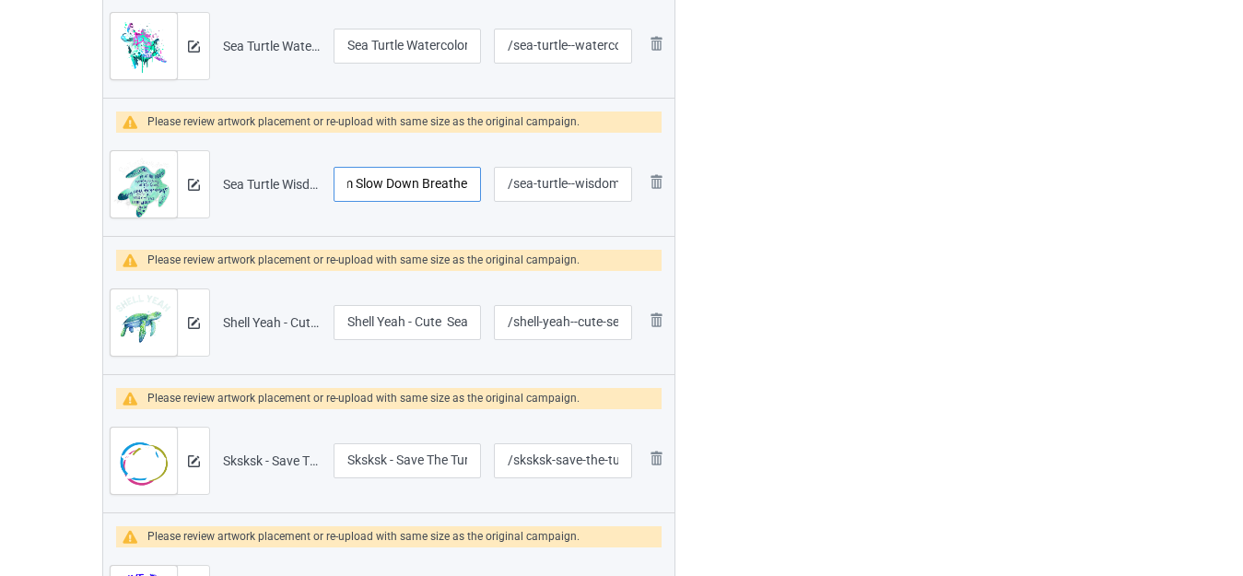
type input "Sea Turtle Wisdom Slow Down Breathe"
drag, startPoint x: 439, startPoint y: 323, endPoint x: 473, endPoint y: 323, distance: 34.1
click at [472, 323] on input "Shell Yeah - Cute Sea Turtle" at bounding box center [407, 322] width 147 height 35
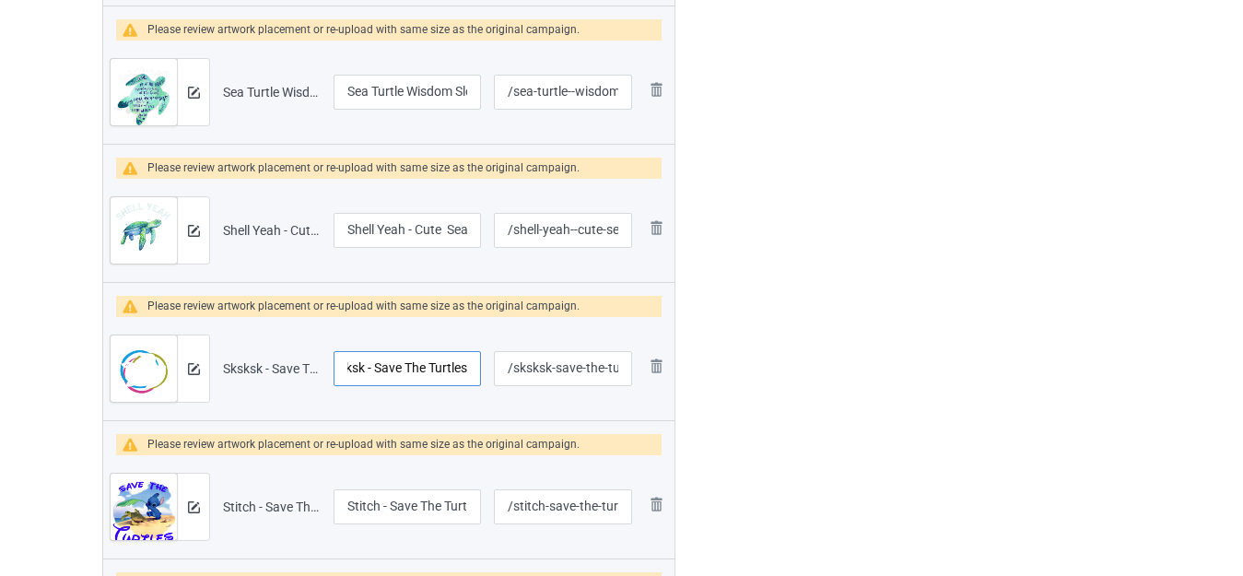
drag, startPoint x: 442, startPoint y: 375, endPoint x: 477, endPoint y: 378, distance: 35.1
click at [477, 378] on input "Sksksk - Save The Turtles" at bounding box center [407, 368] width 147 height 35
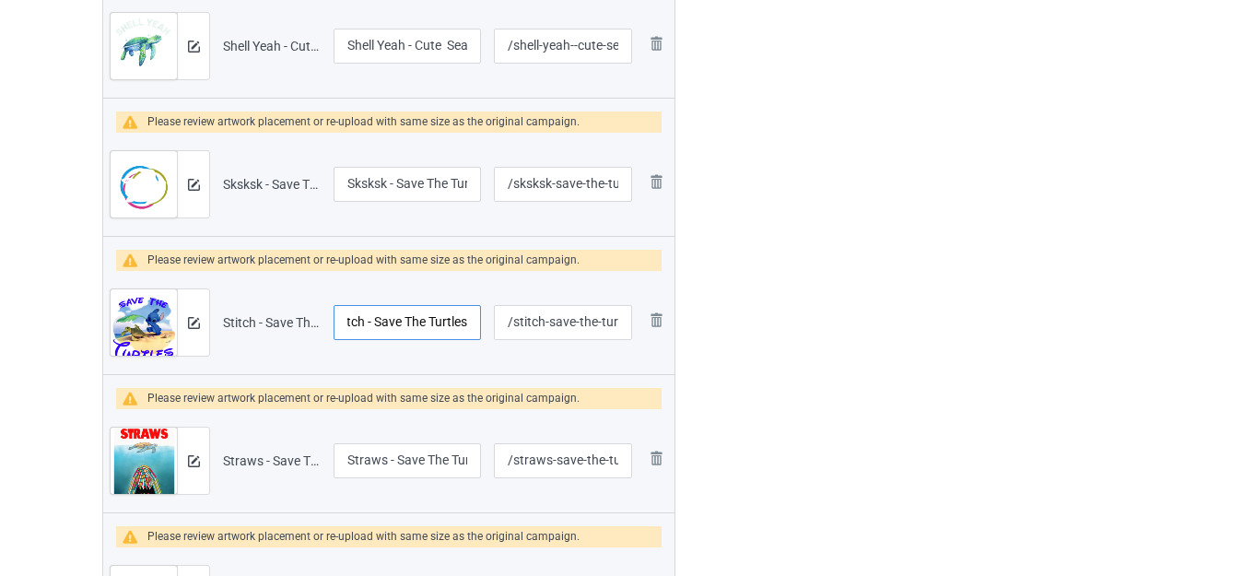
drag, startPoint x: 441, startPoint y: 327, endPoint x: 478, endPoint y: 333, distance: 37.3
click at [479, 333] on input "Stitch - Save The Turtles" at bounding box center [407, 322] width 147 height 35
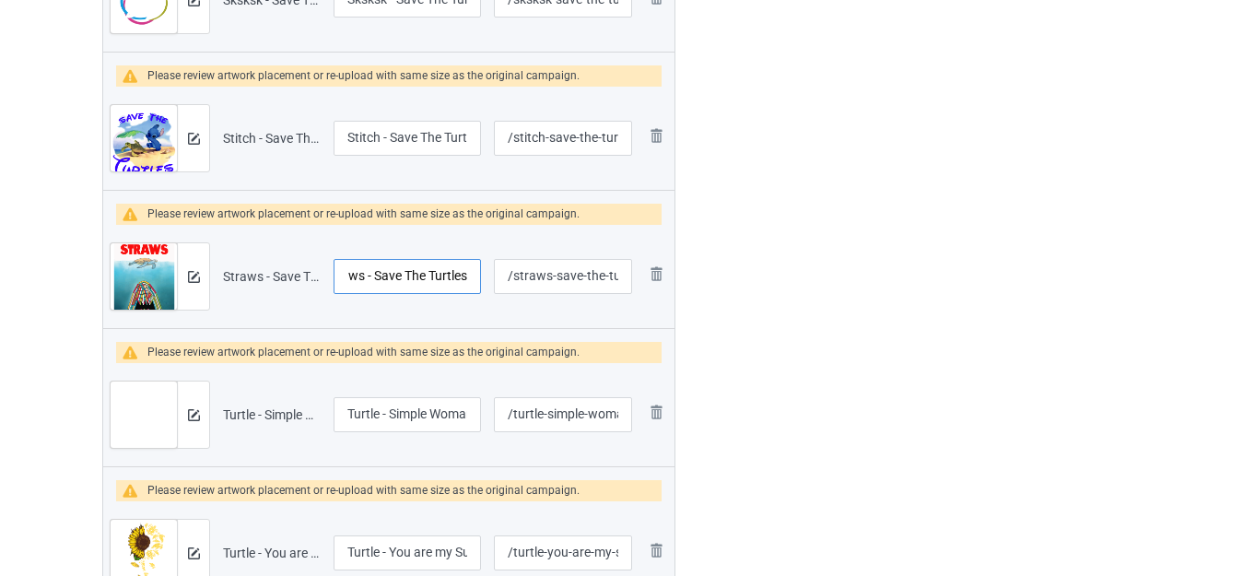
drag, startPoint x: 442, startPoint y: 273, endPoint x: 475, endPoint y: 278, distance: 32.7
click at [475, 278] on input "Straws - Save The Turtles" at bounding box center [407, 276] width 147 height 35
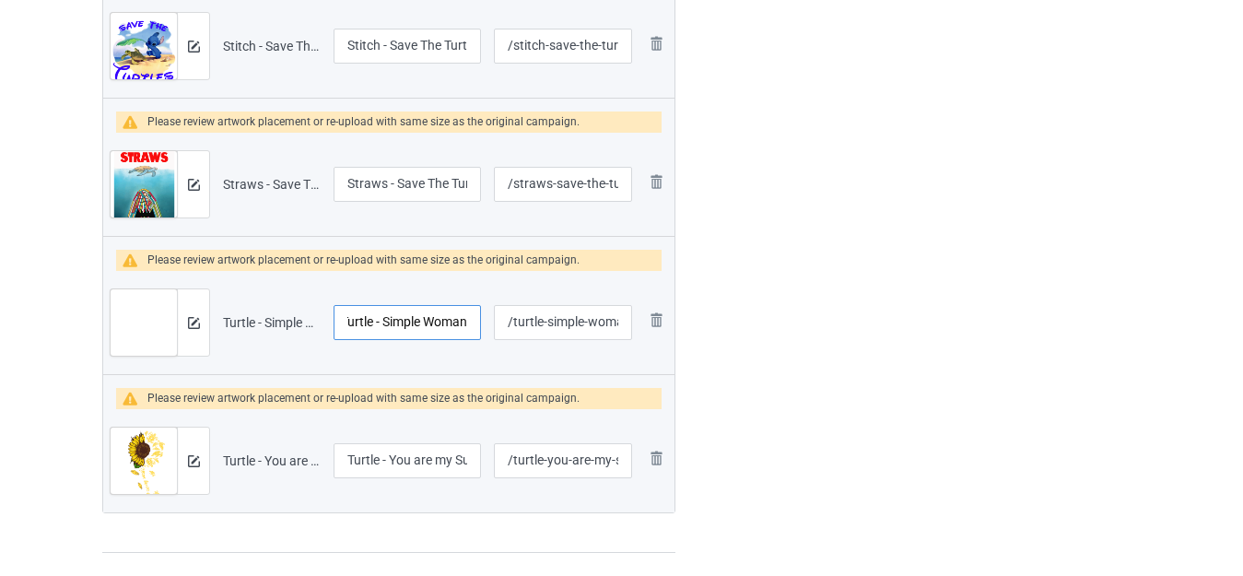
drag, startPoint x: 434, startPoint y: 323, endPoint x: 472, endPoint y: 324, distance: 37.8
click at [472, 324] on input "Turtle - Simple Woman" at bounding box center [407, 322] width 147 height 35
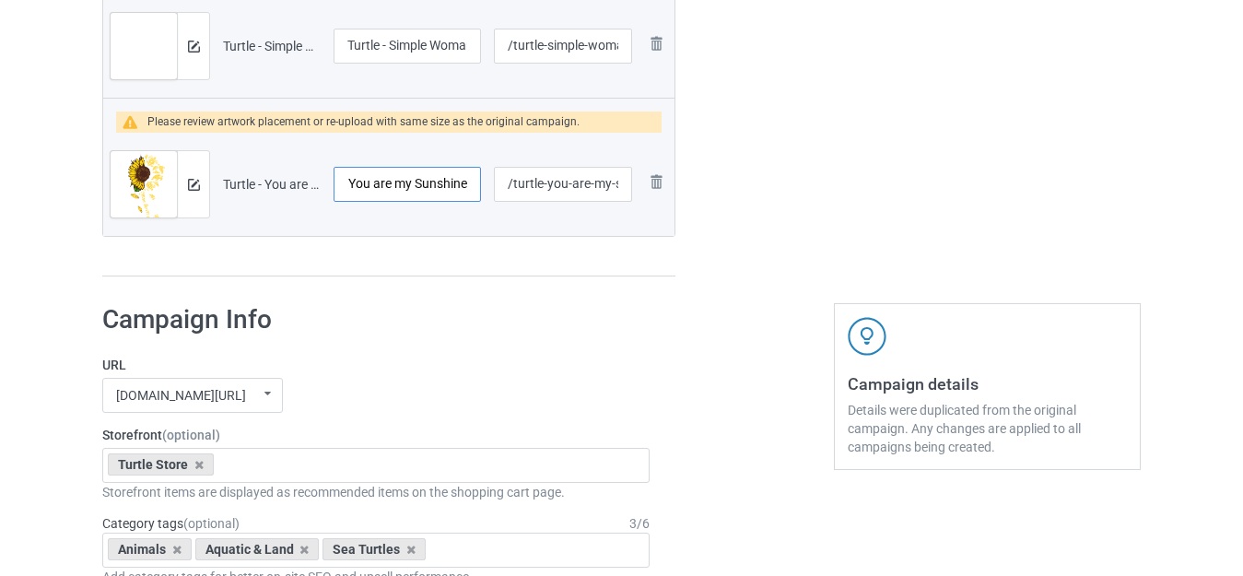
drag, startPoint x: 433, startPoint y: 186, endPoint x: 478, endPoint y: 194, distance: 45.9
click at [478, 194] on input "Turtle - You are my Sunshine" at bounding box center [407, 184] width 147 height 35
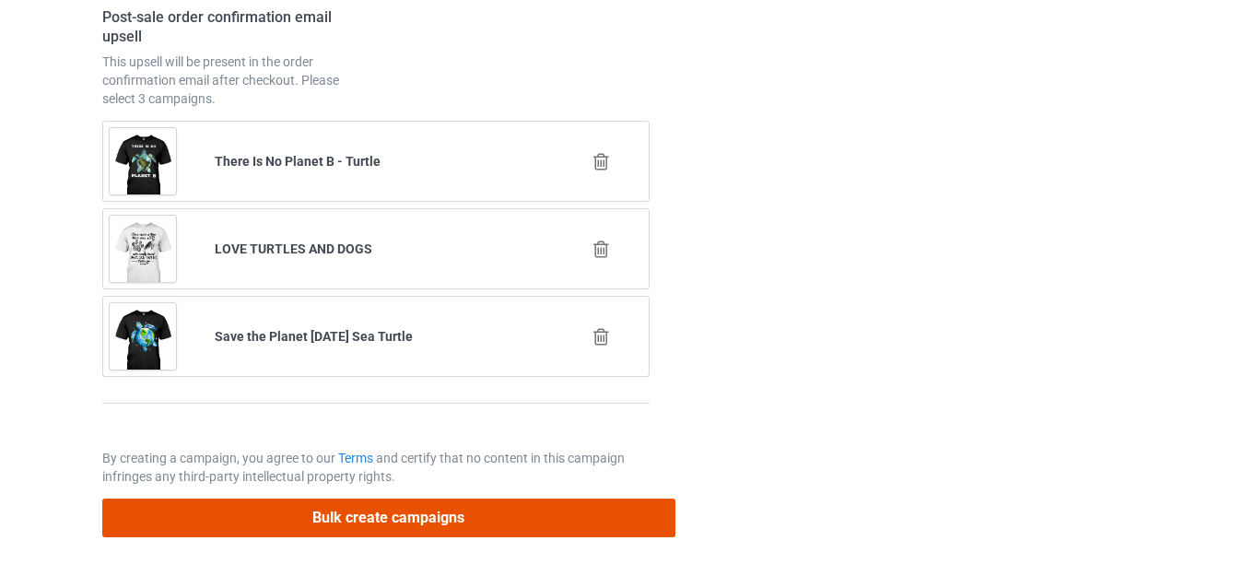
click at [445, 511] on button "Bulk create campaigns" at bounding box center [388, 518] width 573 height 38
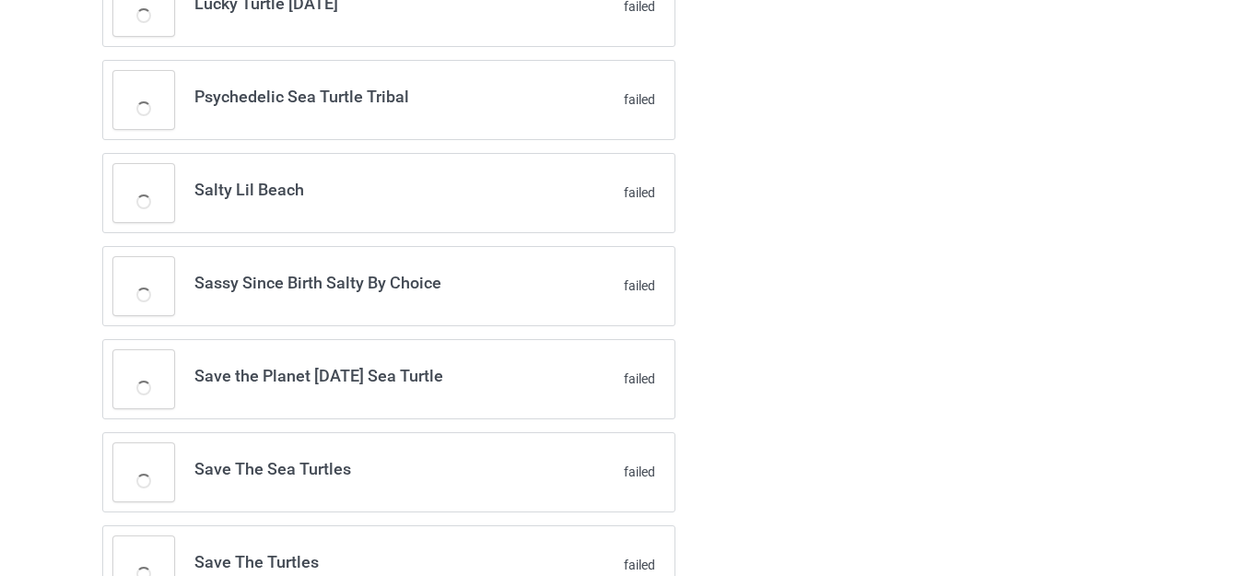
scroll to position [3613, 0]
